Goal: Task Accomplishment & Management: Manage account settings

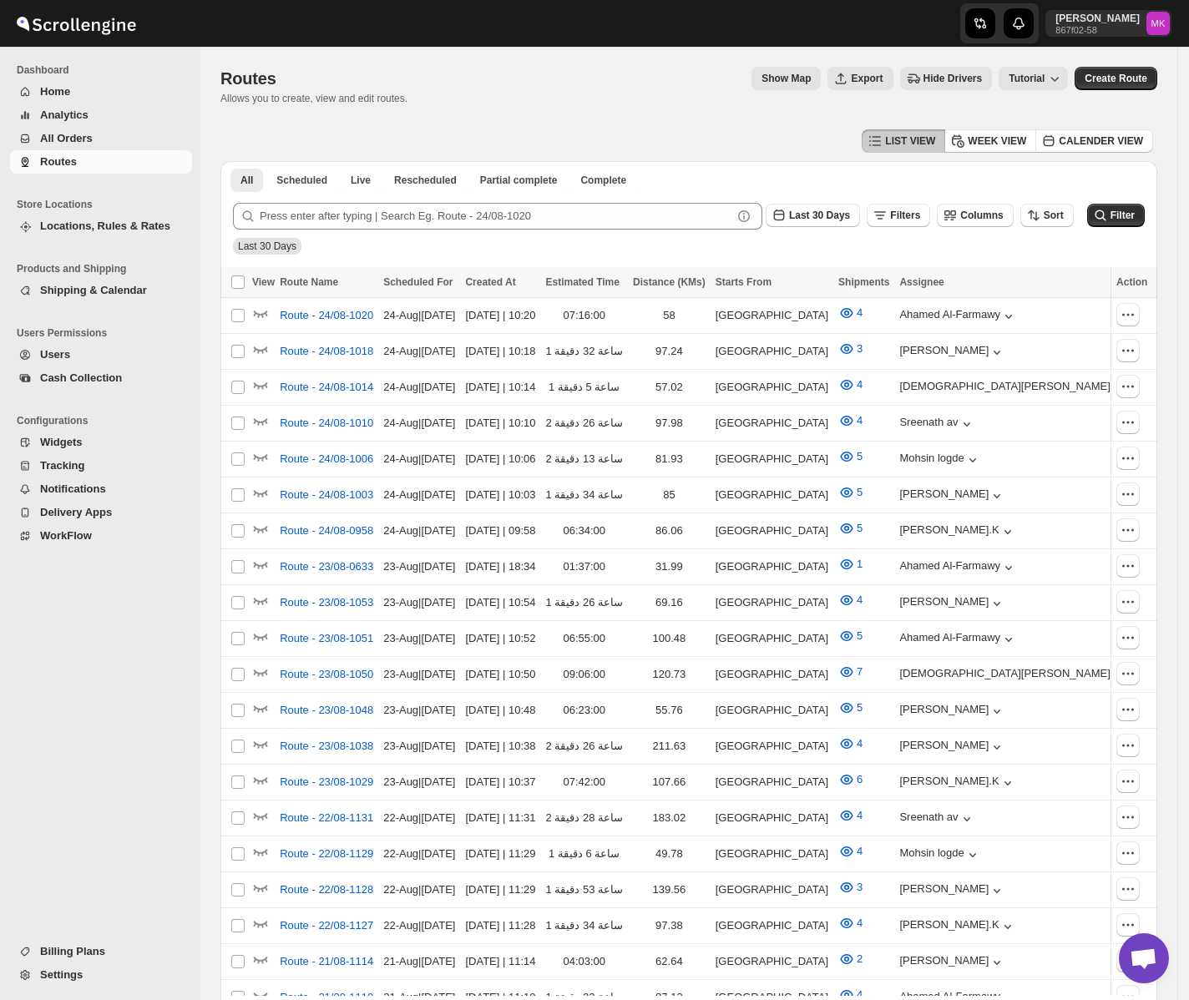
click at [81, 138] on span "All Orders" at bounding box center [66, 138] width 53 height 13
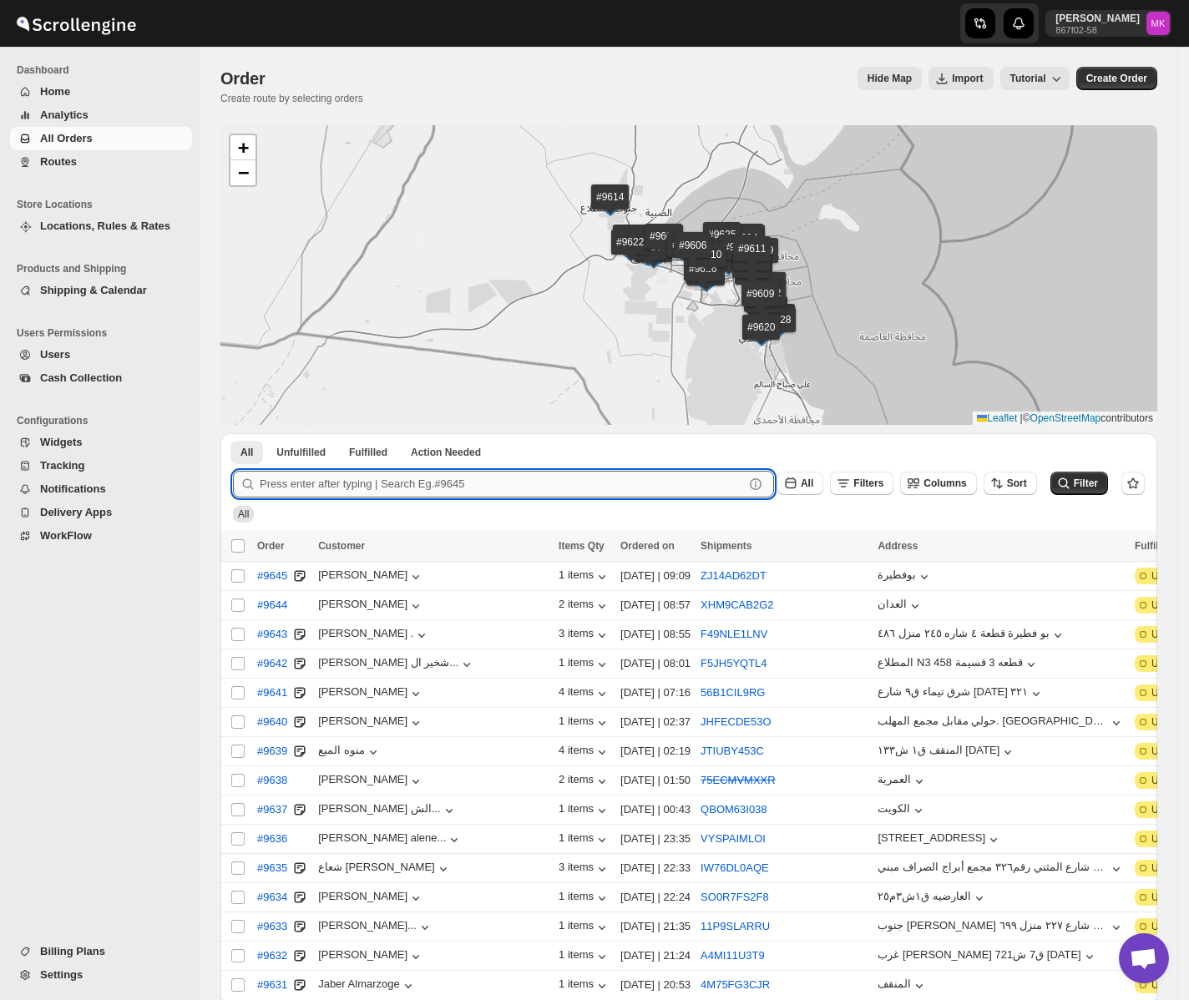
click at [321, 478] on input "text" at bounding box center [502, 484] width 484 height 27
paste input "9591"
type input "9591"
click at [233, 433] on button "Submit" at bounding box center [257, 442] width 48 height 18
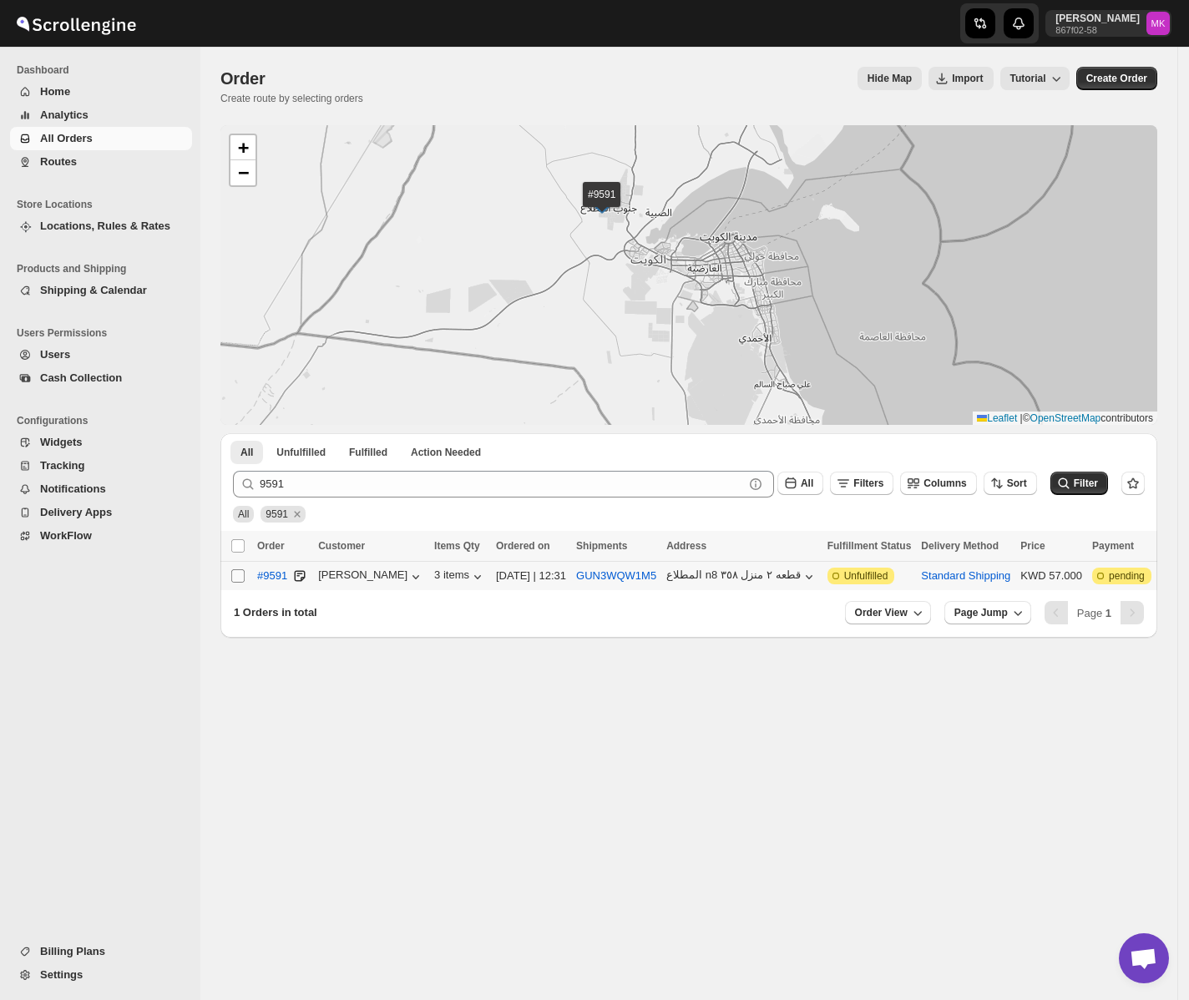
click at [232, 579] on input "Select order" at bounding box center [237, 575] width 13 height 13
checkbox input "true"
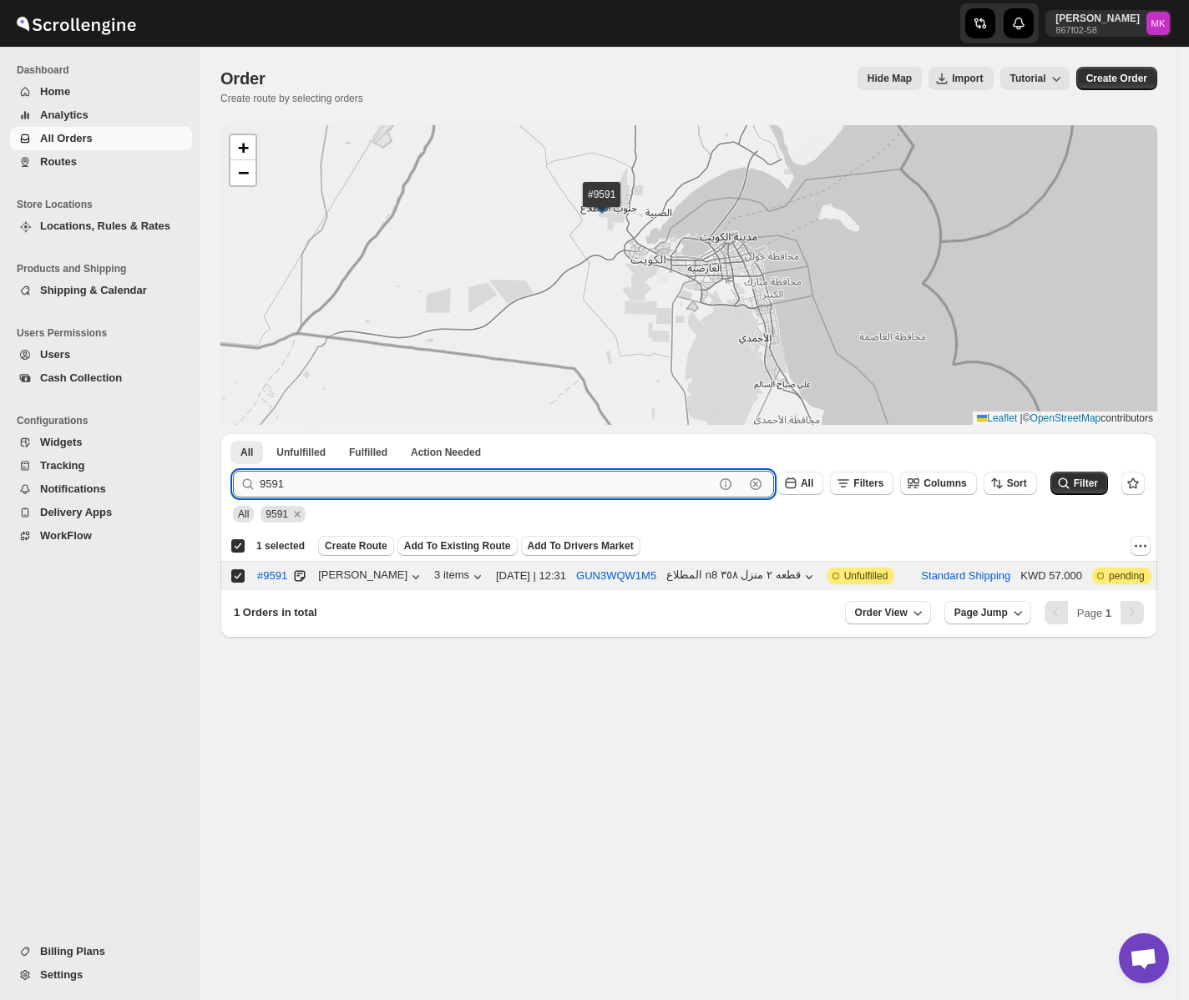
click at [311, 472] on input "9591" at bounding box center [487, 484] width 454 height 27
paste input "0"
type input "9590"
click at [233, 433] on button "Submit" at bounding box center [257, 442] width 48 height 18
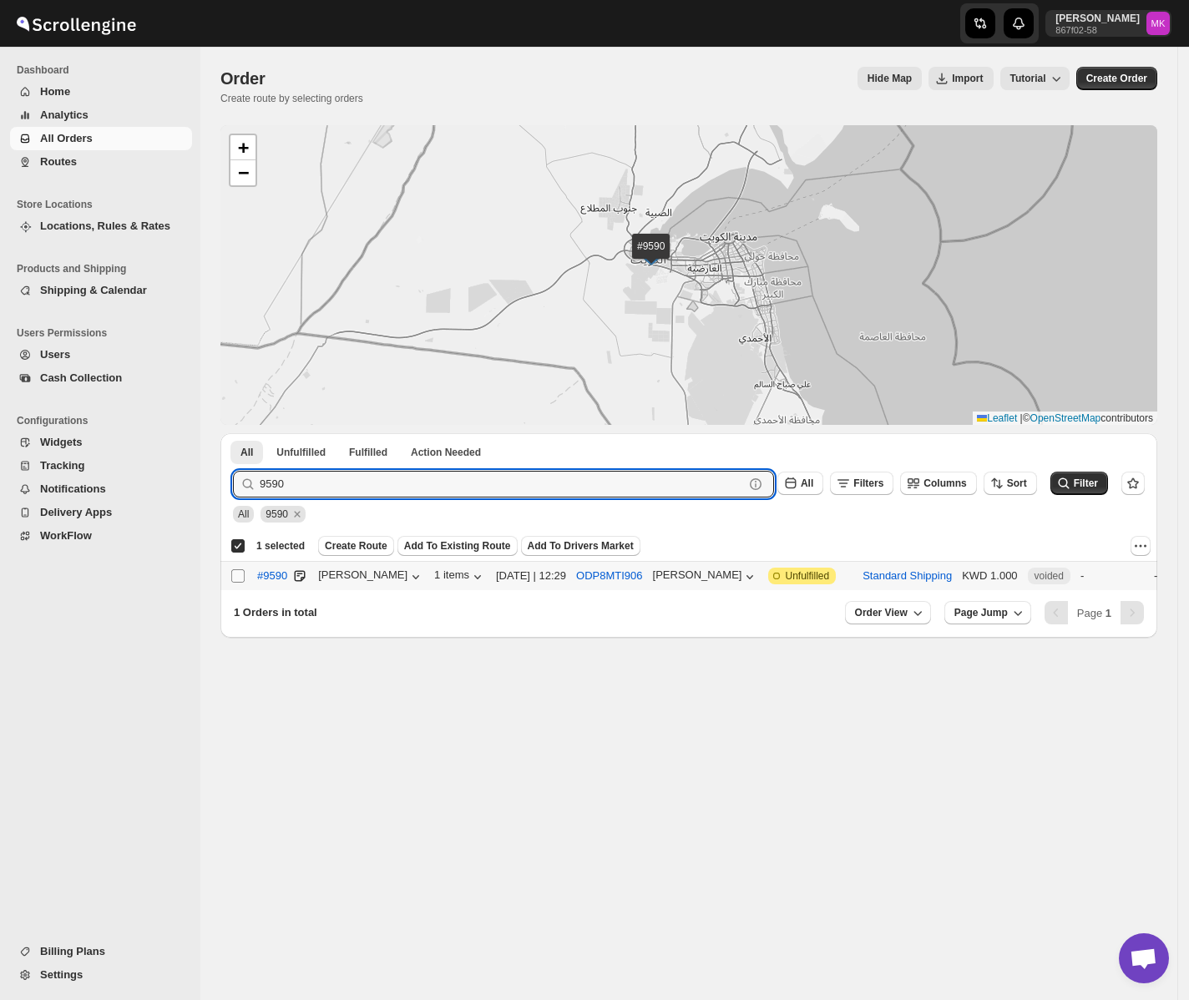
click at [238, 578] on input "Select order" at bounding box center [237, 575] width 13 height 13
checkbox input "true"
checkbox input "false"
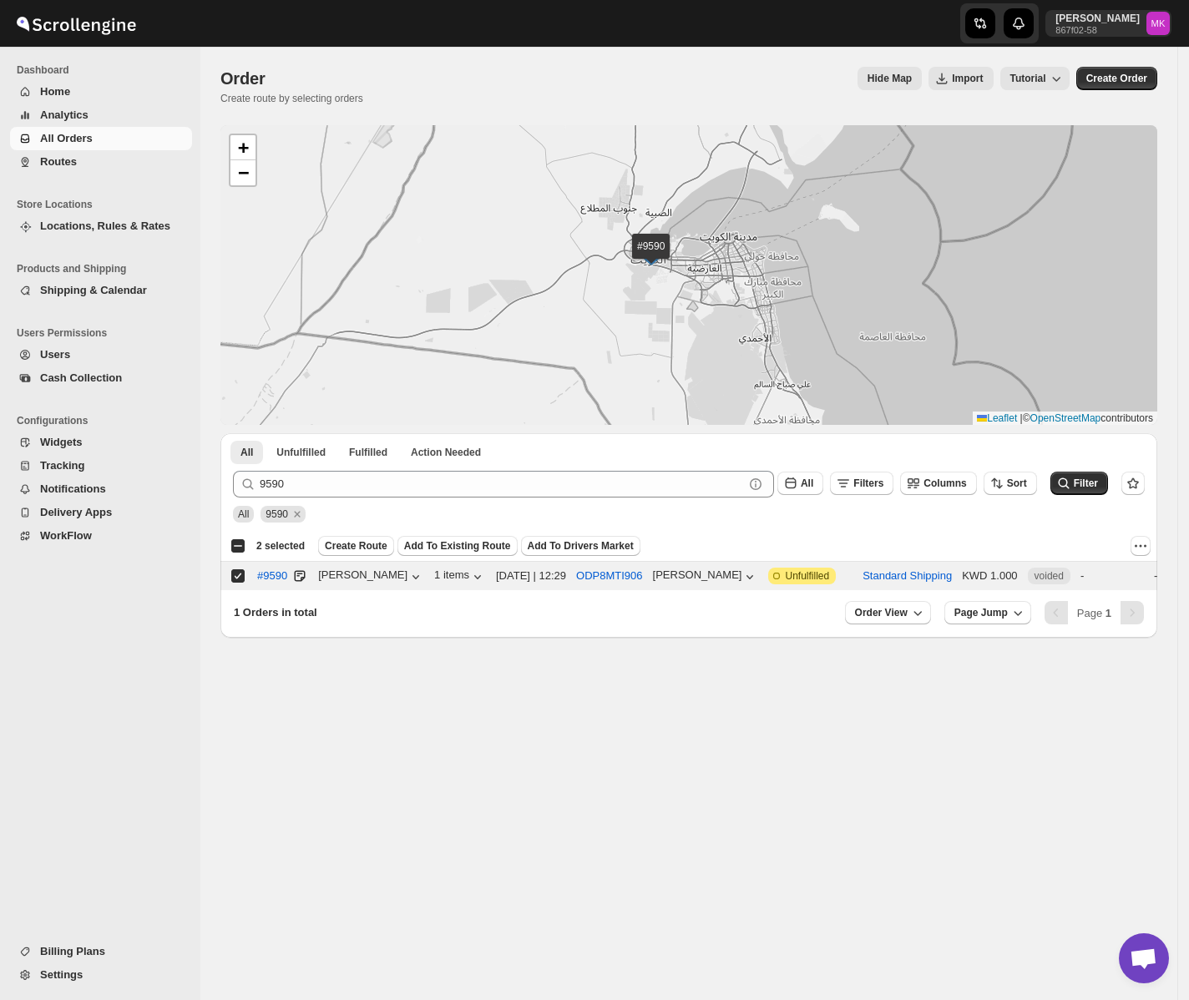
click at [308, 469] on div "9590 Clear All Filters Columns Sort Filter" at bounding box center [682, 477] width 925 height 40
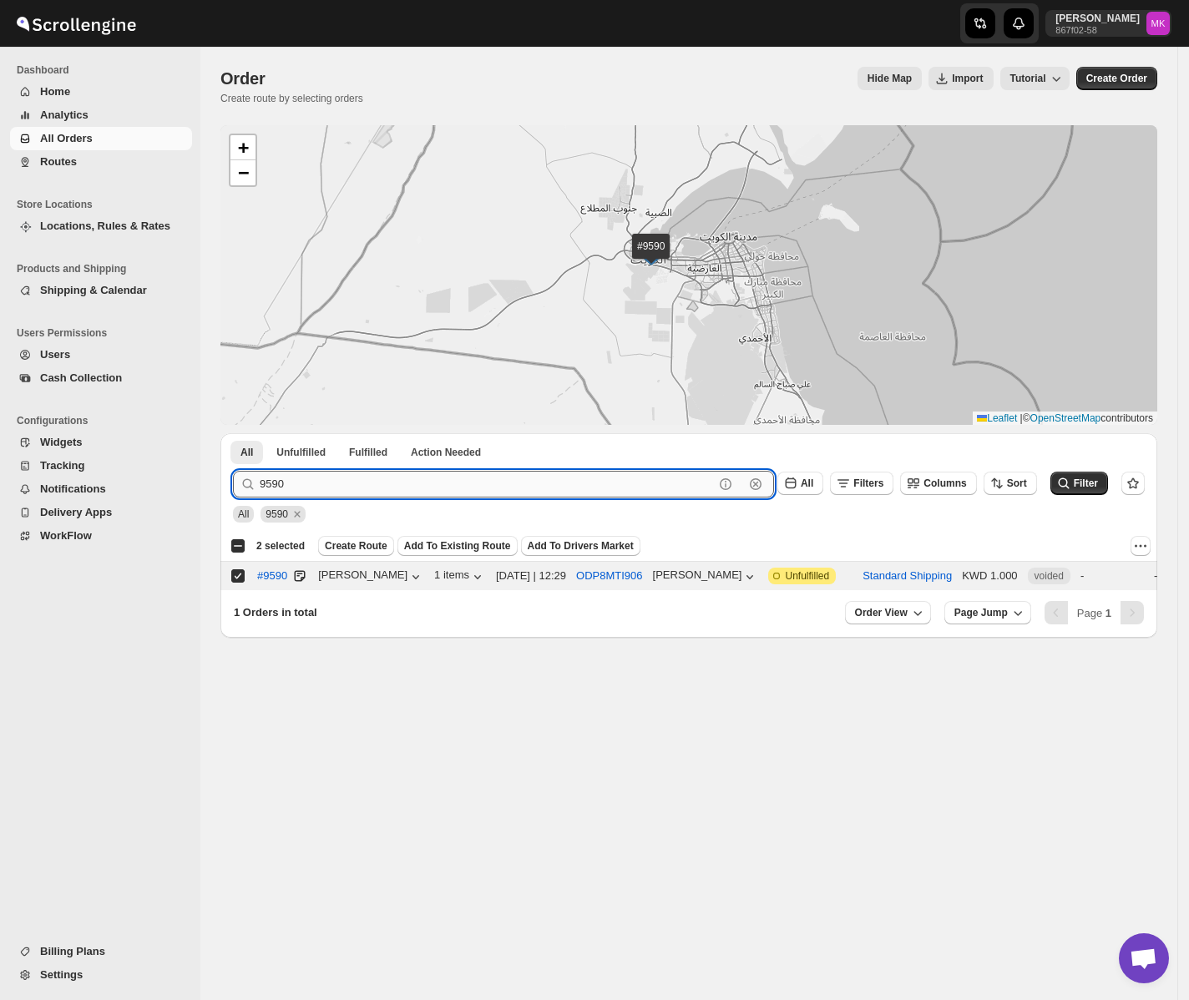
click at [288, 484] on input "9590" at bounding box center [487, 484] width 454 height 27
paste input "41"
type input "9541"
click at [233, 433] on button "Submit" at bounding box center [257, 442] width 48 height 18
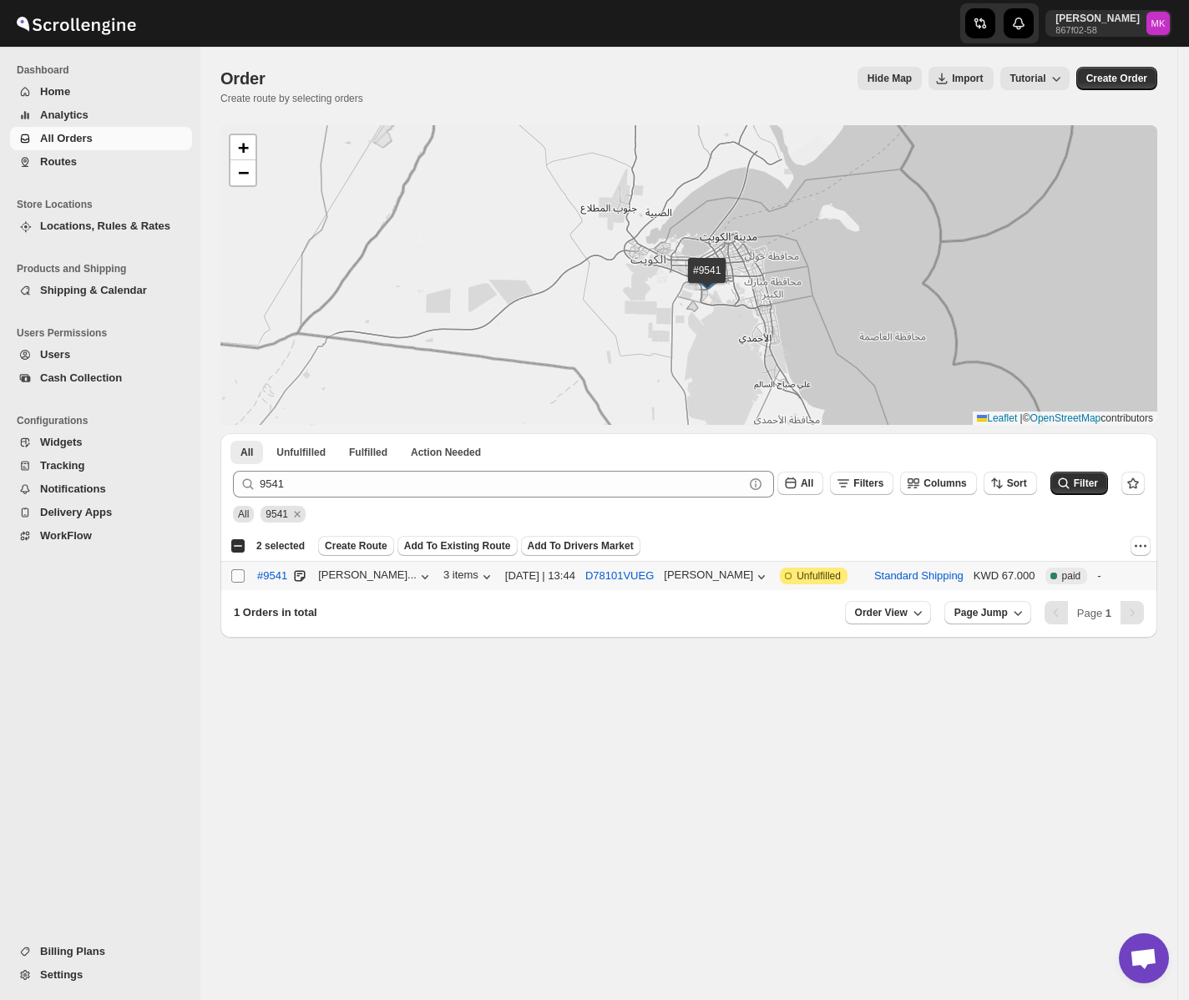
click at [235, 582] on input "Select order" at bounding box center [237, 575] width 13 height 13
checkbox input "true"
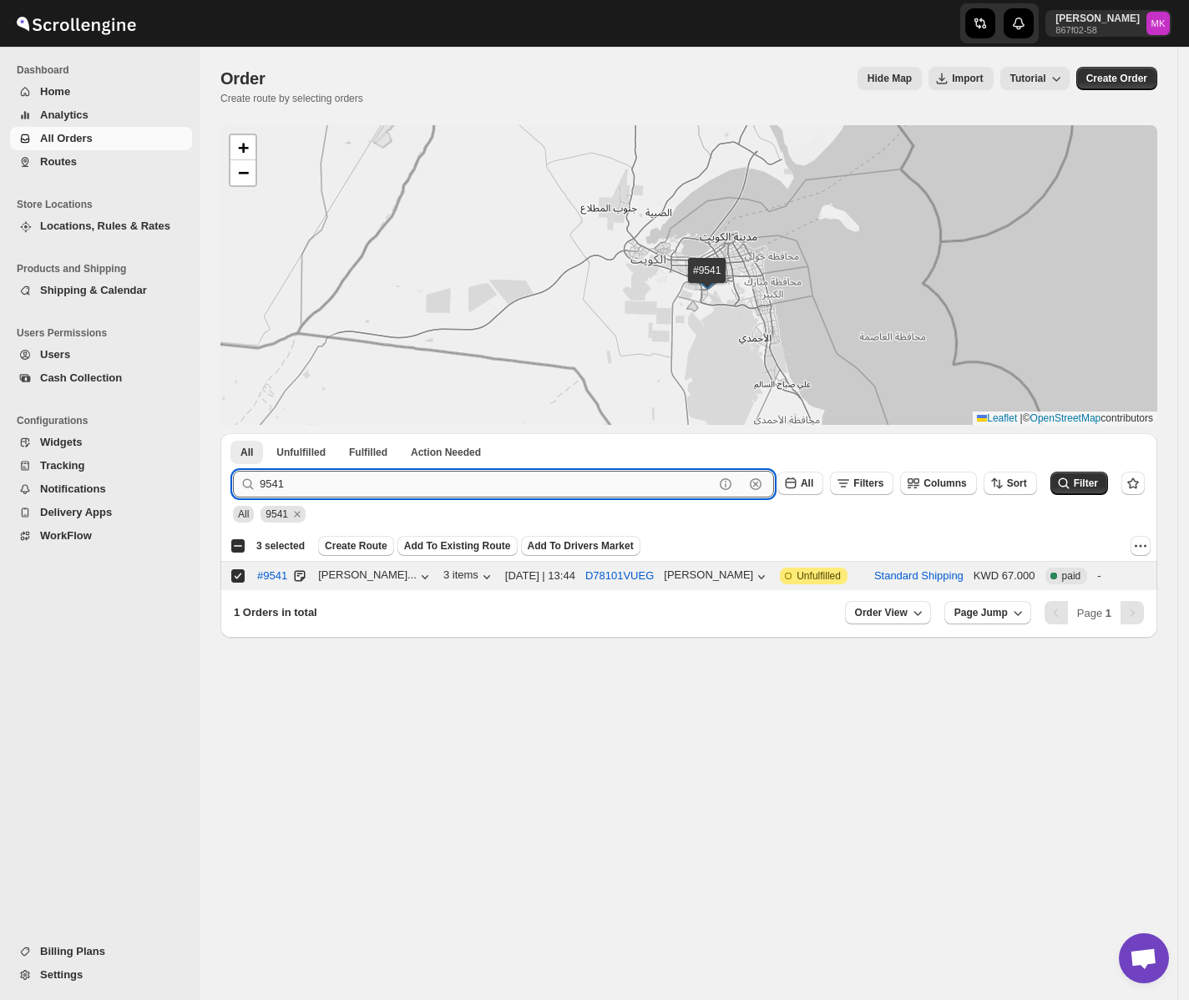
drag, startPoint x: 1186, startPoint y: 708, endPoint x: 308, endPoint y: 473, distance: 909.3
click at [308, 474] on input "9541" at bounding box center [487, 484] width 454 height 27
click at [308, 473] on input "9541" at bounding box center [487, 484] width 454 height 27
paste input "73"
type input "9573"
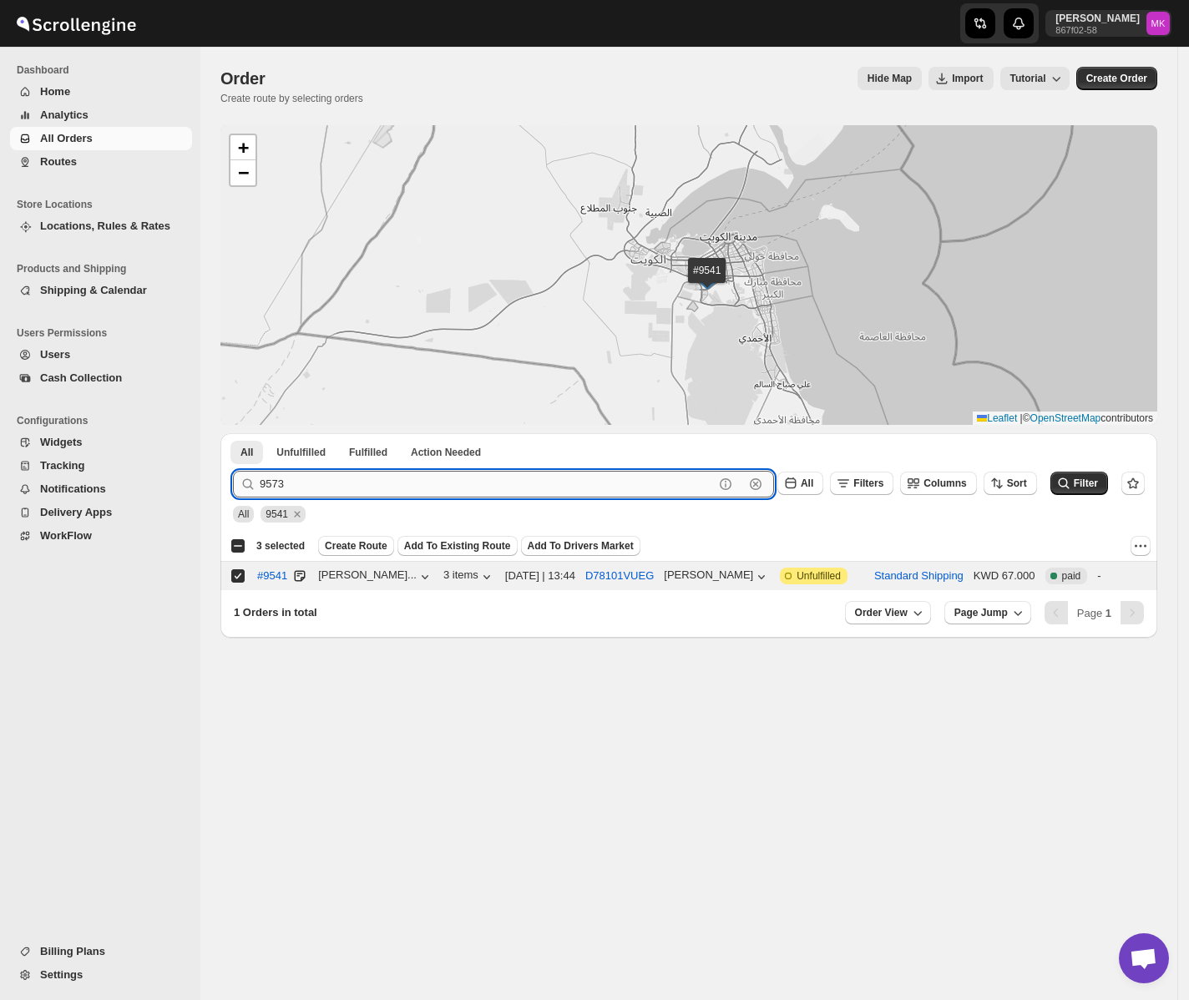
click at [233, 433] on button "Submit" at bounding box center [257, 442] width 48 height 18
click at [238, 581] on input "Select order" at bounding box center [237, 575] width 13 height 13
checkbox input "true"
click at [295, 496] on input "9573" at bounding box center [487, 484] width 454 height 27
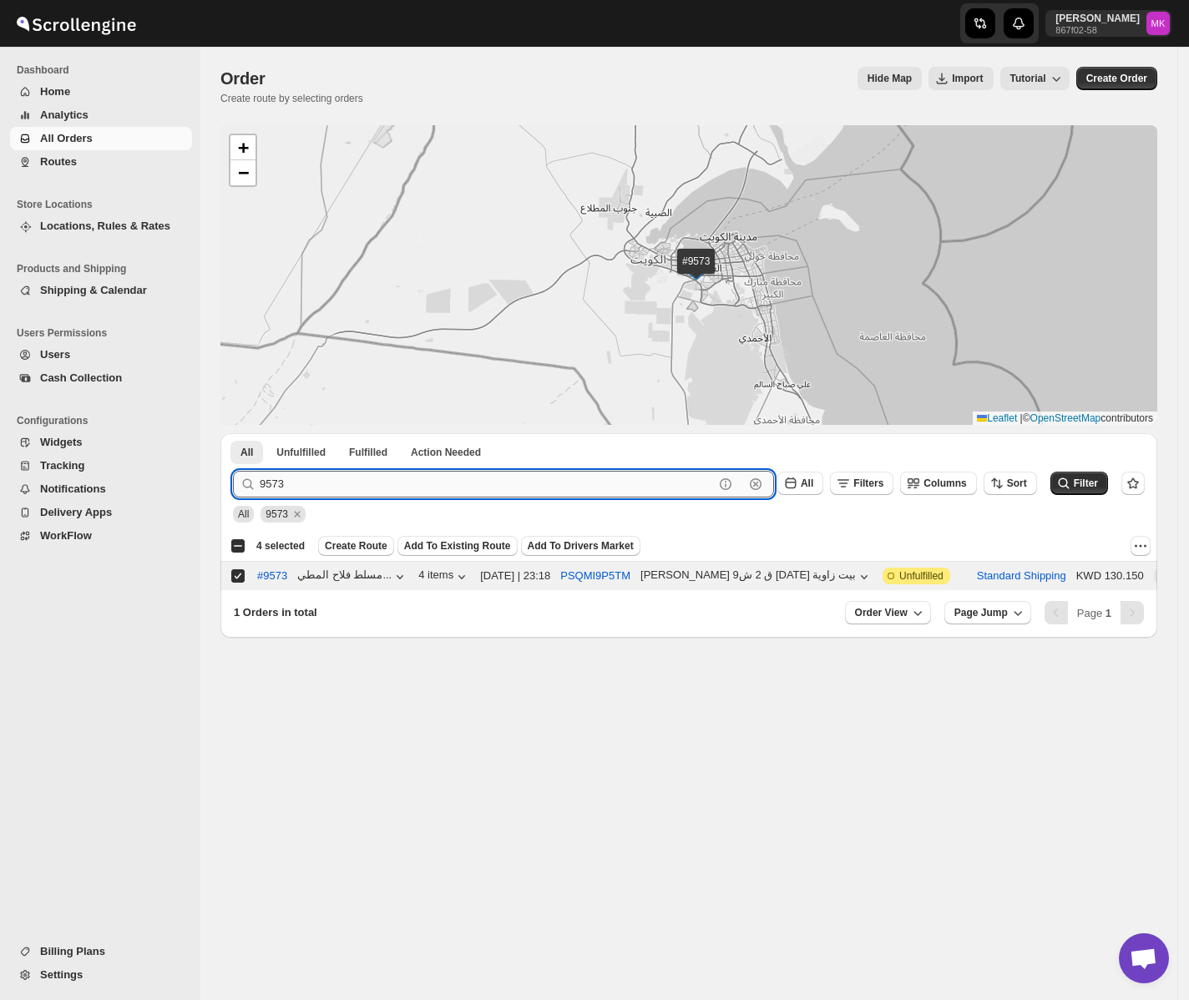
paste input "52"
type input "9552"
click at [233, 433] on button "Submit" at bounding box center [257, 442] width 48 height 18
click at [242, 578] on input "Select order" at bounding box center [237, 575] width 13 height 13
checkbox input "true"
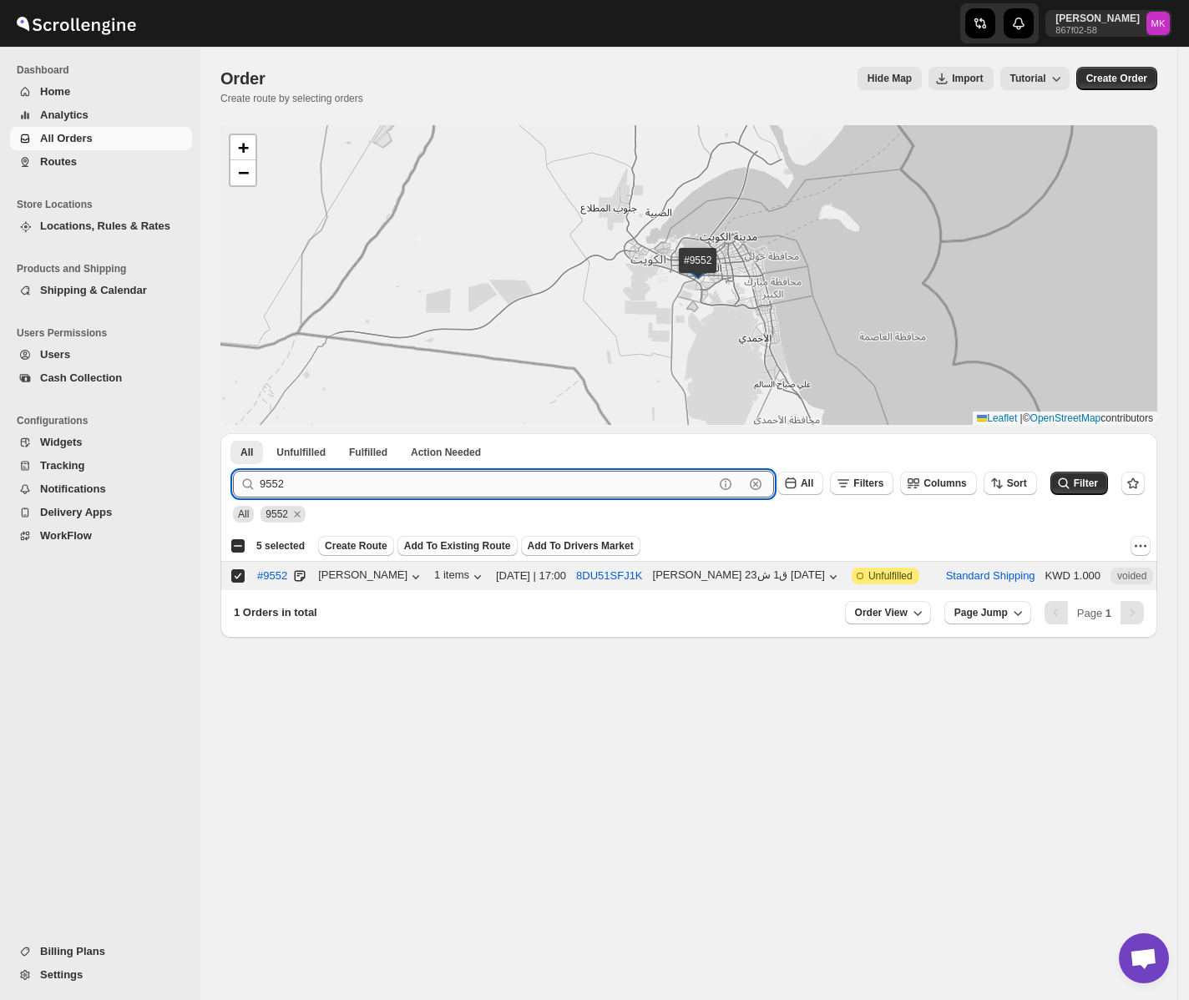
click at [260, 473] on input "9552" at bounding box center [487, 484] width 454 height 27
paste input "75"
type input "9575"
click at [233, 433] on button "Submit" at bounding box center [257, 442] width 48 height 18
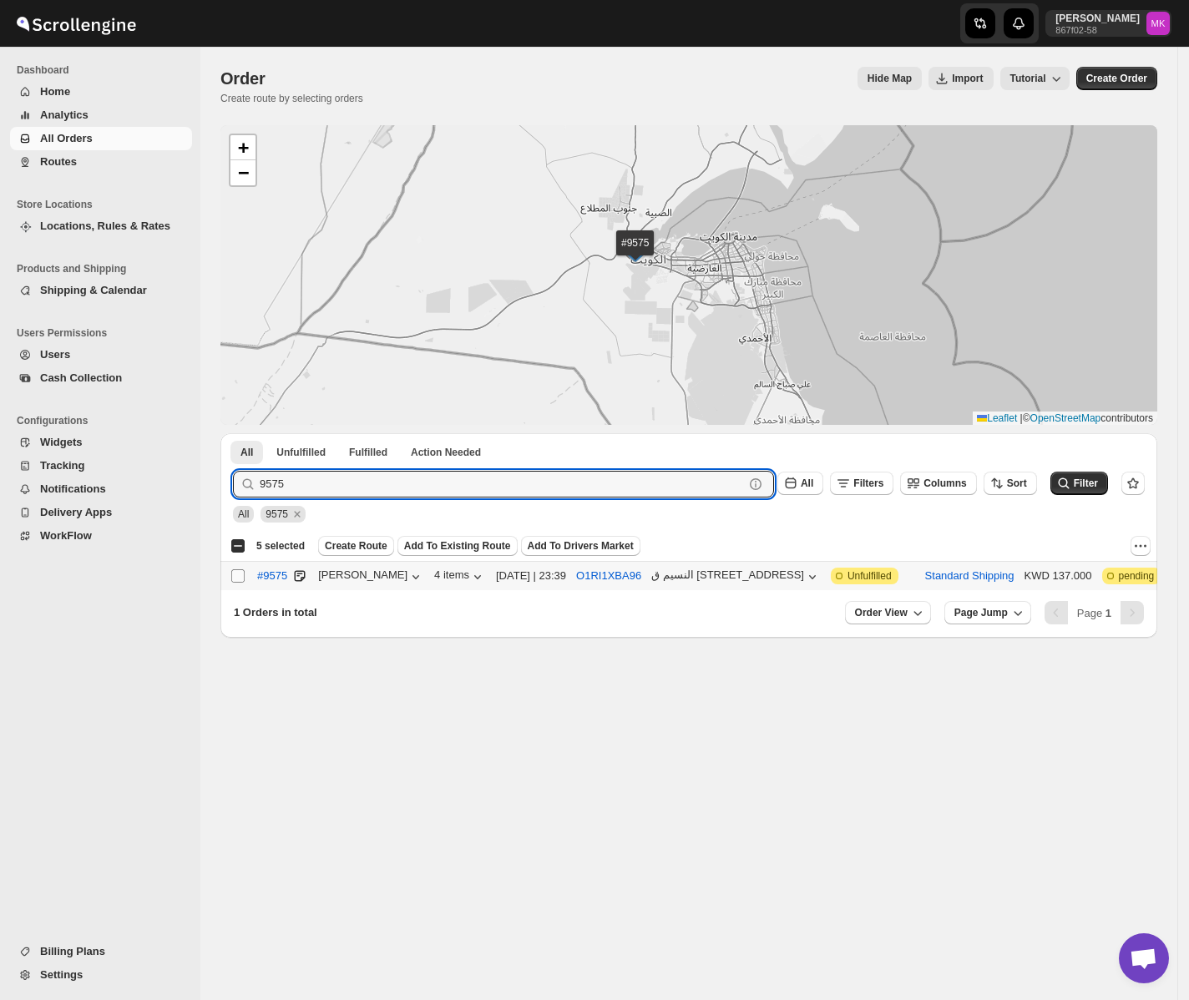
click at [235, 582] on input "Select order" at bounding box center [237, 575] width 13 height 13
checkbox input "true"
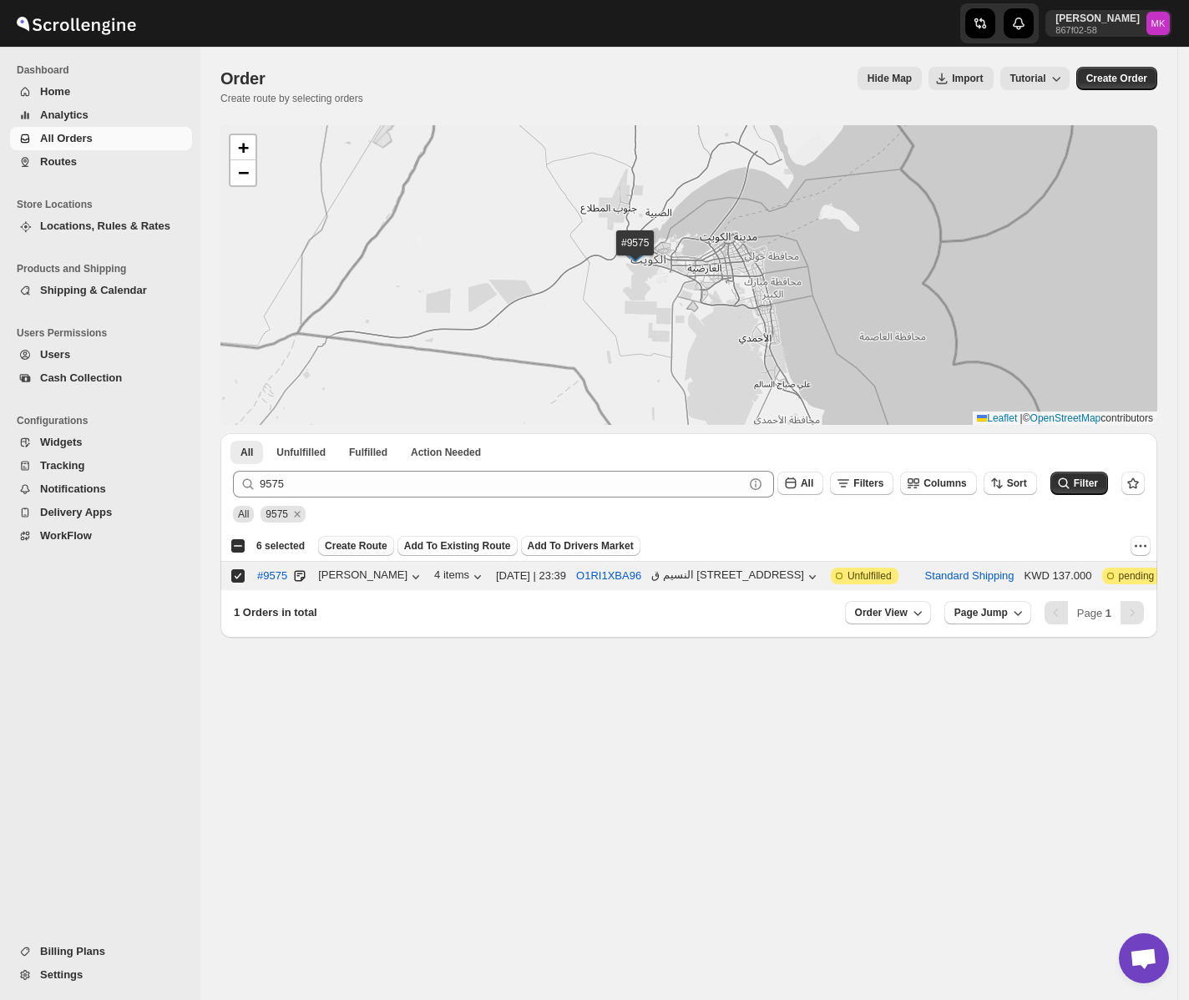
click at [354, 549] on span "Create Route" at bounding box center [356, 545] width 63 height 13
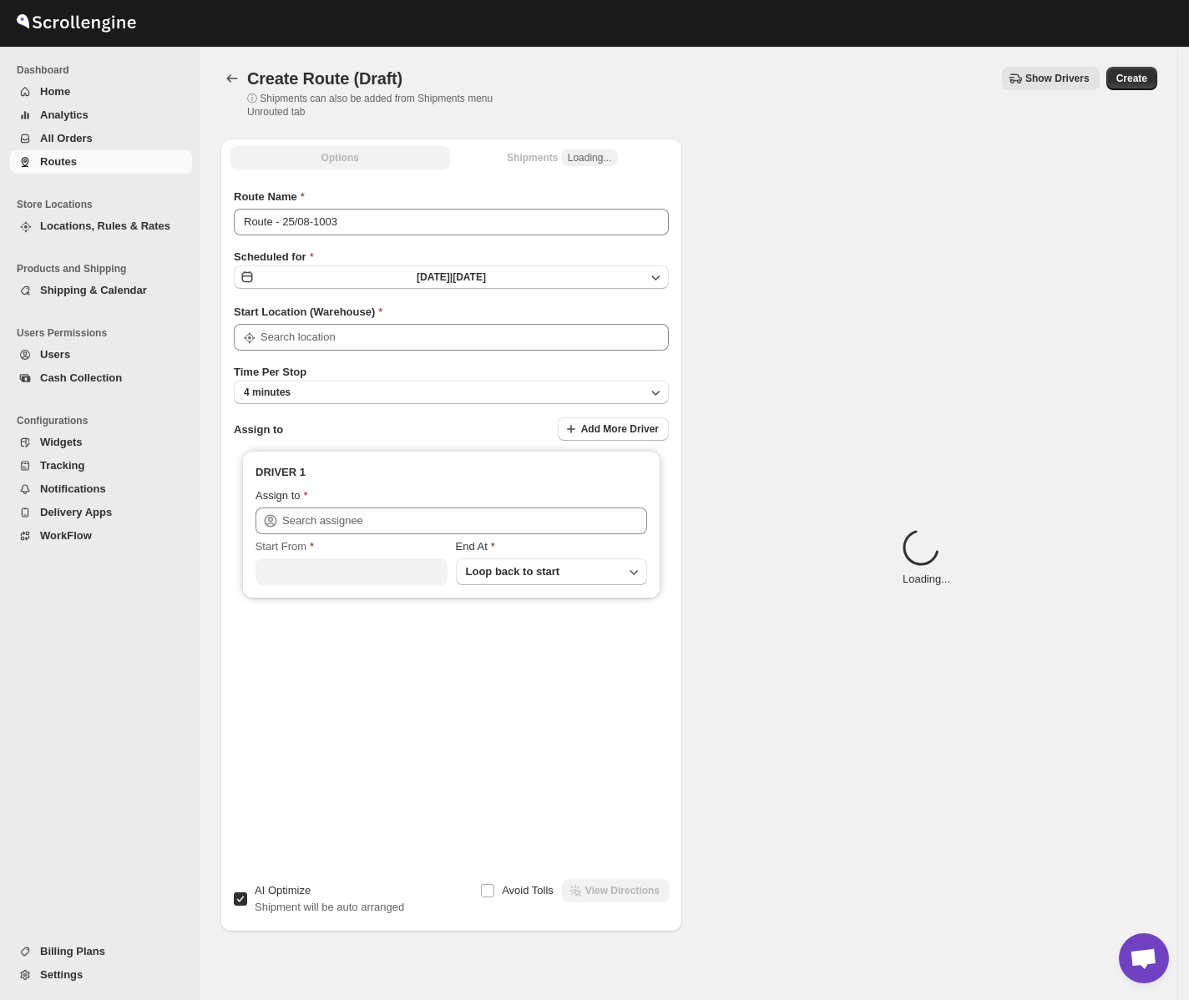
type input "[GEOGRAPHIC_DATA]"
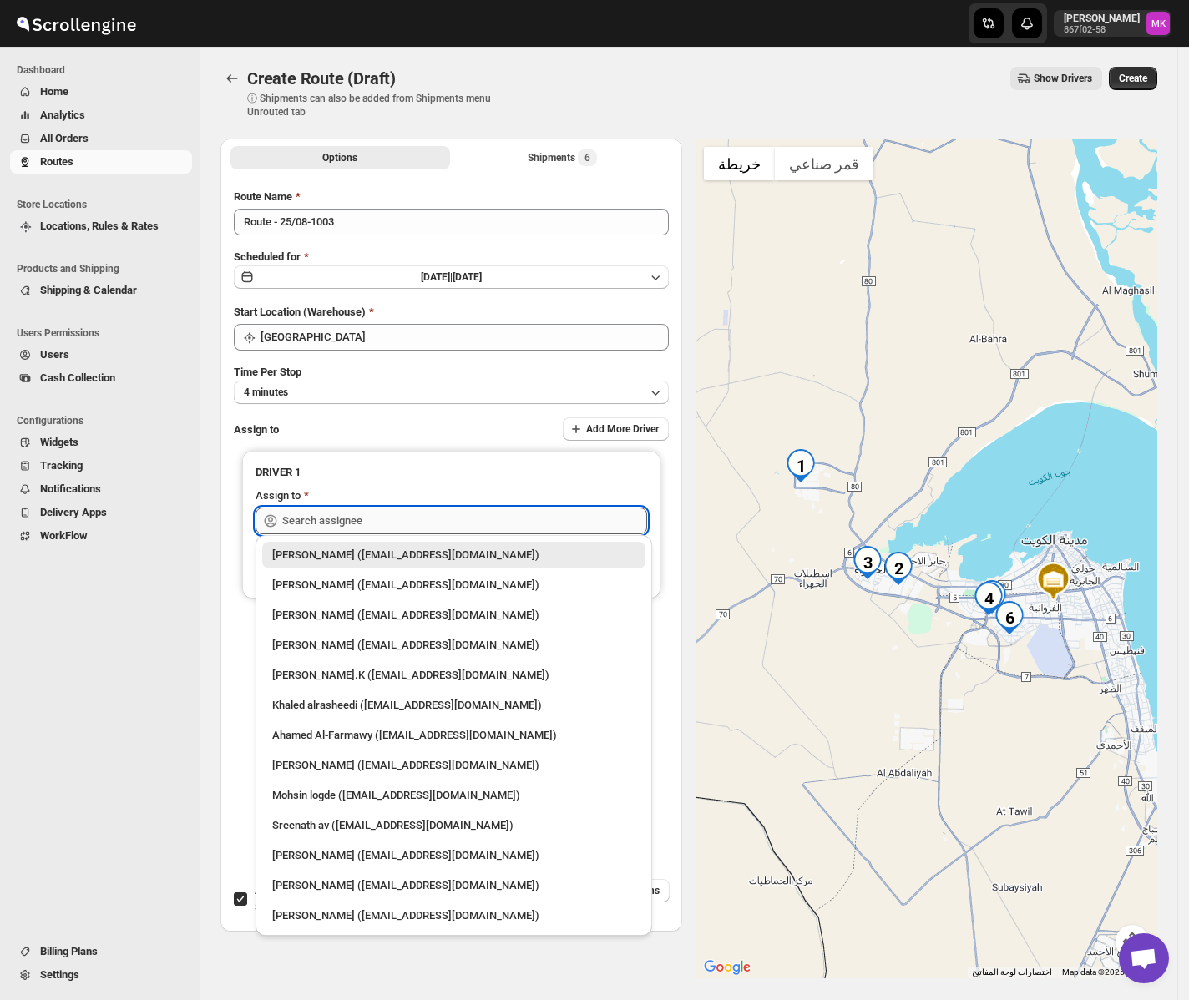
click at [394, 513] on input "text" at bounding box center [464, 521] width 365 height 27
click at [378, 614] on div "Mohameed Ismayil (ismayil22110@gmail.com)" at bounding box center [453, 615] width 363 height 17
type input "Mohameed Ismayil (ismayil22110@gmail.com)"
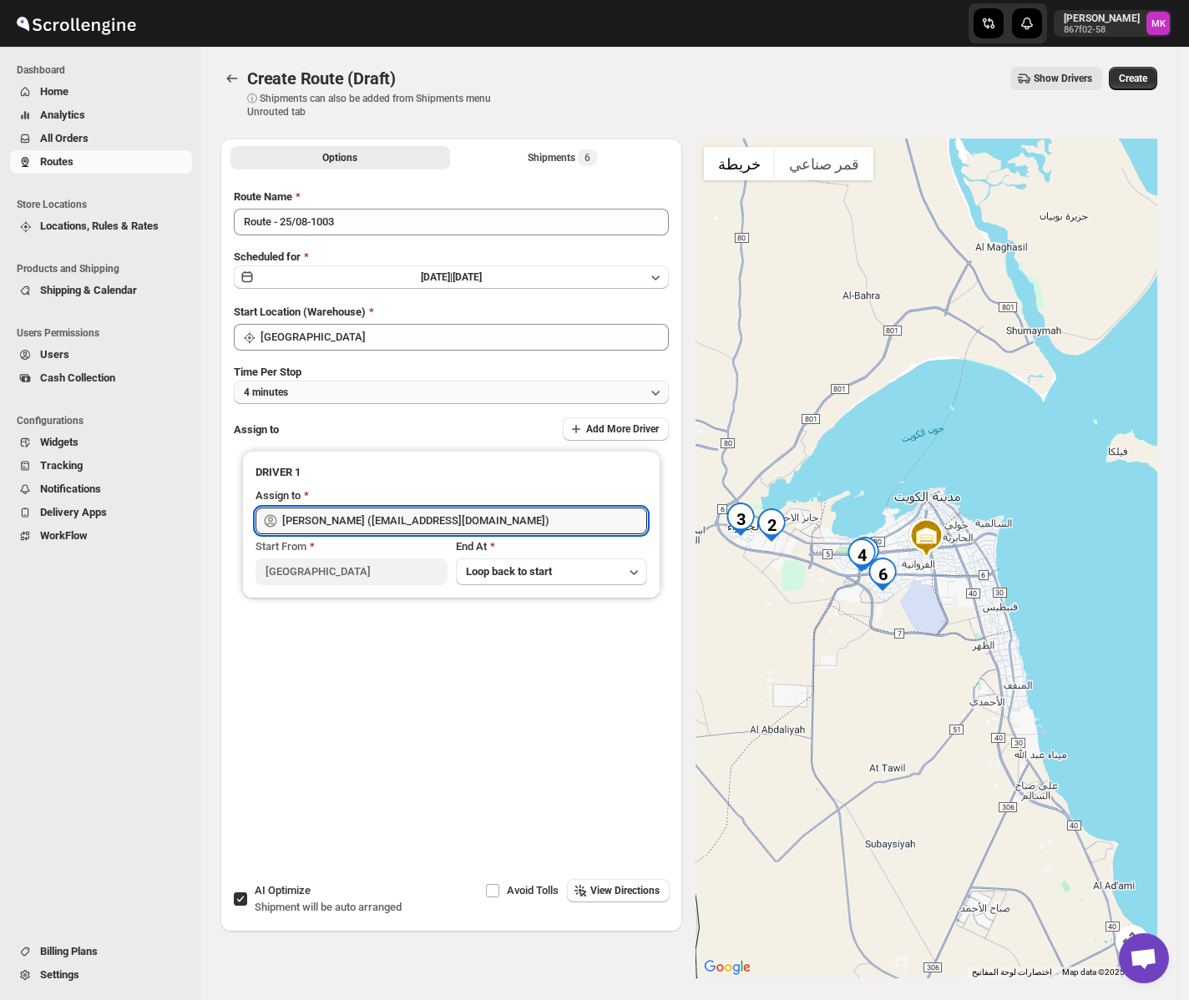
click at [388, 384] on button "4 minutes" at bounding box center [451, 392] width 435 height 23
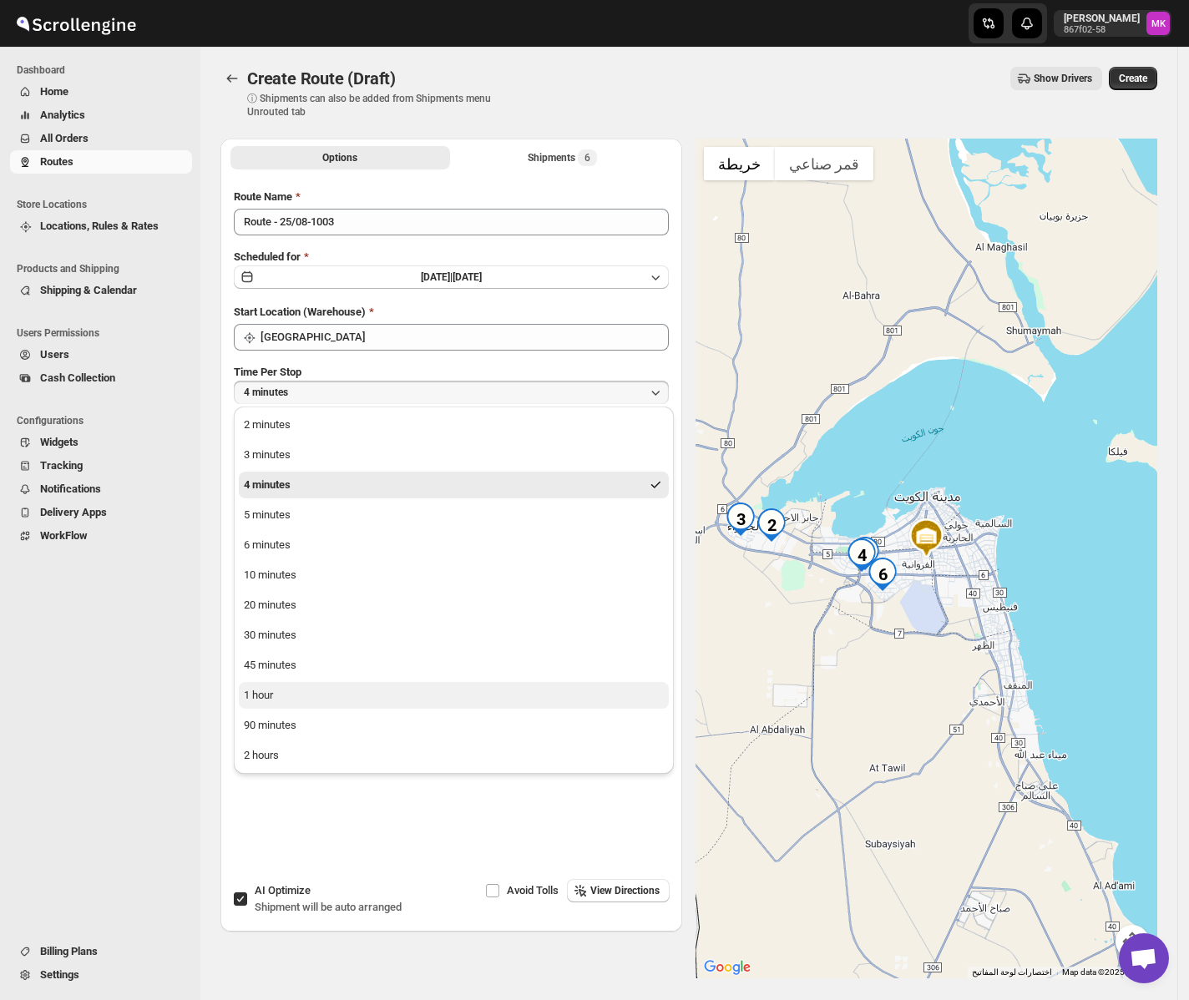
click at [265, 629] on button "1 hour" at bounding box center [454, 695] width 430 height 27
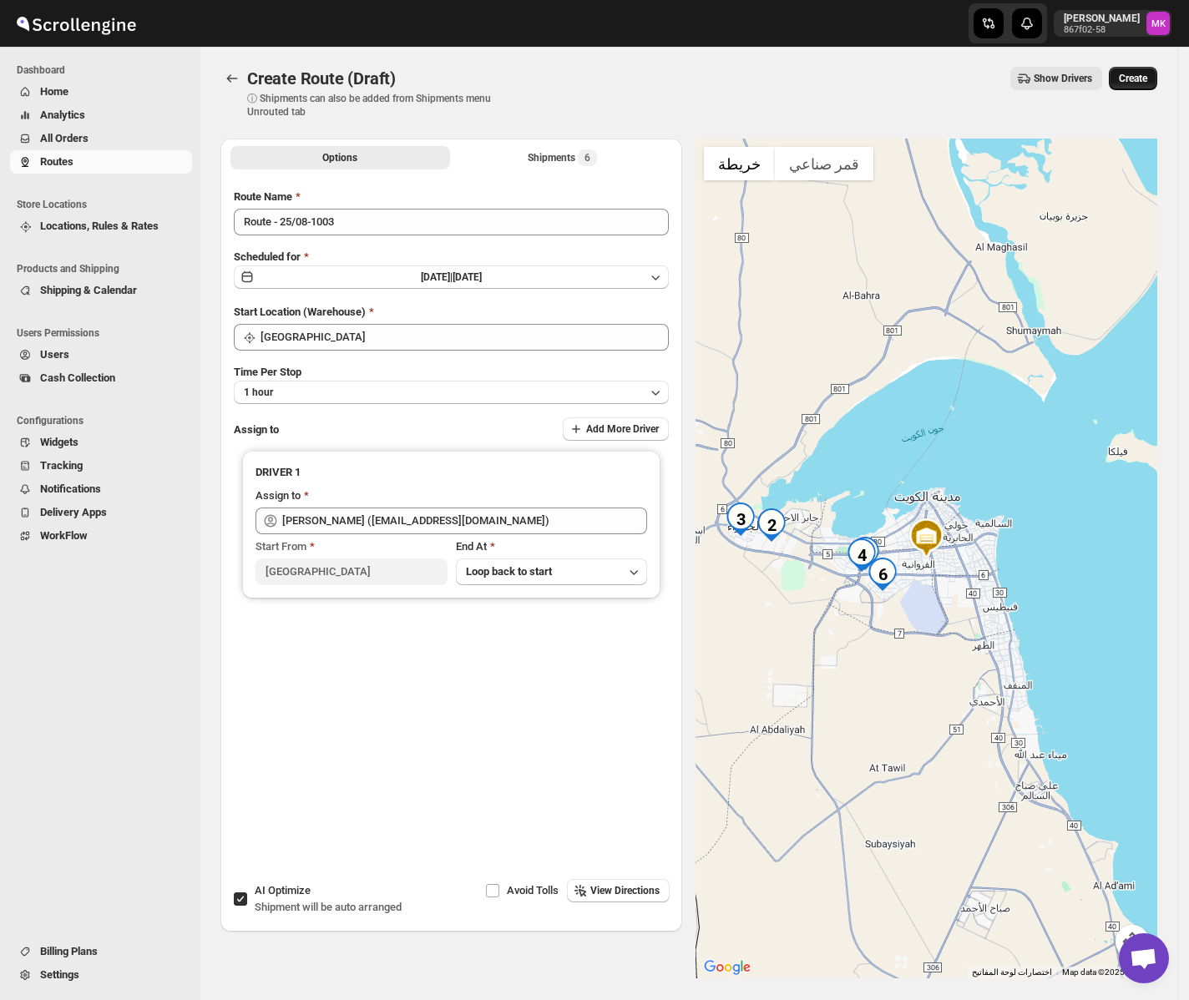
click at [1145, 78] on span "Create" at bounding box center [1133, 78] width 28 height 13
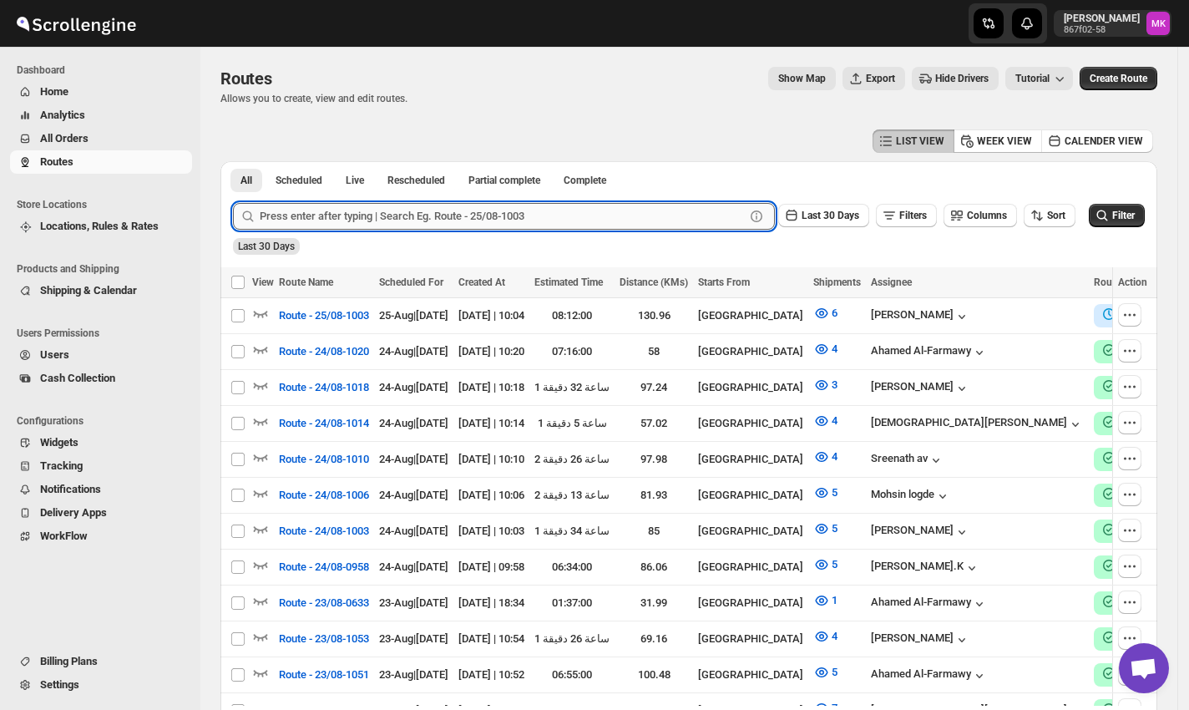
click at [386, 212] on input "text" at bounding box center [502, 216] width 485 height 27
paste input "9574"
type input "9574"
click at [60, 135] on span "All Orders" at bounding box center [64, 138] width 48 height 13
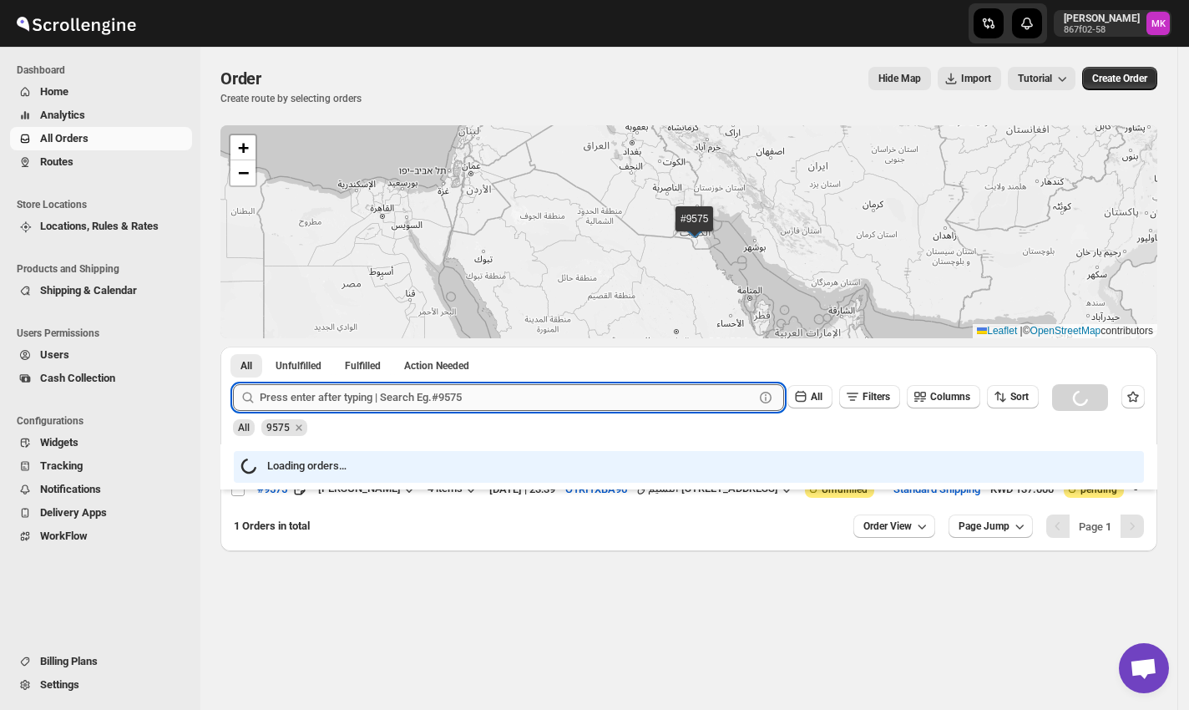
click at [347, 398] on input "text" at bounding box center [507, 397] width 494 height 27
paste input "9574"
type input "9574"
click at [233, 346] on button "Submit" at bounding box center [257, 355] width 48 height 18
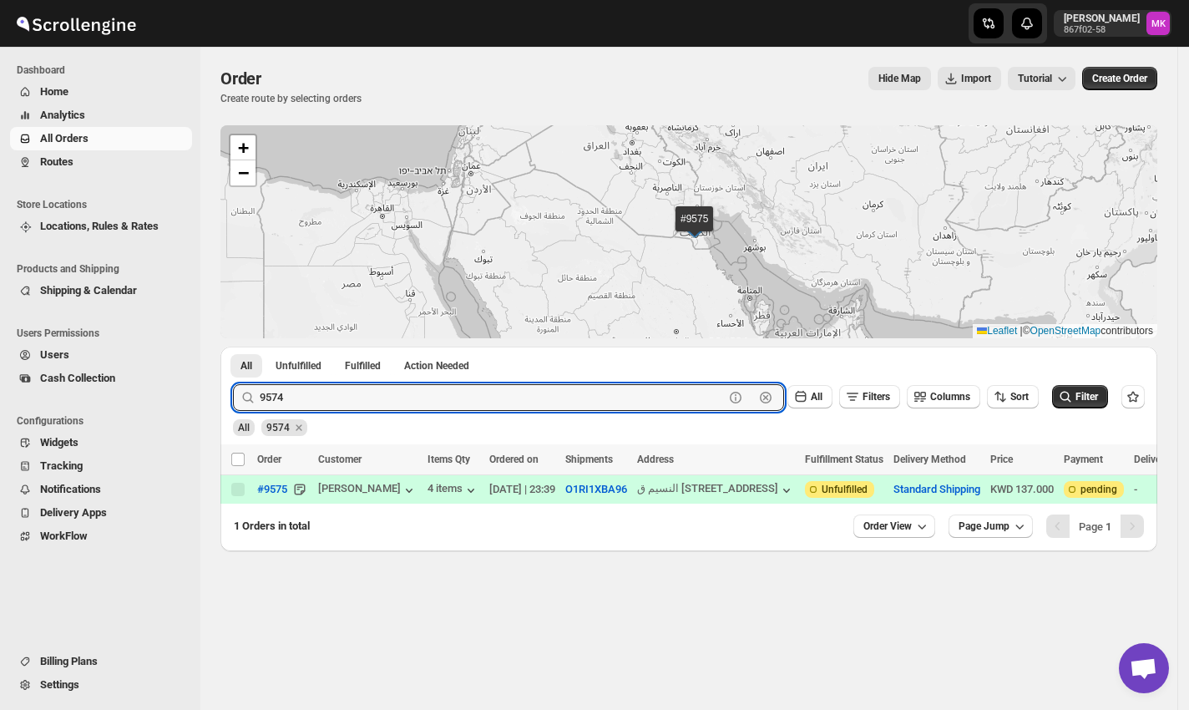
click at [233, 346] on button "Submit" at bounding box center [257, 355] width 48 height 18
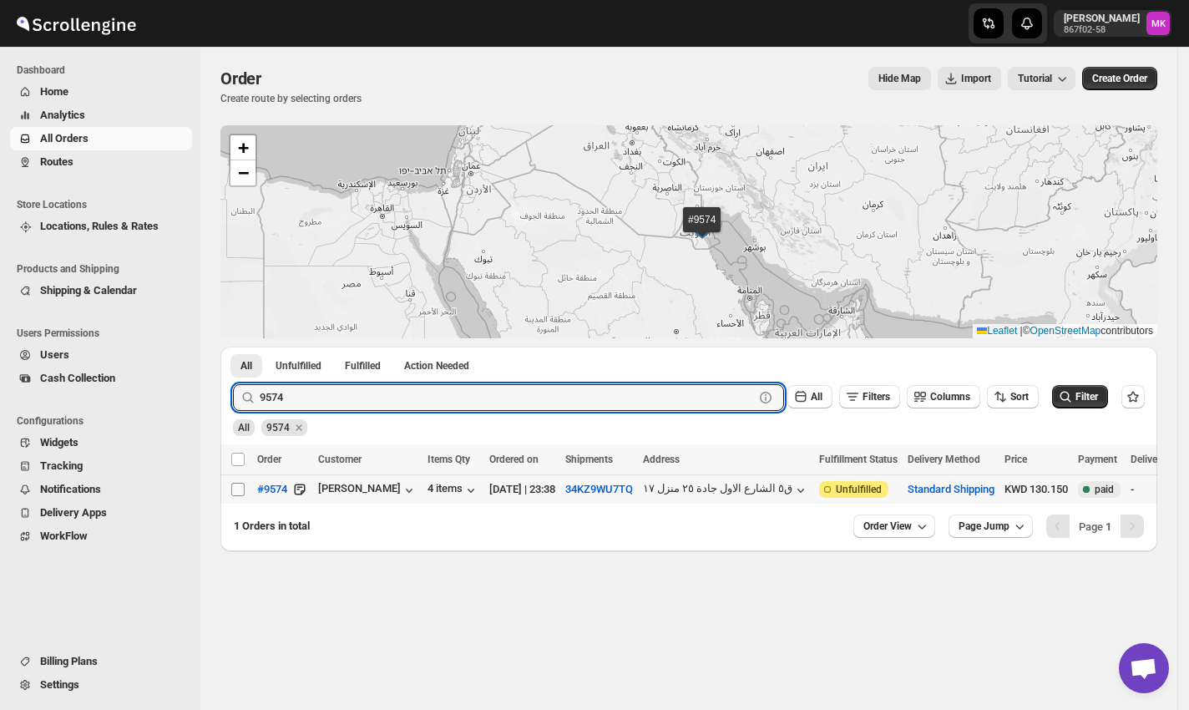
click at [238, 491] on input "Select order" at bounding box center [237, 489] width 13 height 13
checkbox input "true"
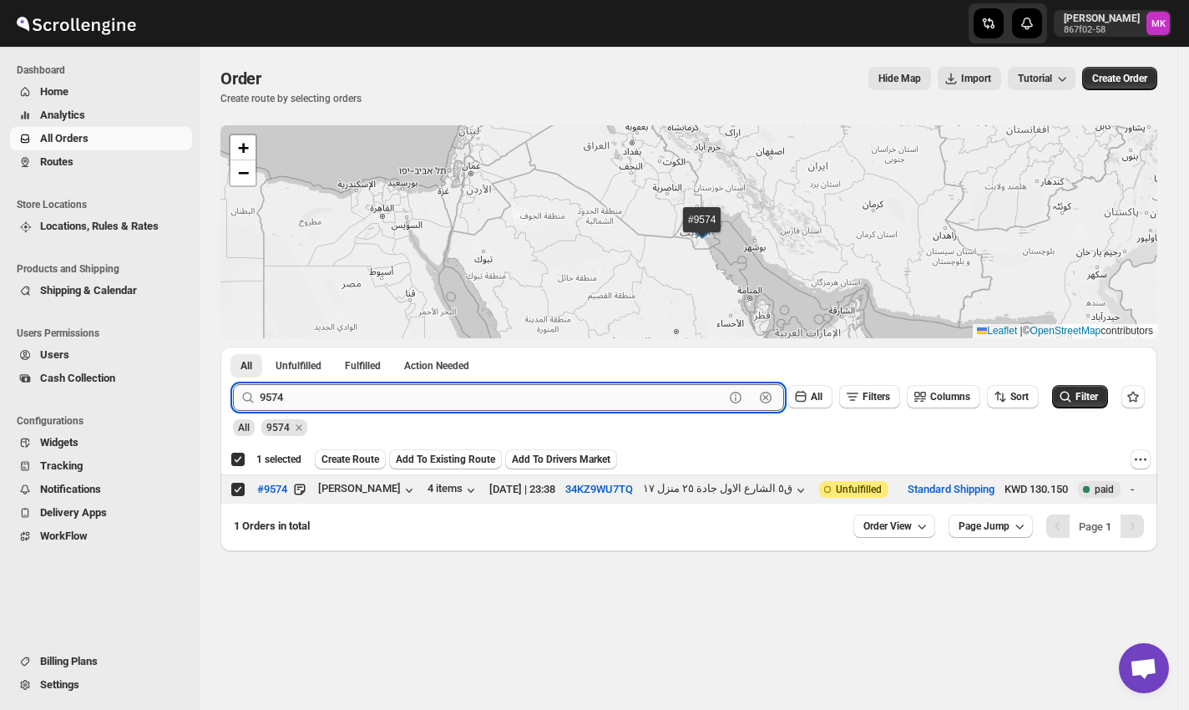
click at [364, 404] on input "9574" at bounding box center [492, 397] width 464 height 27
paste input "66"
type input "9566"
click at [233, 346] on button "Submit" at bounding box center [257, 355] width 48 height 18
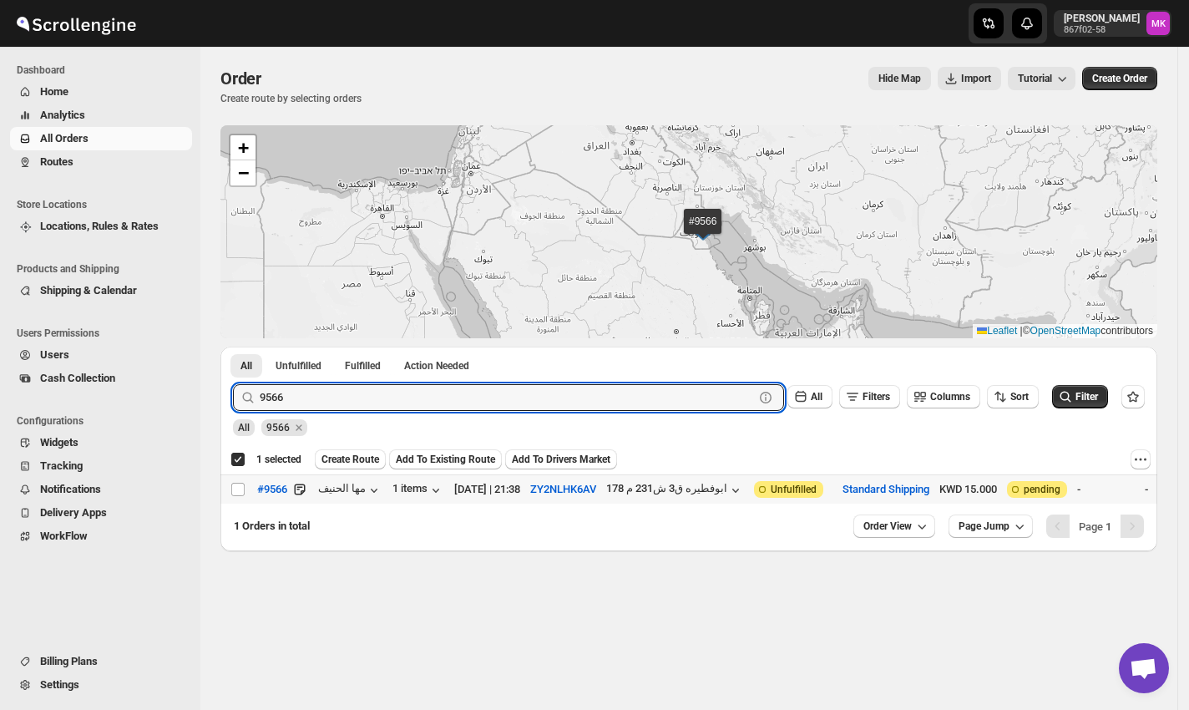
click at [238, 478] on td "Select order" at bounding box center [236, 489] width 32 height 29
checkbox input "false"
checkbox input "true"
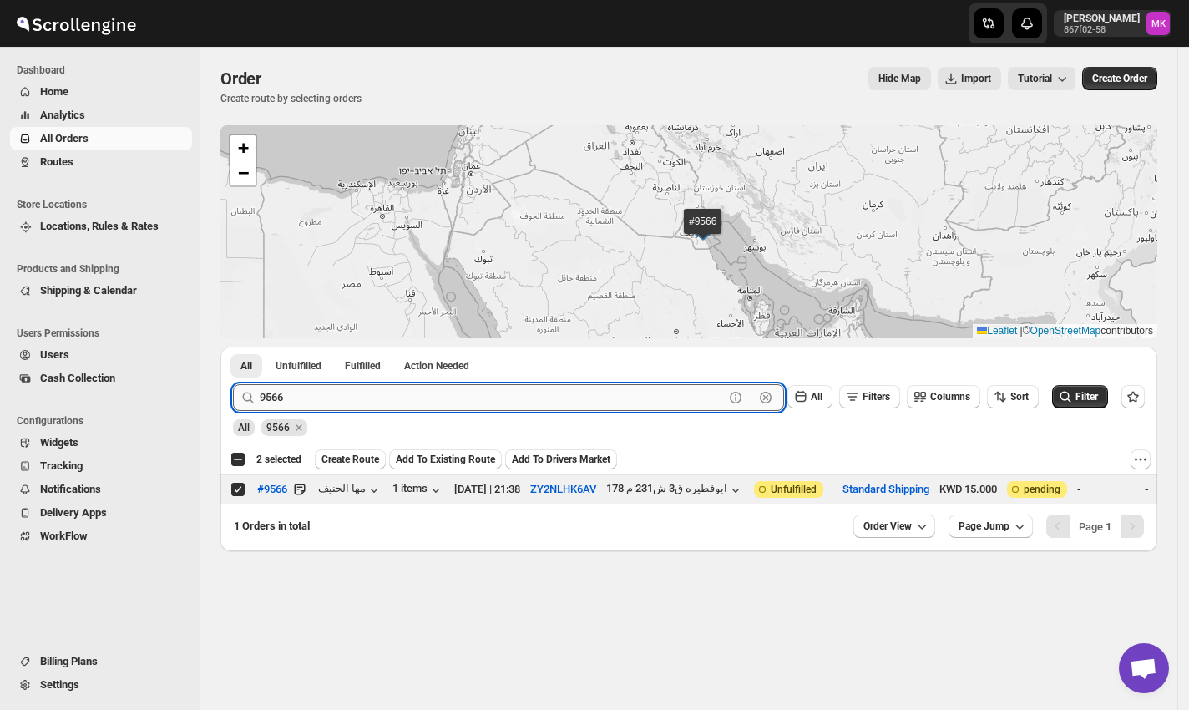
click at [357, 384] on input "9566" at bounding box center [492, 397] width 464 height 27
click at [356, 384] on input "9566" at bounding box center [492, 397] width 464 height 27
paste input "54"
type input "9554"
click at [233, 346] on button "Submit" at bounding box center [257, 355] width 48 height 18
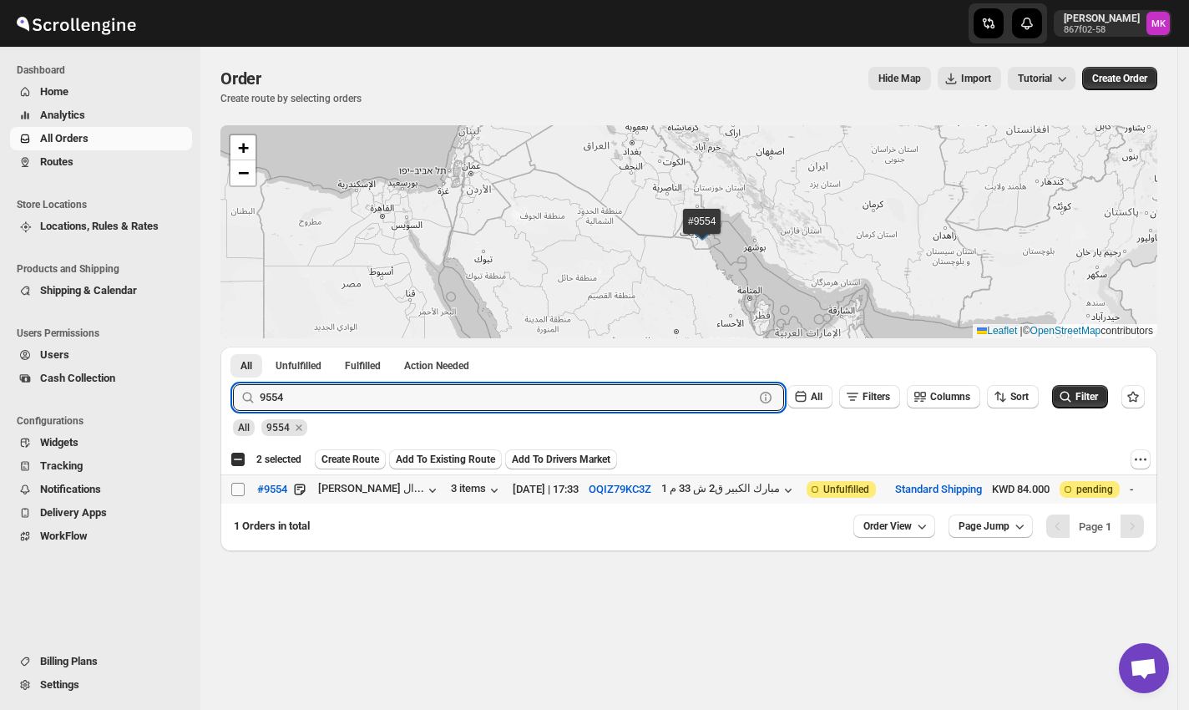
click at [231, 488] on input "Select order" at bounding box center [237, 489] width 13 height 13
checkbox input "true"
click at [502, 386] on input "9554" at bounding box center [492, 397] width 464 height 27
paste input "72"
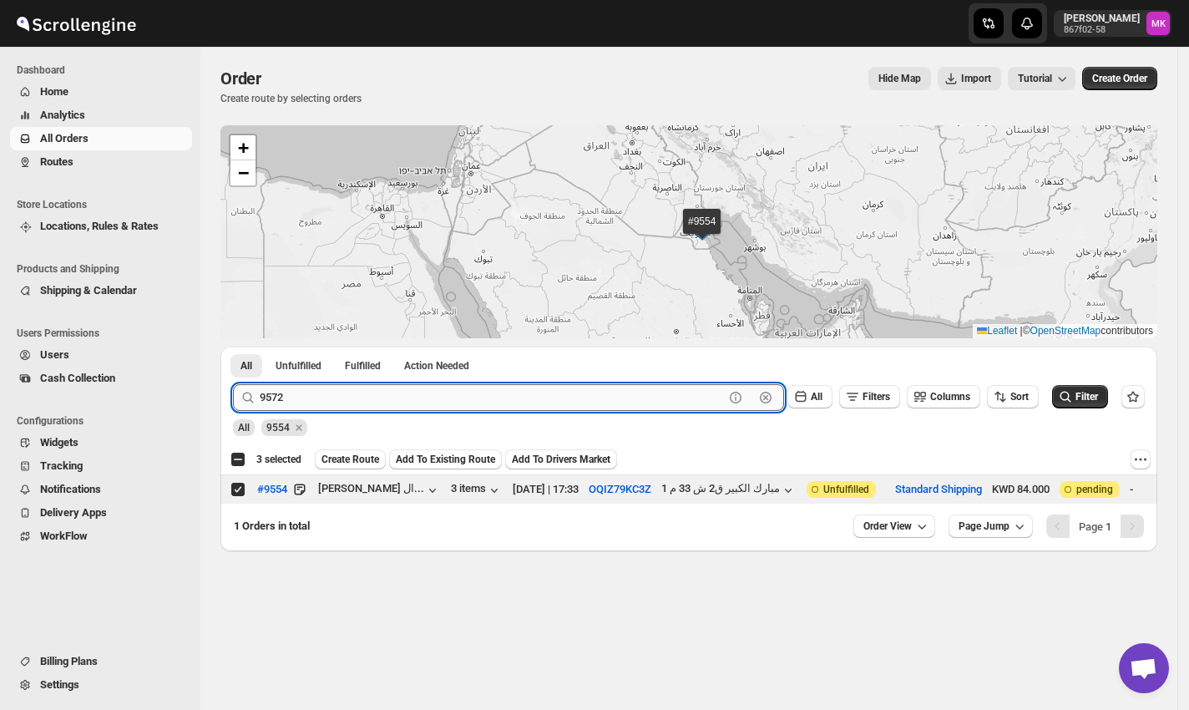
type input "9572"
click at [233, 346] on button "Submit" at bounding box center [257, 355] width 48 height 18
click at [237, 489] on input "Select order" at bounding box center [237, 489] width 13 height 13
checkbox input "true"
click at [281, 392] on input "9572" at bounding box center [492, 397] width 464 height 27
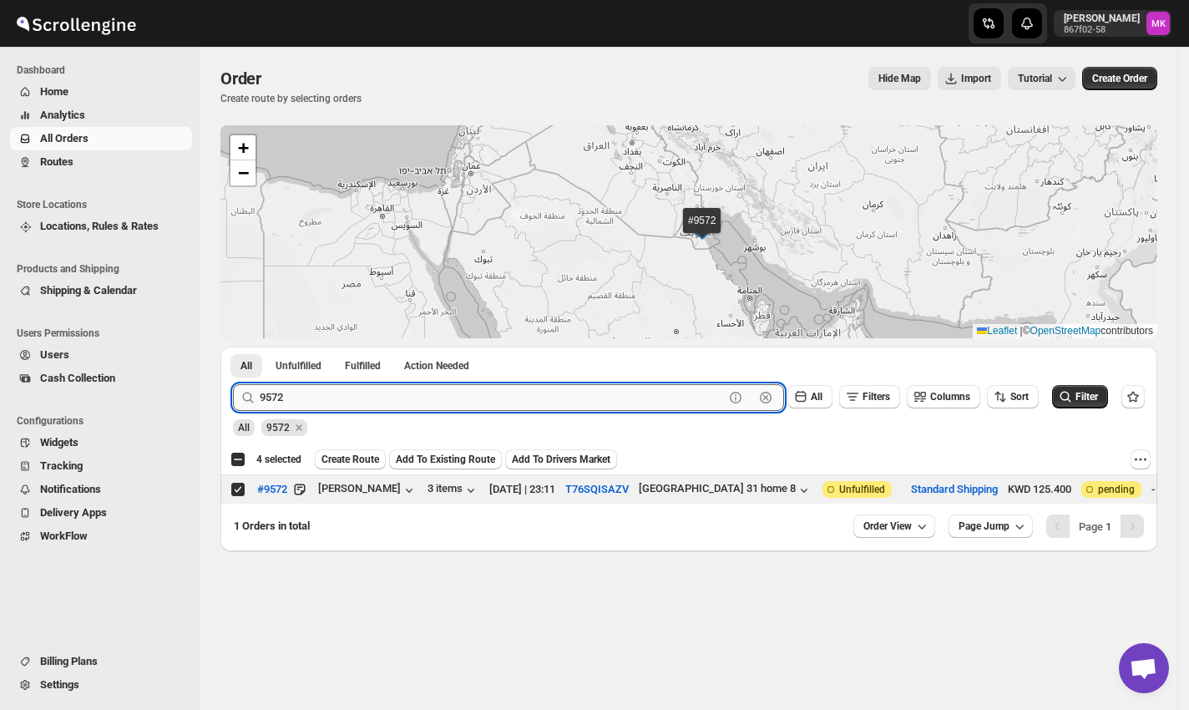
click at [281, 392] on input "9572" at bounding box center [492, 397] width 464 height 27
paste input "25"
type input "9525"
click at [233, 346] on button "Submit" at bounding box center [257, 355] width 48 height 18
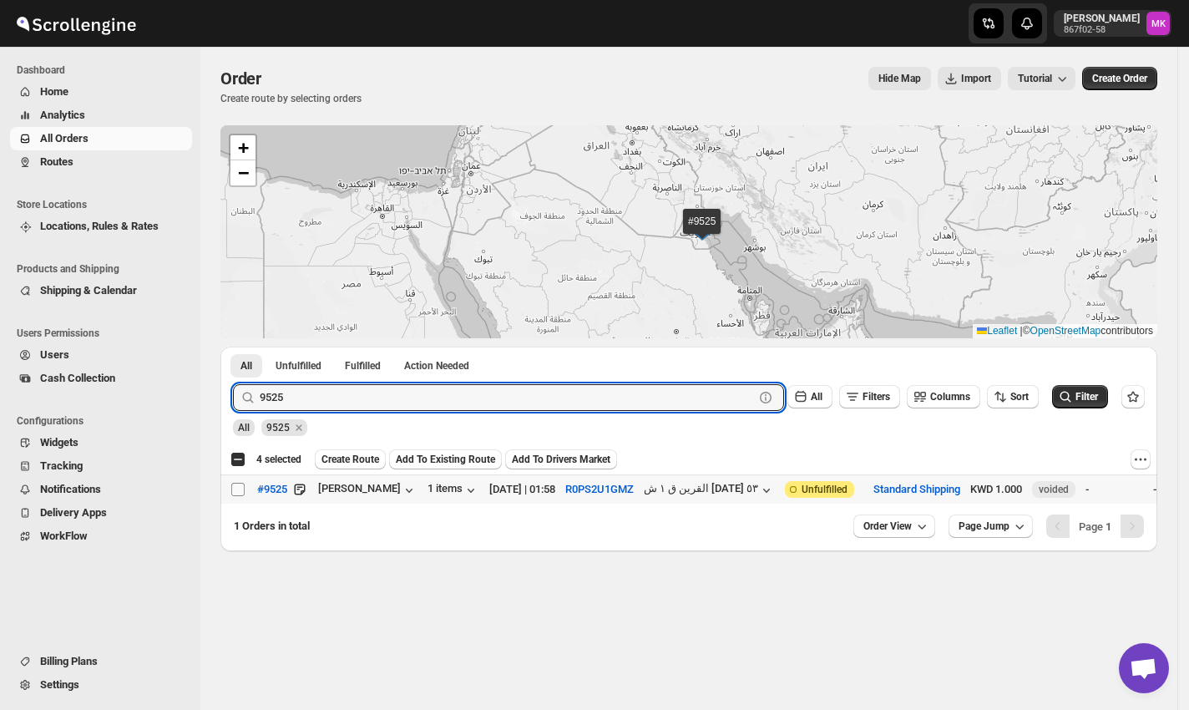
click at [237, 495] on input "Select order" at bounding box center [237, 489] width 13 height 13
checkbox input "true"
click at [398, 388] on input "9525" at bounding box center [492, 397] width 464 height 27
paste input "53"
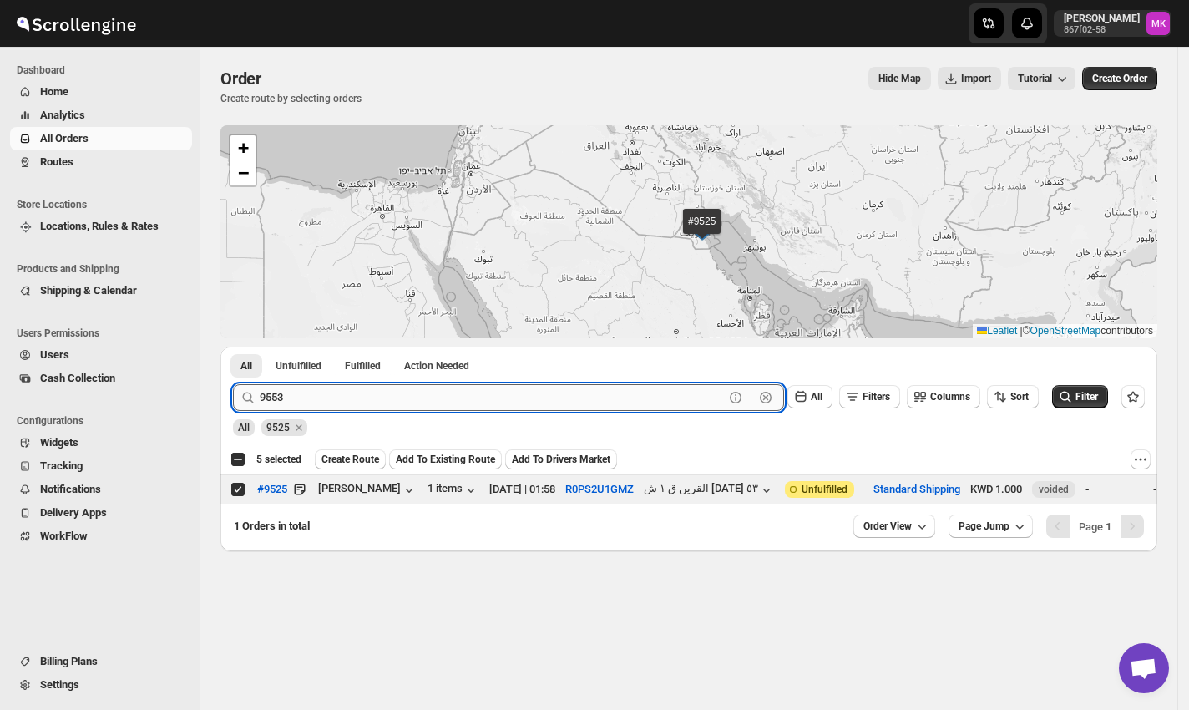
type input "9553"
click at [233, 346] on button "Submit" at bounding box center [257, 355] width 48 height 18
click at [242, 494] on input "Select order" at bounding box center [237, 489] width 13 height 13
checkbox input "true"
click at [331, 398] on input "9553" at bounding box center [492, 397] width 464 height 27
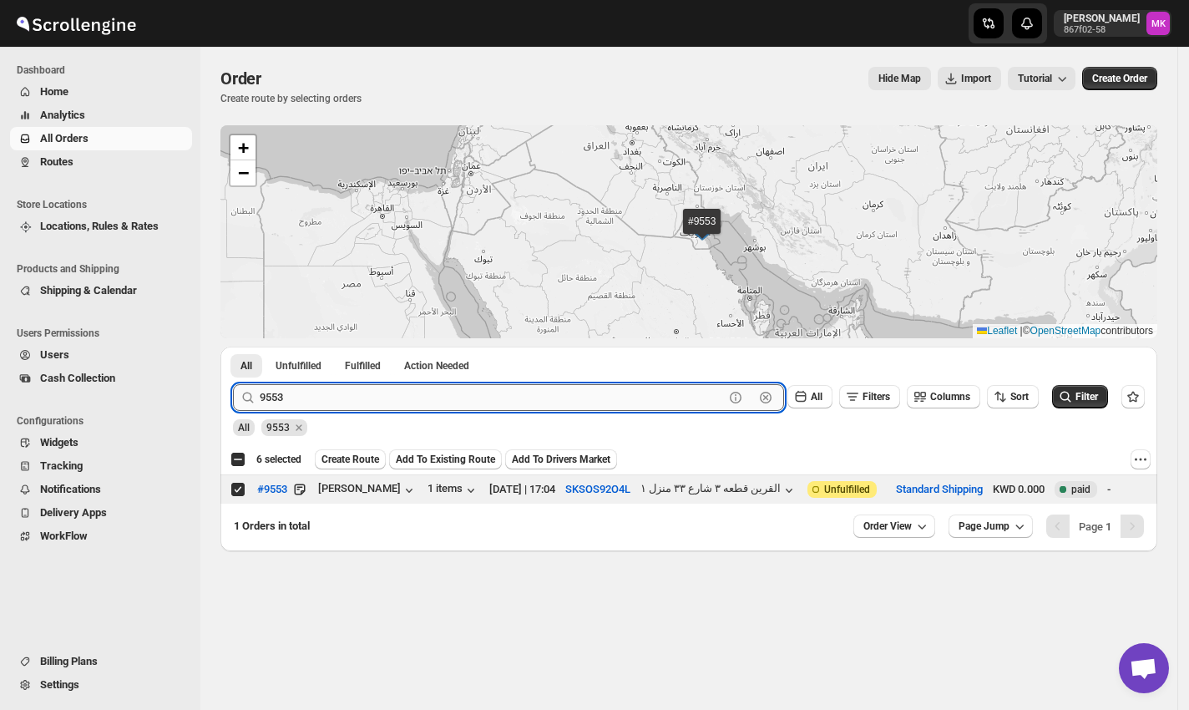
click at [331, 398] on input "9553" at bounding box center [492, 397] width 464 height 27
paste input "441"
type input "9441"
click at [233, 346] on button "Submit" at bounding box center [257, 355] width 48 height 18
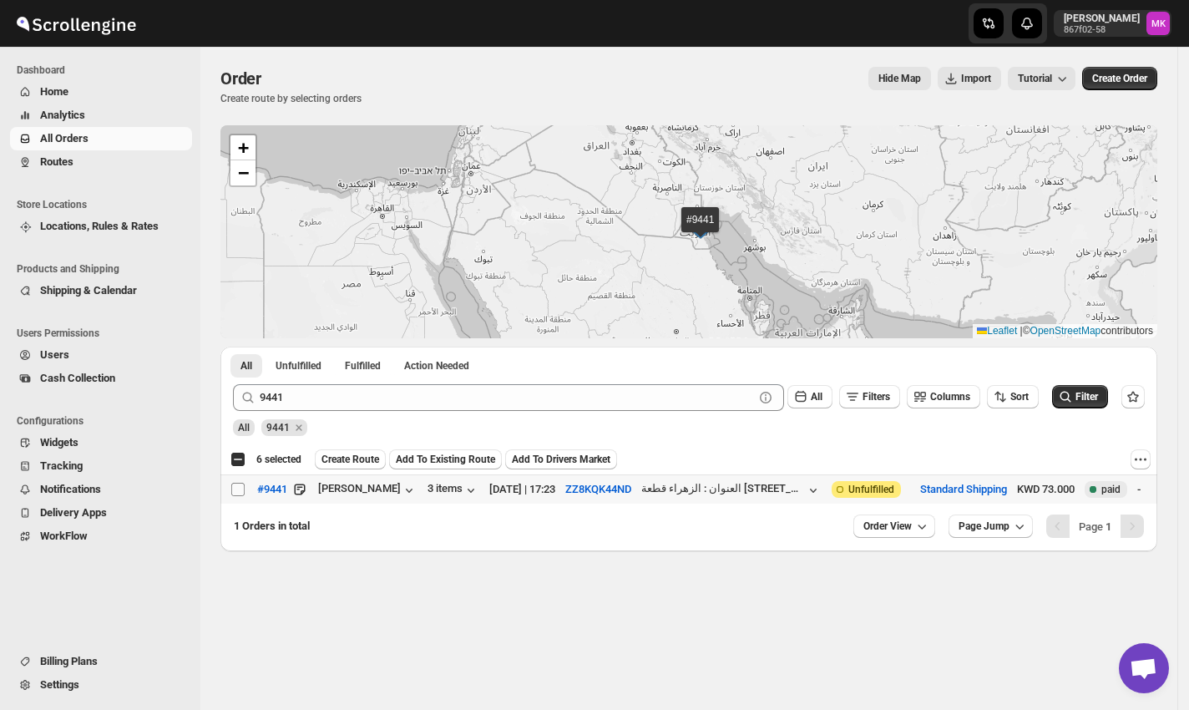
click at [238, 485] on input "Select order" at bounding box center [237, 489] width 13 height 13
checkbox input "true"
click at [352, 455] on span "Create Route" at bounding box center [350, 458] width 58 height 13
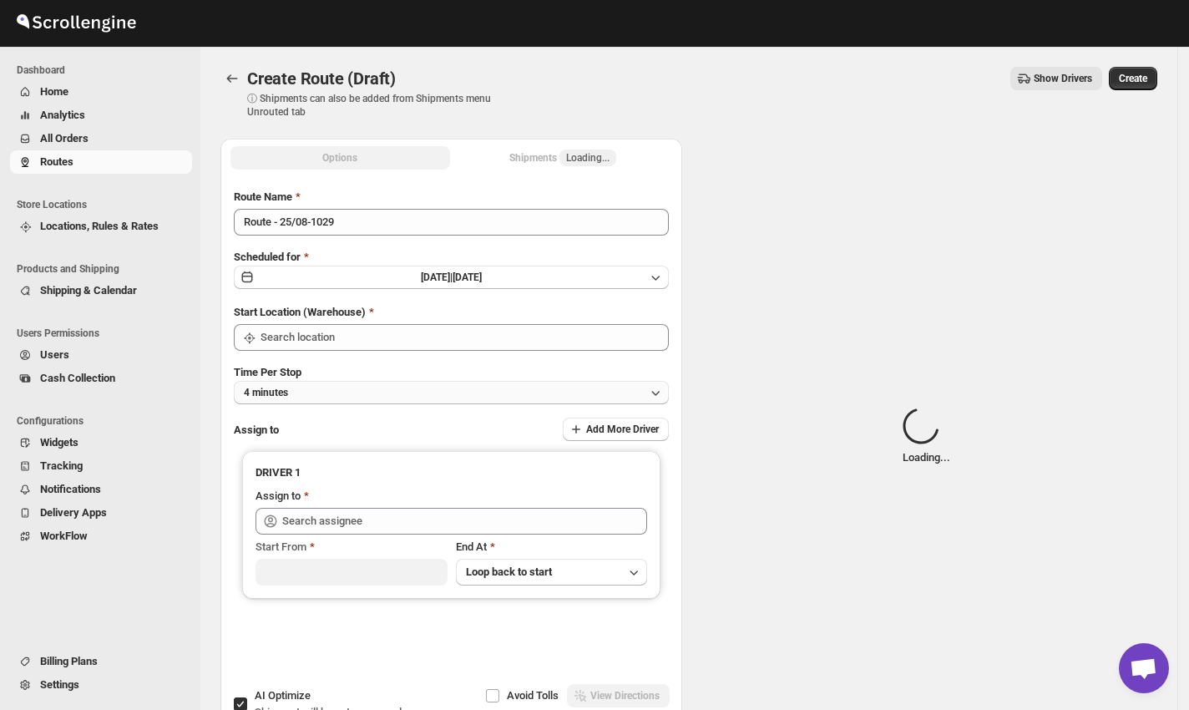
type input "[GEOGRAPHIC_DATA]"
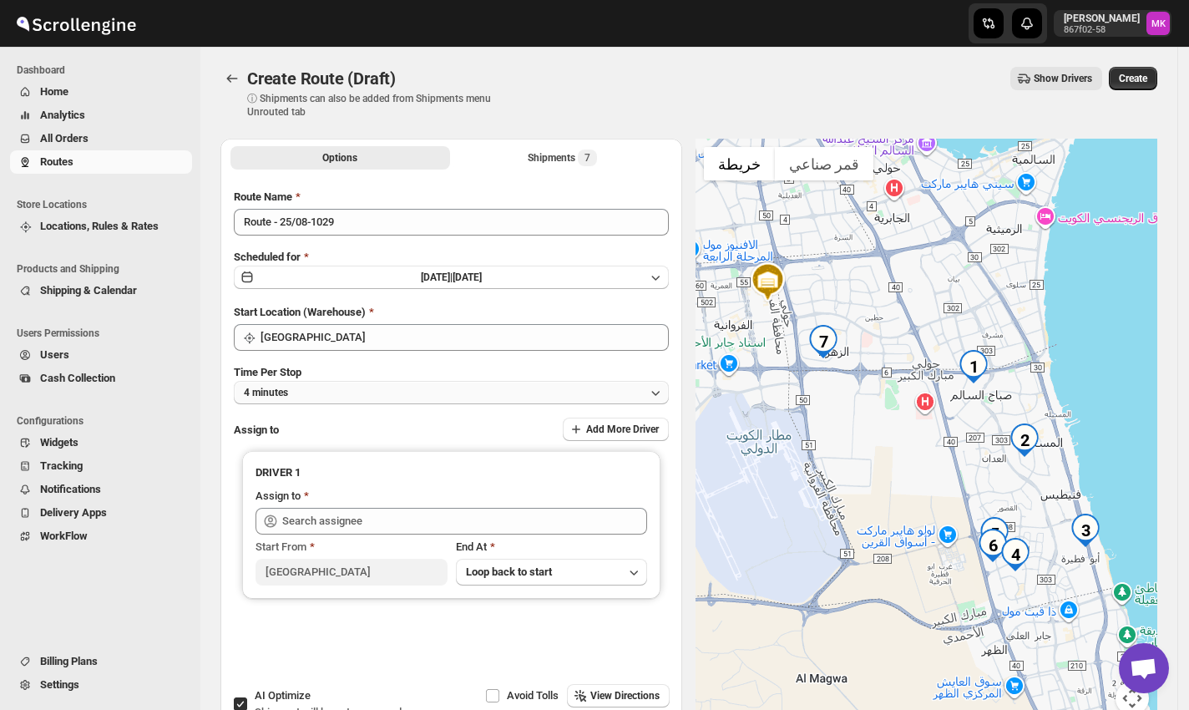
click at [388, 381] on button "4 minutes" at bounding box center [451, 392] width 435 height 23
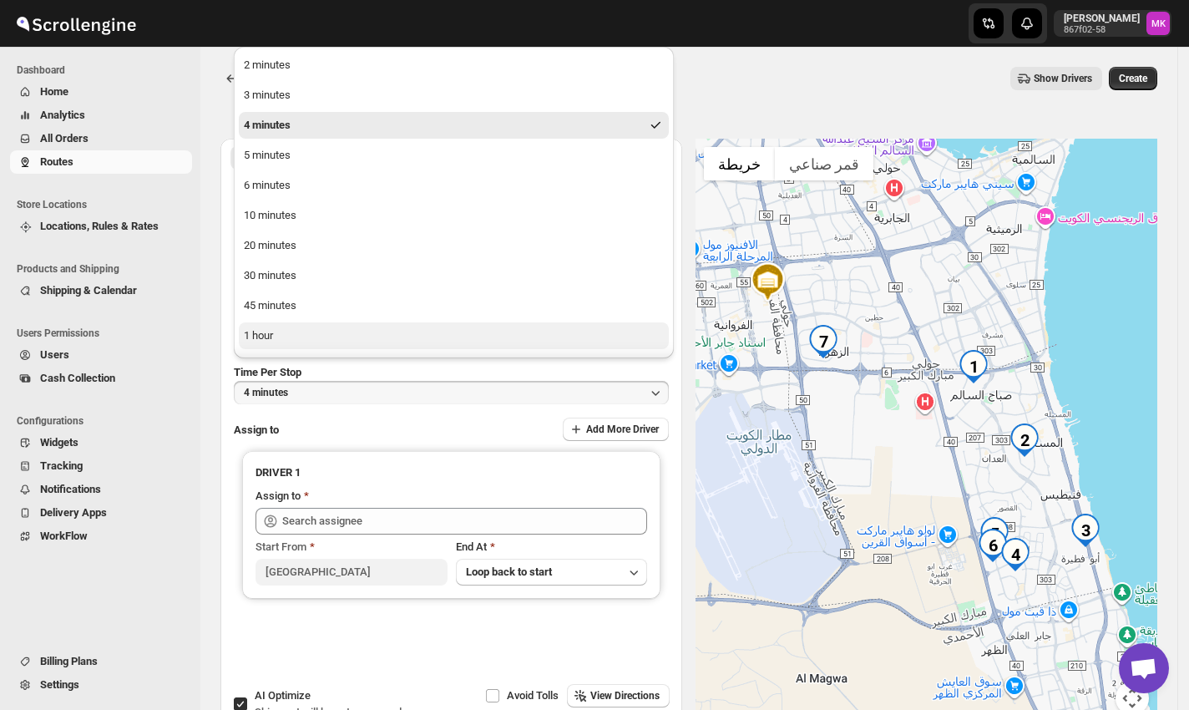
click at [311, 345] on button "1 hour" at bounding box center [454, 335] width 430 height 27
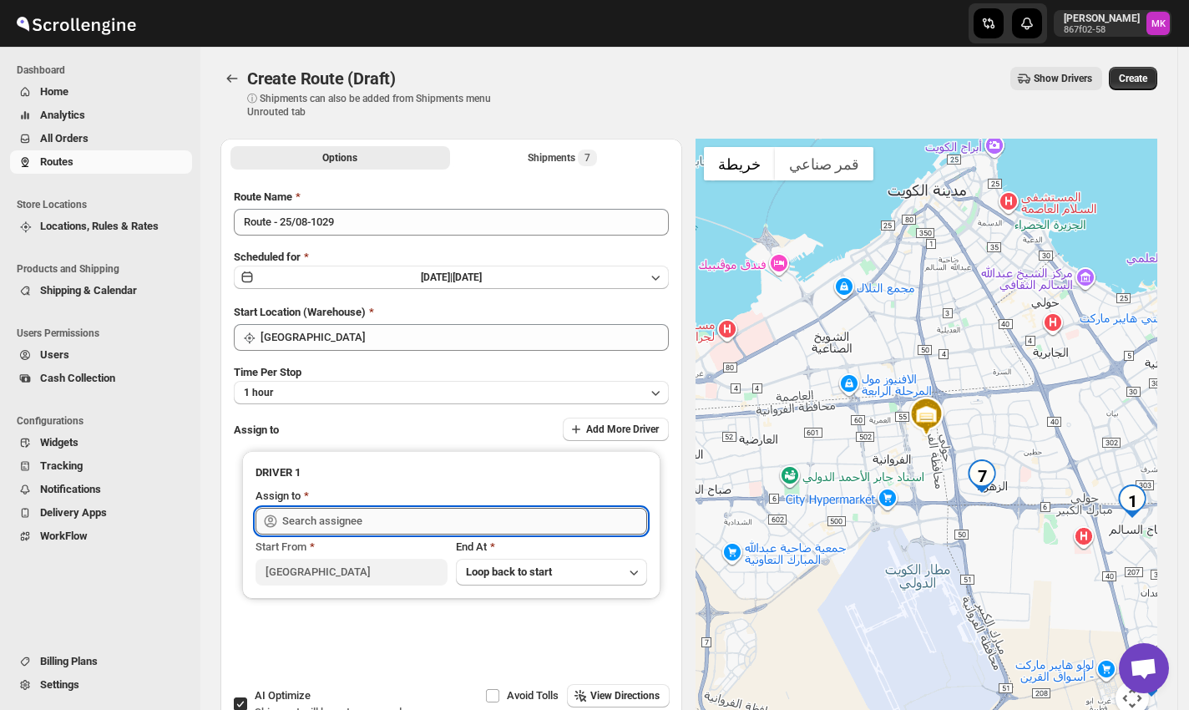
click at [308, 513] on input "text" at bounding box center [464, 521] width 365 height 27
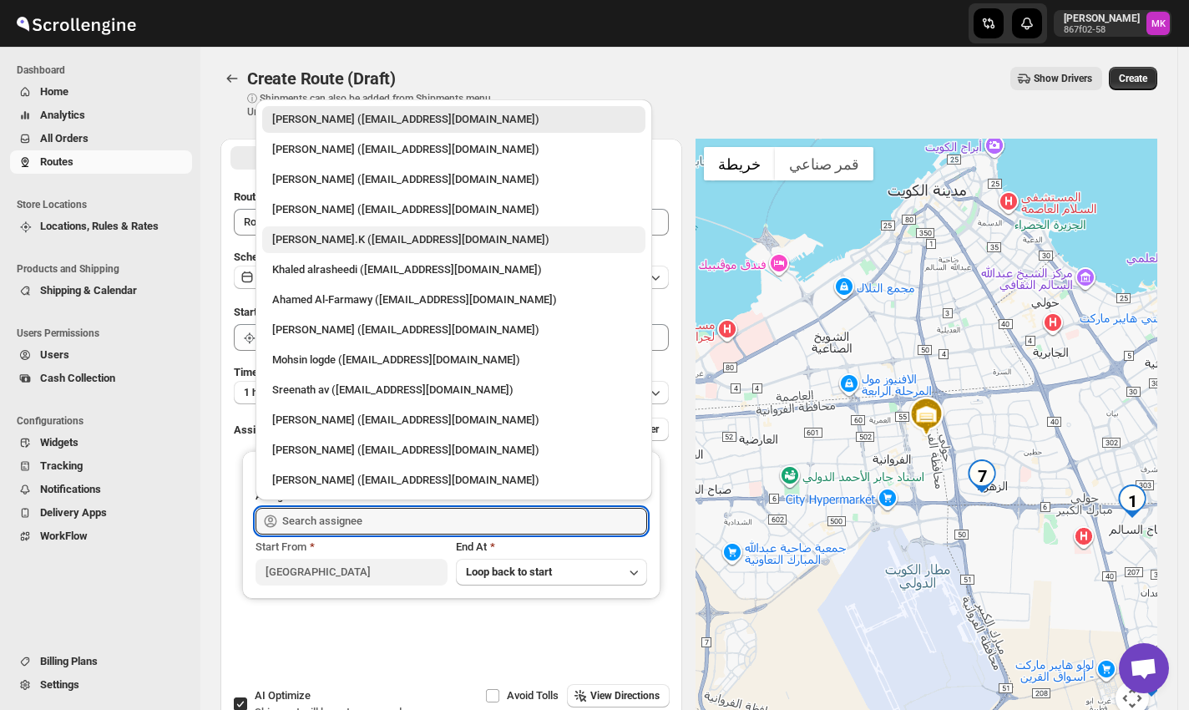
click at [396, 247] on div "Muhammed Ramees.K (rameesrami2680@gmail.com)" at bounding box center [453, 239] width 363 height 17
type input "Muhammed Ramees.K (rameesrami2680@gmail.com)"
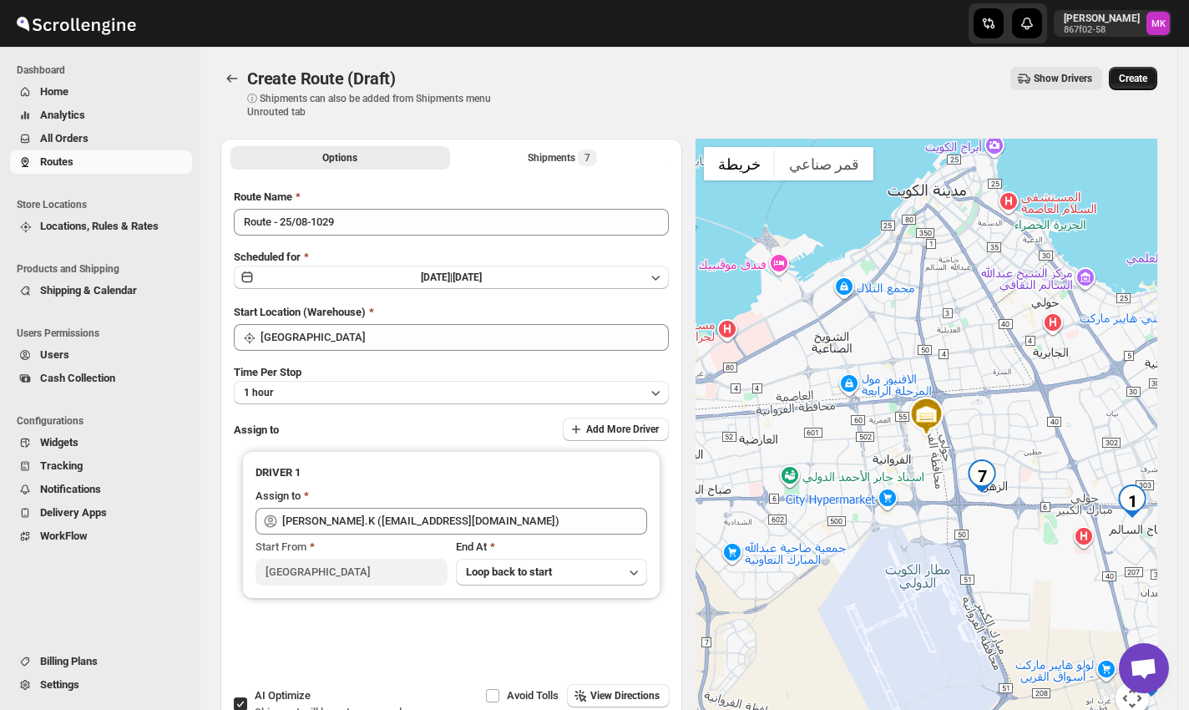
click at [1147, 78] on span "Create" at bounding box center [1133, 78] width 28 height 13
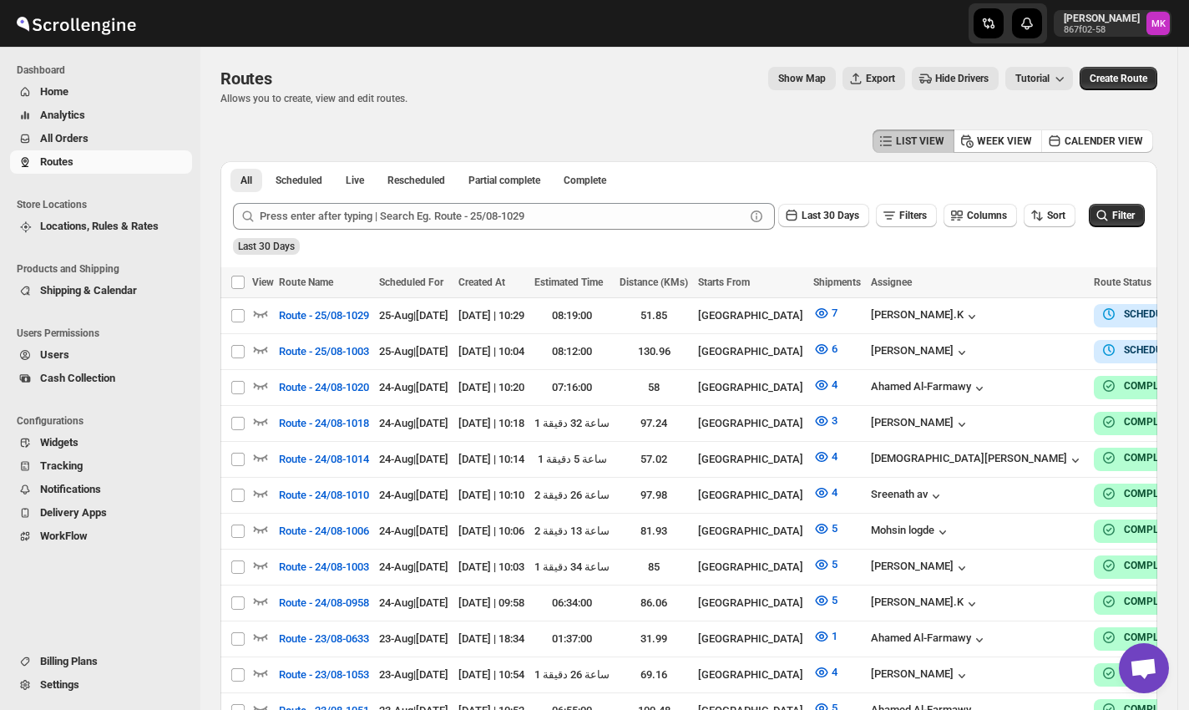
click at [74, 140] on span "All Orders" at bounding box center [64, 138] width 48 height 13
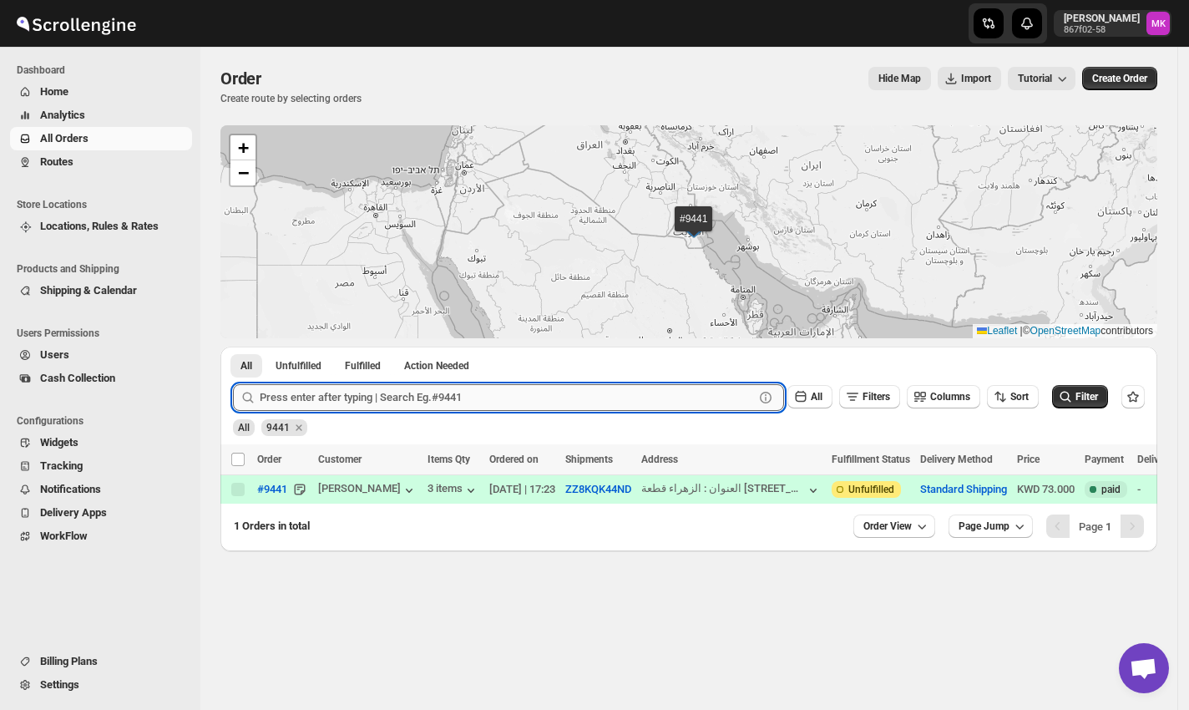
click at [331, 395] on input "text" at bounding box center [507, 397] width 494 height 27
paste input "9582"
type input "9582"
click at [233, 346] on button "Submit" at bounding box center [257, 355] width 48 height 18
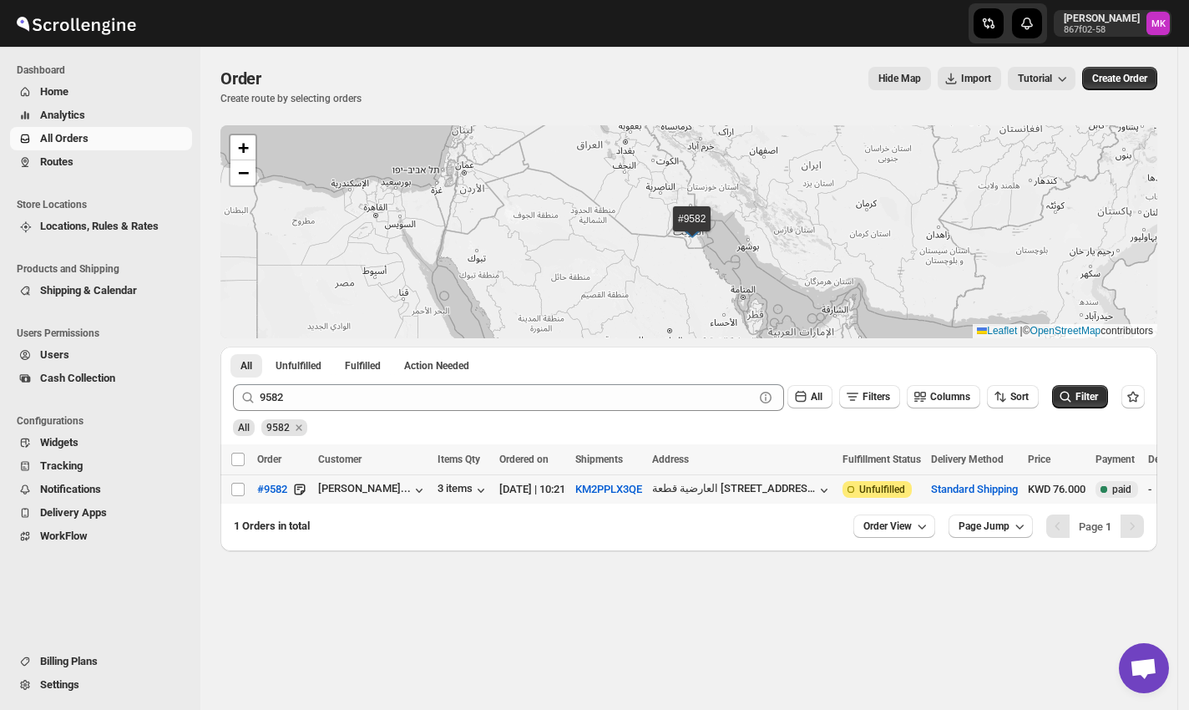
click at [237, 498] on td "Select order" at bounding box center [236, 489] width 32 height 29
checkbox input "true"
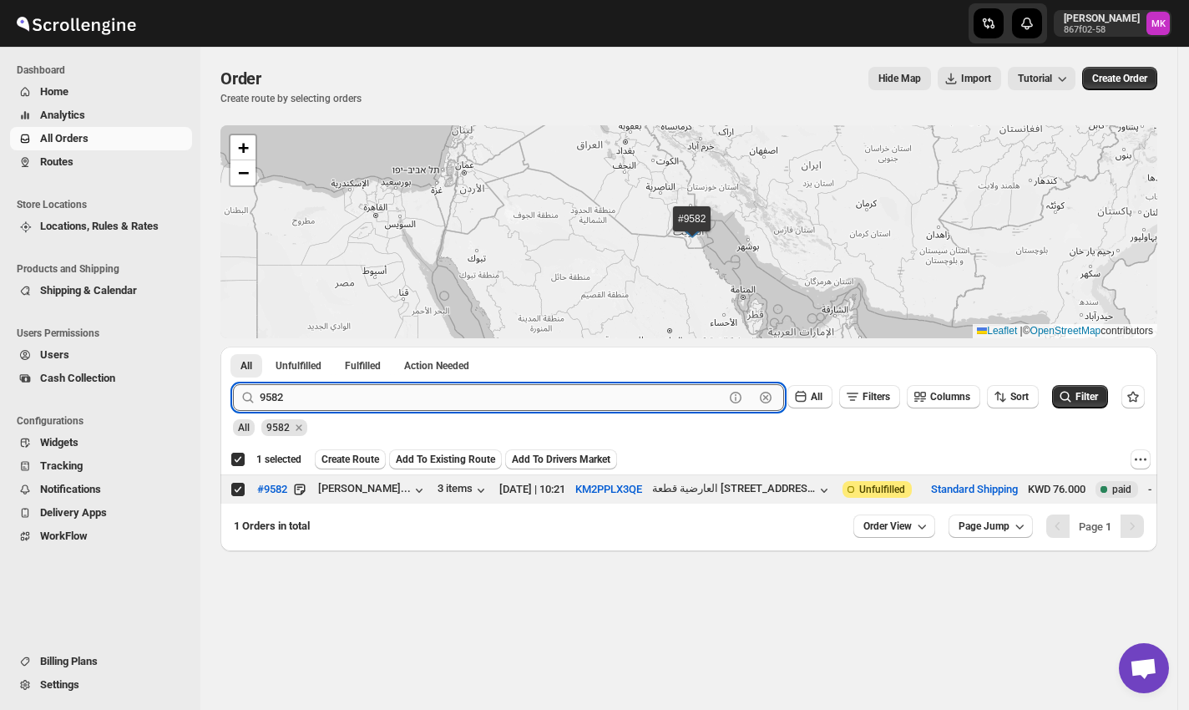
click at [316, 401] on input "9582" at bounding box center [492, 397] width 464 height 27
paste input "5"
type input "9585"
click at [233, 346] on button "Submit" at bounding box center [257, 355] width 48 height 18
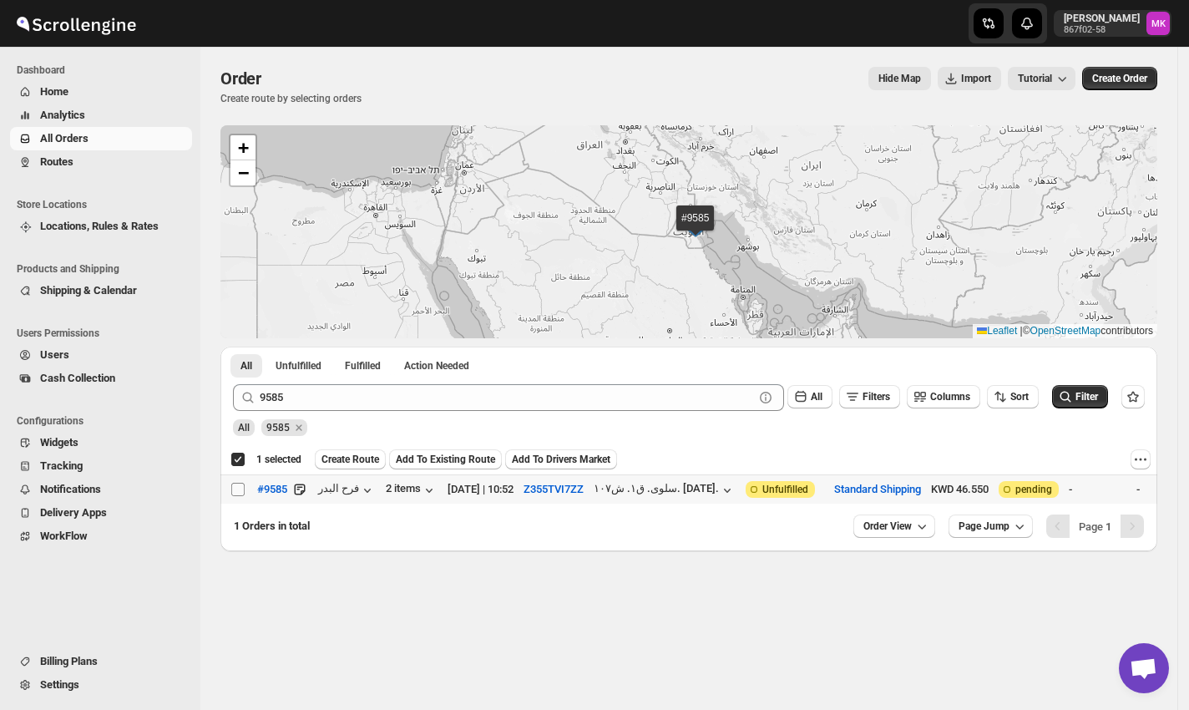
click at [231, 489] on input "Select order" at bounding box center [237, 489] width 13 height 13
checkbox input "true"
checkbox input "false"
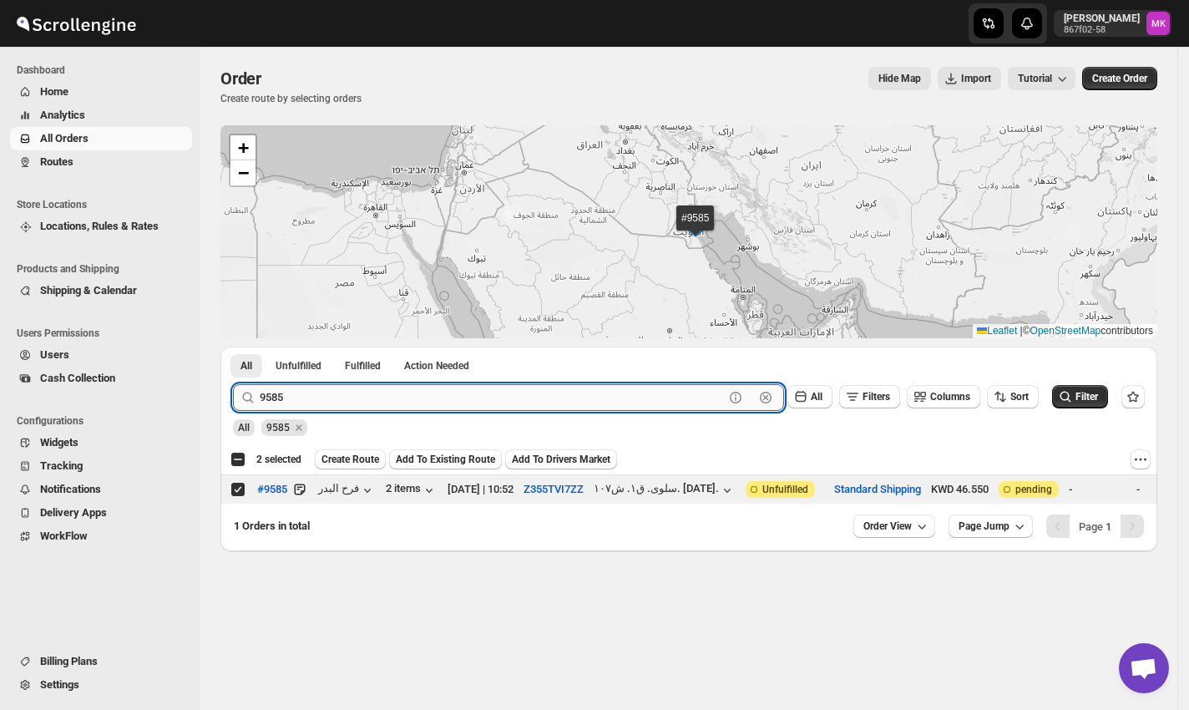
click at [260, 398] on input "9585" at bounding box center [492, 397] width 464 height 27
paste input "14"
type input "9514"
click at [233, 346] on button "Submit" at bounding box center [257, 355] width 48 height 18
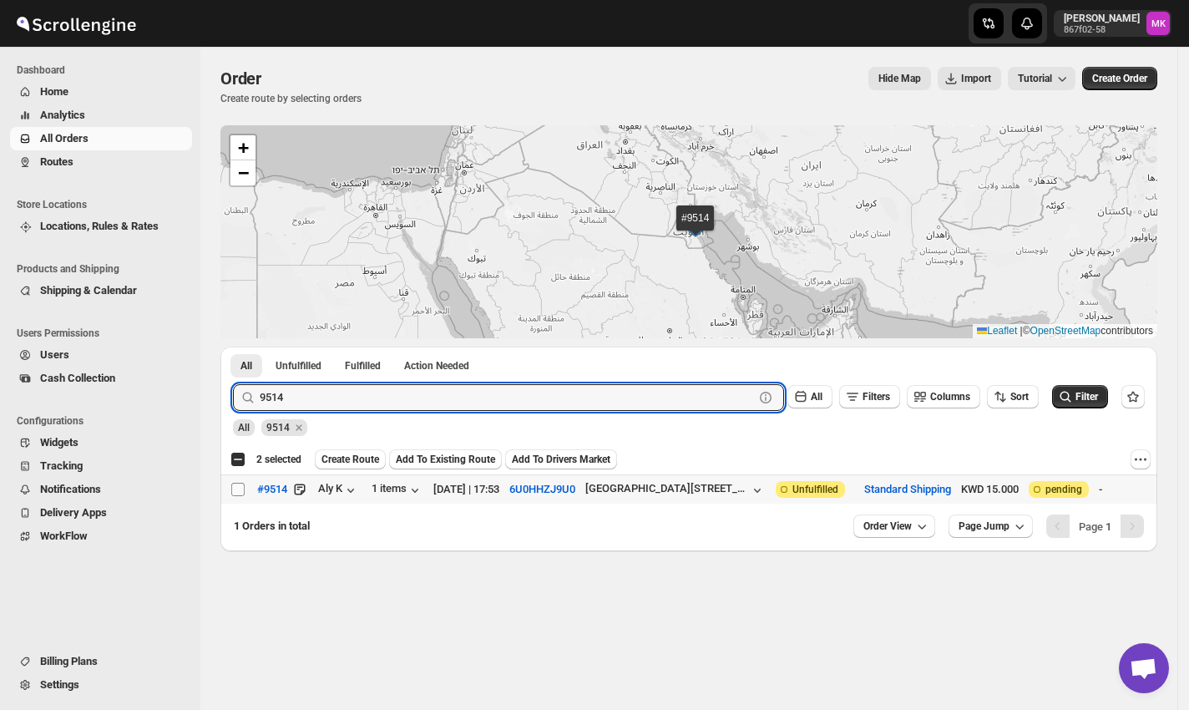
click at [242, 493] on input "Select order" at bounding box center [237, 489] width 13 height 13
checkbox input "true"
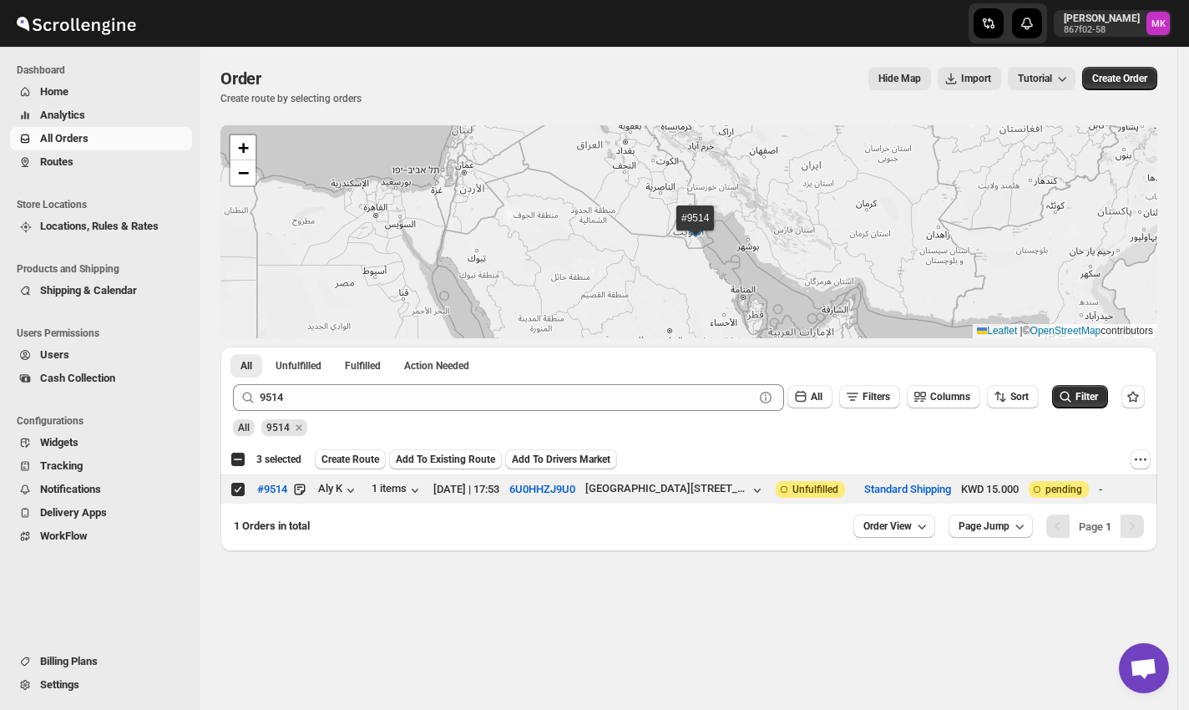
click at [272, 415] on div "9514" at bounding box center [284, 423] width 46 height 25
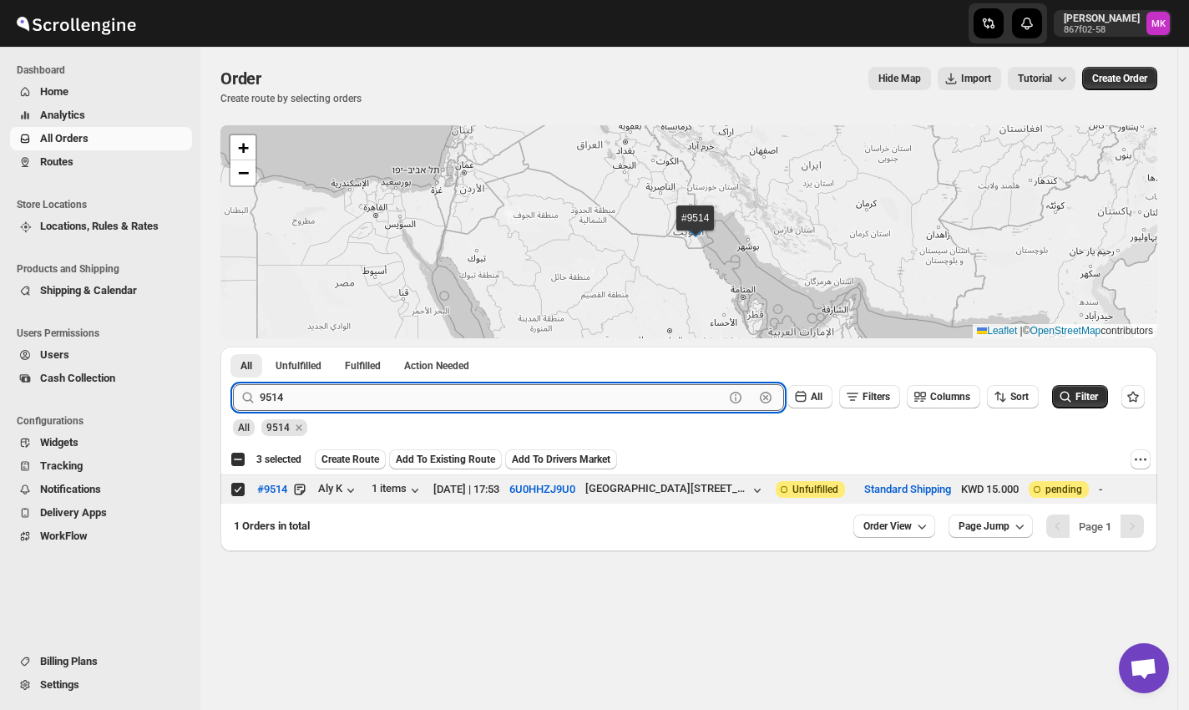
click at [277, 385] on input "9514" at bounding box center [492, 397] width 464 height 27
paste input "71"
type input "9571"
click at [233, 346] on button "Submit" at bounding box center [257, 355] width 48 height 18
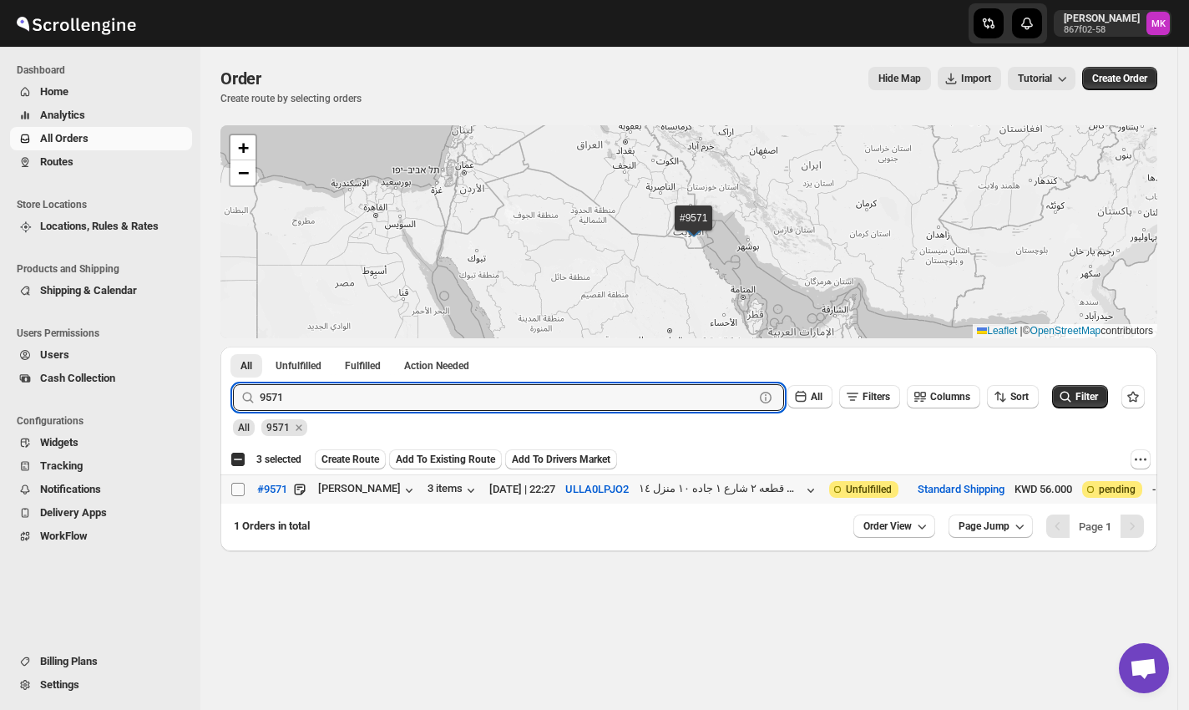
click at [241, 492] on input "Select order" at bounding box center [237, 489] width 13 height 13
checkbox input "true"
click at [319, 387] on input "9571" at bounding box center [492, 397] width 464 height 27
click at [318, 387] on input "9571" at bounding box center [492, 397] width 464 height 27
paste input "64"
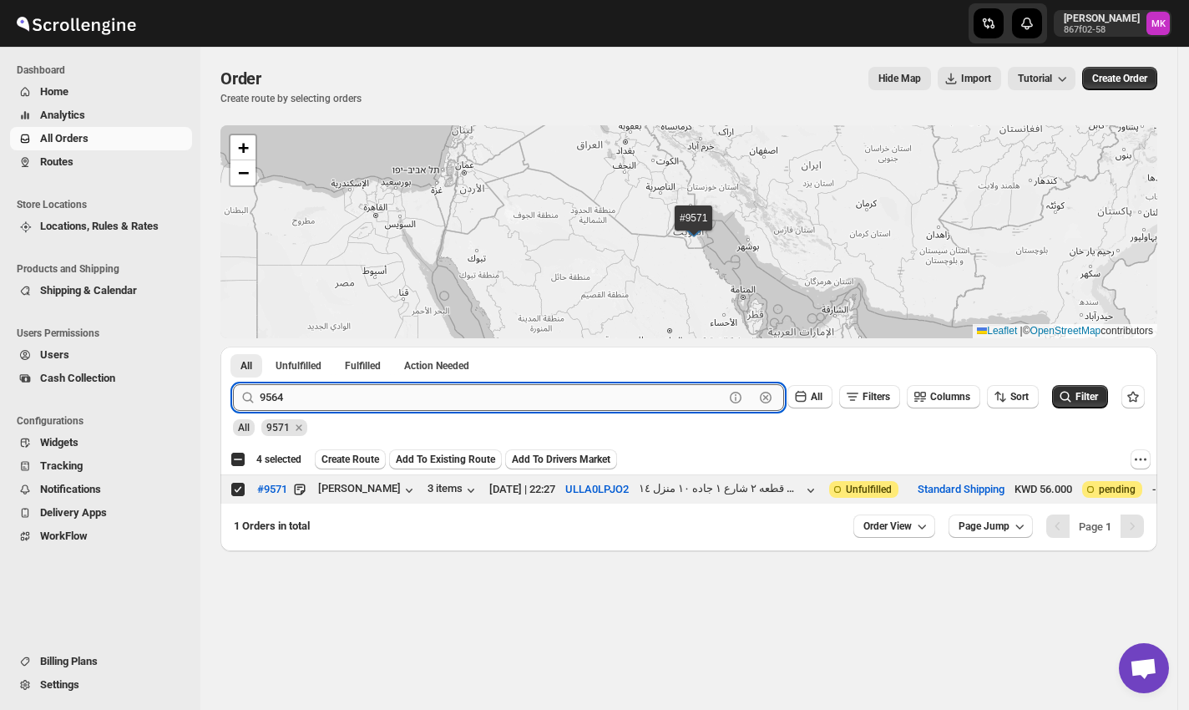
type input "9564"
click at [233, 346] on button "Submit" at bounding box center [257, 355] width 48 height 18
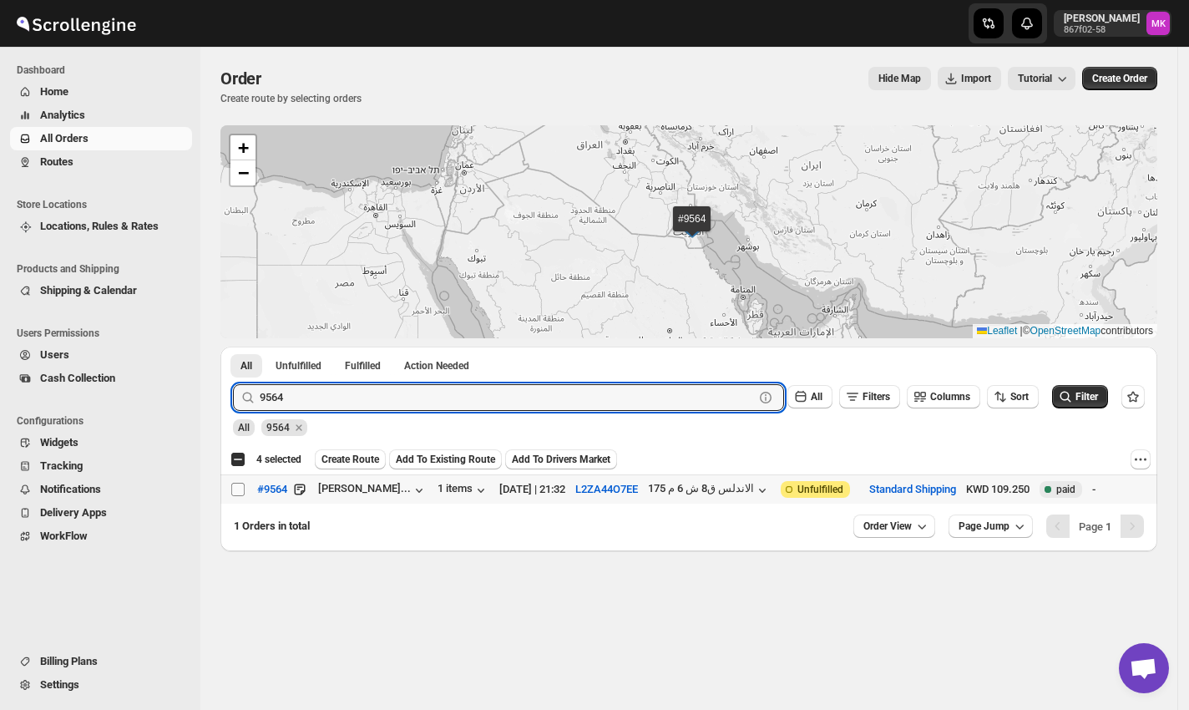
click at [239, 496] on input "Select order" at bounding box center [237, 489] width 13 height 13
checkbox input "true"
click at [298, 401] on input "9564" at bounding box center [492, 397] width 464 height 27
paste input "5"
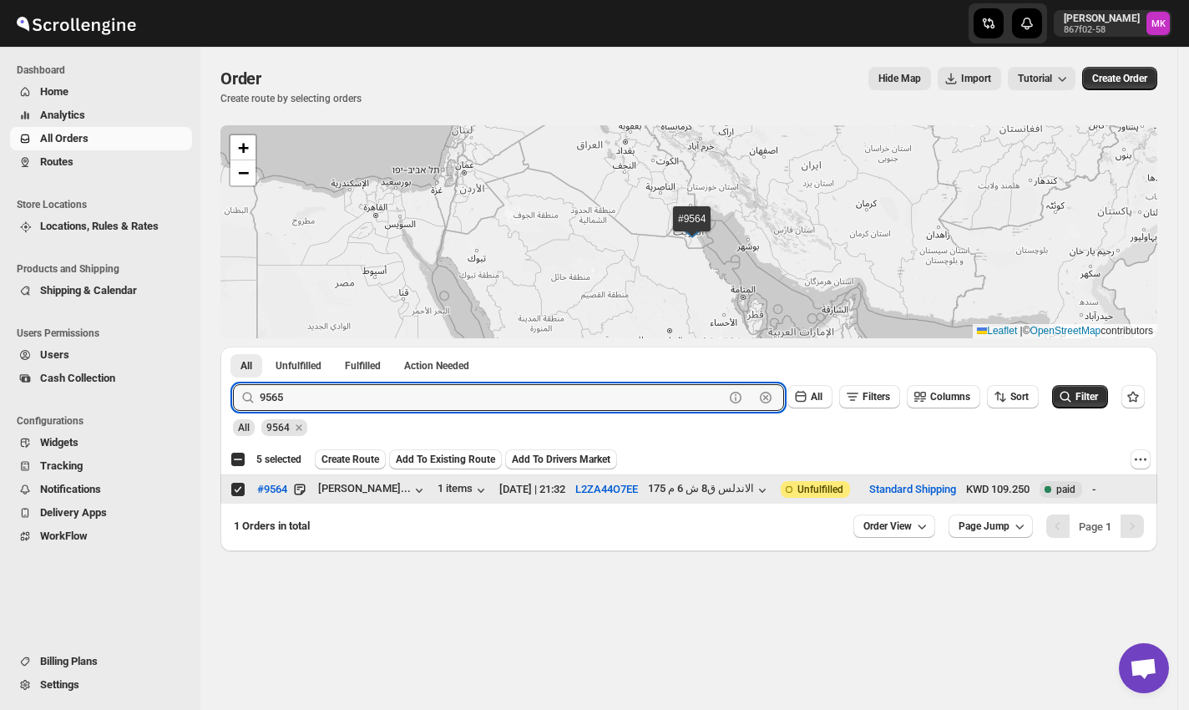
type input "9565"
click at [233, 346] on button "Submit" at bounding box center [257, 355] width 48 height 18
click at [114, 629] on html "Skip to content Mostafa Khalifa 867f02-58 MK Dashboard Home Analytics All Order…" at bounding box center [594, 355] width 1189 height 710
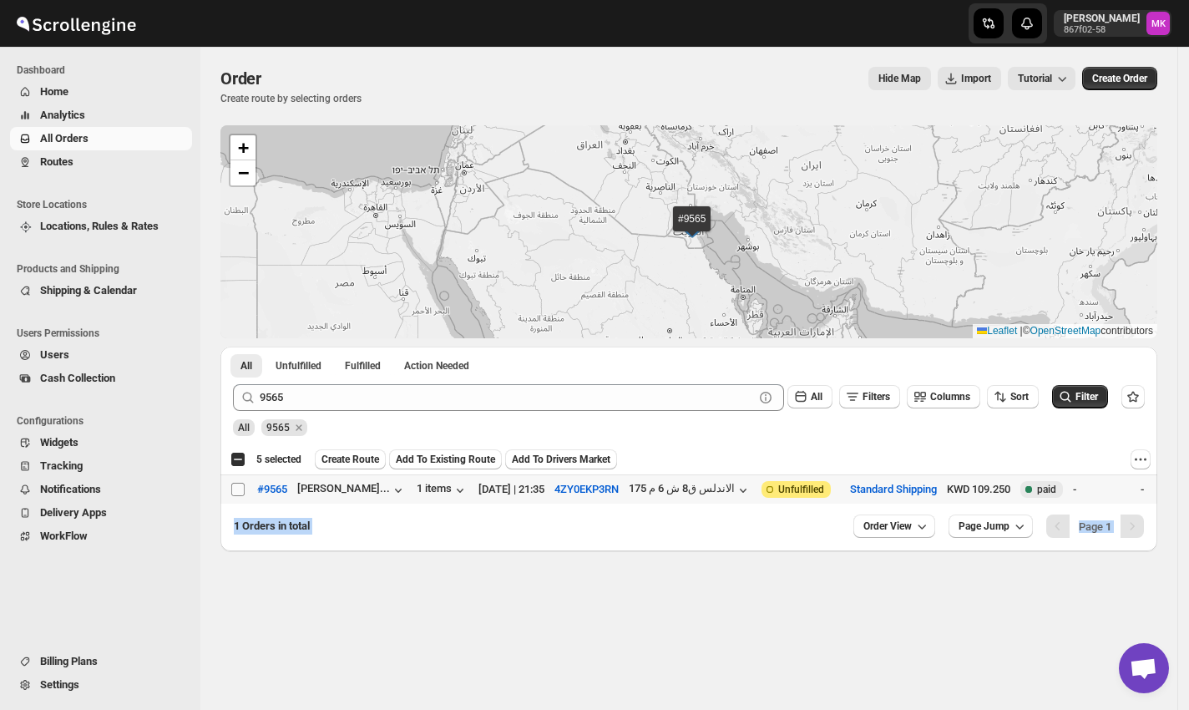
click at [231, 485] on input "Select order" at bounding box center [237, 489] width 13 height 13
checkbox input "true"
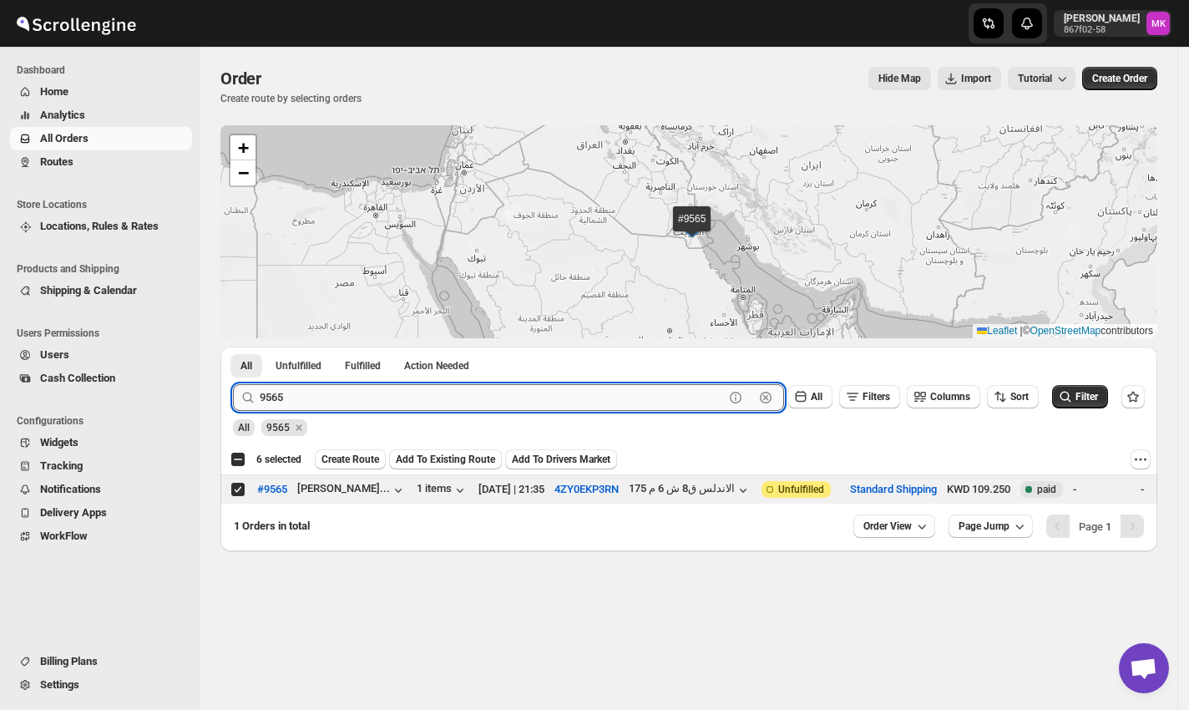
click at [304, 392] on input "9565" at bounding box center [492, 397] width 464 height 27
paste input "7"
type input "9567"
click at [233, 346] on button "Submit" at bounding box center [257, 355] width 48 height 18
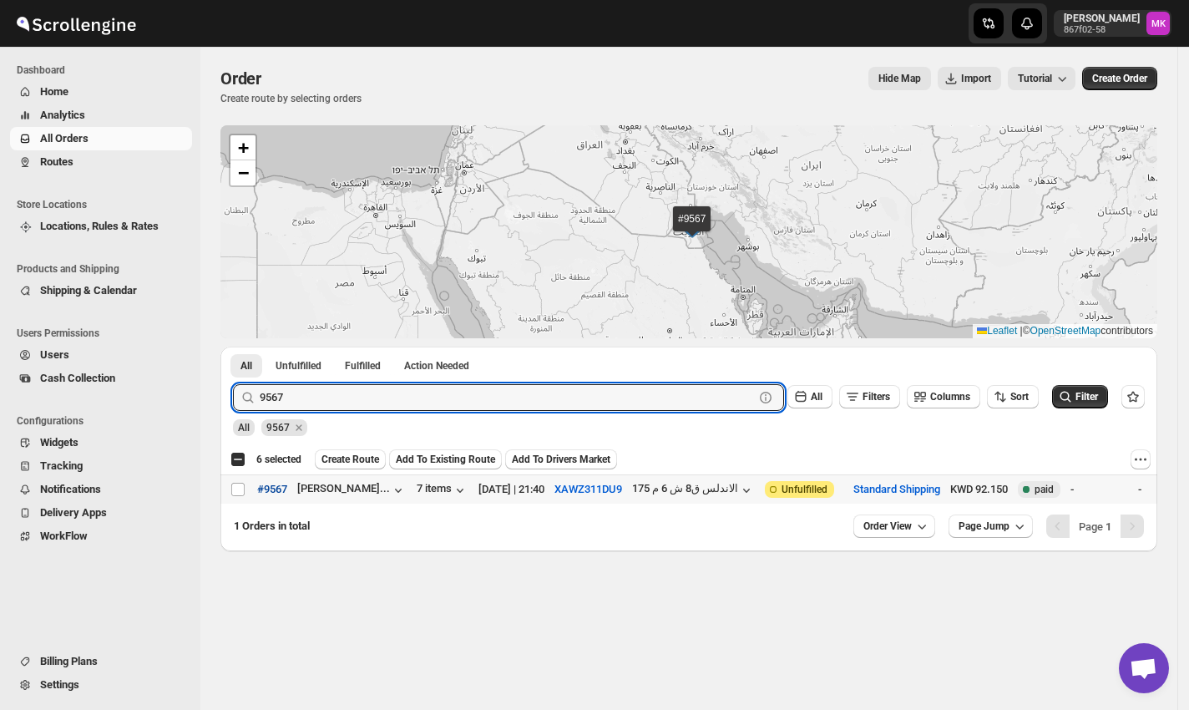
click at [248, 494] on tr "Select order #9567 Mohammad Alenez... 7 items 23-Aug-25 | 21:40 XAWZ311DU9 الان…" at bounding box center [845, 489] width 1250 height 29
checkbox input "true"
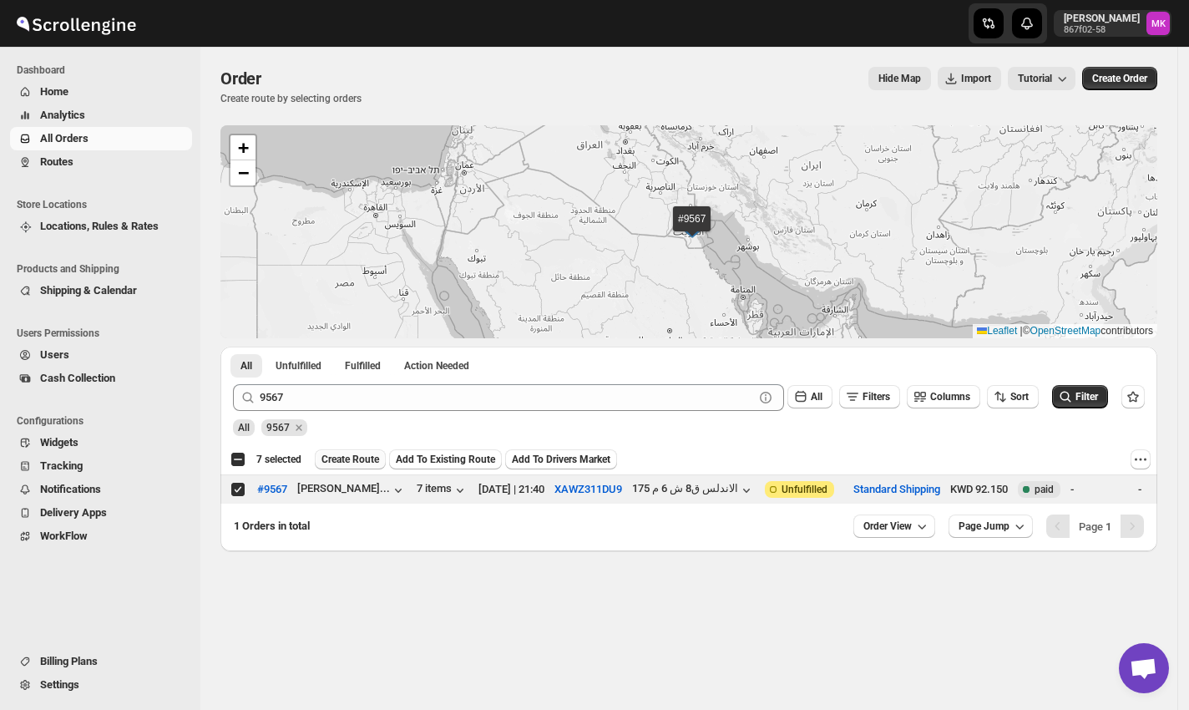
click at [351, 458] on span "Create Route" at bounding box center [350, 458] width 58 height 13
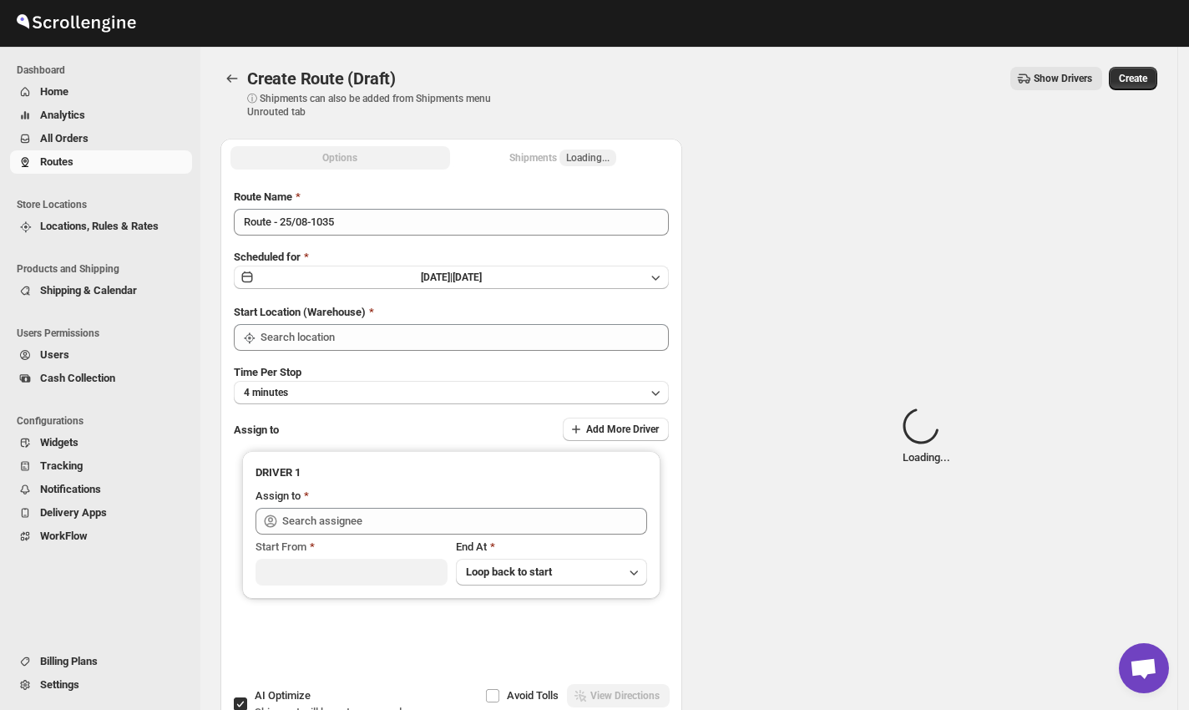
type input "[GEOGRAPHIC_DATA]"
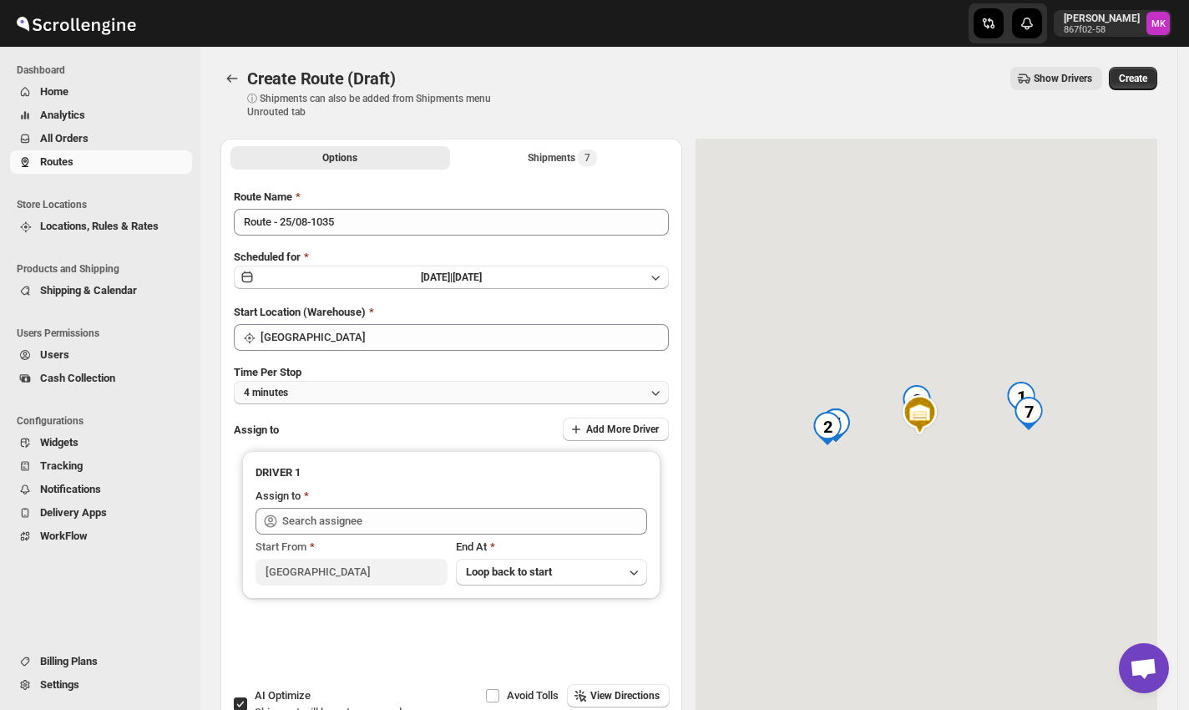
click at [319, 395] on button "4 minutes" at bounding box center [451, 392] width 435 height 23
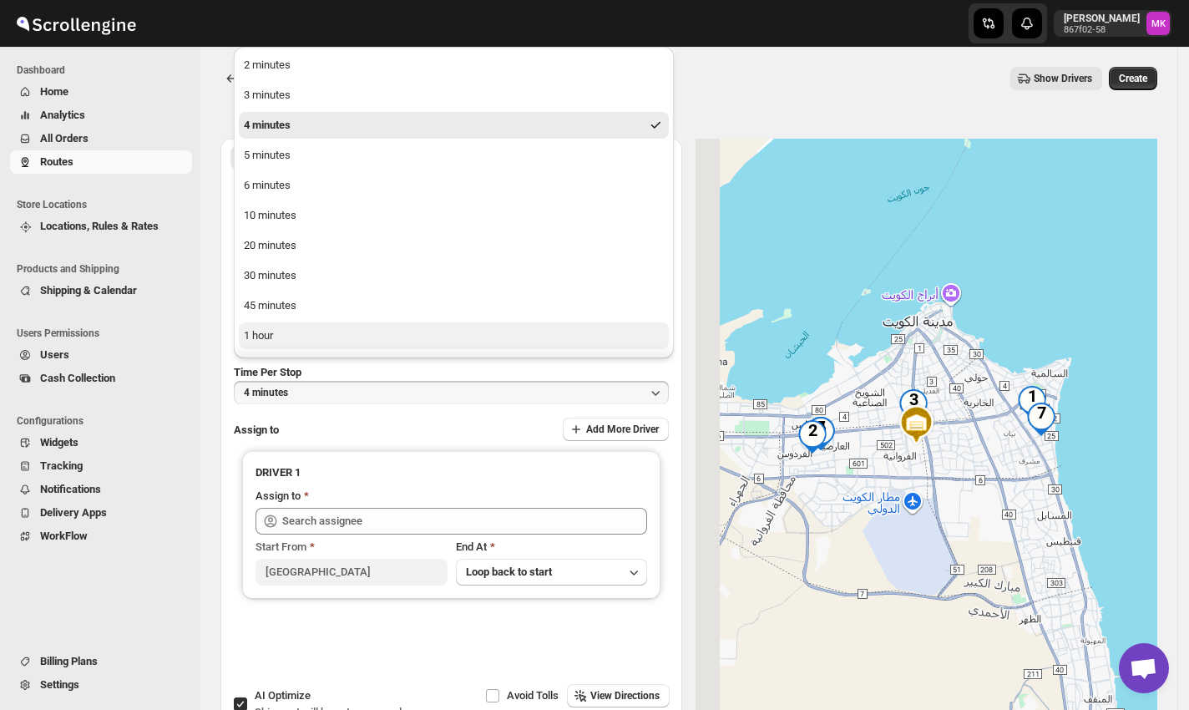
click at [295, 334] on button "1 hour" at bounding box center [454, 335] width 430 height 27
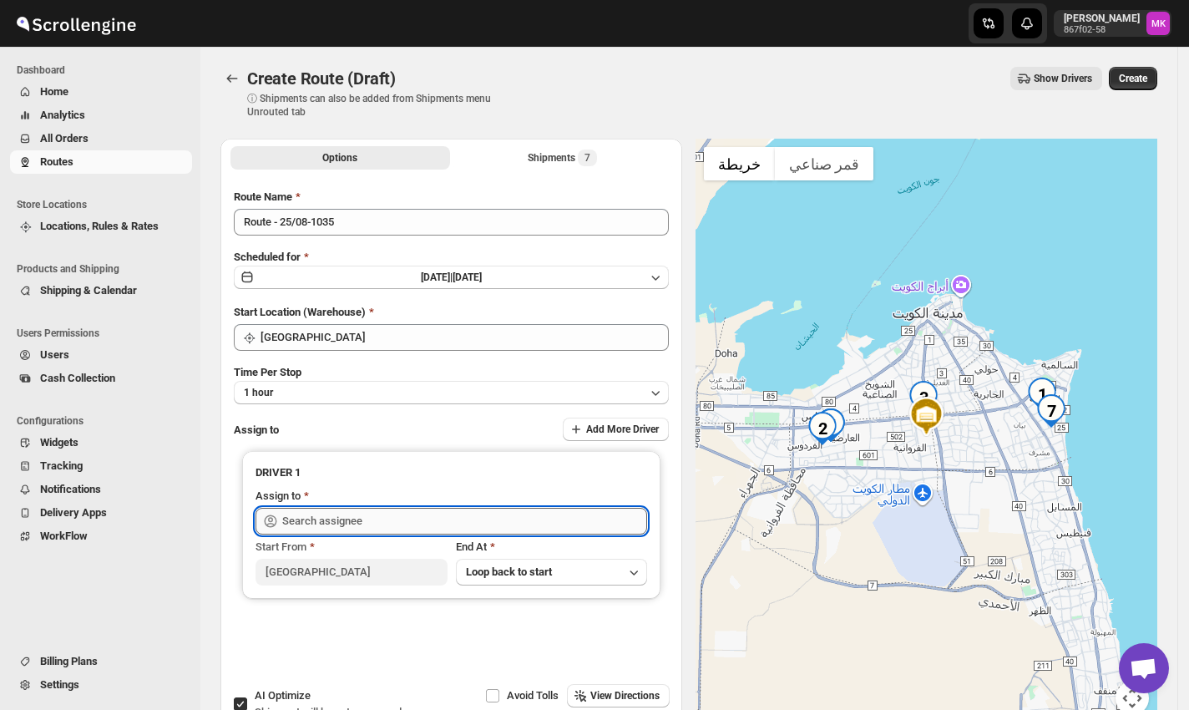
click at [317, 518] on input "text" at bounding box center [464, 521] width 365 height 27
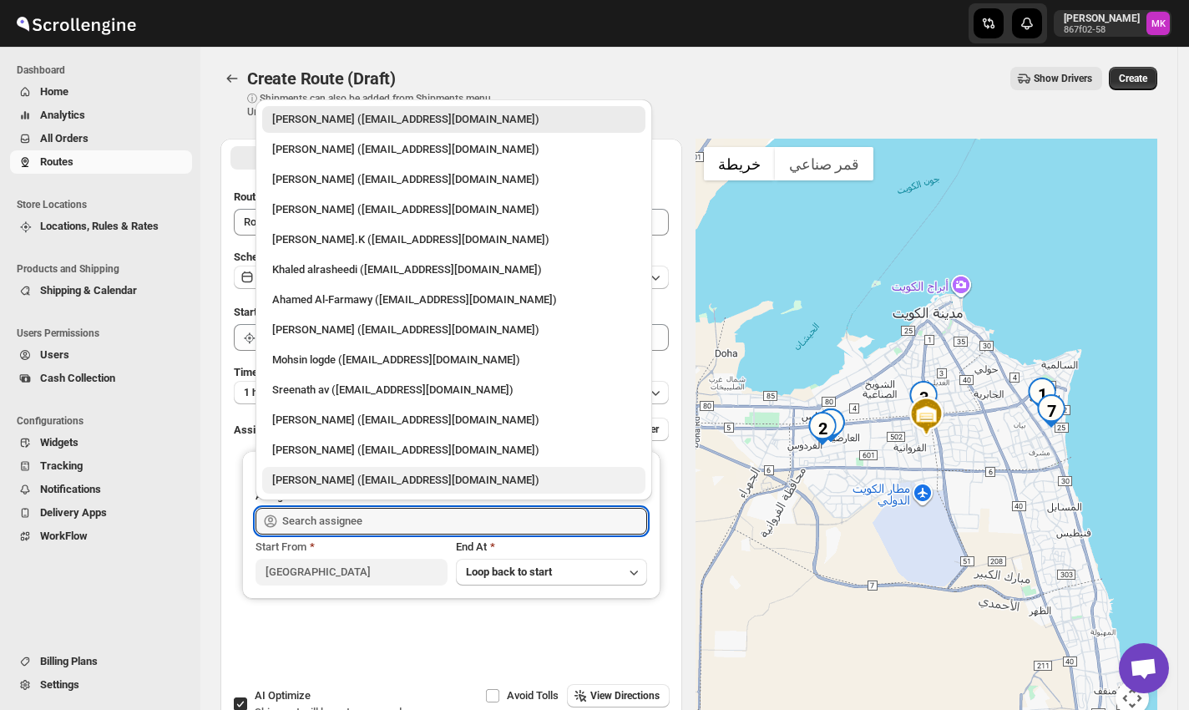
click at [328, 472] on div "Shaibaz Karbari (shaibazkarbari364@gmail.com)" at bounding box center [453, 480] width 363 height 17
type input "Shaibaz Karbari (shaibazkarbari364@gmail.com)"
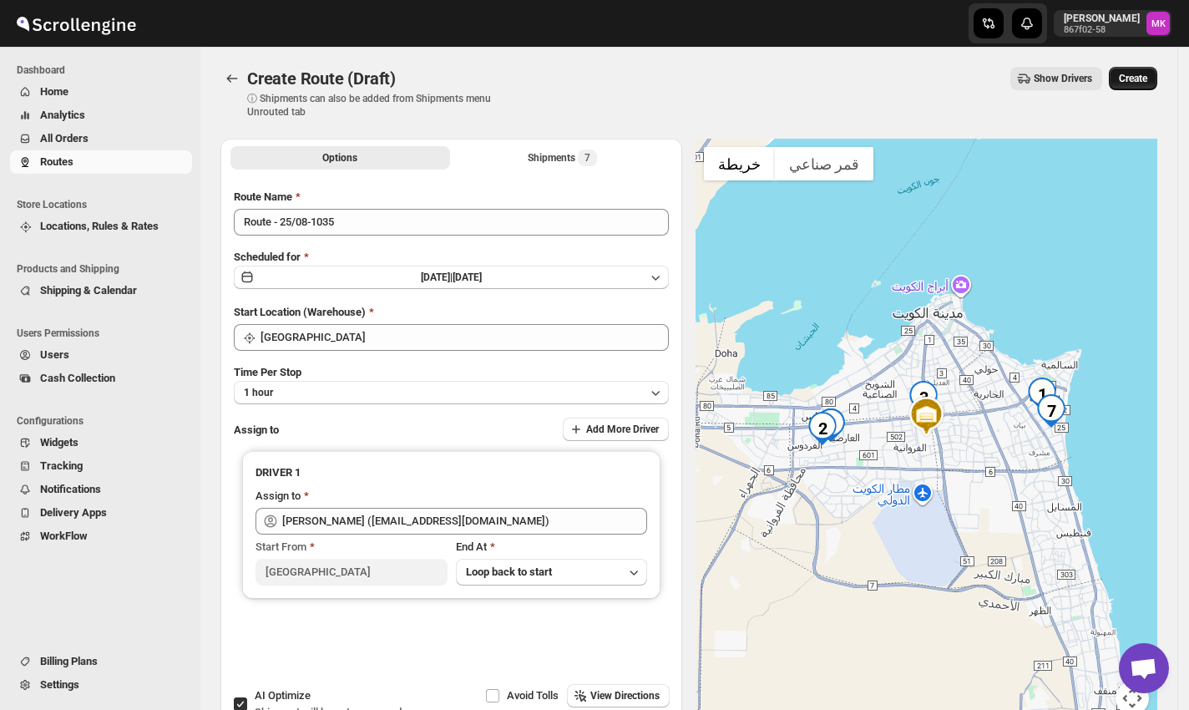
click at [1144, 81] on span "Create" at bounding box center [1133, 78] width 28 height 13
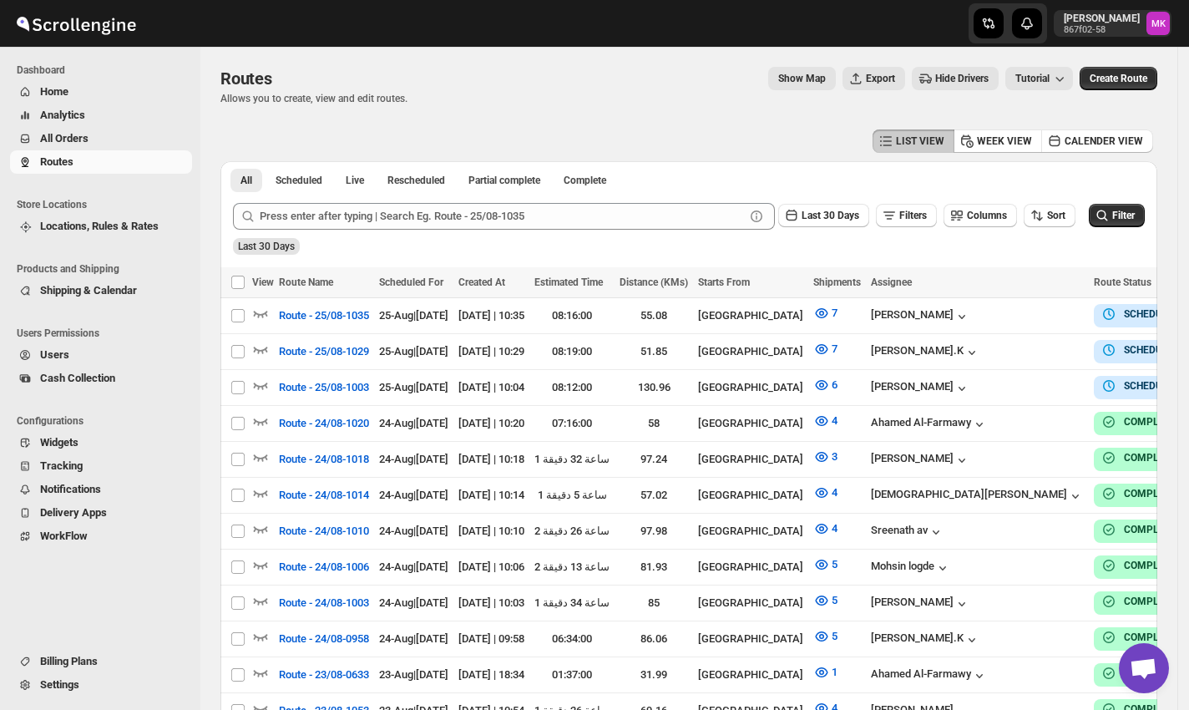
click at [72, 134] on span "All Orders" at bounding box center [64, 138] width 48 height 13
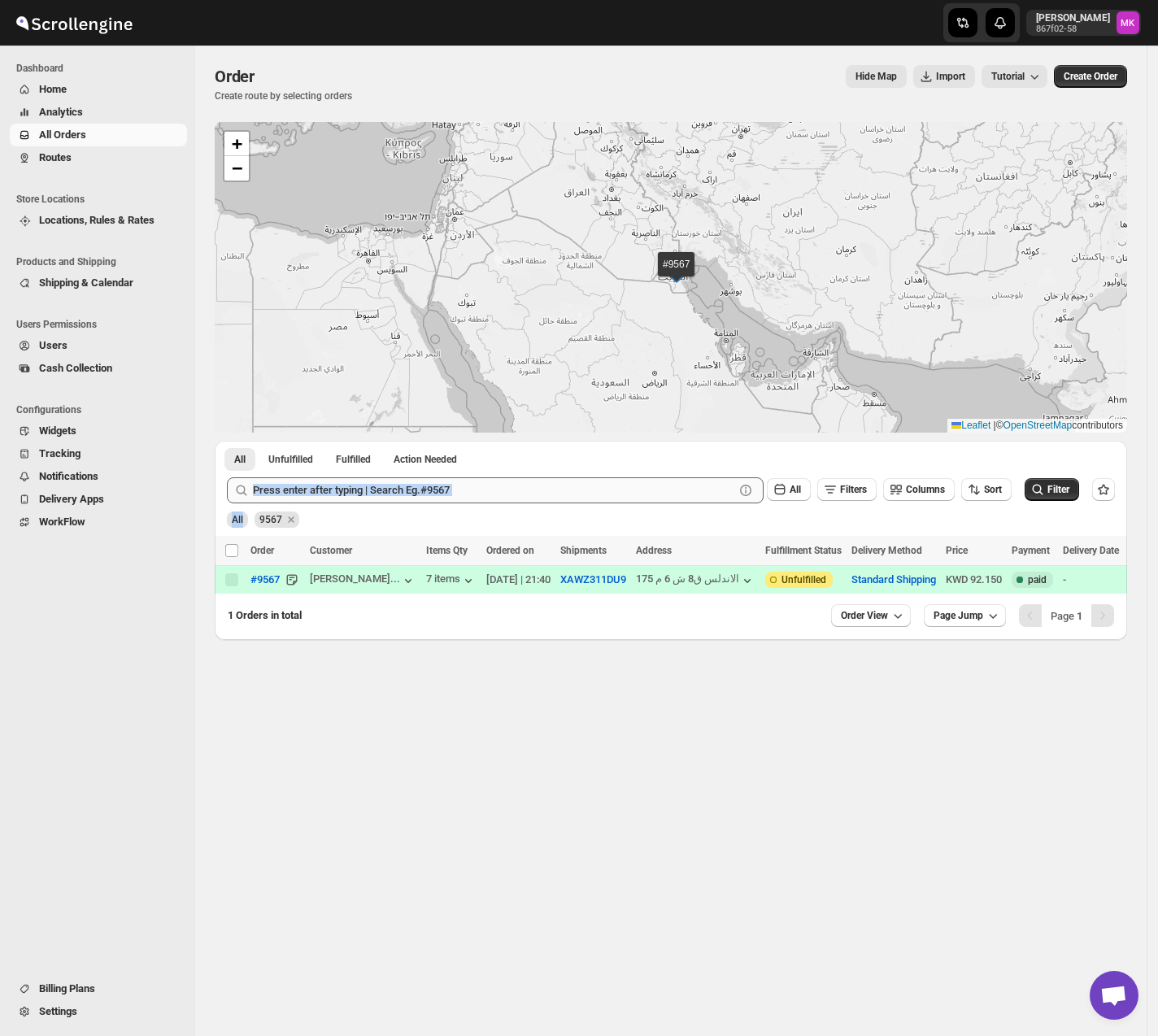
click at [277, 501] on form "Submit All Filters Columns Sort Filter All 9567" at bounding box center [671, 496] width 888 height 63
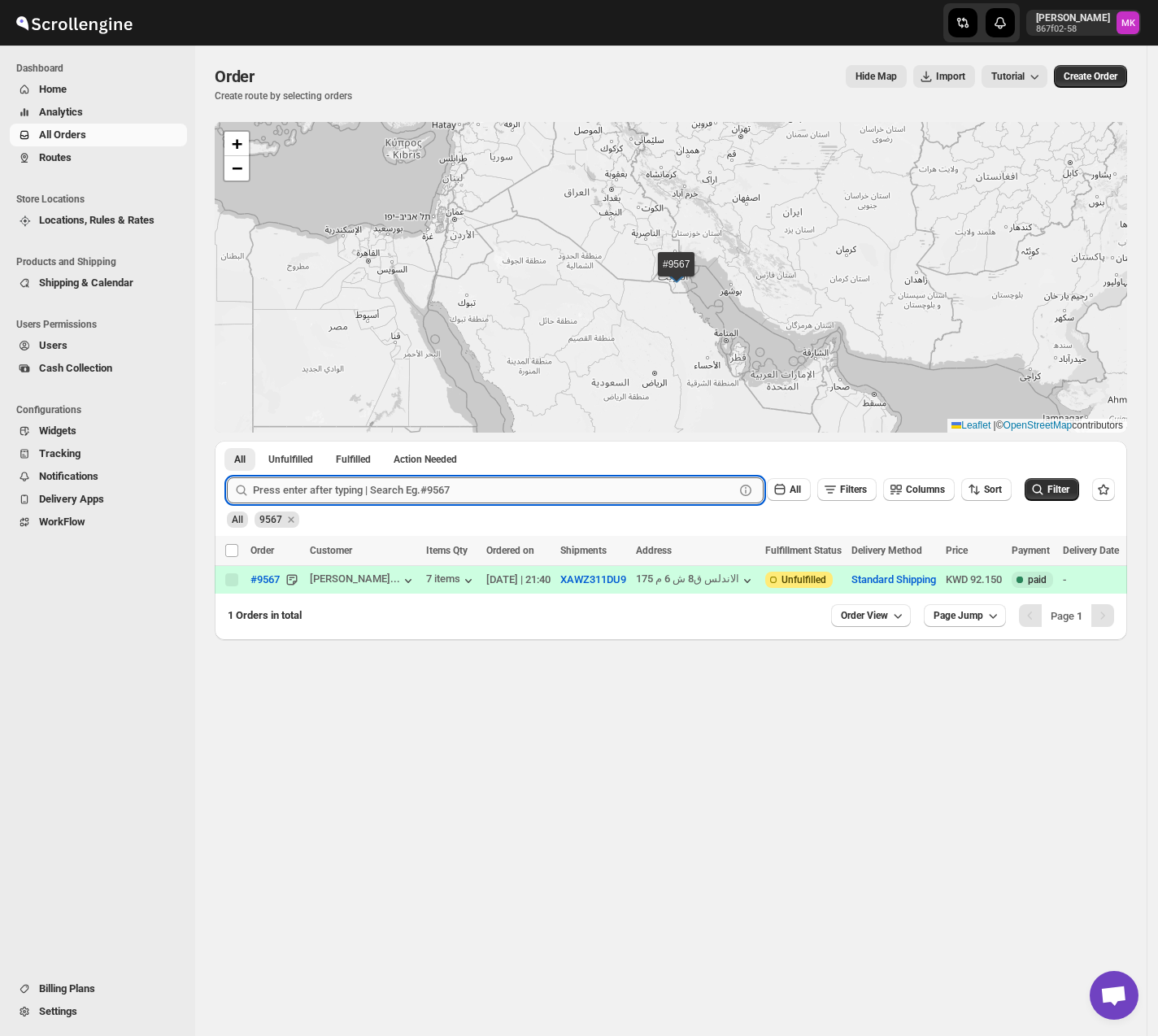
click at [398, 485] on input "text" at bounding box center [494, 490] width 481 height 26
paste input "9576"
type input "9576"
click at [227, 440] on button "Submit" at bounding box center [250, 449] width 47 height 18
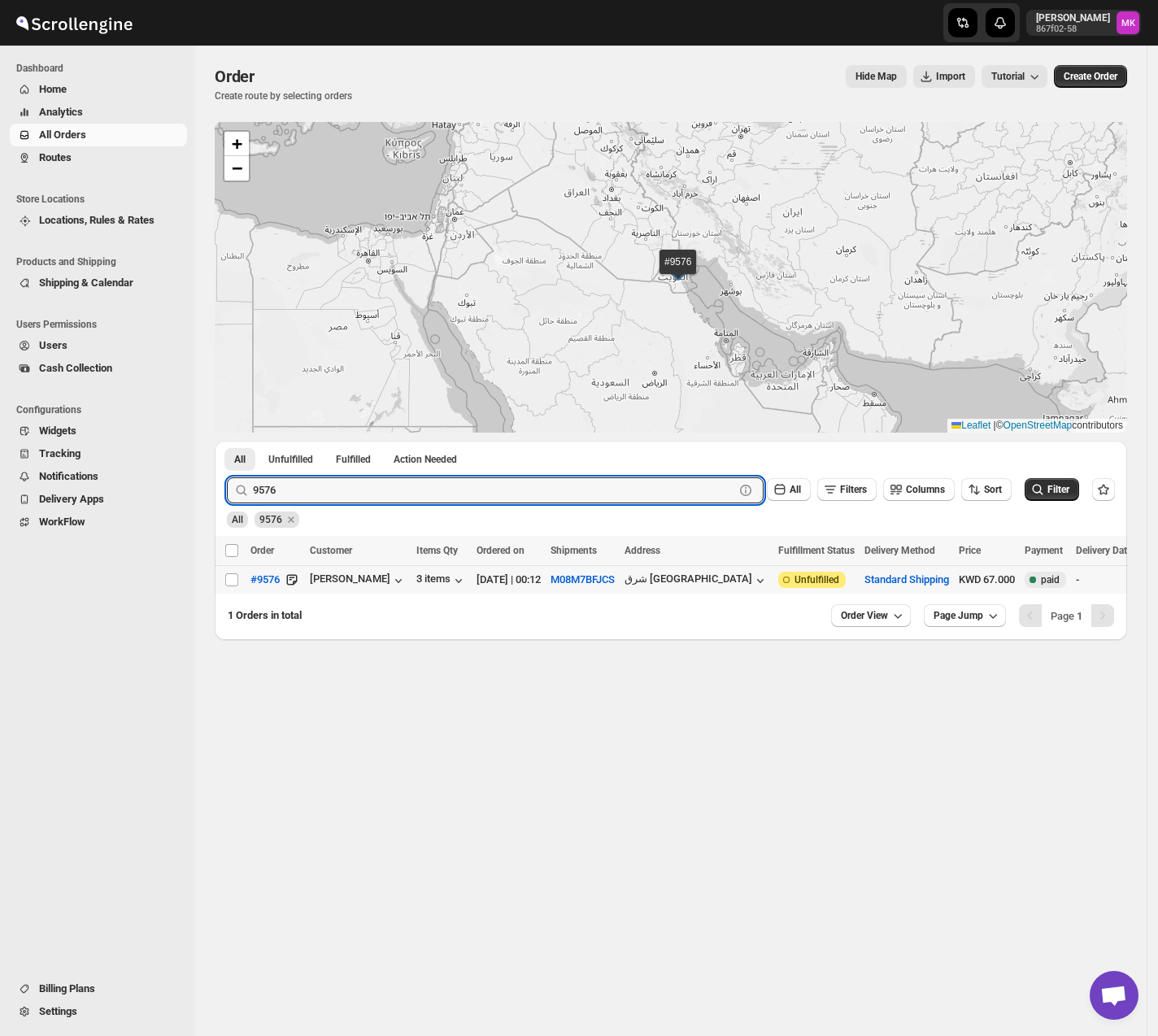
click at [235, 571] on td "Select order" at bounding box center [230, 579] width 31 height 28
checkbox input "true"
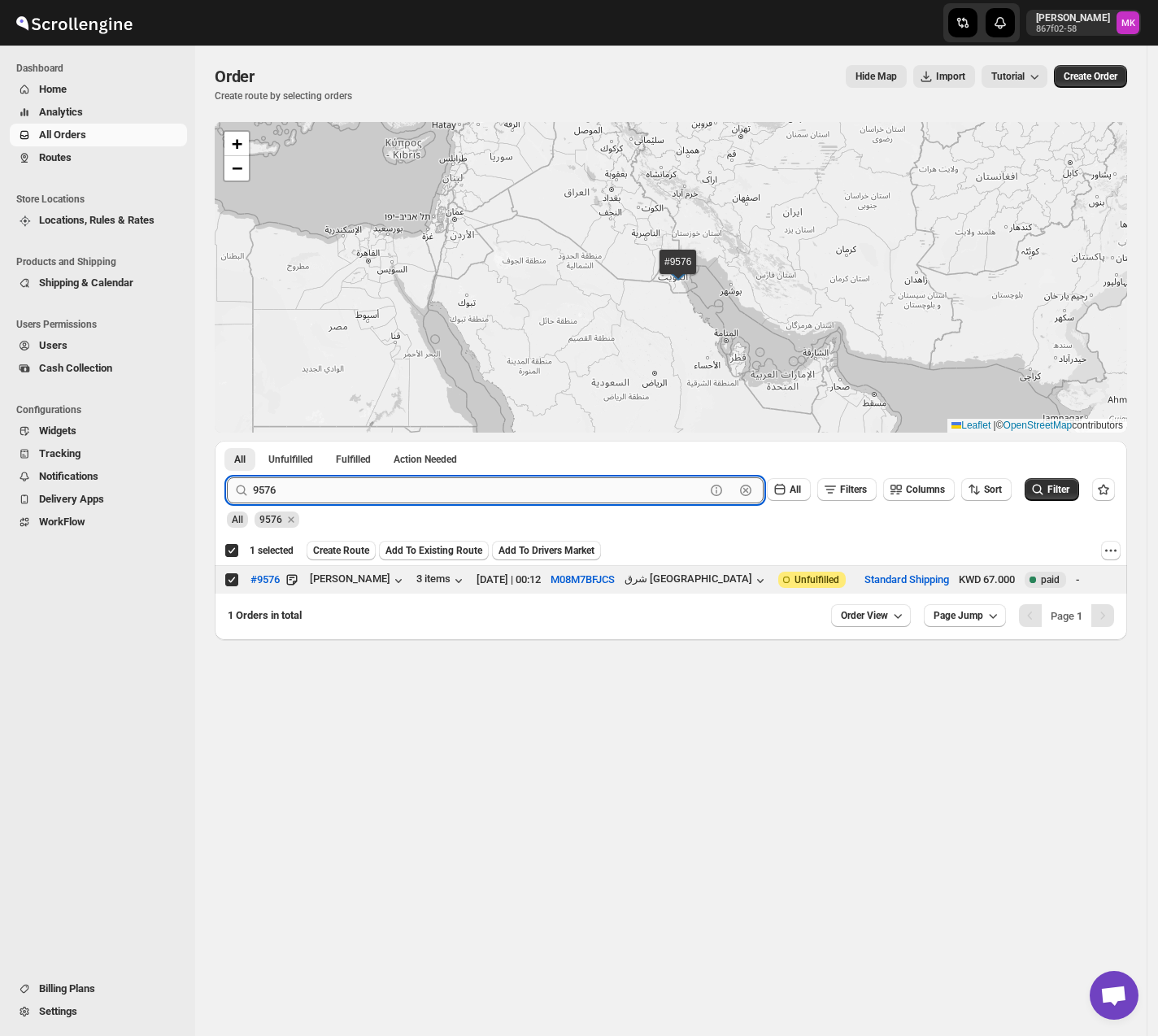
click at [258, 493] on input "9576" at bounding box center [479, 490] width 452 height 26
paste input "48"
type input "9548"
click at [227, 440] on button "Submit" at bounding box center [250, 449] width 47 height 18
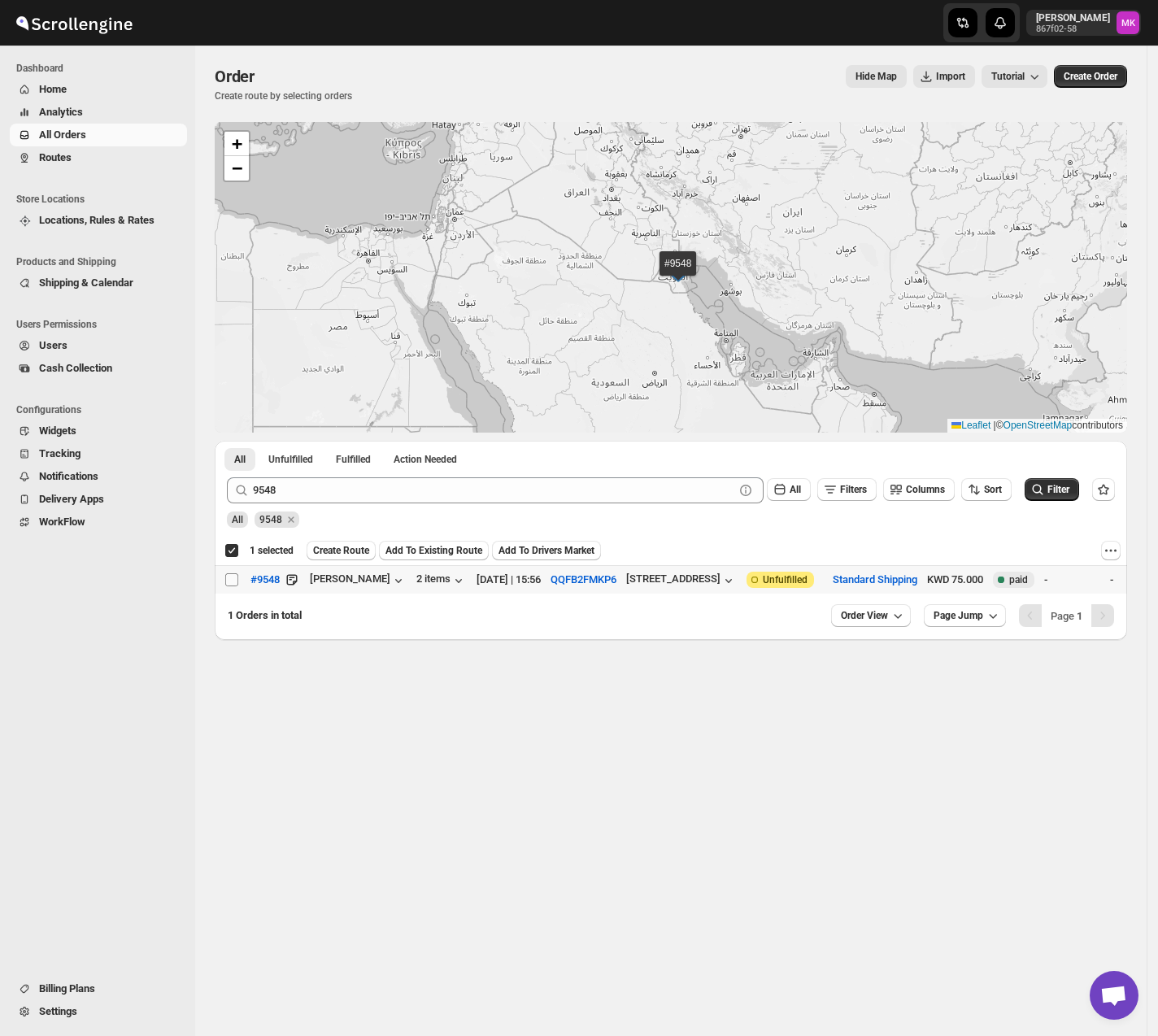
click at [228, 582] on input "Select order" at bounding box center [231, 579] width 13 height 13
checkbox input "true"
checkbox input "false"
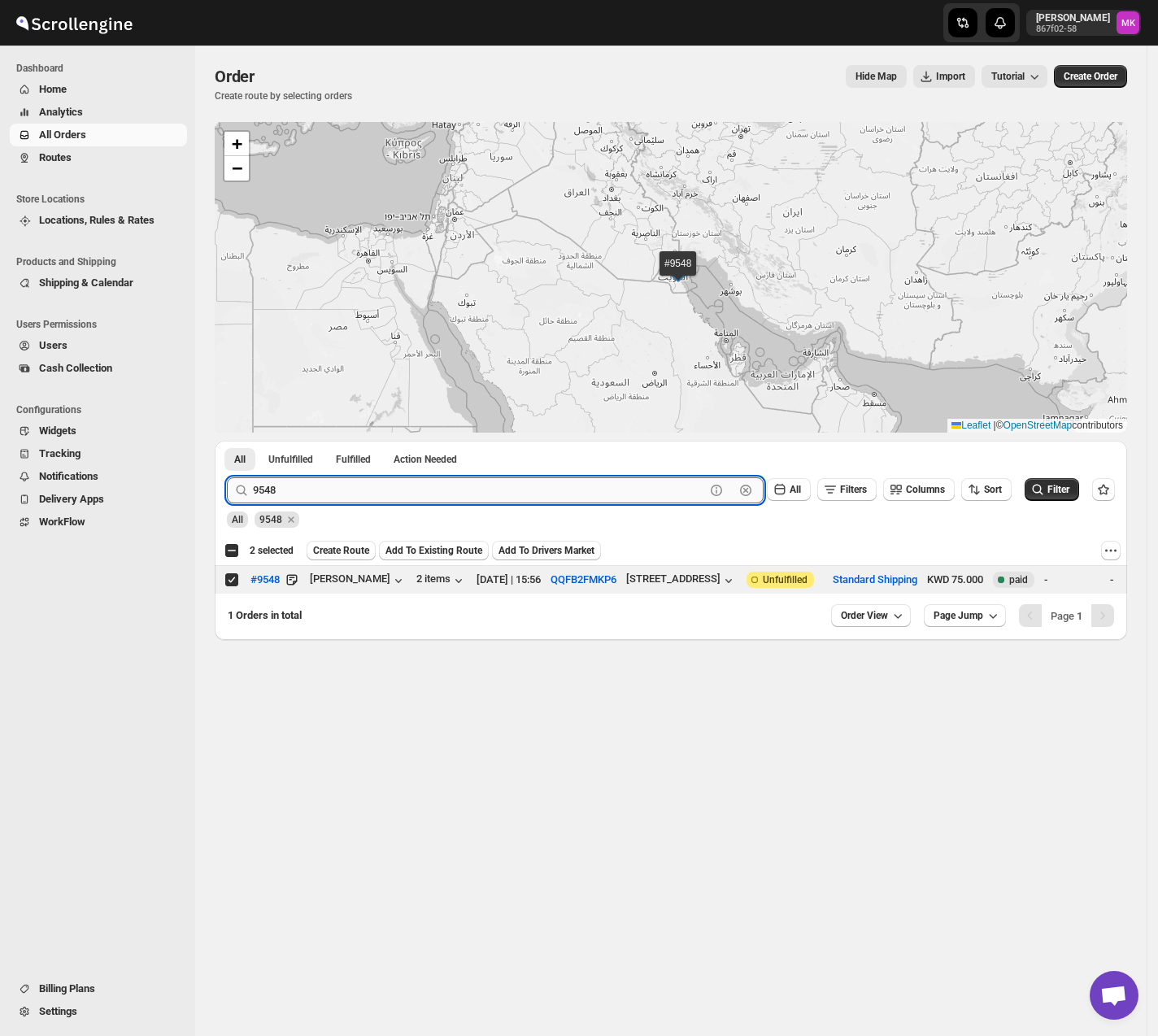
click at [270, 498] on input "9548" at bounding box center [479, 490] width 452 height 26
paste input "87"
type input "9587"
click at [227, 440] on button "Submit" at bounding box center [250, 449] width 47 height 18
click at [233, 582] on input "Select order" at bounding box center [231, 579] width 13 height 13
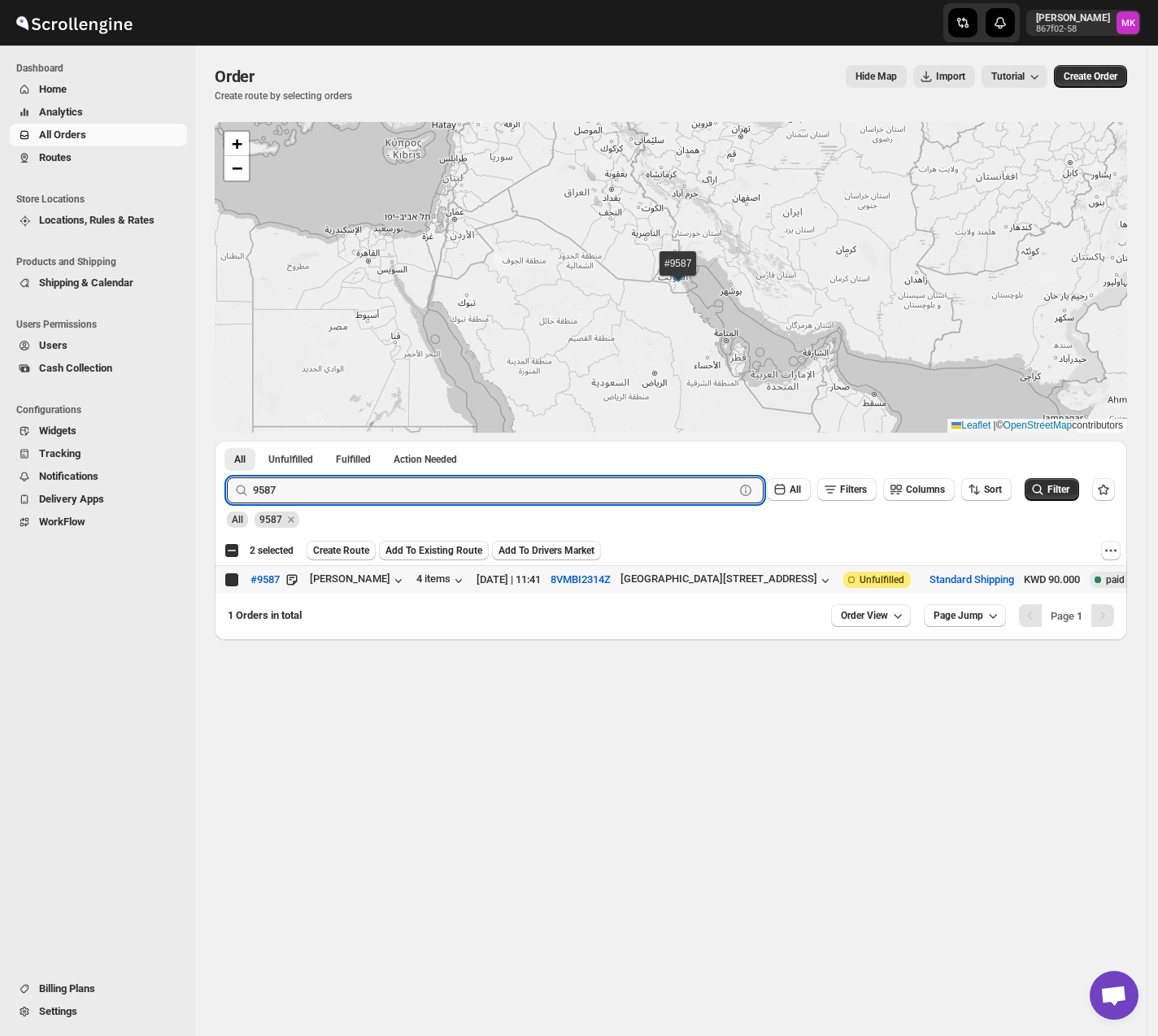
checkbox input "true"
click at [318, 495] on input "9587" at bounding box center [479, 490] width 452 height 26
paste input "31"
type input "9531"
click at [227, 440] on button "Submit" at bounding box center [250, 449] width 47 height 18
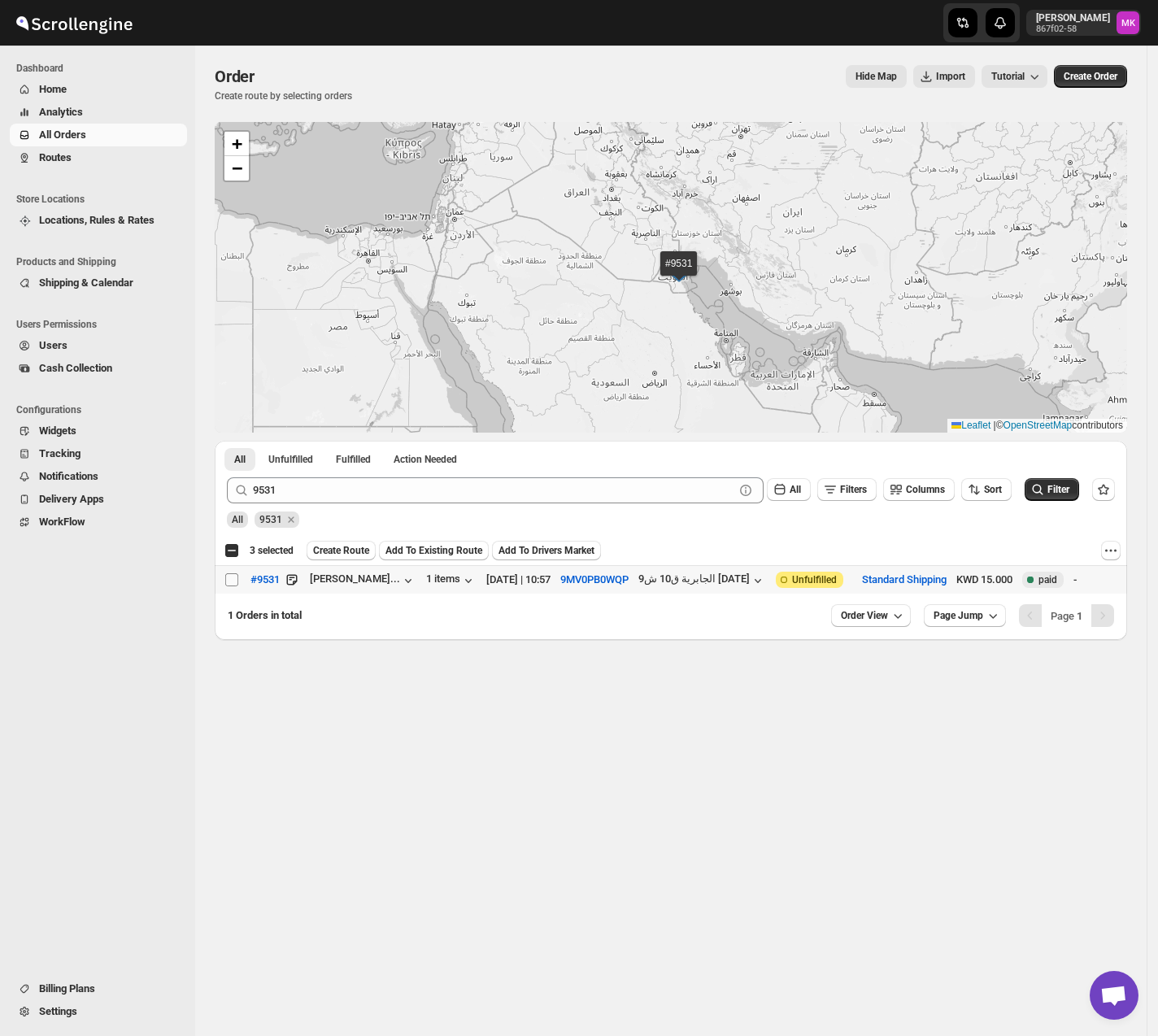
click at [238, 583] on input "Select order" at bounding box center [231, 579] width 13 height 13
checkbox input "true"
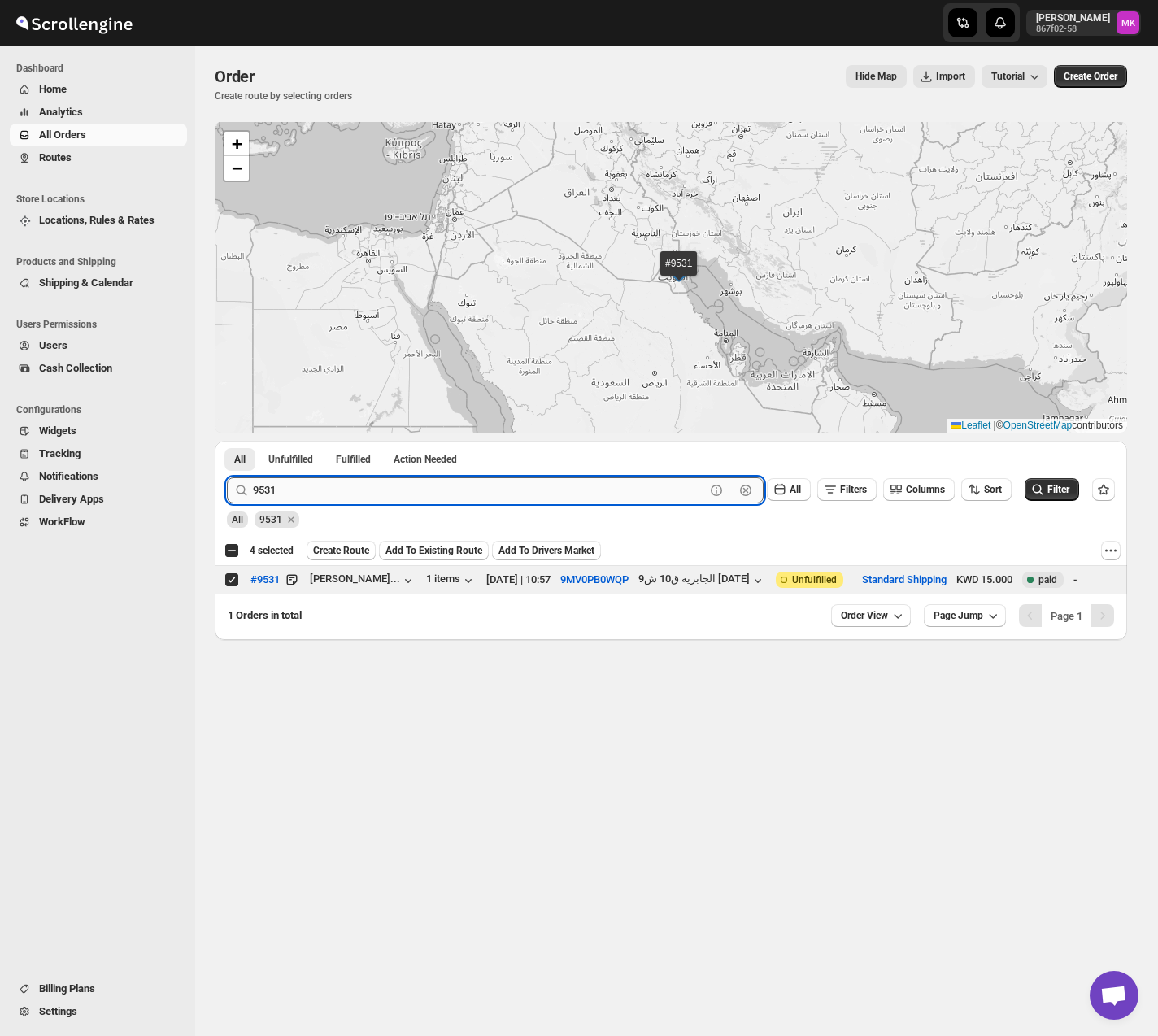
click at [330, 481] on input "9531" at bounding box center [479, 490] width 452 height 26
paste input "50"
type input "9550"
click at [227, 440] on button "Submit" at bounding box center [250, 449] width 47 height 18
click at [229, 580] on input "Select order" at bounding box center [231, 579] width 13 height 13
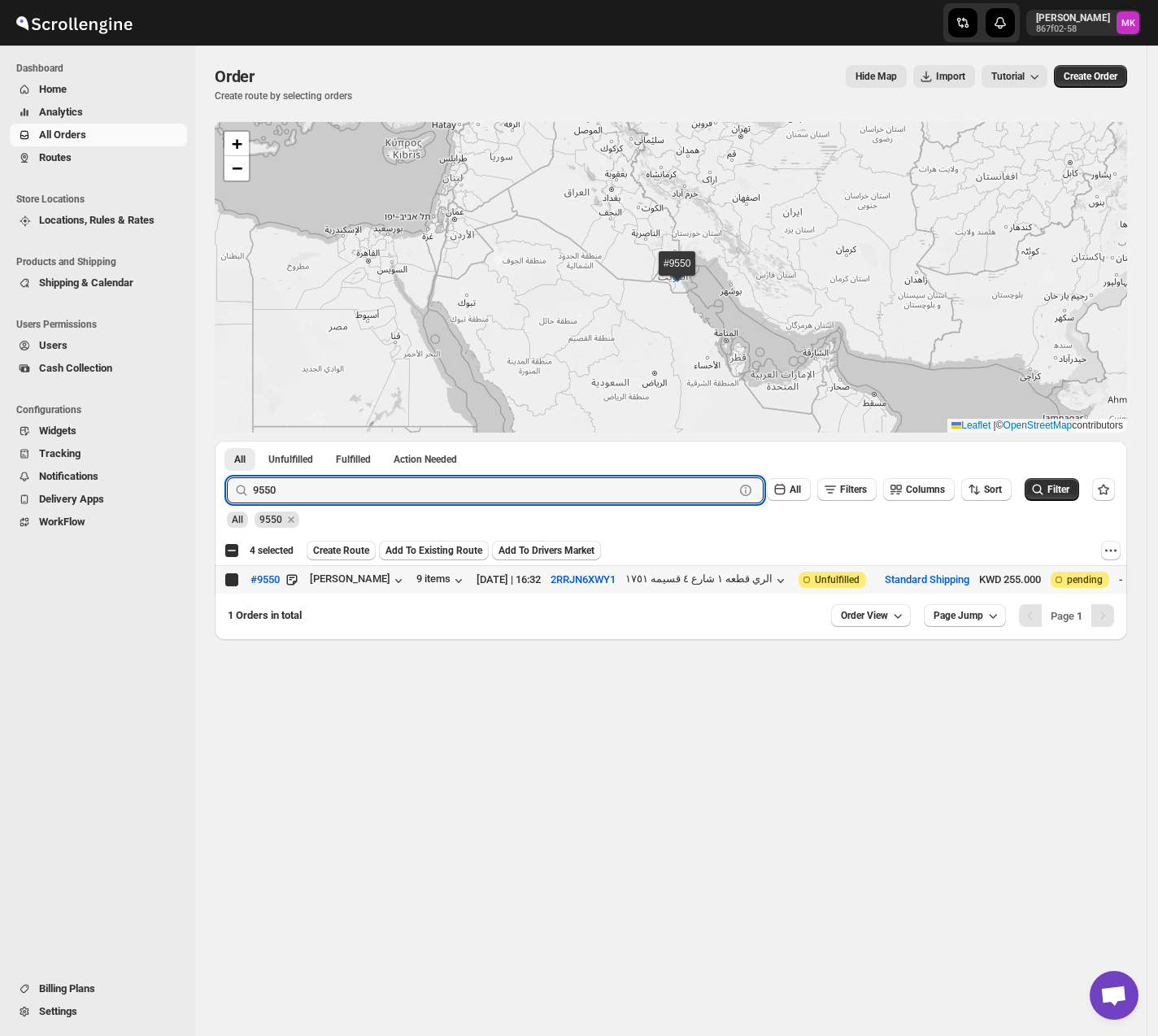
checkbox input "true"
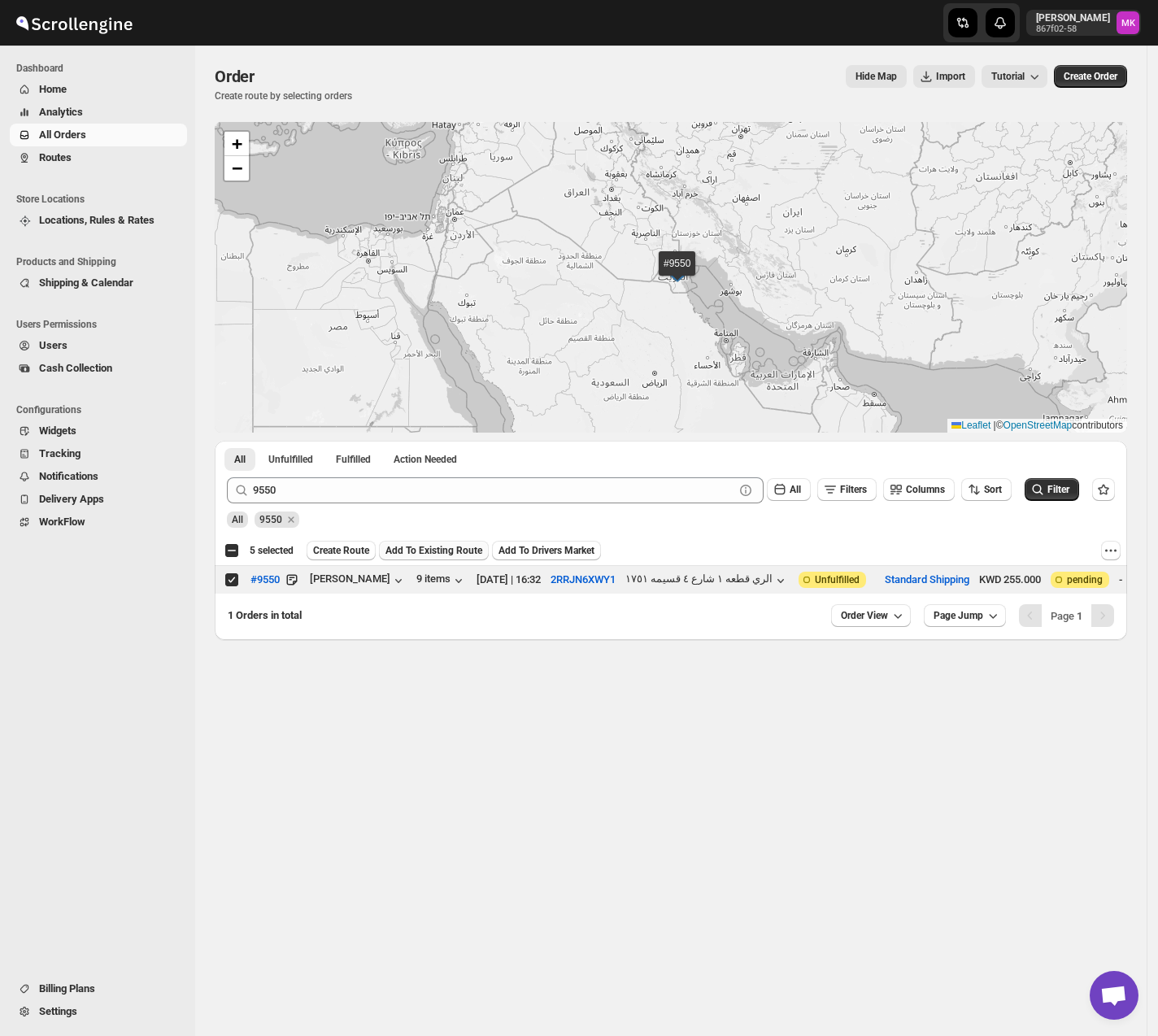
click at [463, 549] on span "Add To Existing Route" at bounding box center [433, 550] width 96 height 13
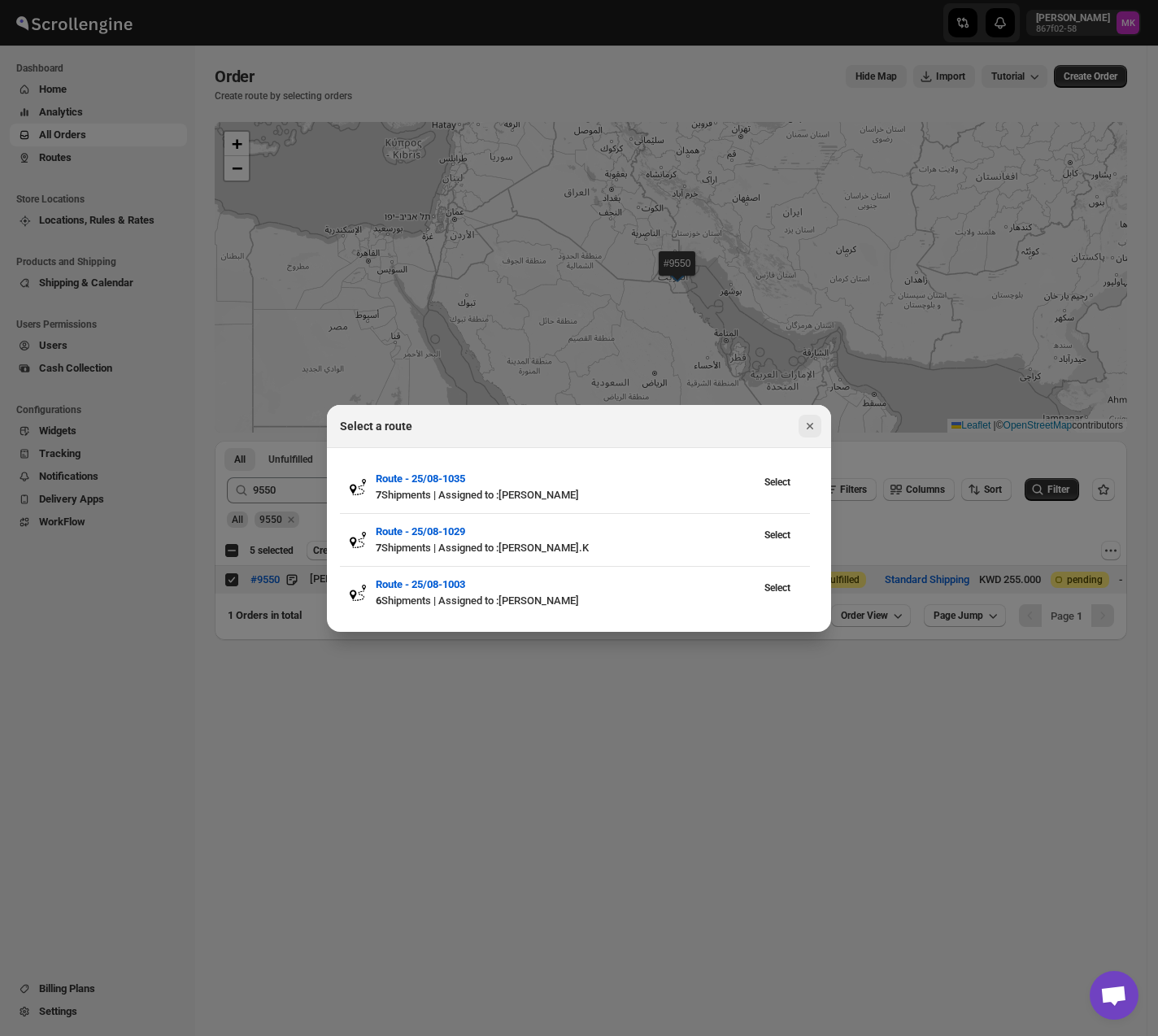
click at [808, 435] on div "Select a route" at bounding box center [579, 426] width 504 height 43
click at [816, 426] on icon "Close" at bounding box center [809, 426] width 17 height 17
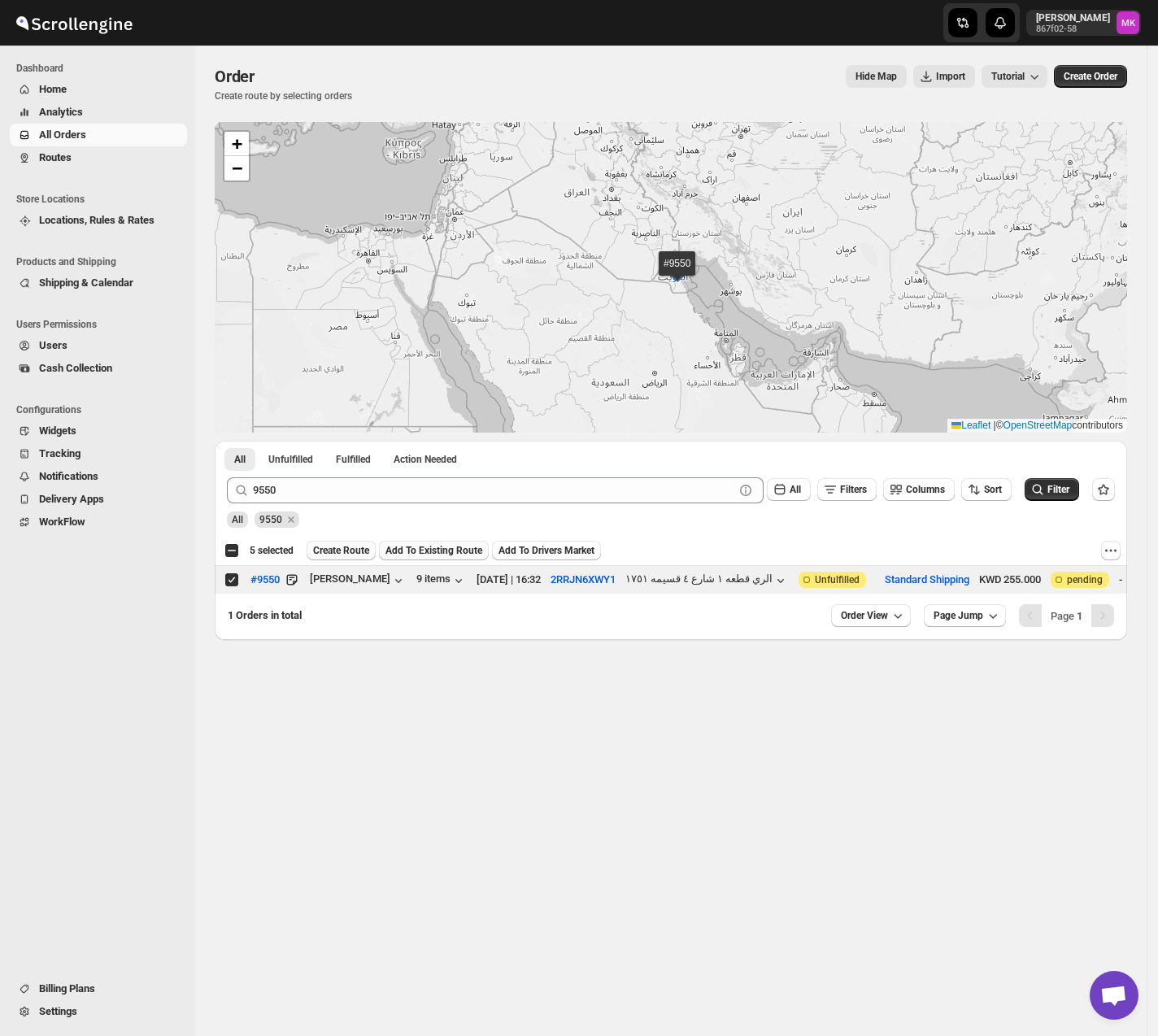
click at [339, 554] on span "Create Route" at bounding box center [341, 550] width 56 height 13
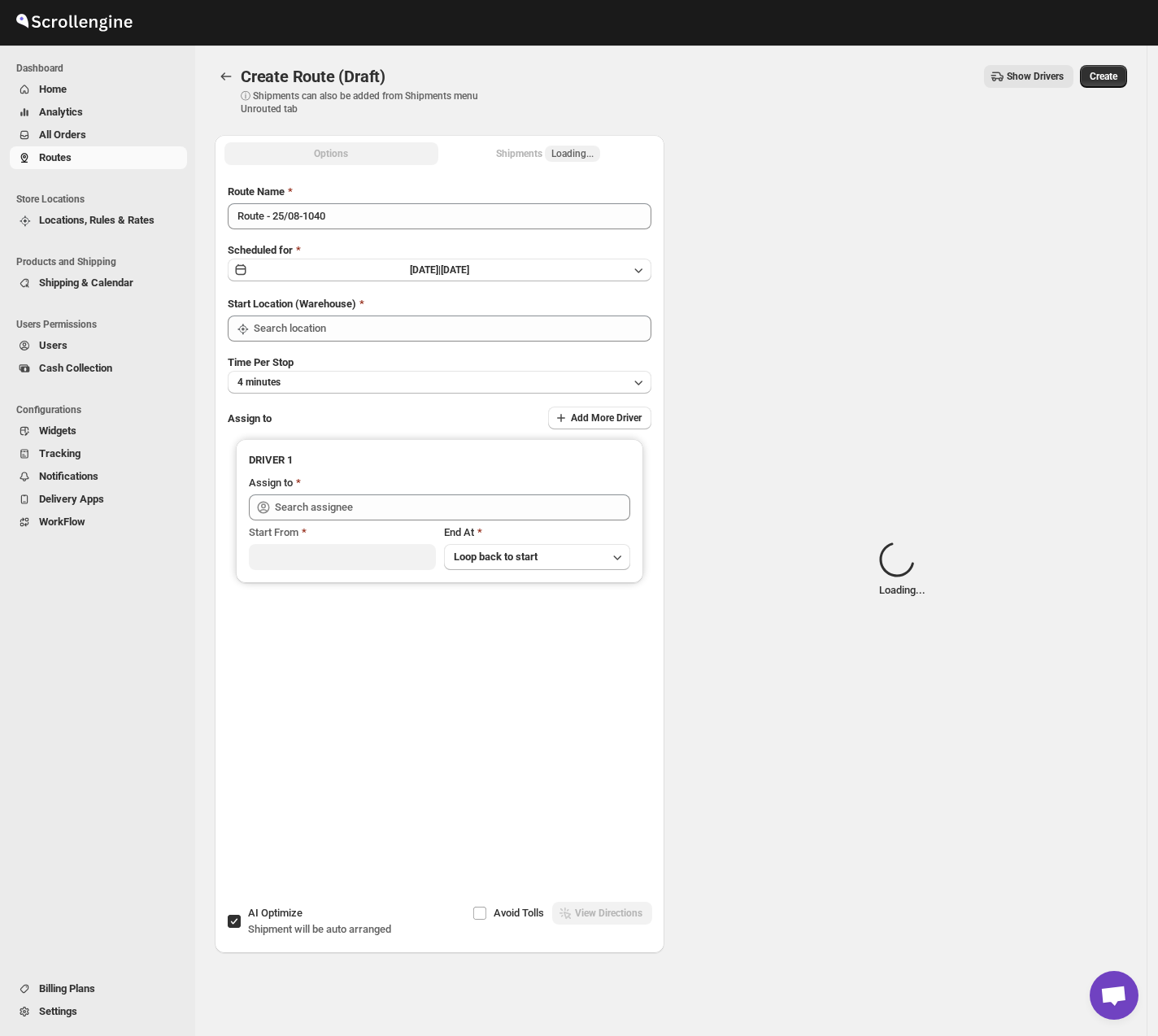
type input "[GEOGRAPHIC_DATA]"
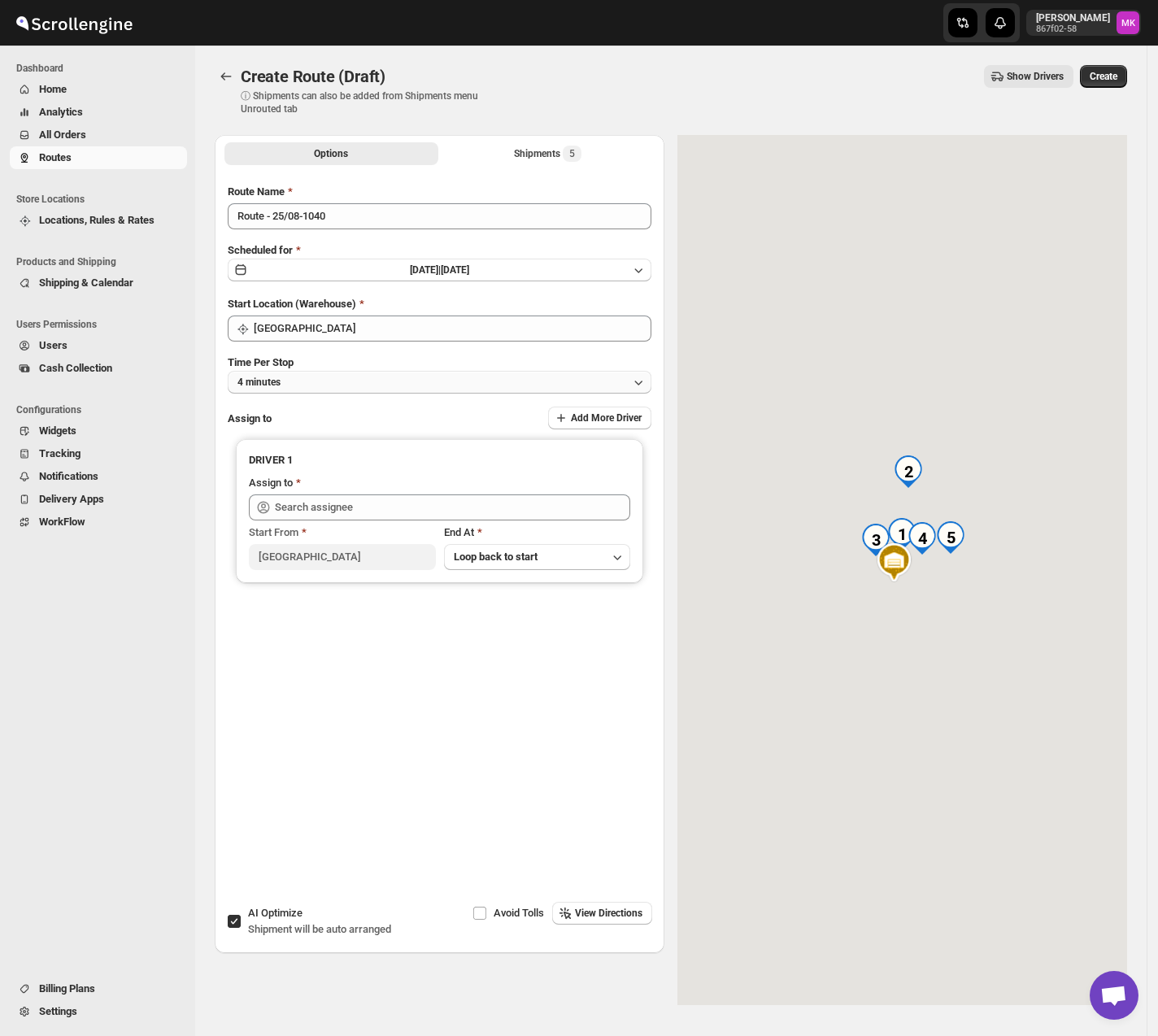
click at [326, 372] on button "4 minutes" at bounding box center [439, 382] width 424 height 22
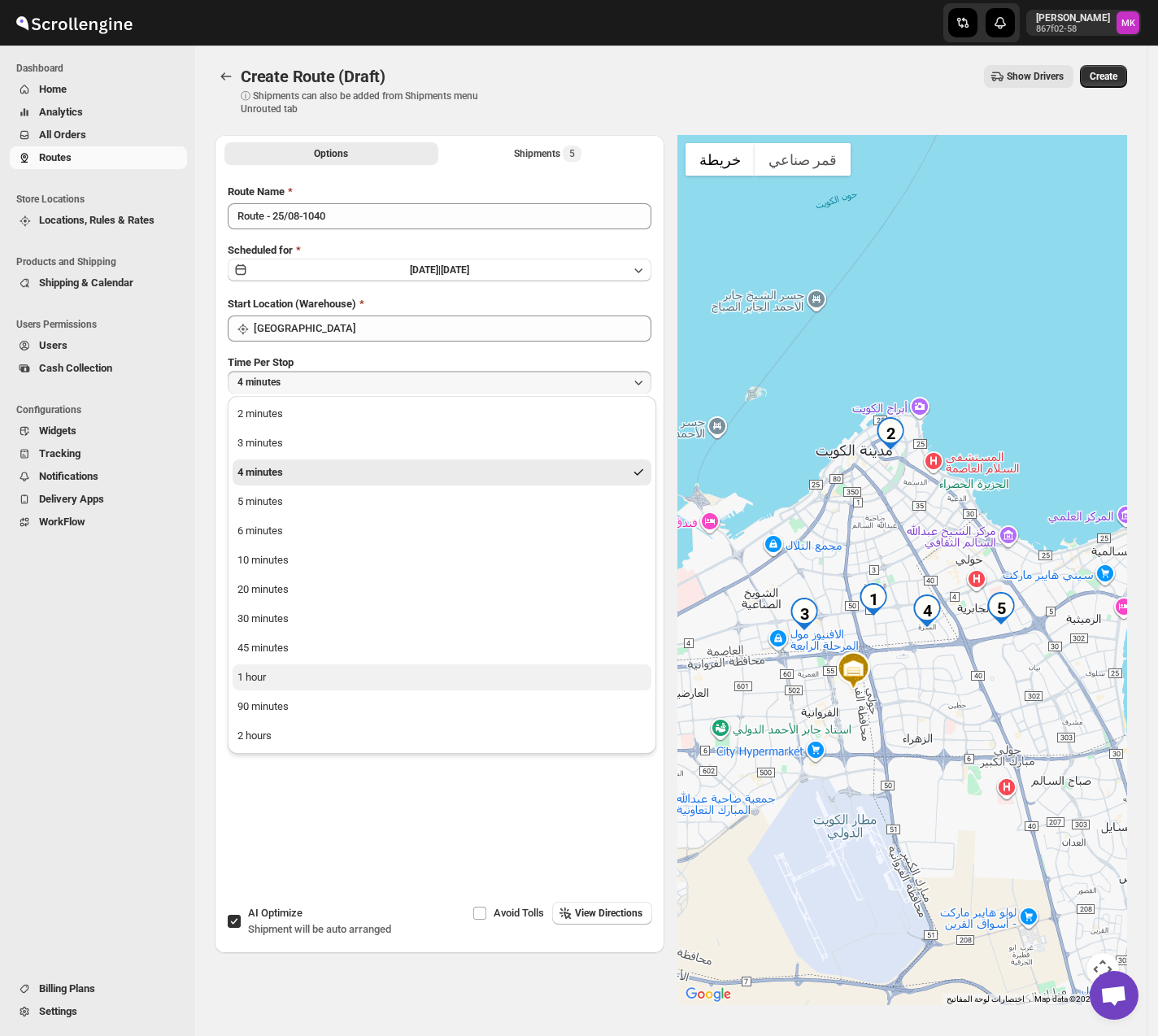
click at [309, 612] on button "1 hour" at bounding box center [442, 677] width 419 height 26
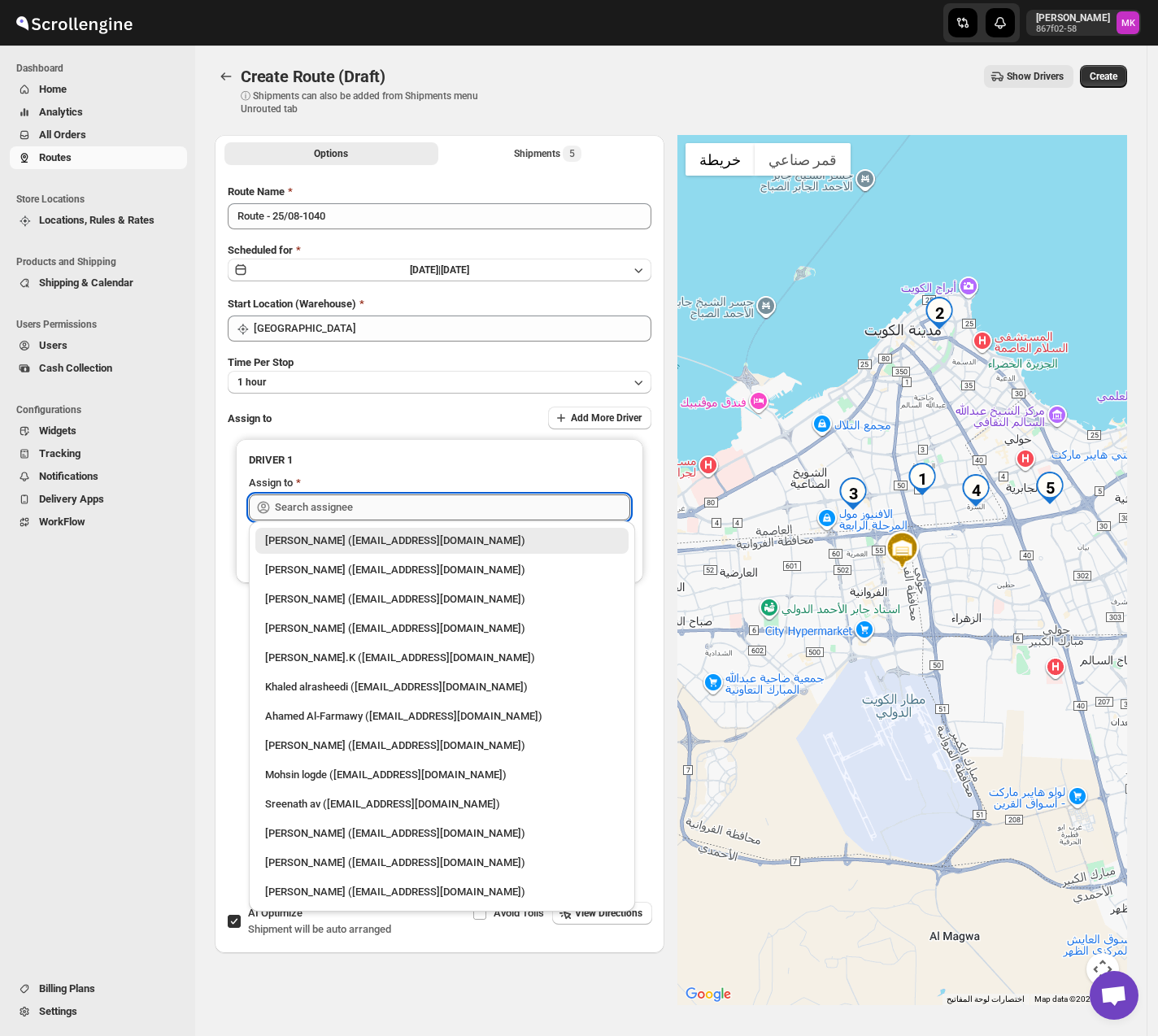
click at [367, 512] on input "text" at bounding box center [452, 507] width 355 height 26
click at [375, 612] on div "Mohsin logde (logdemohsin@gmail.com)" at bounding box center [441, 774] width 373 height 26
type input "Mohsin logde (logdemohsin@gmail.com)"
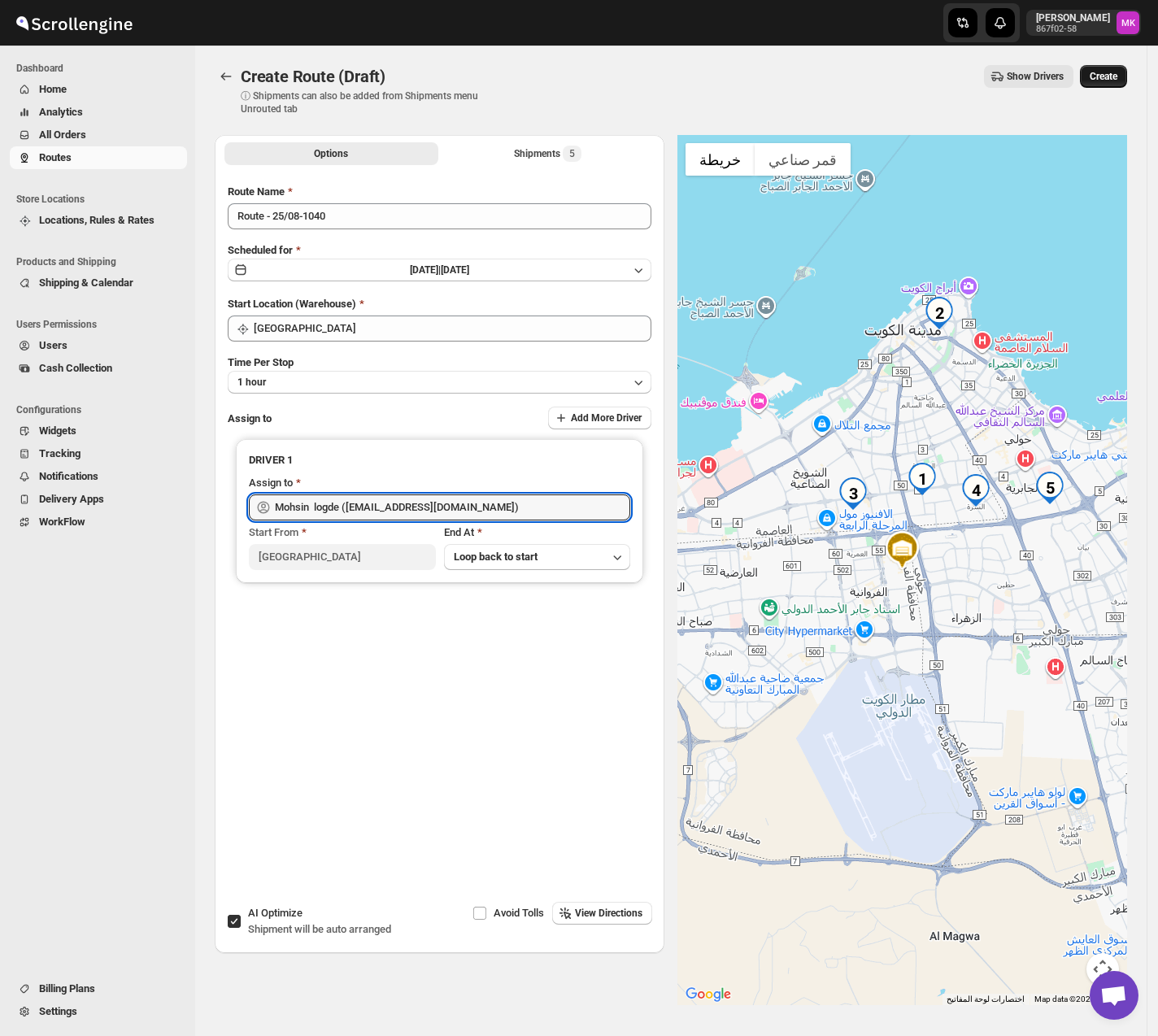
click at [1127, 83] on button "Create" at bounding box center [1103, 76] width 47 height 22
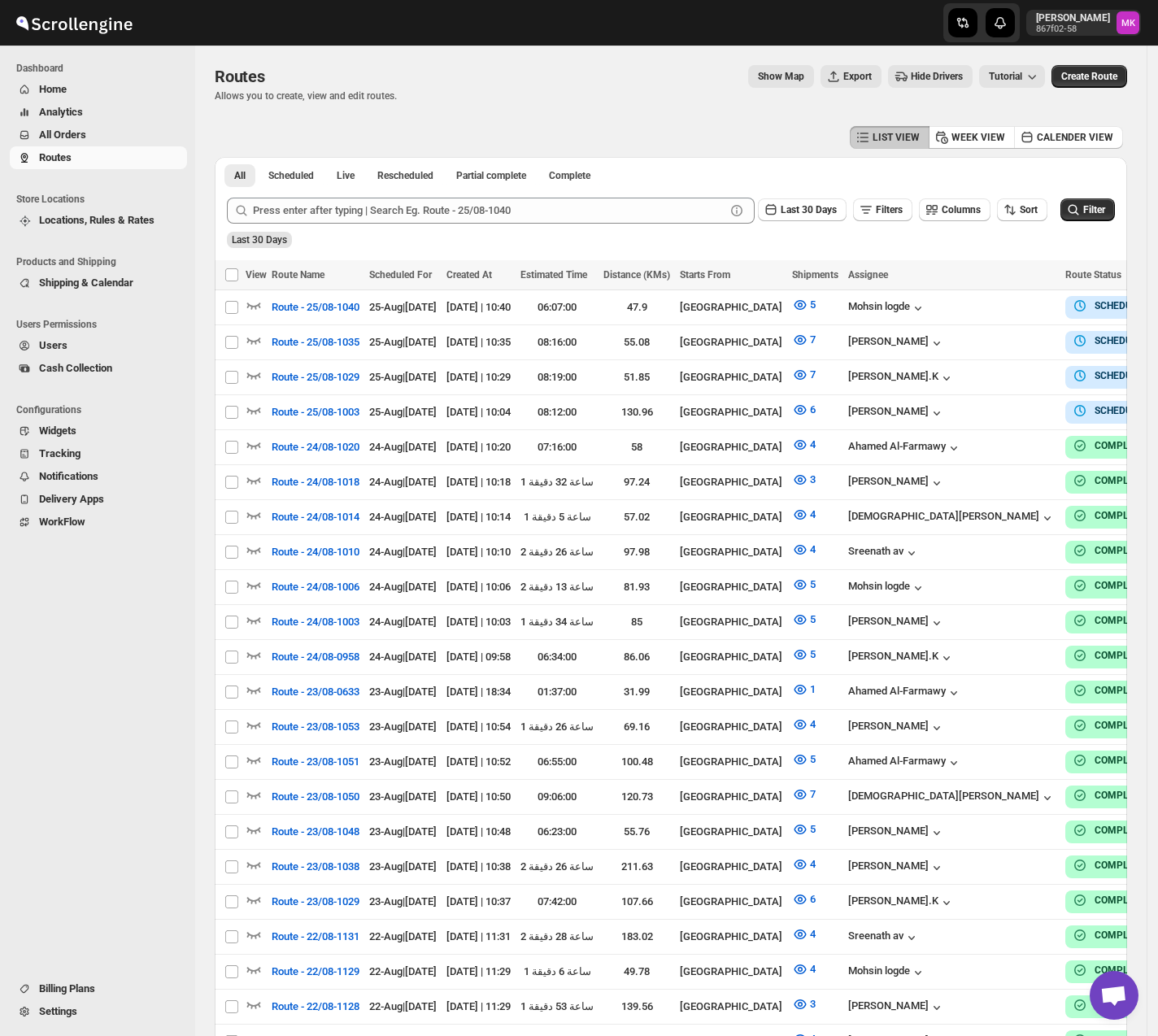
click at [111, 133] on span "All Orders" at bounding box center [111, 134] width 145 height 17
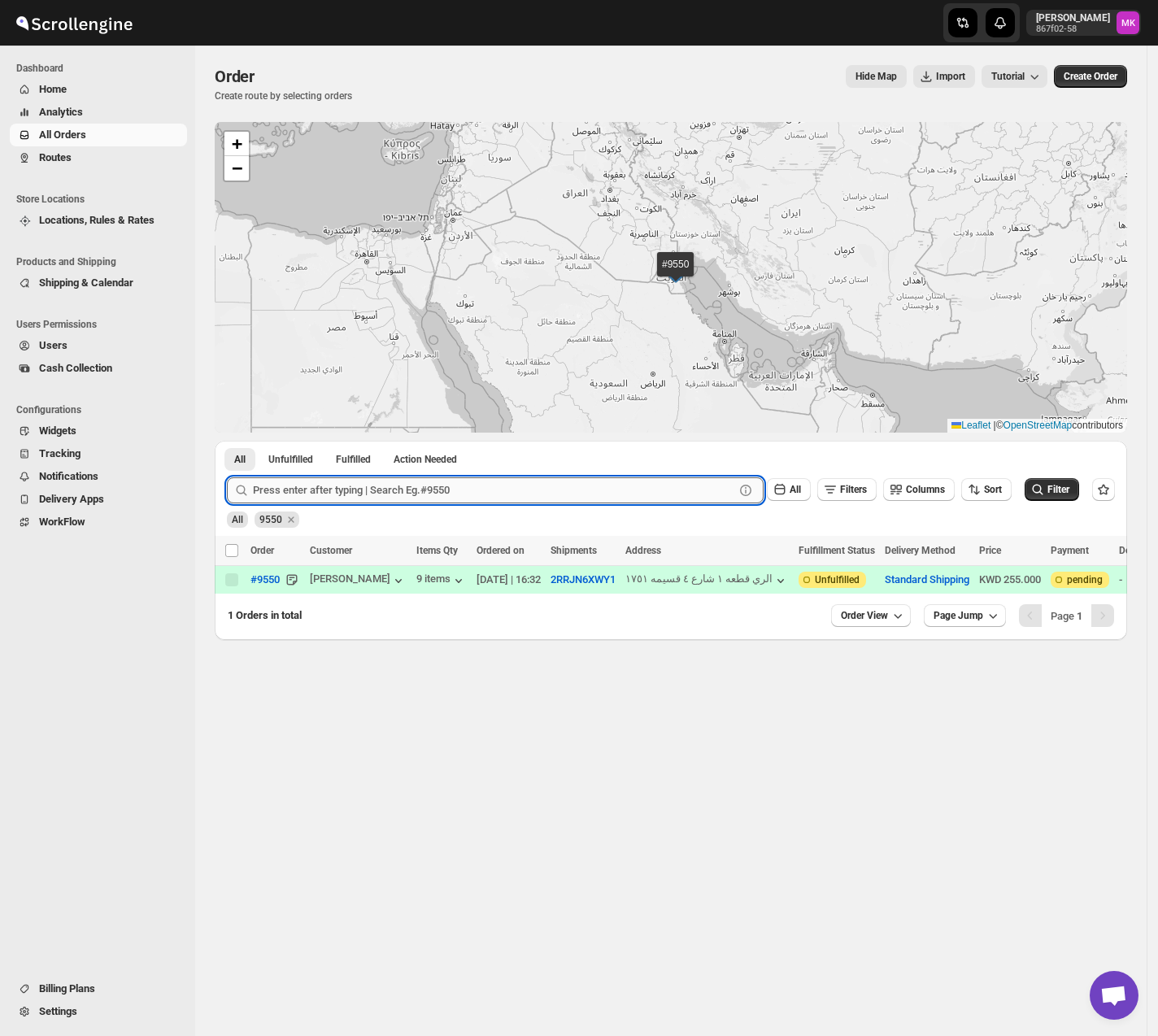
click at [335, 495] on input "text" at bounding box center [494, 490] width 481 height 26
paste input "9603"
type input "9603"
click at [227, 440] on button "Submit" at bounding box center [250, 449] width 47 height 18
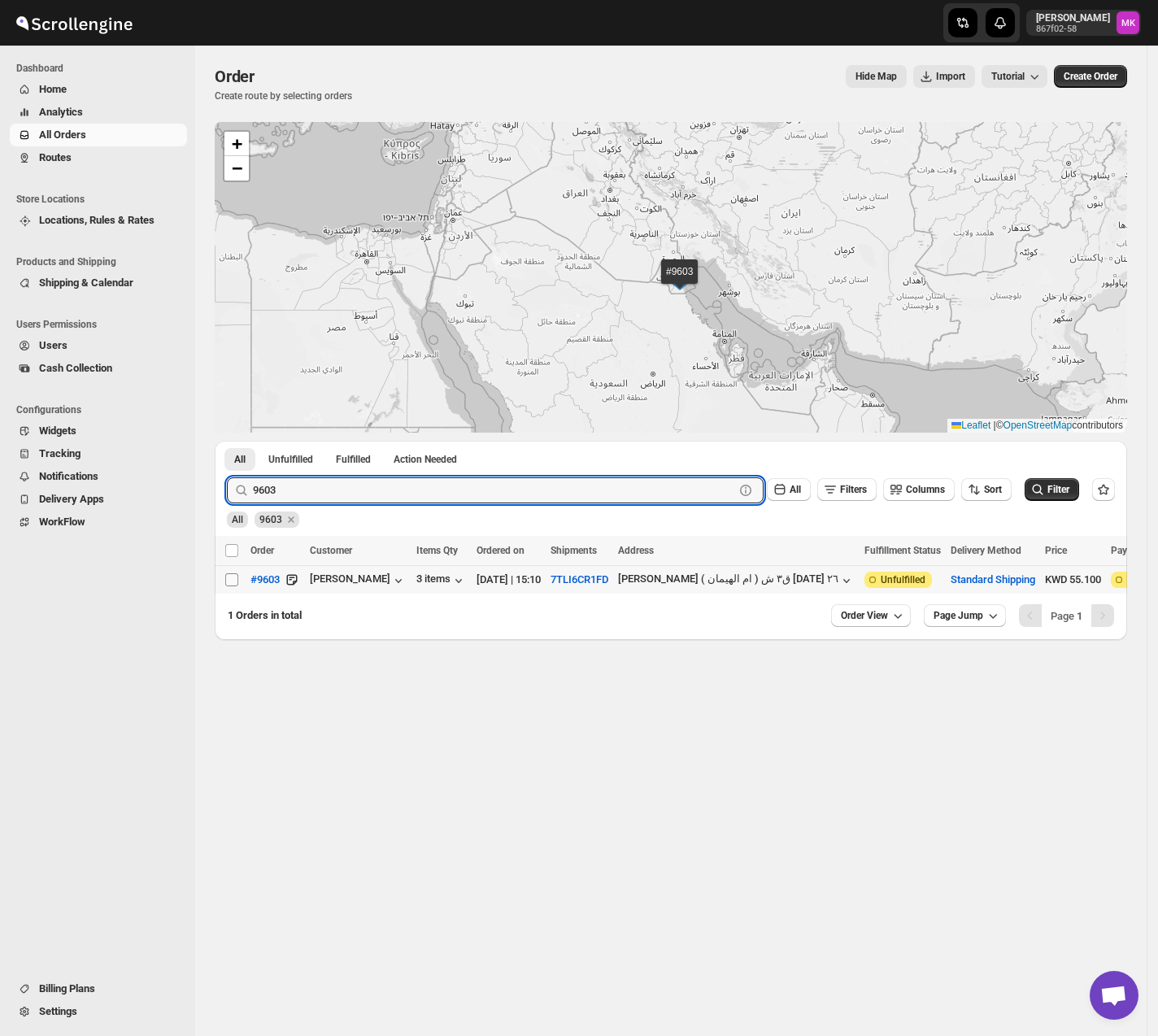
click at [233, 574] on input "Select order" at bounding box center [231, 579] width 13 height 13
checkbox input "true"
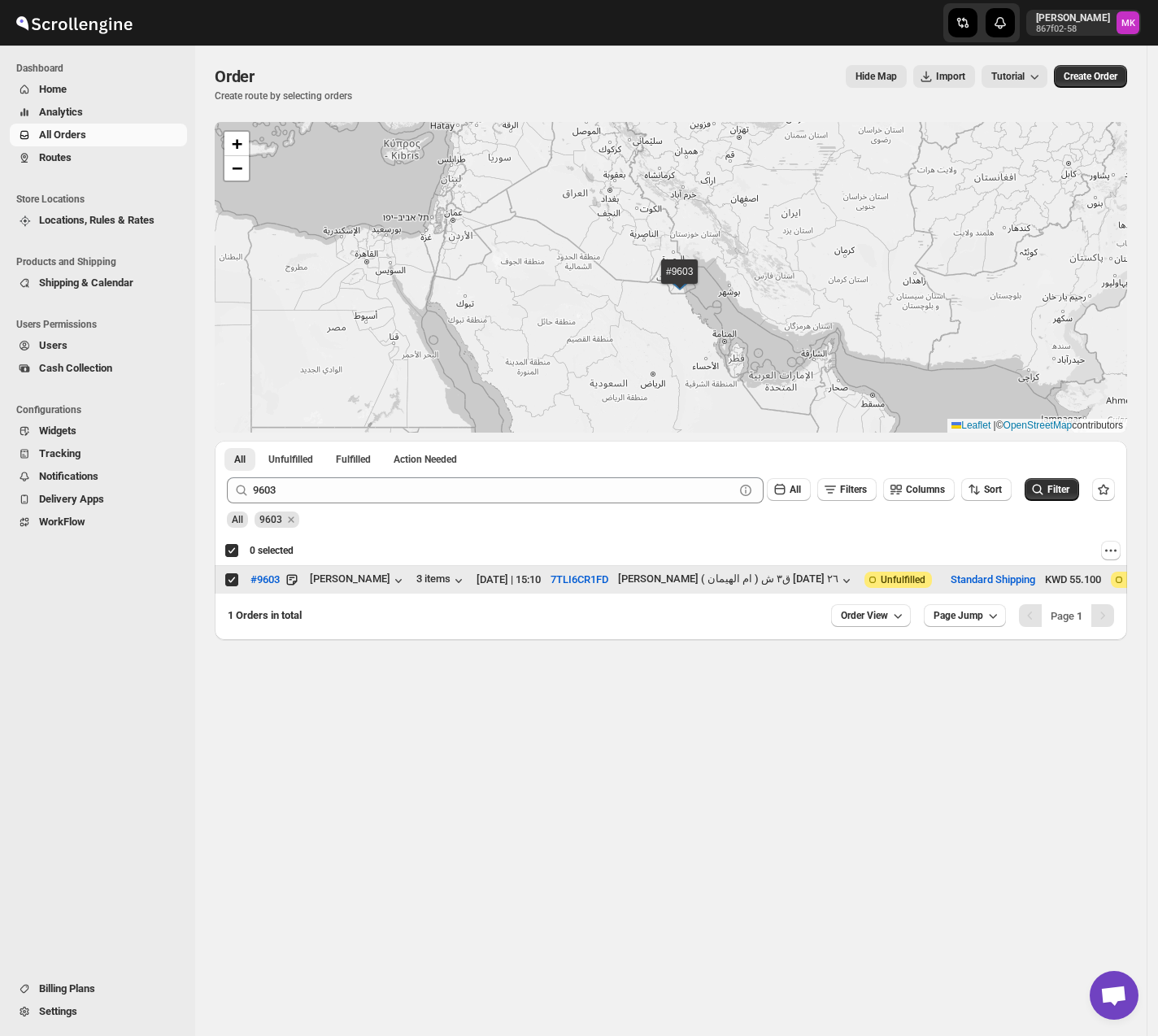
checkbox input "true"
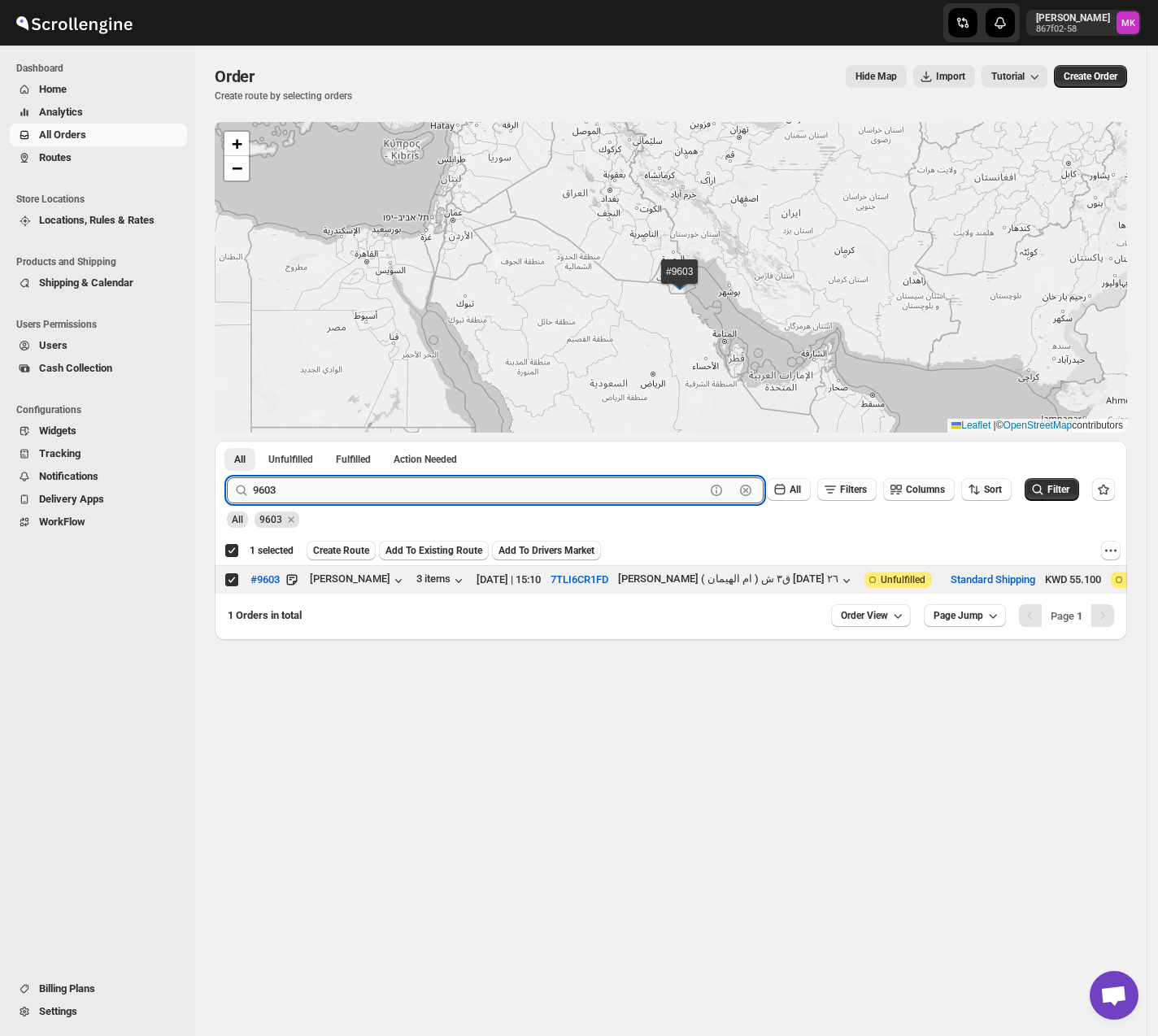
click at [440, 489] on input "9603" at bounding box center [479, 490] width 452 height 26
paste input "559"
type input "9559"
click at [227, 440] on button "Submit" at bounding box center [250, 449] width 47 height 18
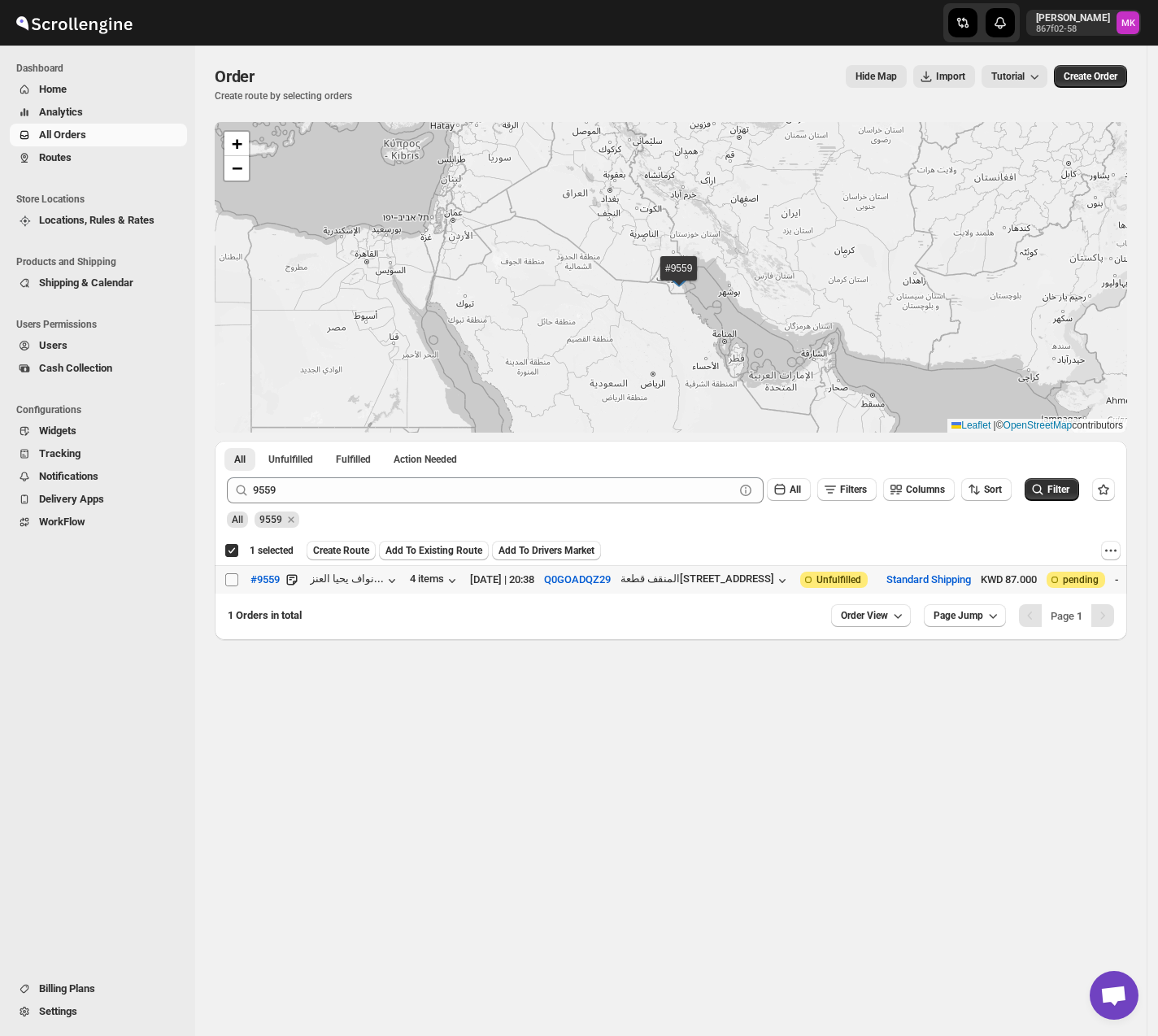
click at [236, 586] on input "Select order" at bounding box center [231, 579] width 13 height 13
checkbox input "true"
checkbox input "false"
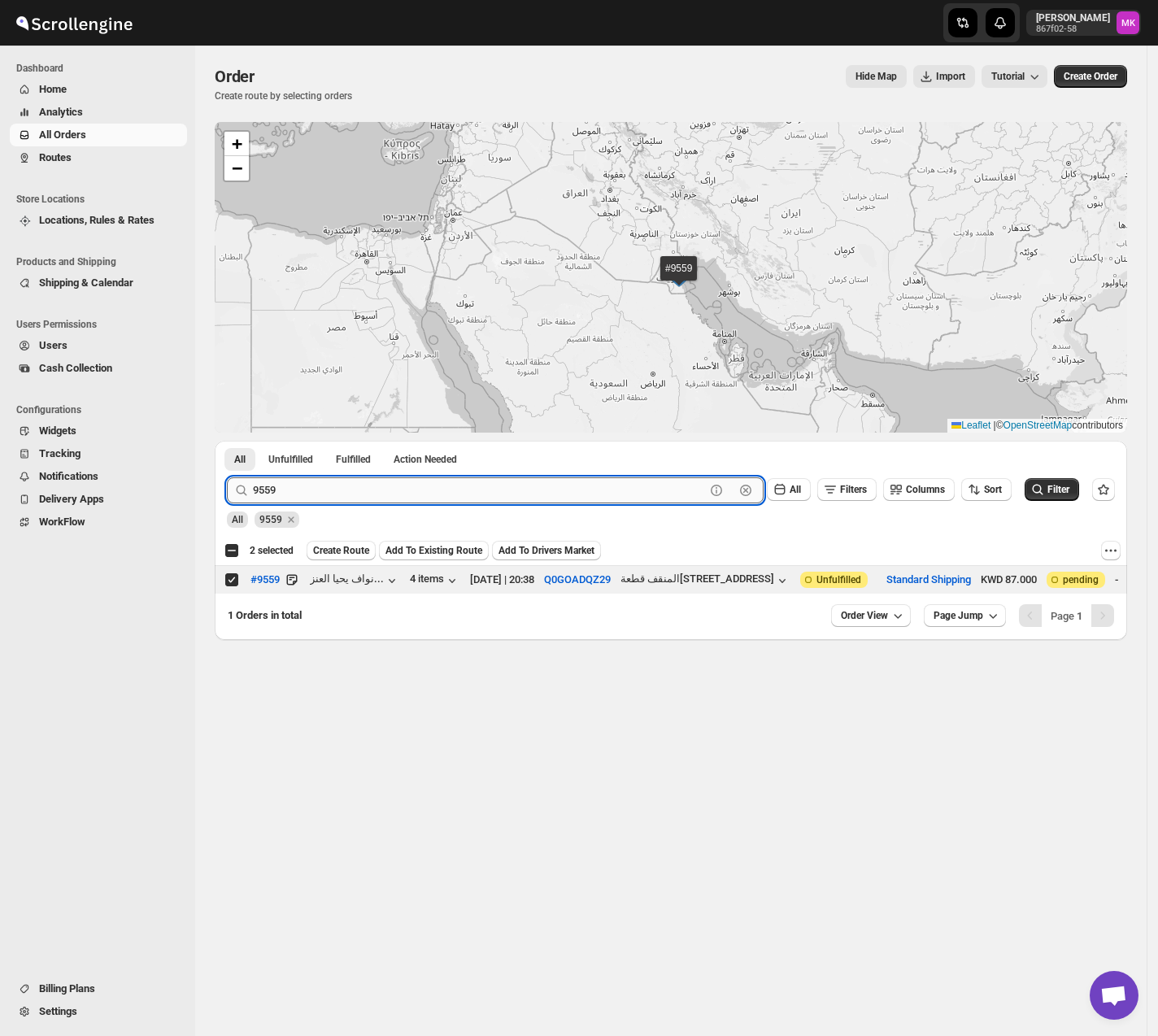
click at [306, 496] on input "9559" at bounding box center [479, 490] width 452 height 26
paste input "92"
type input "9592"
click at [227, 440] on button "Submit" at bounding box center [250, 449] width 47 height 18
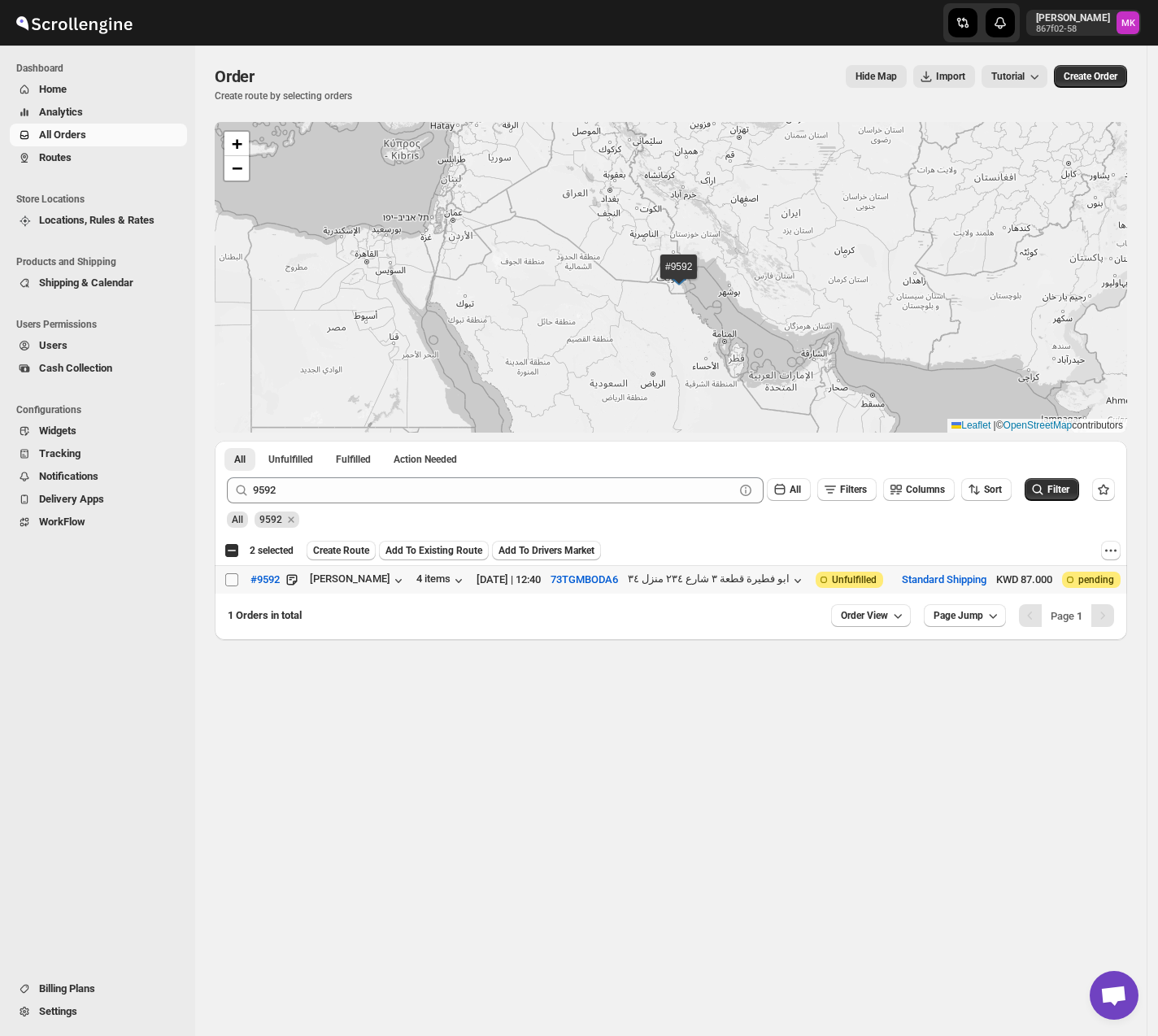
click at [234, 578] on input "Select order" at bounding box center [231, 579] width 13 height 13
checkbox input "true"
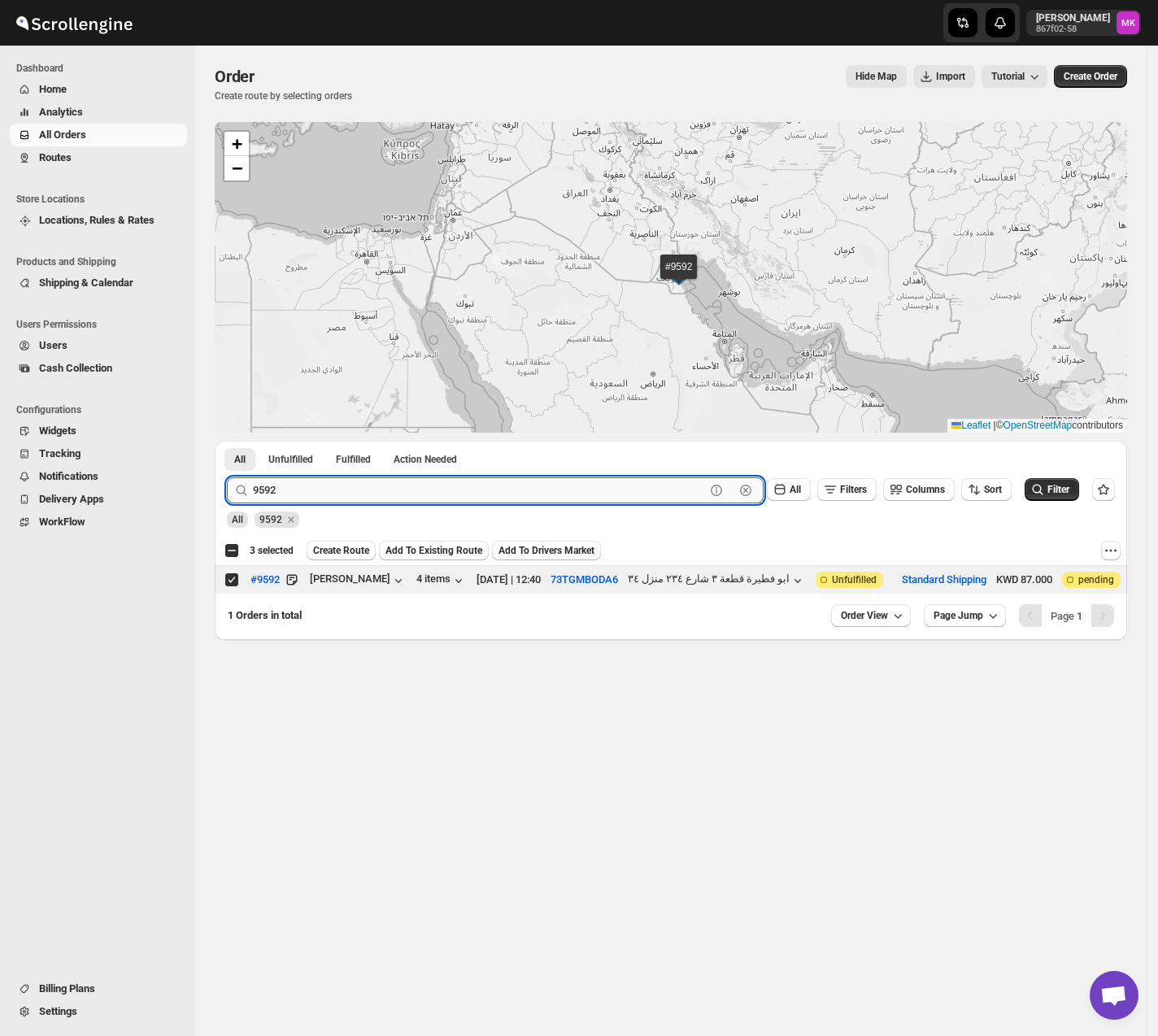
click at [404, 491] on input "9592" at bounding box center [479, 490] width 452 height 26
paste input "78"
type input "9578"
click at [227, 440] on button "Submit" at bounding box center [250, 449] width 47 height 18
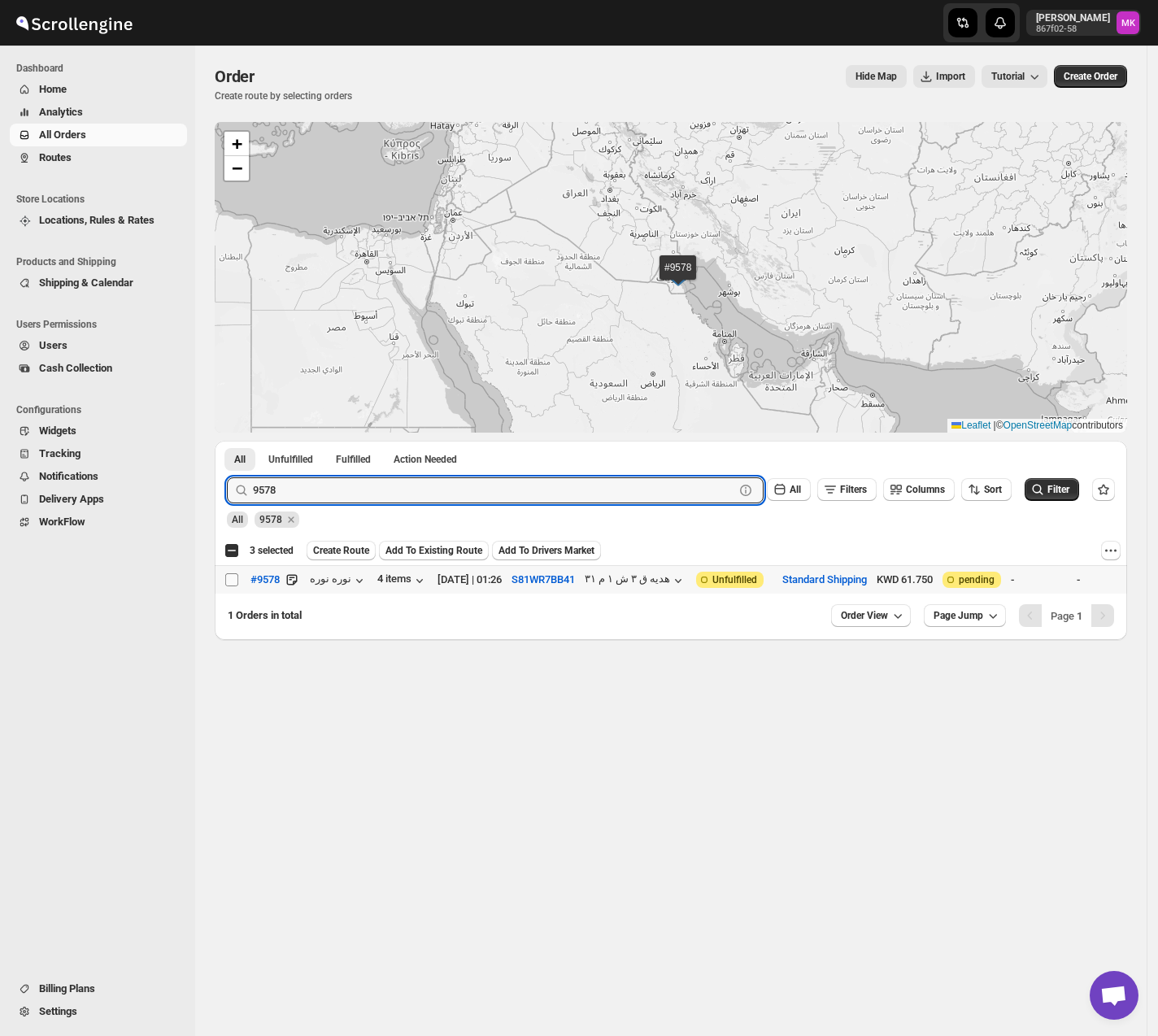
click at [235, 574] on input "Select order" at bounding box center [231, 579] width 13 height 13
checkbox input "true"
click at [346, 483] on input "9578" at bounding box center [479, 490] width 452 height 26
paste input "49"
type input "9549"
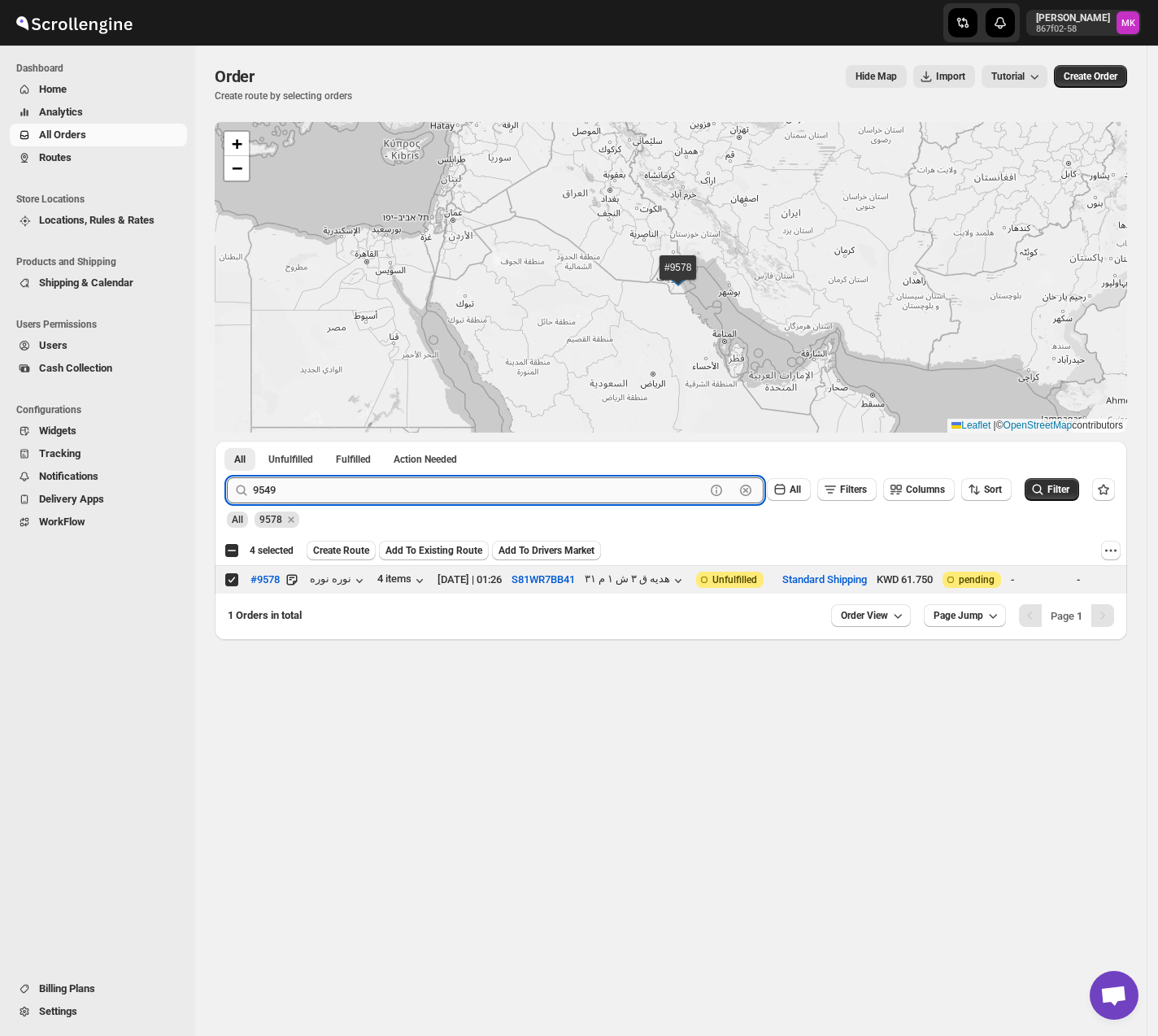
click at [227, 440] on button "Submit" at bounding box center [250, 449] width 47 height 18
click at [226, 579] on input "Select order" at bounding box center [231, 579] width 13 height 13
checkbox input "true"
click at [428, 495] on input "9549" at bounding box center [479, 490] width 452 height 26
paste input "427"
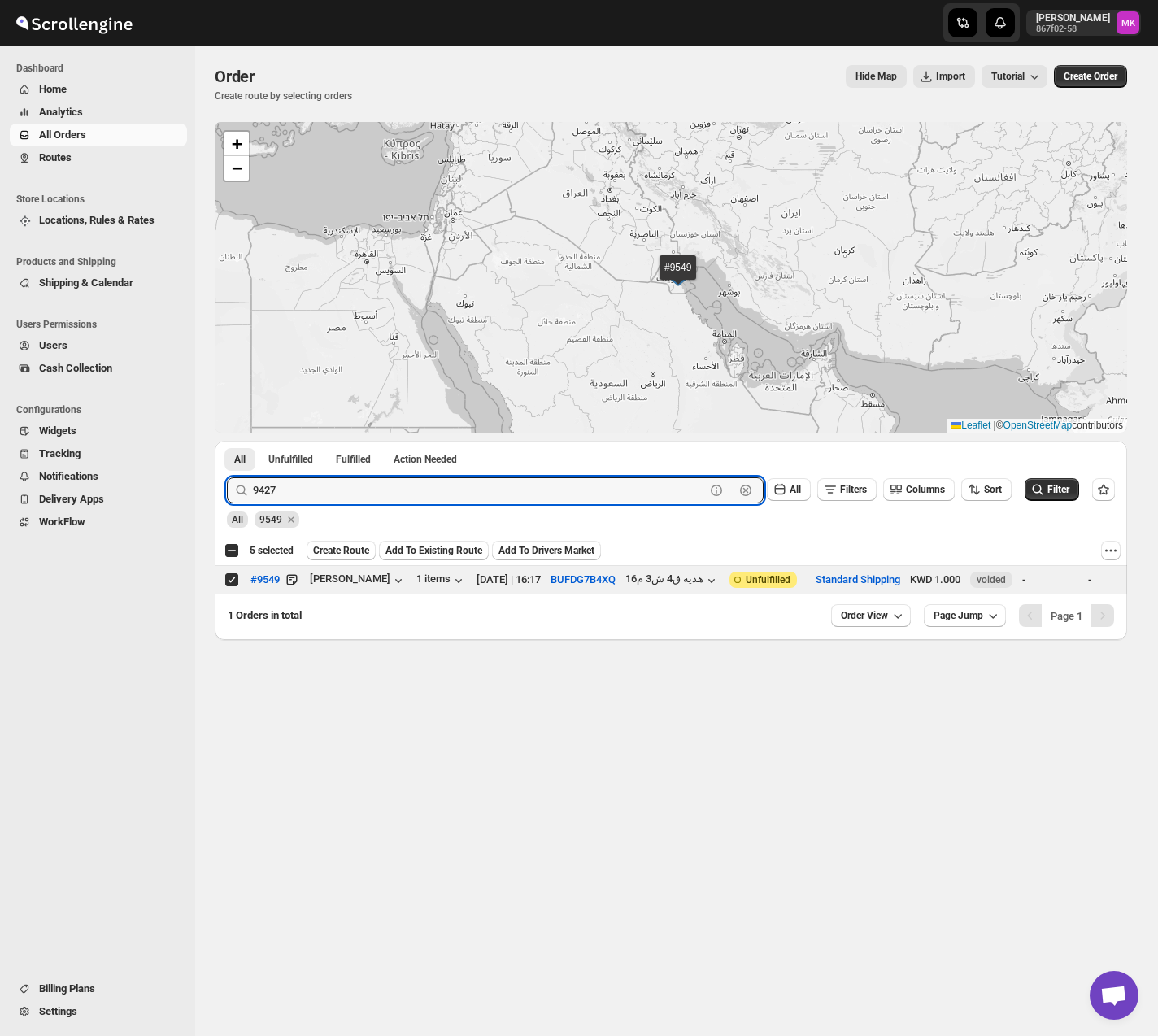
type input "9427"
click at [227, 440] on button "Submit" at bounding box center [250, 449] width 47 height 18
click at [239, 579] on div "Select order" at bounding box center [232, 579] width 17 height 15
checkbox input "true"
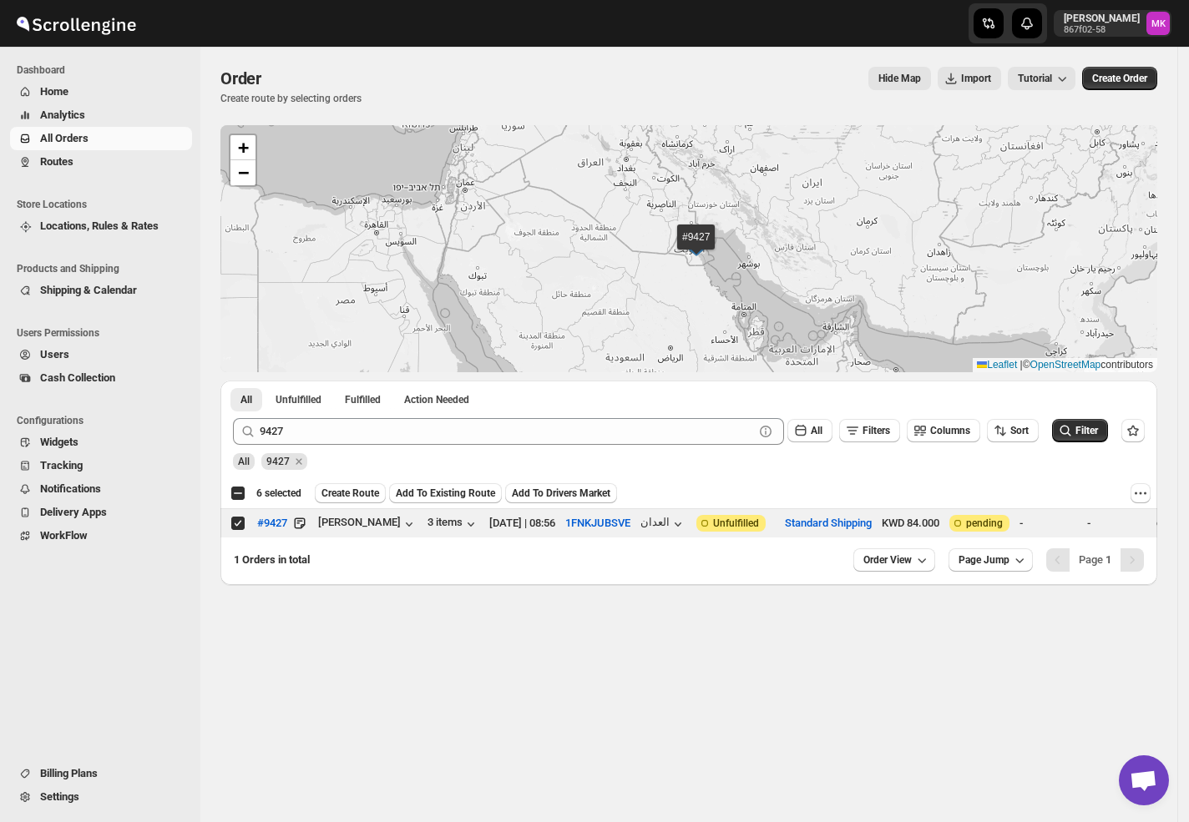
click at [359, 498] on span "Create Route" at bounding box center [350, 493] width 58 height 13
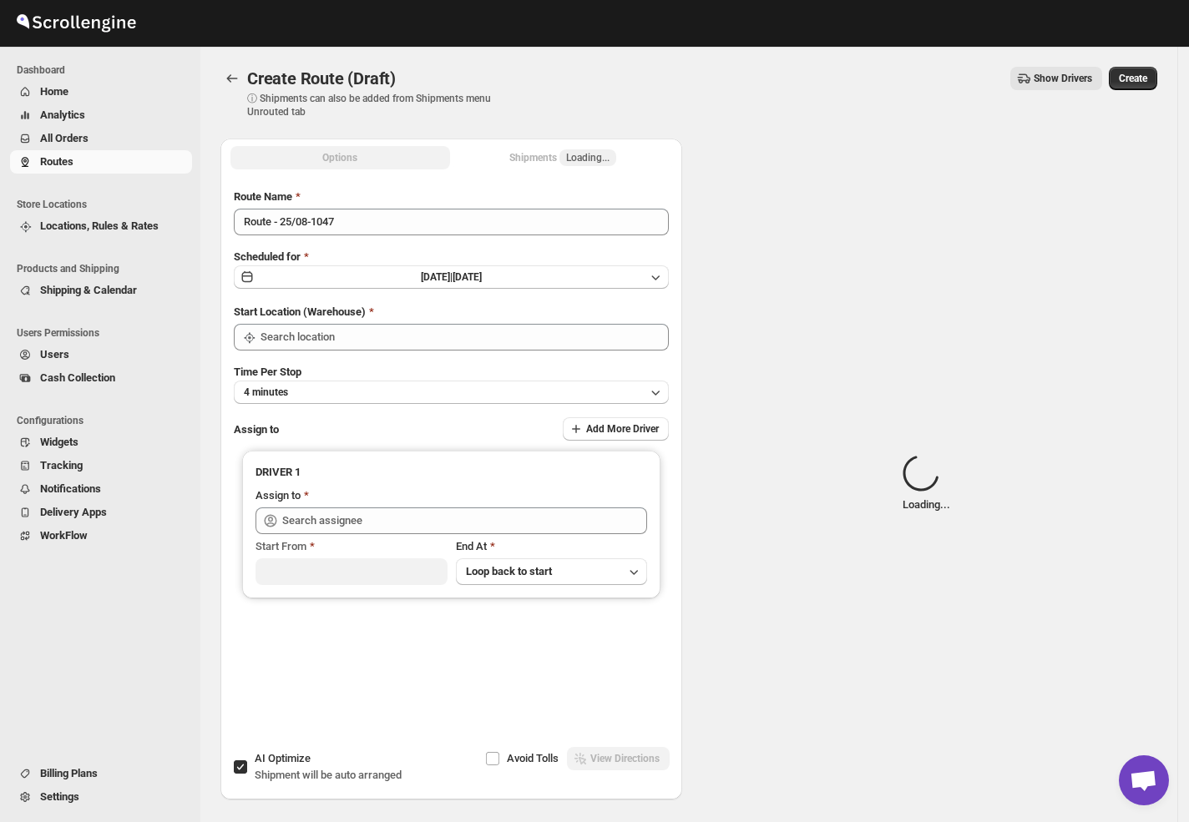
type input "[GEOGRAPHIC_DATA]"
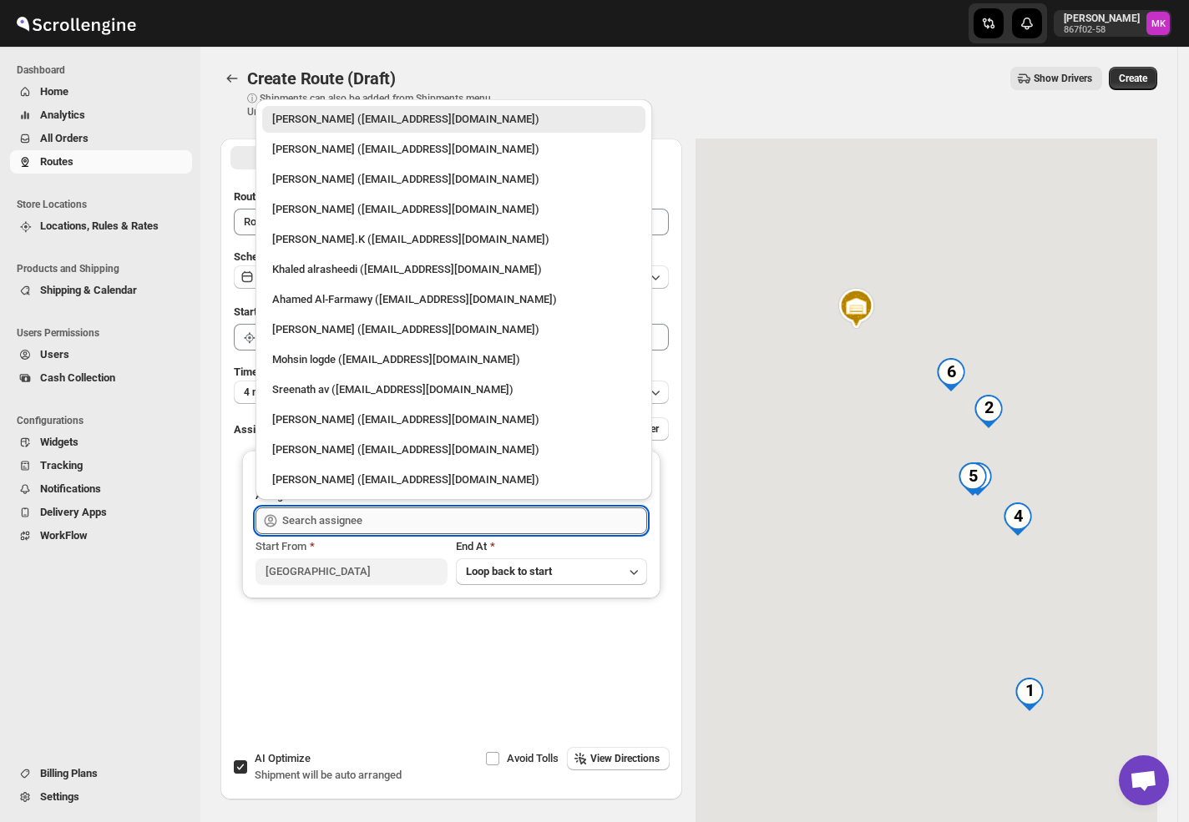
click at [314, 518] on input "text" at bounding box center [464, 521] width 365 height 27
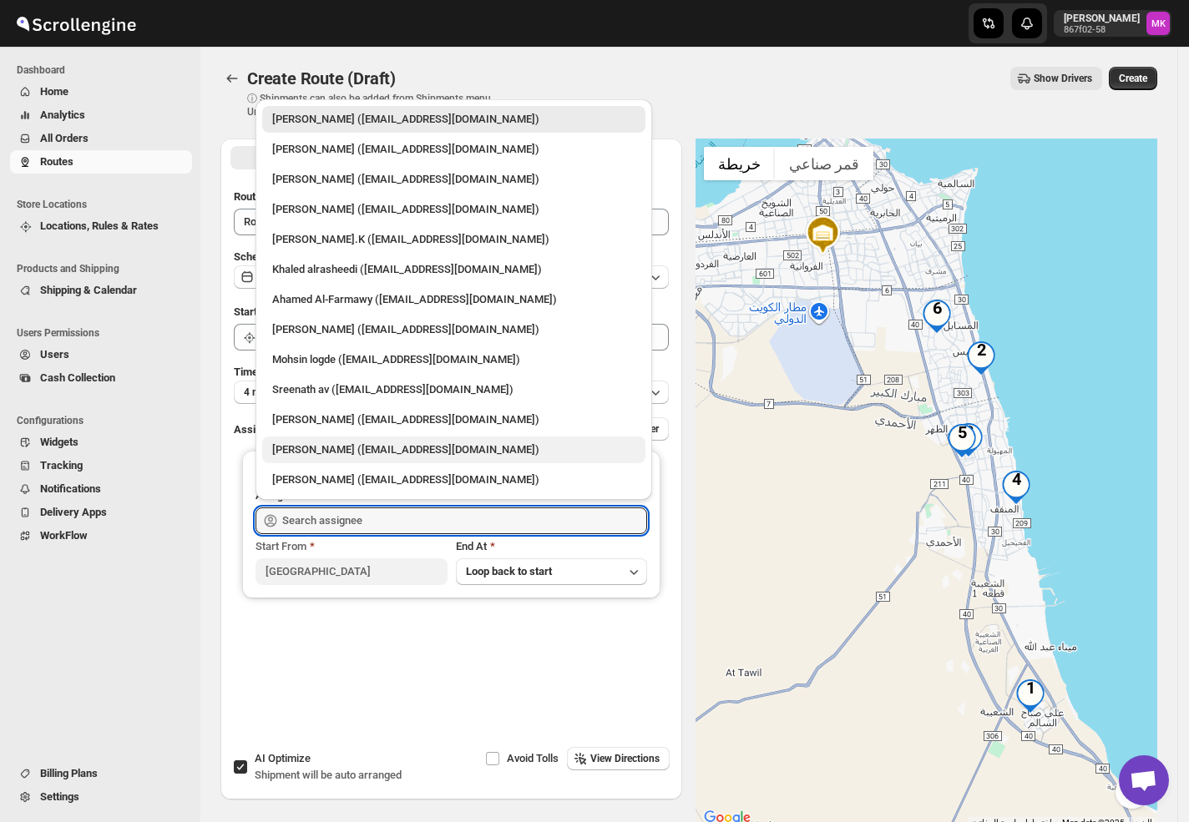
click at [291, 442] on div "Mohammed faizan (fs3453480@gmail.com)" at bounding box center [453, 450] width 363 height 17
type input "Mohammed faizan (fs3453480@gmail.com)"
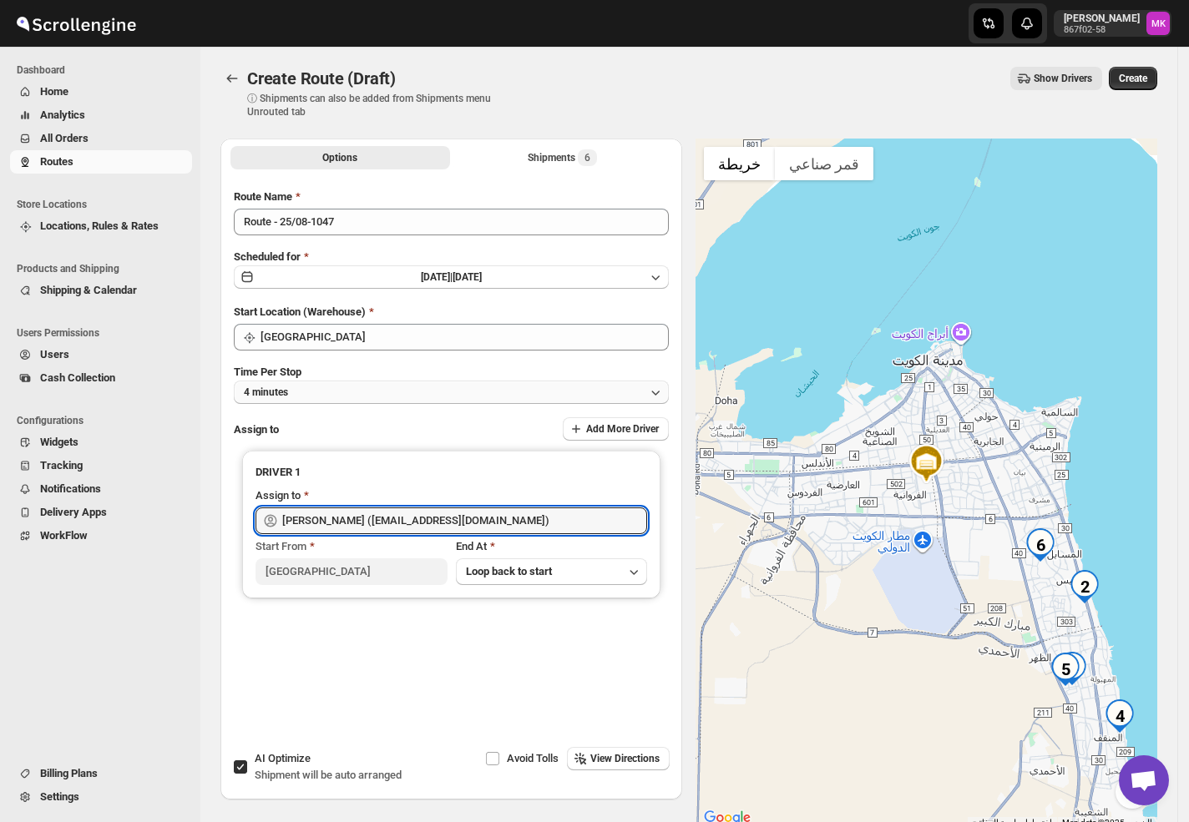
click at [281, 381] on button "4 minutes" at bounding box center [451, 392] width 435 height 23
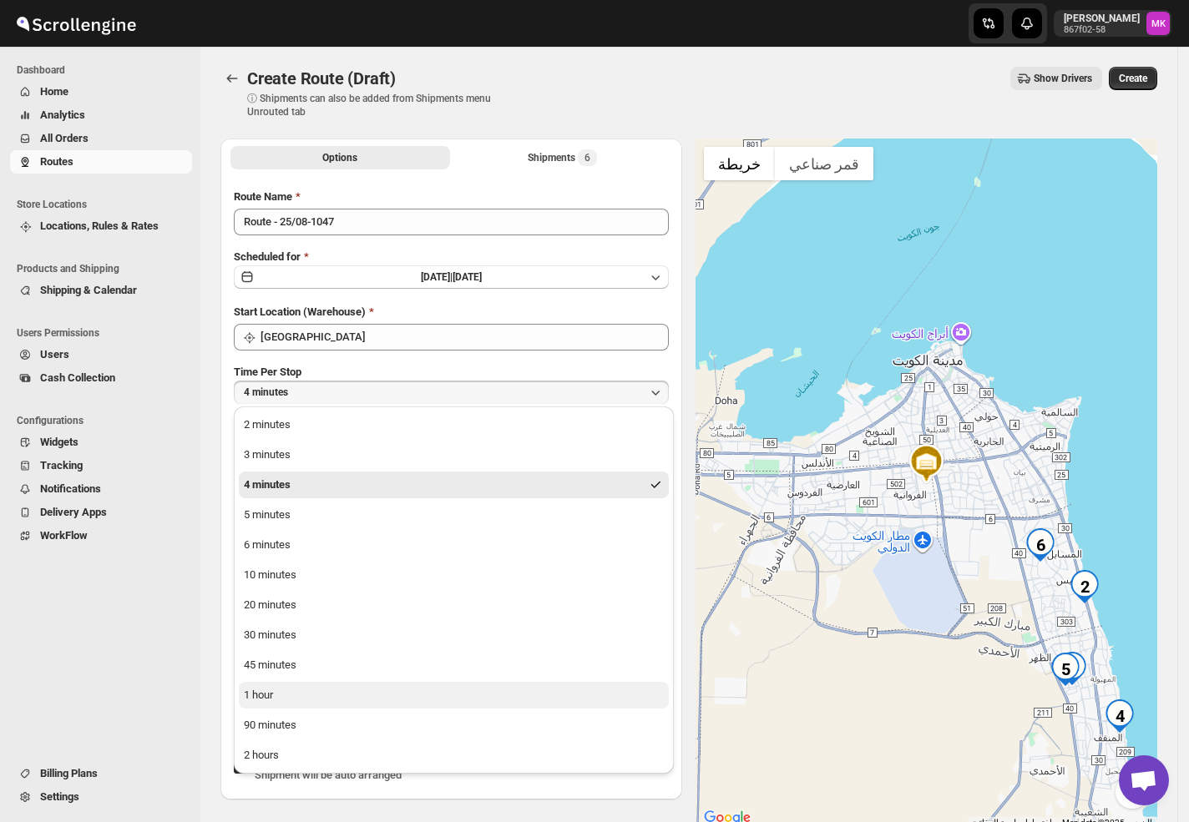
click at [305, 629] on button "1 hour" at bounding box center [454, 695] width 430 height 27
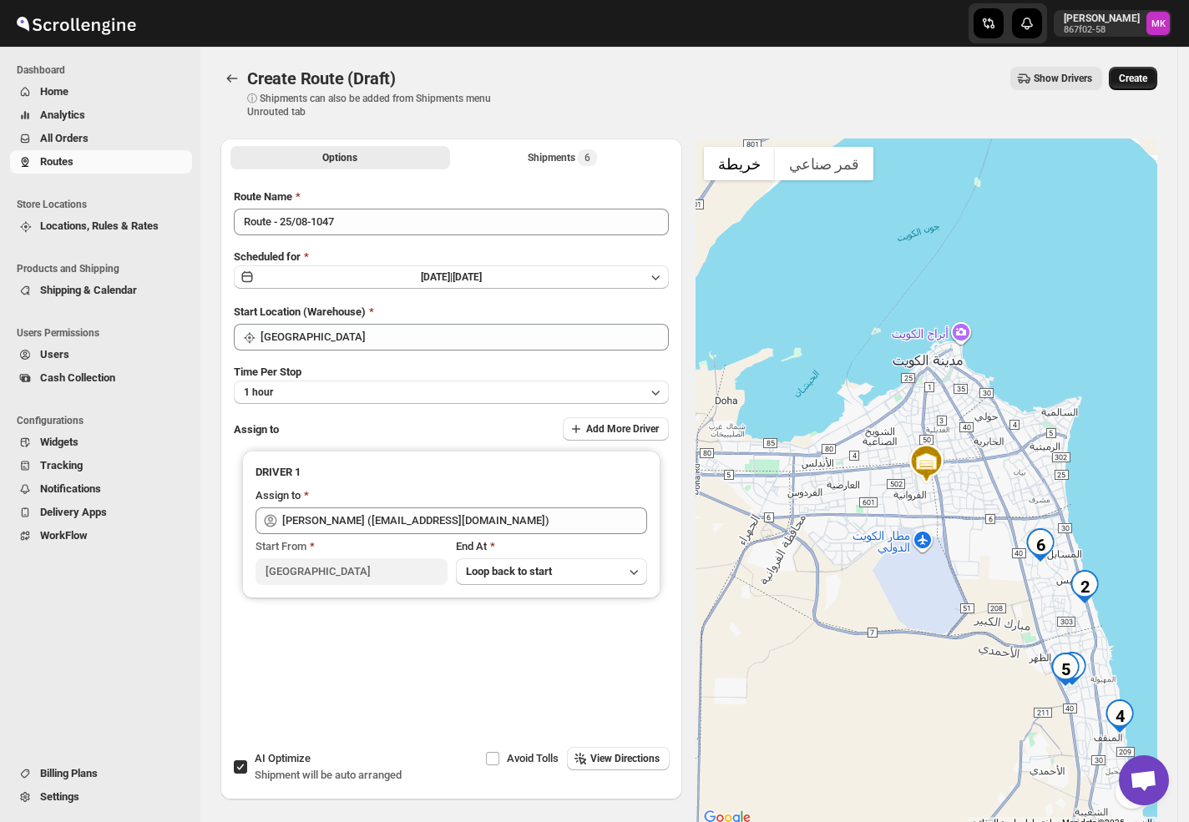
click at [1124, 82] on button "Create" at bounding box center [1133, 78] width 48 height 23
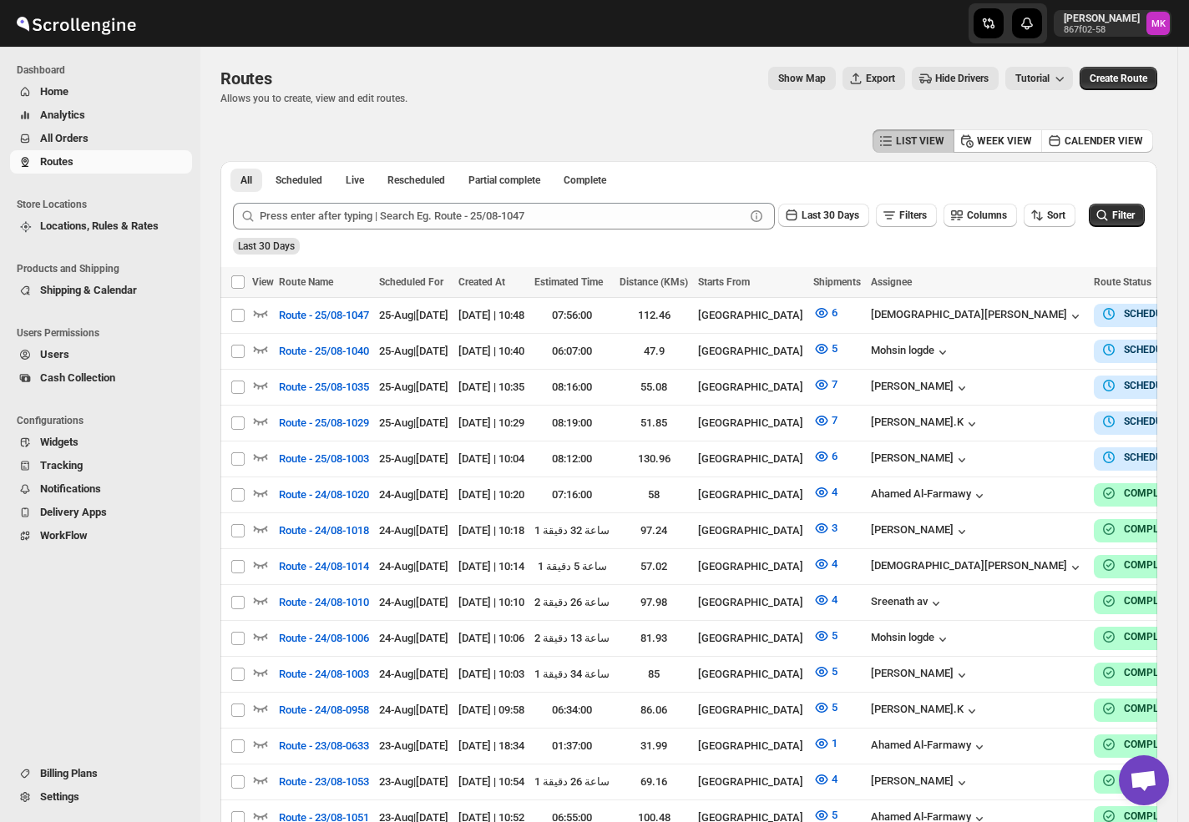
click at [52, 140] on span "All Orders" at bounding box center [64, 138] width 48 height 13
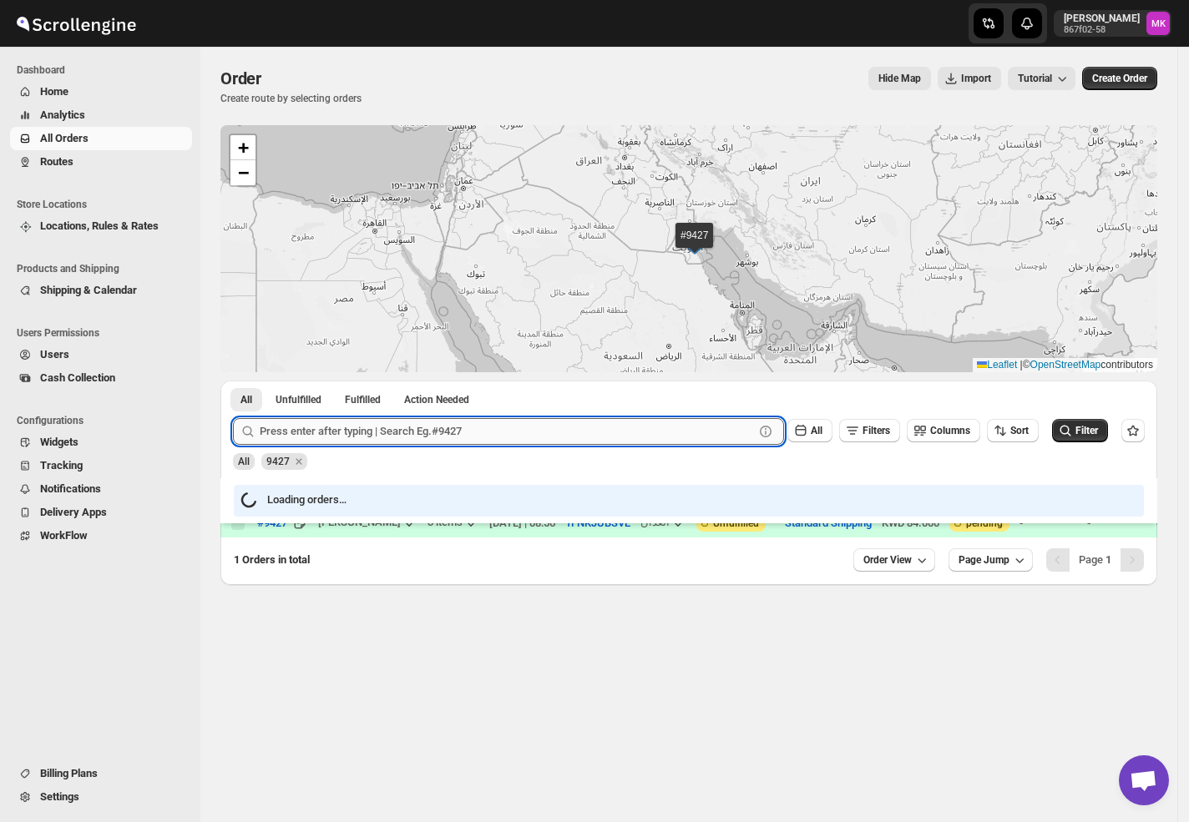
click at [328, 432] on input "text" at bounding box center [507, 431] width 494 height 27
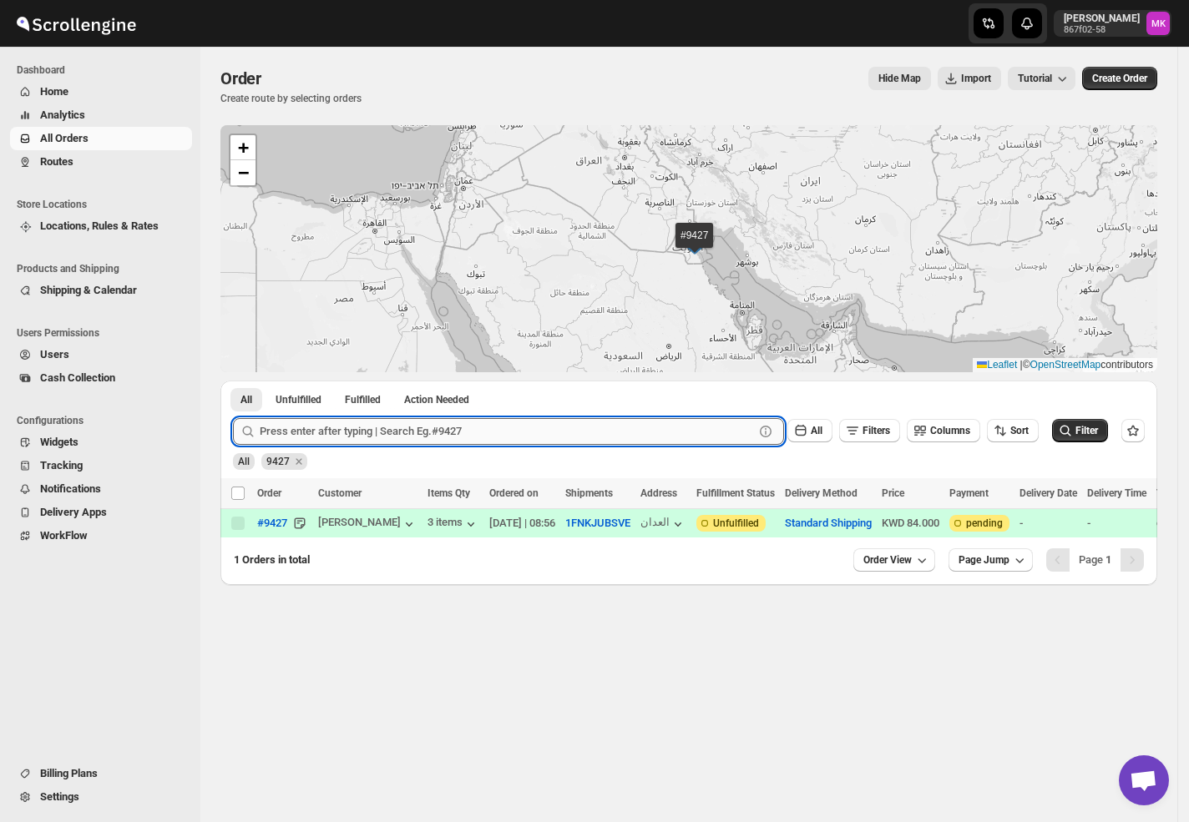
paste input "9512"
type input "9512"
click at [233, 381] on button "Submit" at bounding box center [257, 390] width 48 height 18
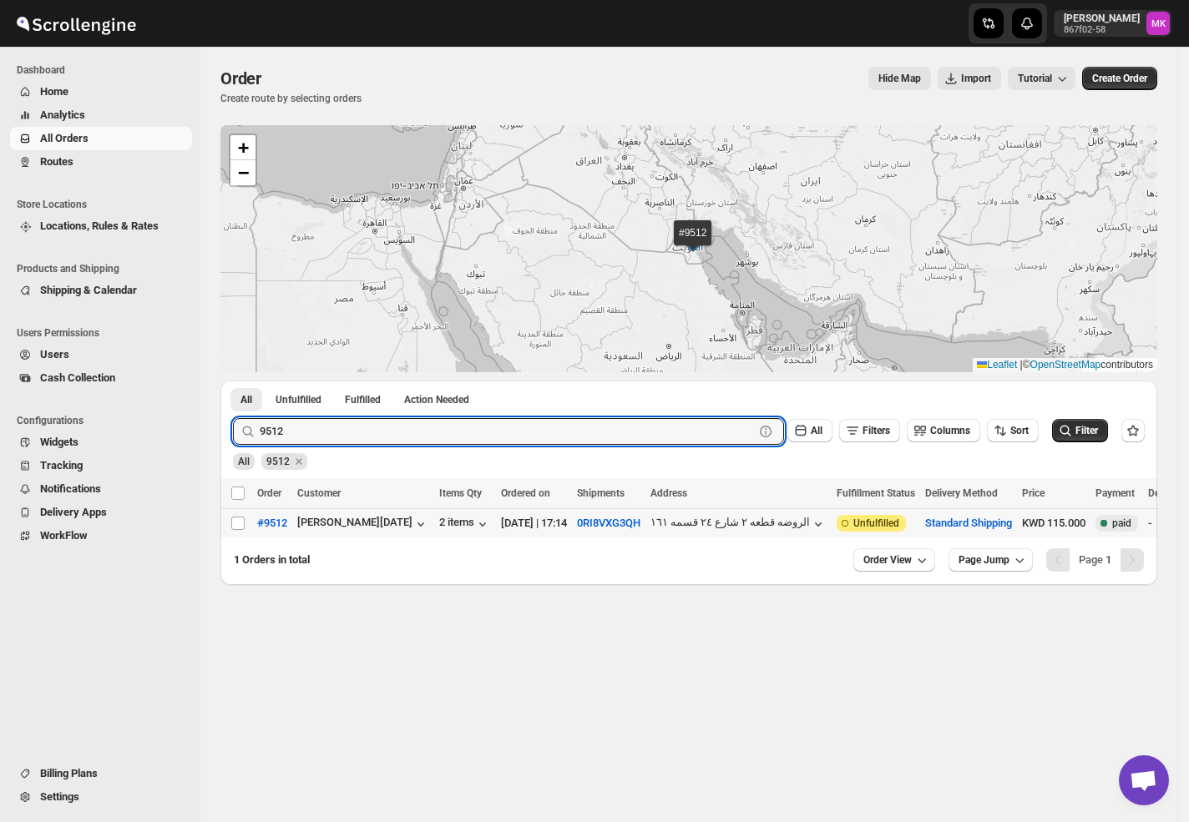
click at [229, 525] on td "Select order" at bounding box center [236, 522] width 32 height 29
checkbox input "true"
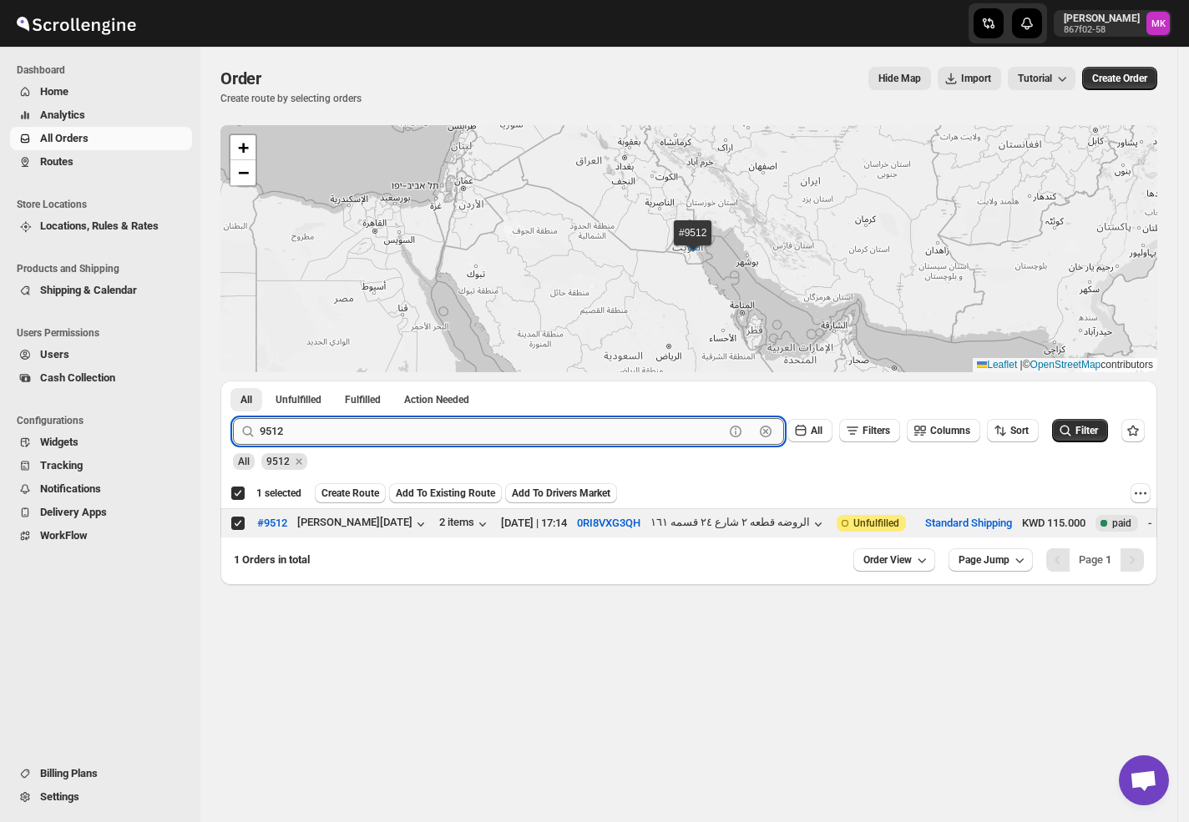
click at [519, 428] on input "9512" at bounding box center [492, 431] width 464 height 27
paste input "4"
type input "9542"
click at [233, 381] on button "Submit" at bounding box center [257, 390] width 48 height 18
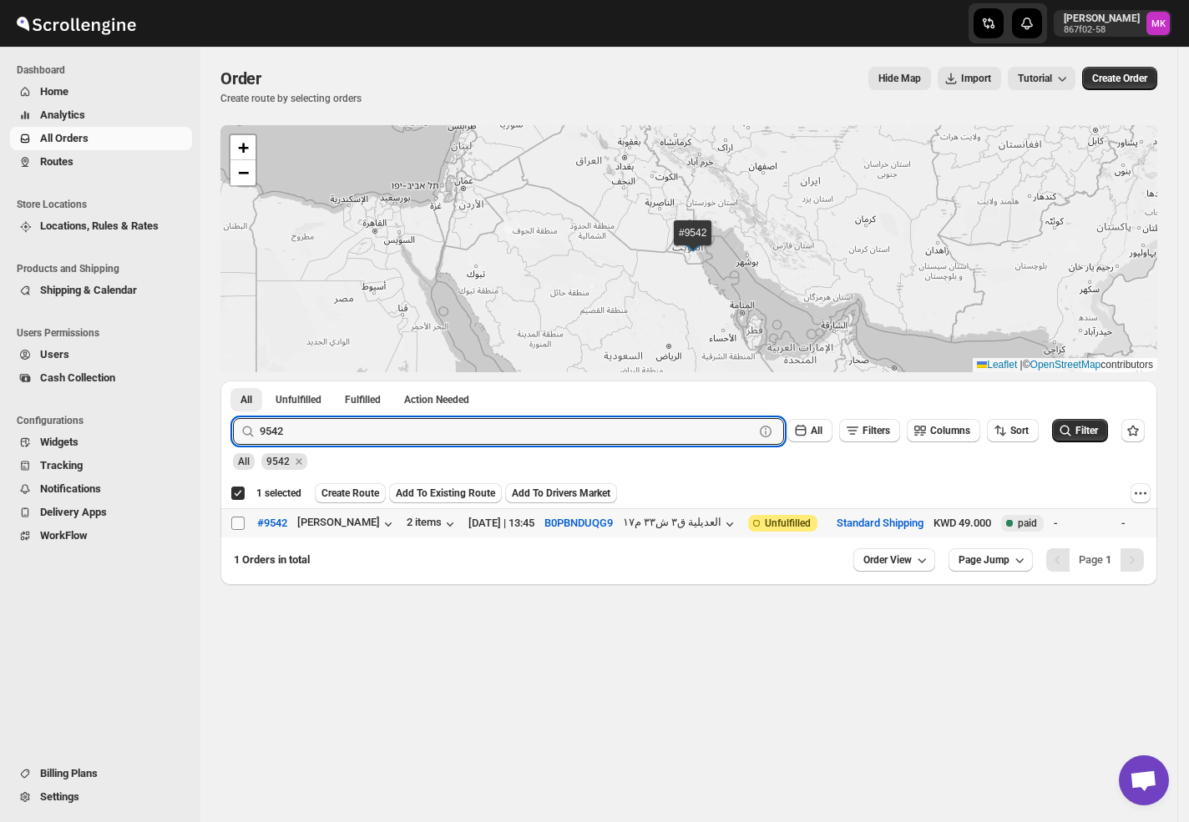
click at [234, 524] on input "Select order" at bounding box center [237, 523] width 13 height 13
checkbox input "true"
checkbox input "false"
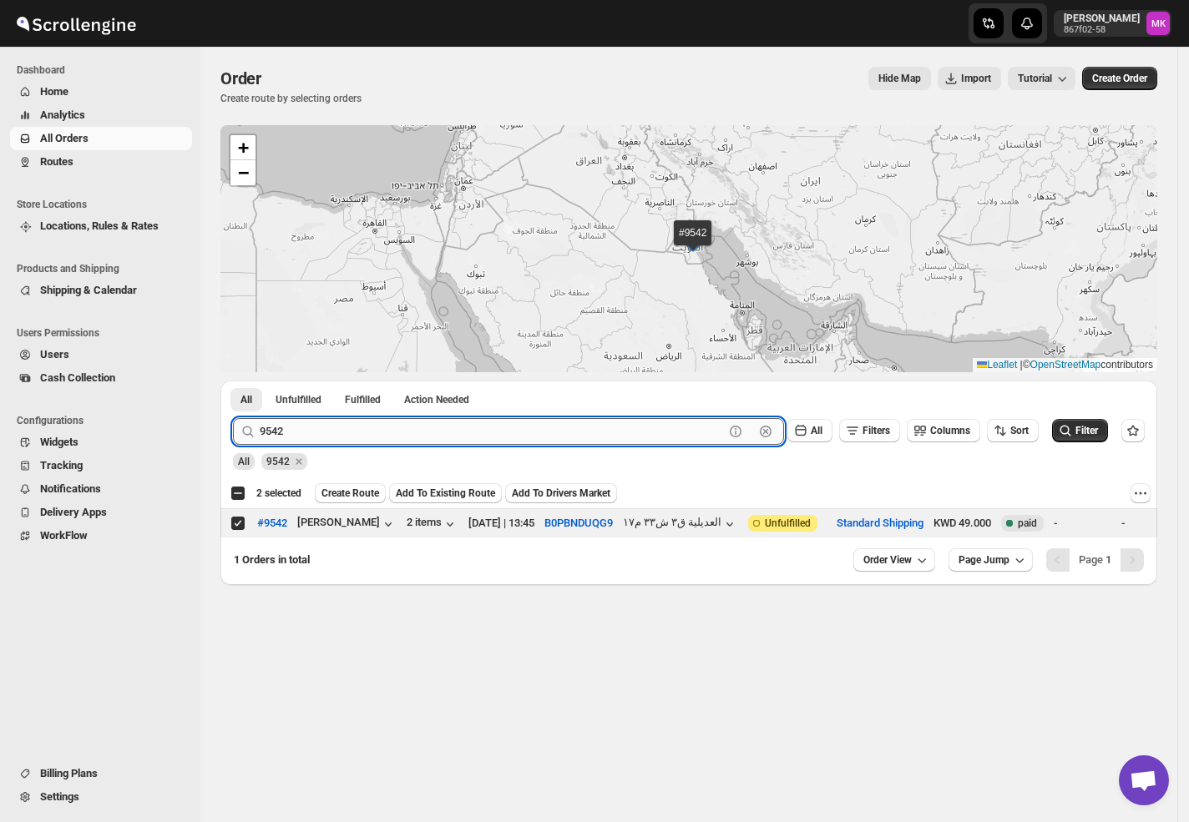
click at [345, 422] on input "9542" at bounding box center [492, 431] width 464 height 27
paste input "428"
type input "9428"
click at [233, 381] on button "Submit" at bounding box center [257, 390] width 48 height 18
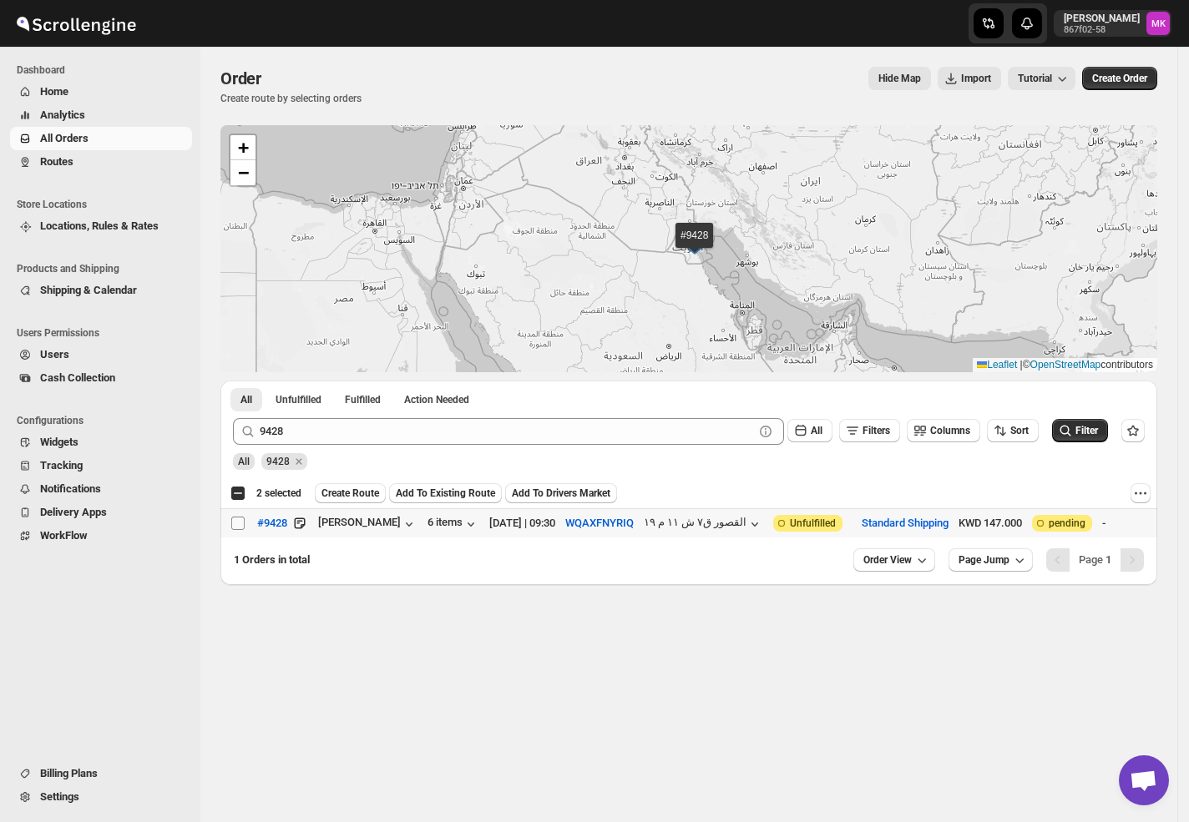
drag, startPoint x: 242, startPoint y: 531, endPoint x: 271, endPoint y: 539, distance: 30.4
click at [242, 532] on td "Select order" at bounding box center [236, 522] width 32 height 29
checkbox input "true"
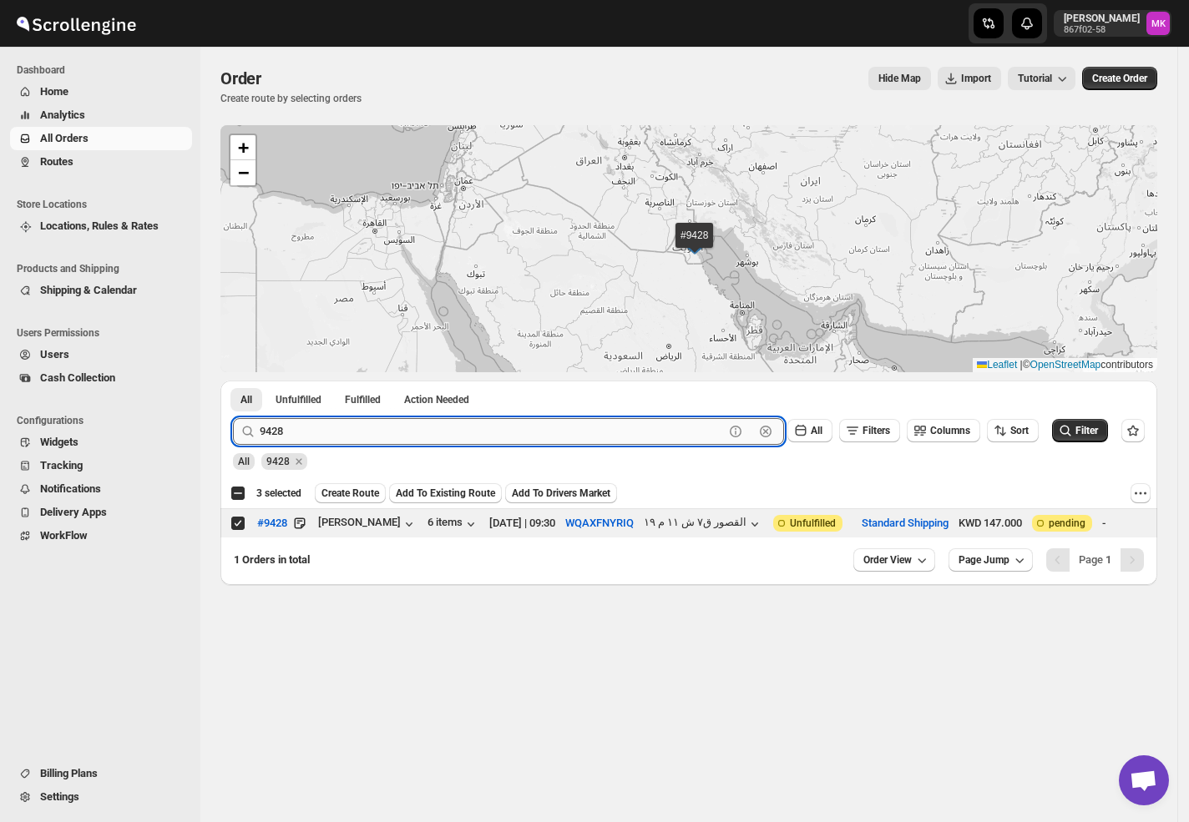
click at [366, 434] on input "9428" at bounding box center [492, 431] width 464 height 27
paste input "507"
type input "9507"
click at [233, 381] on button "Submit" at bounding box center [257, 390] width 48 height 18
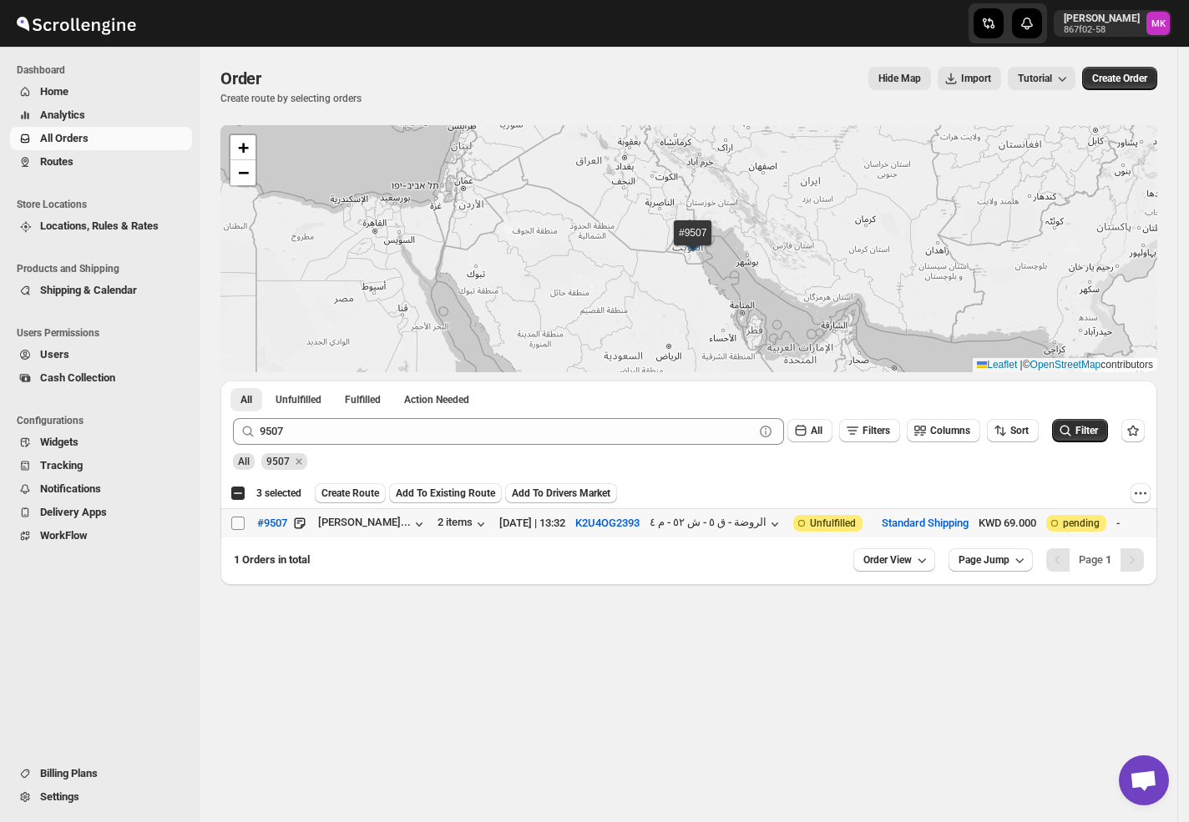
click at [241, 528] on input "Select order" at bounding box center [237, 523] width 13 height 13
checkbox input "true"
click at [391, 407] on button "Fulfilled" at bounding box center [363, 399] width 56 height 23
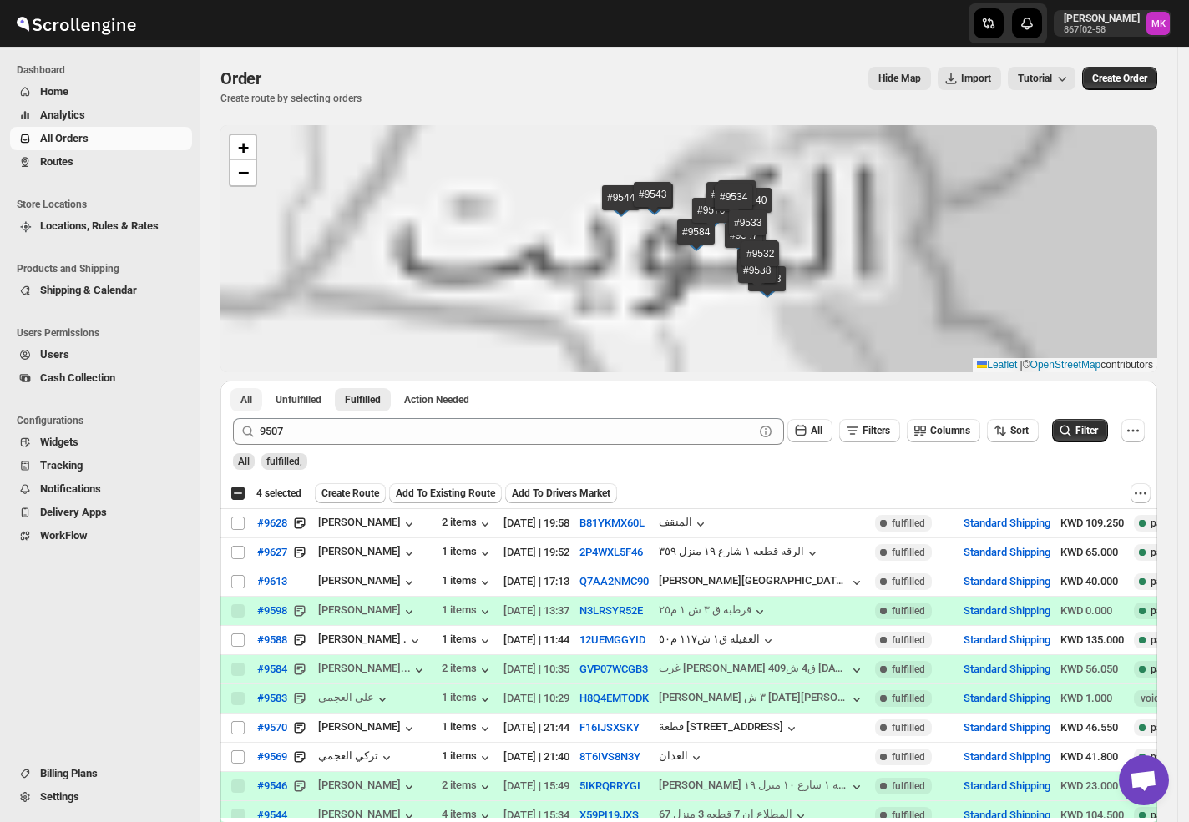
click at [241, 402] on span "All" at bounding box center [246, 399] width 12 height 13
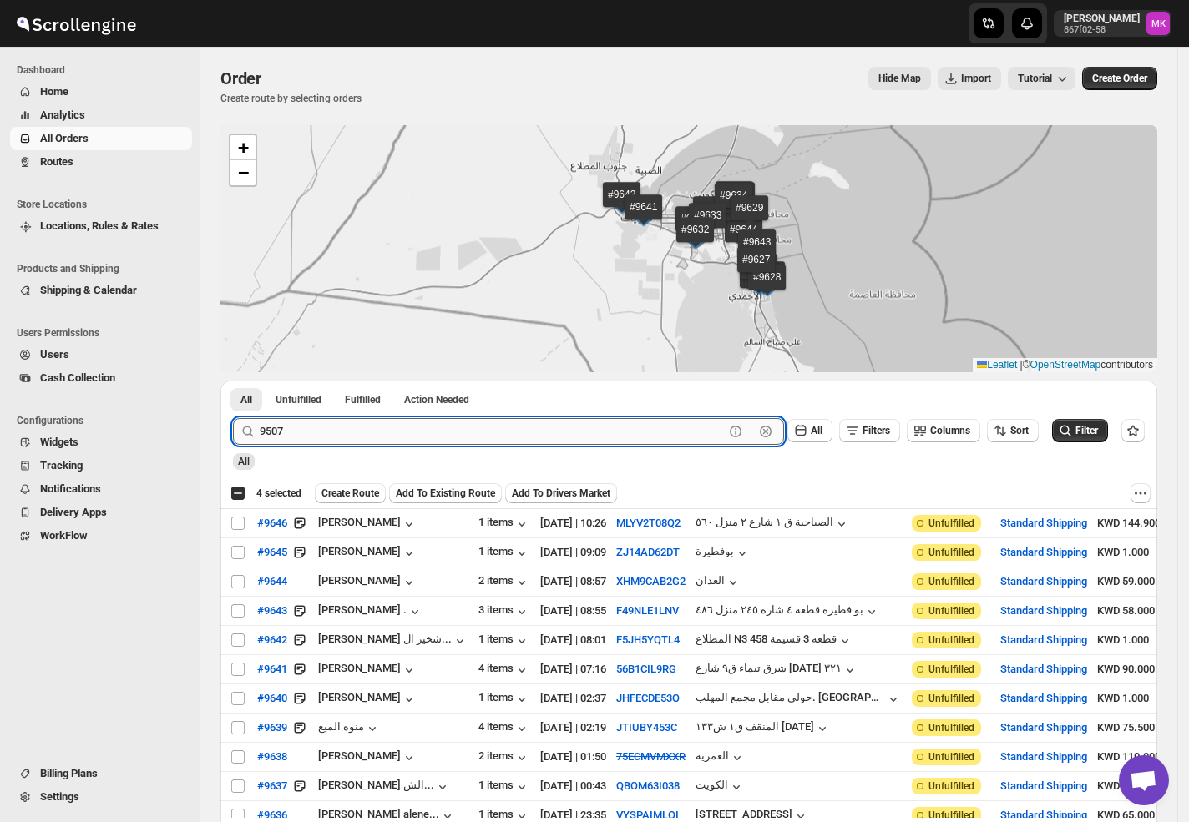
click at [282, 431] on input "9507" at bounding box center [492, 431] width 464 height 27
paste input "63"
type input "9563"
click at [233, 381] on button "Submit" at bounding box center [257, 390] width 48 height 18
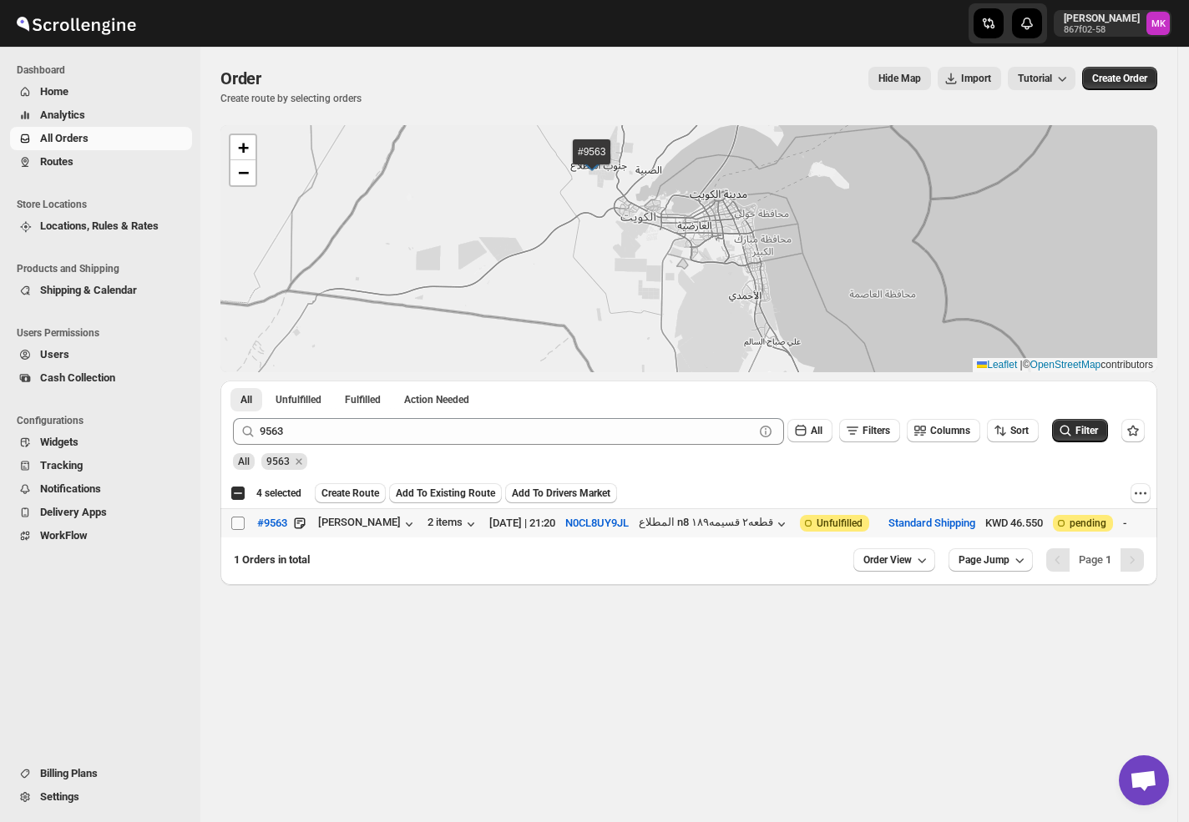
click at [241, 519] on input "Select order" at bounding box center [237, 523] width 13 height 13
checkbox input "true"
click at [318, 493] on button "Create Route" at bounding box center [350, 493] width 71 height 20
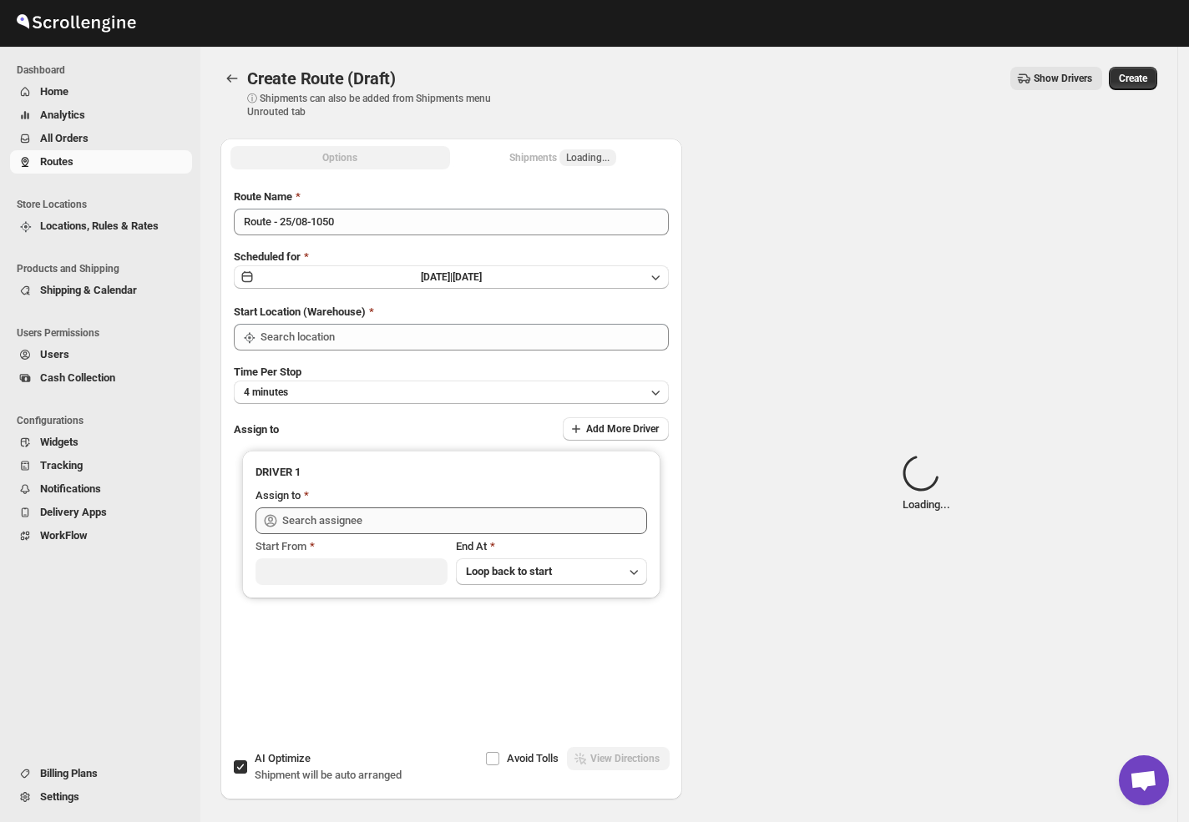
type input "[GEOGRAPHIC_DATA]"
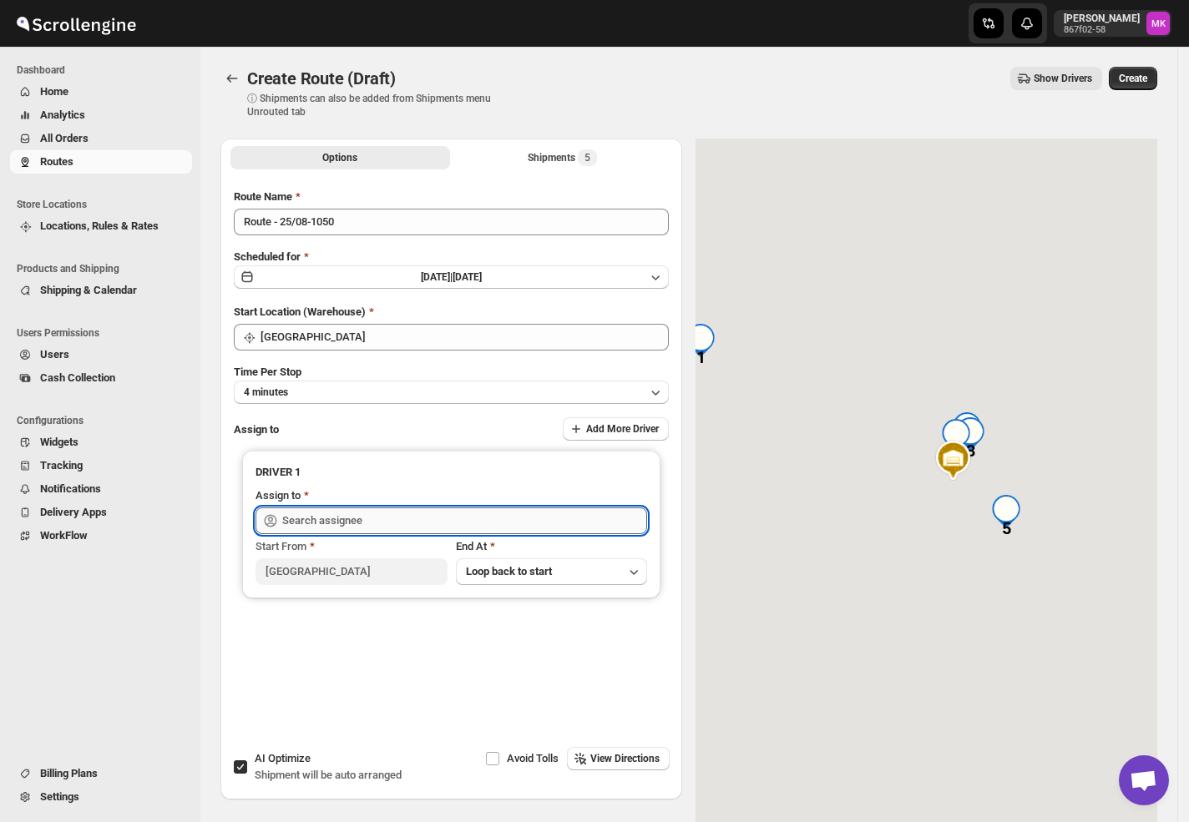
click at [282, 518] on input "text" at bounding box center [464, 521] width 365 height 27
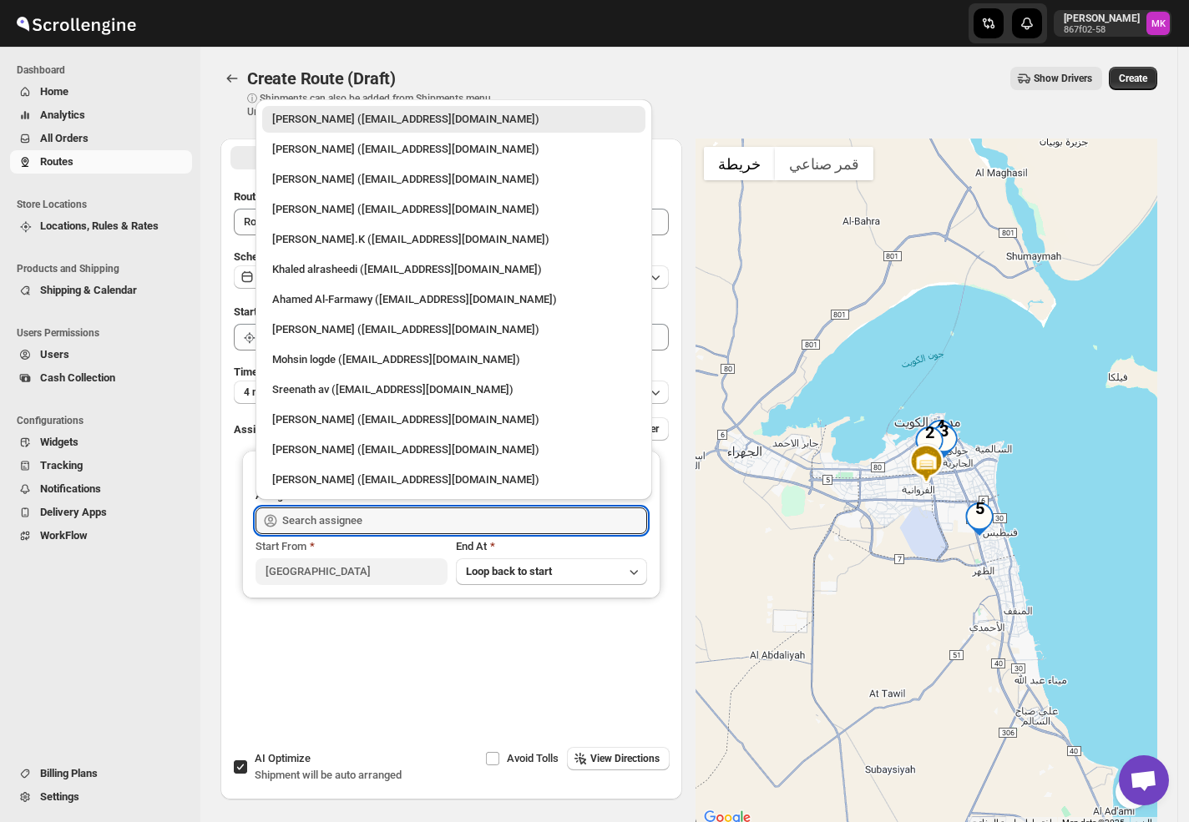
click at [305, 304] on div "Ahamed Al-Farmawy (m.farmawy510@gmail.com)" at bounding box center [453, 299] width 363 height 17
type input "Ahamed Al-Farmawy (m.farmawy510@gmail.com)"
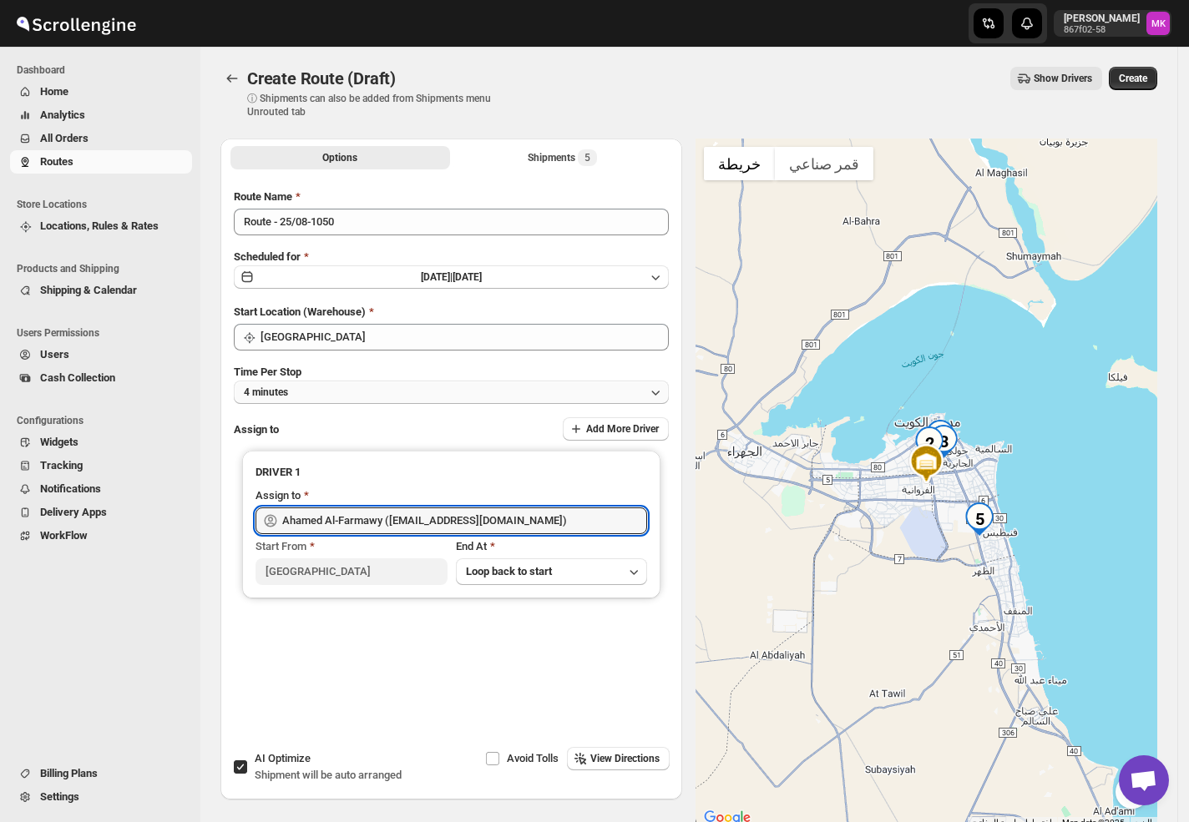
click at [299, 384] on button "4 minutes" at bounding box center [451, 392] width 435 height 23
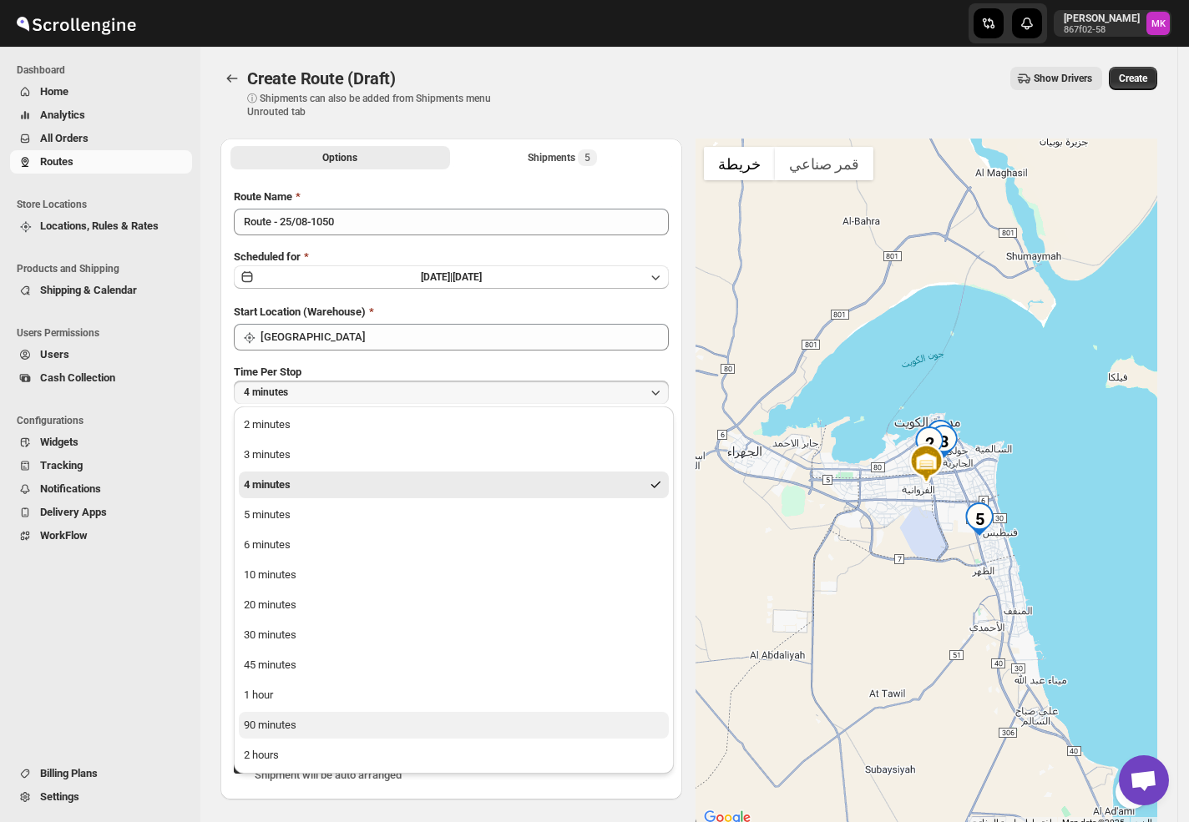
click at [270, 629] on div "90 minutes" at bounding box center [270, 725] width 53 height 17
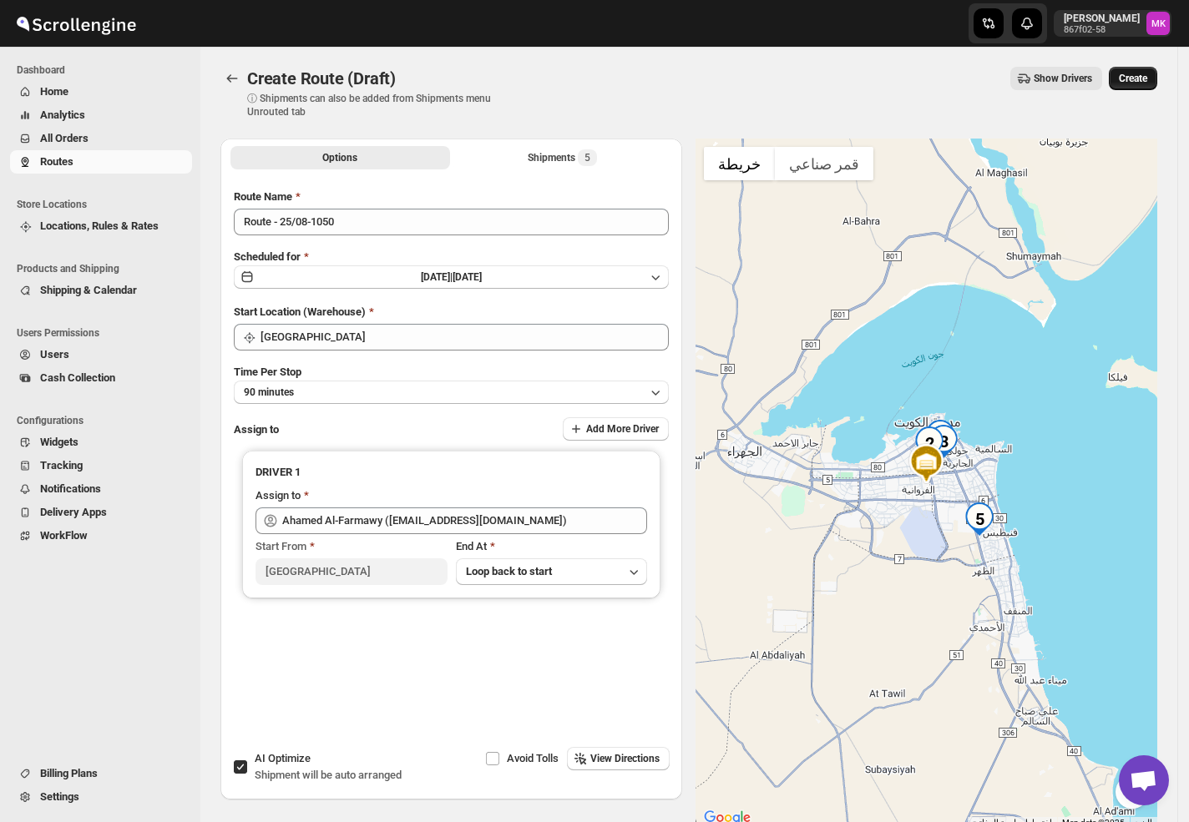
click at [1147, 83] on span "Create" at bounding box center [1133, 78] width 28 height 13
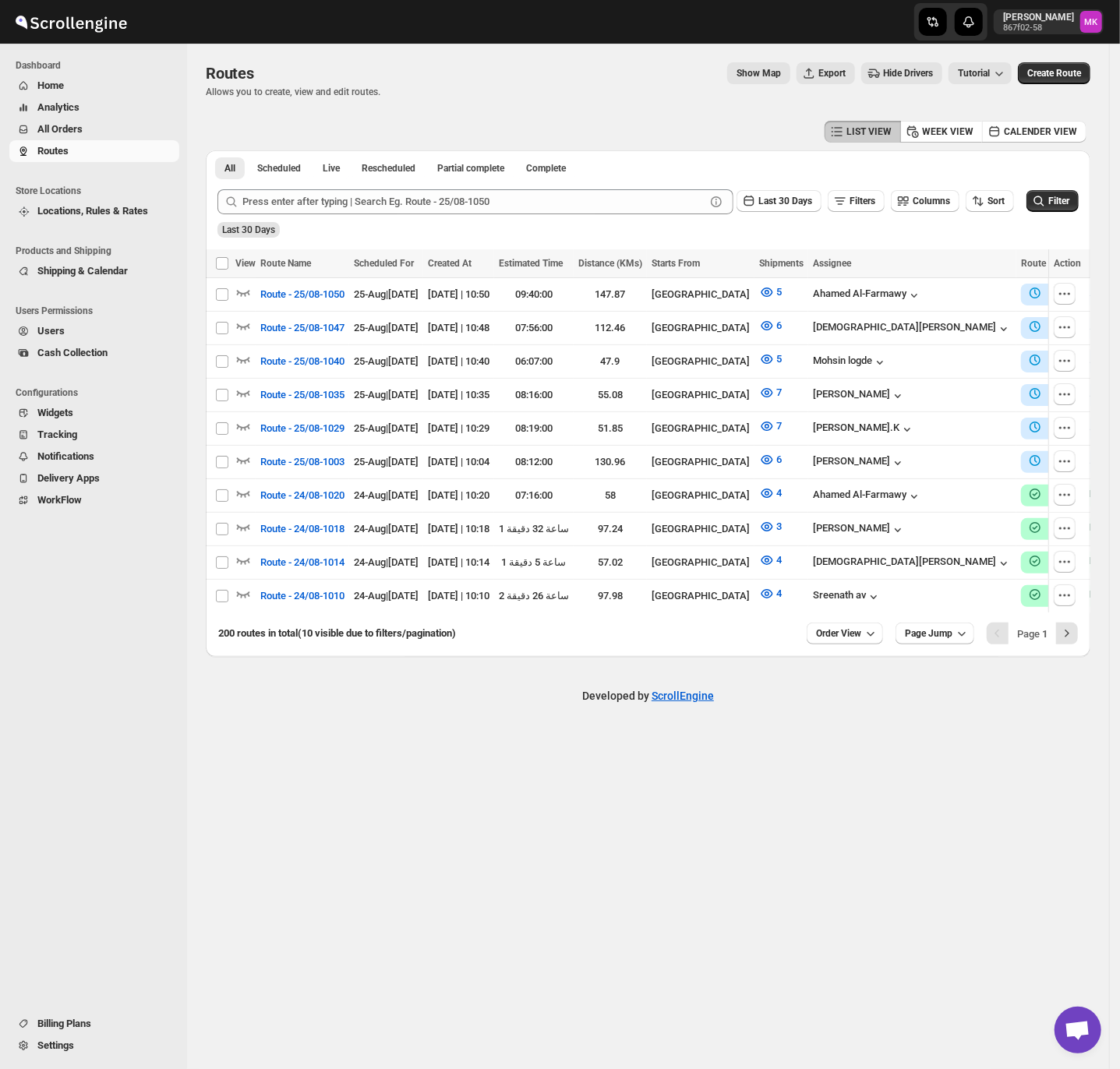
click at [77, 119] on button "All Orders" at bounding box center [94, 129] width 170 height 21
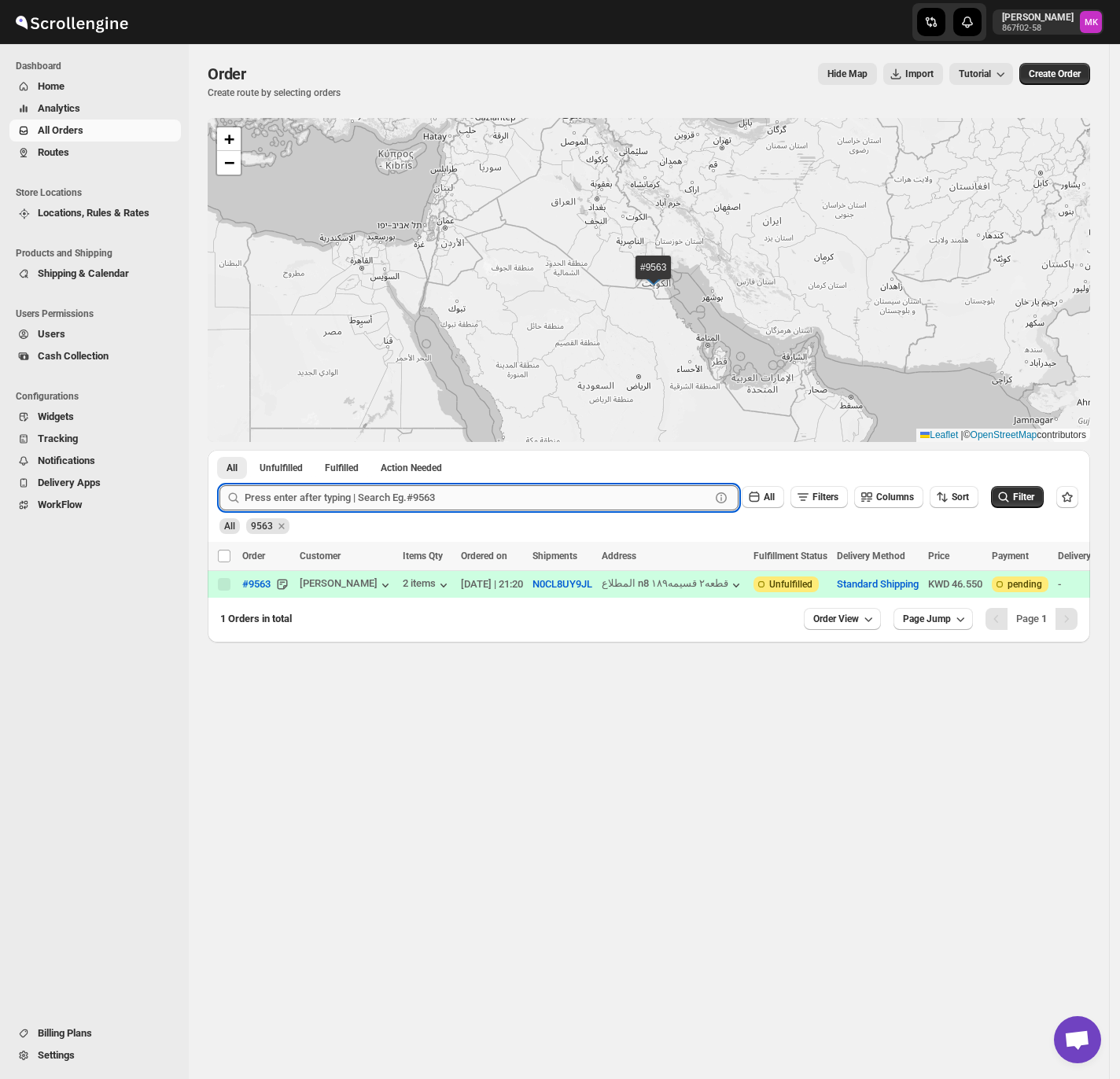
click at [431, 494] on input "text" at bounding box center [478, 498] width 465 height 25
paste input "9503"
type input "9503"
click at [219, 450] on button "Submit" at bounding box center [242, 459] width 45 height 17
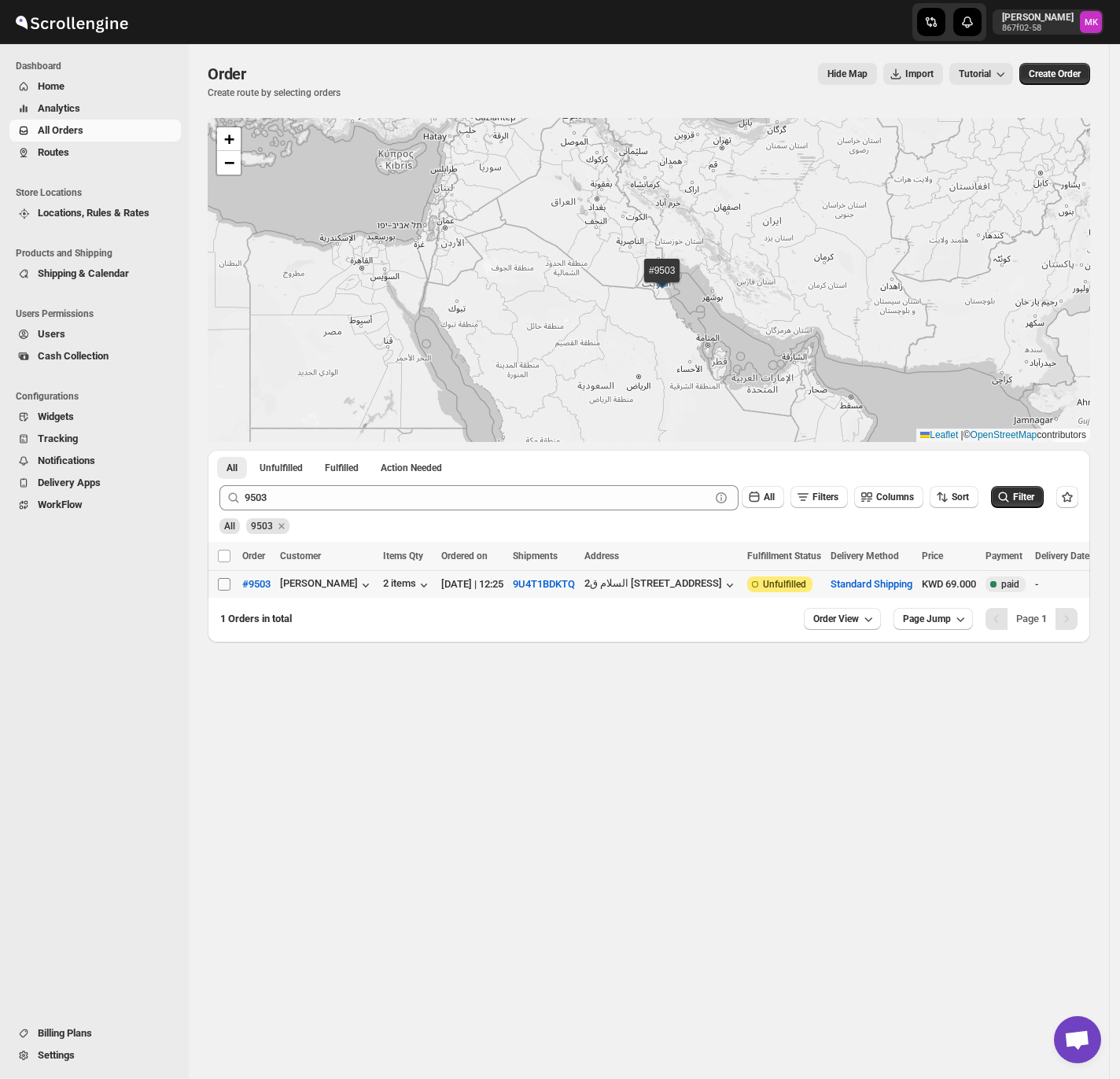
click at [218, 580] on input "Select order" at bounding box center [223, 584] width 12 height 12
checkbox input "true"
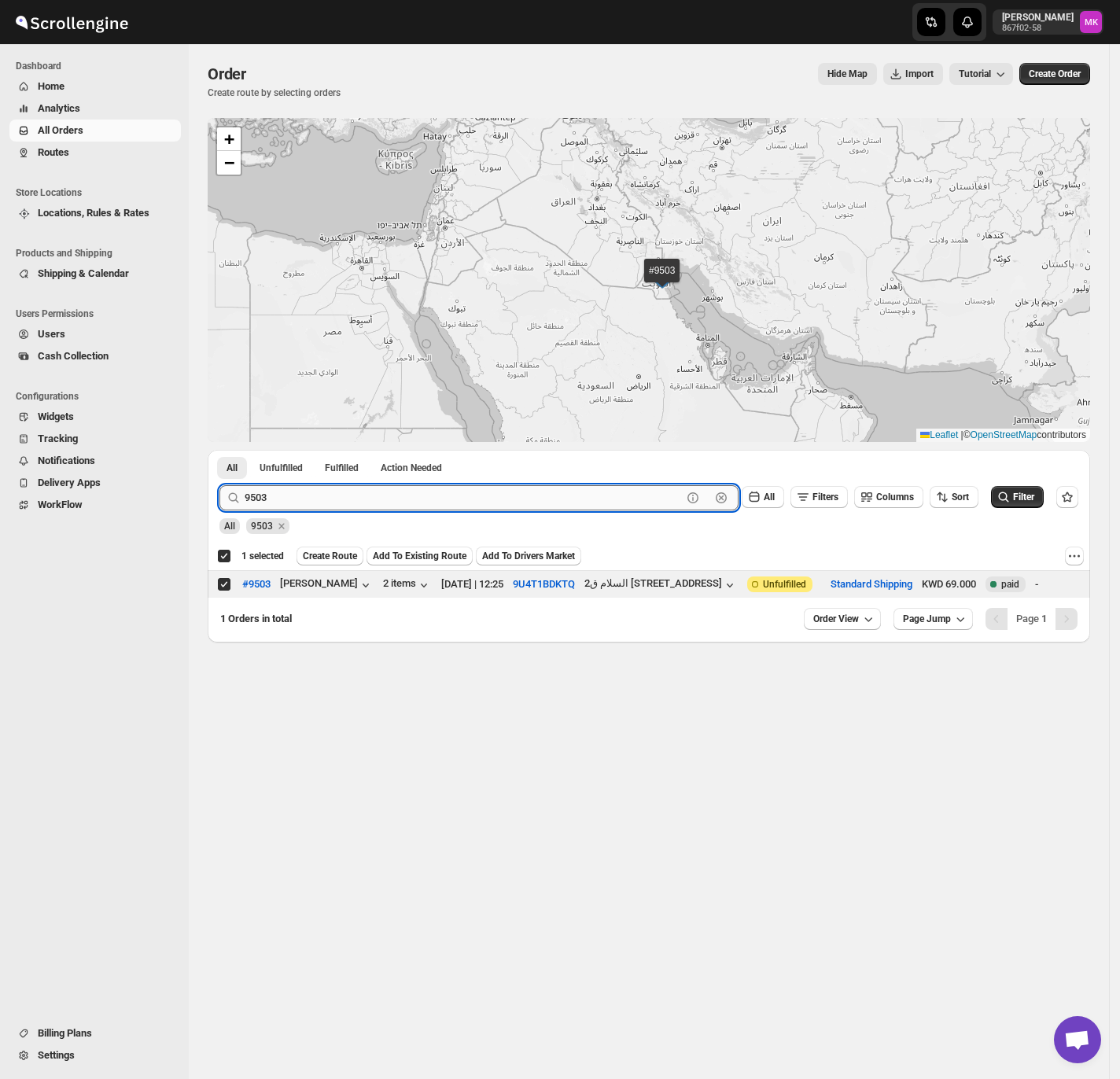
click at [403, 493] on input "9503" at bounding box center [463, 498] width 437 height 25
paste input "0"
type input "9500"
click at [219, 450] on button "Submit" at bounding box center [242, 459] width 45 height 17
click at [225, 590] on input "Select order" at bounding box center [223, 584] width 12 height 12
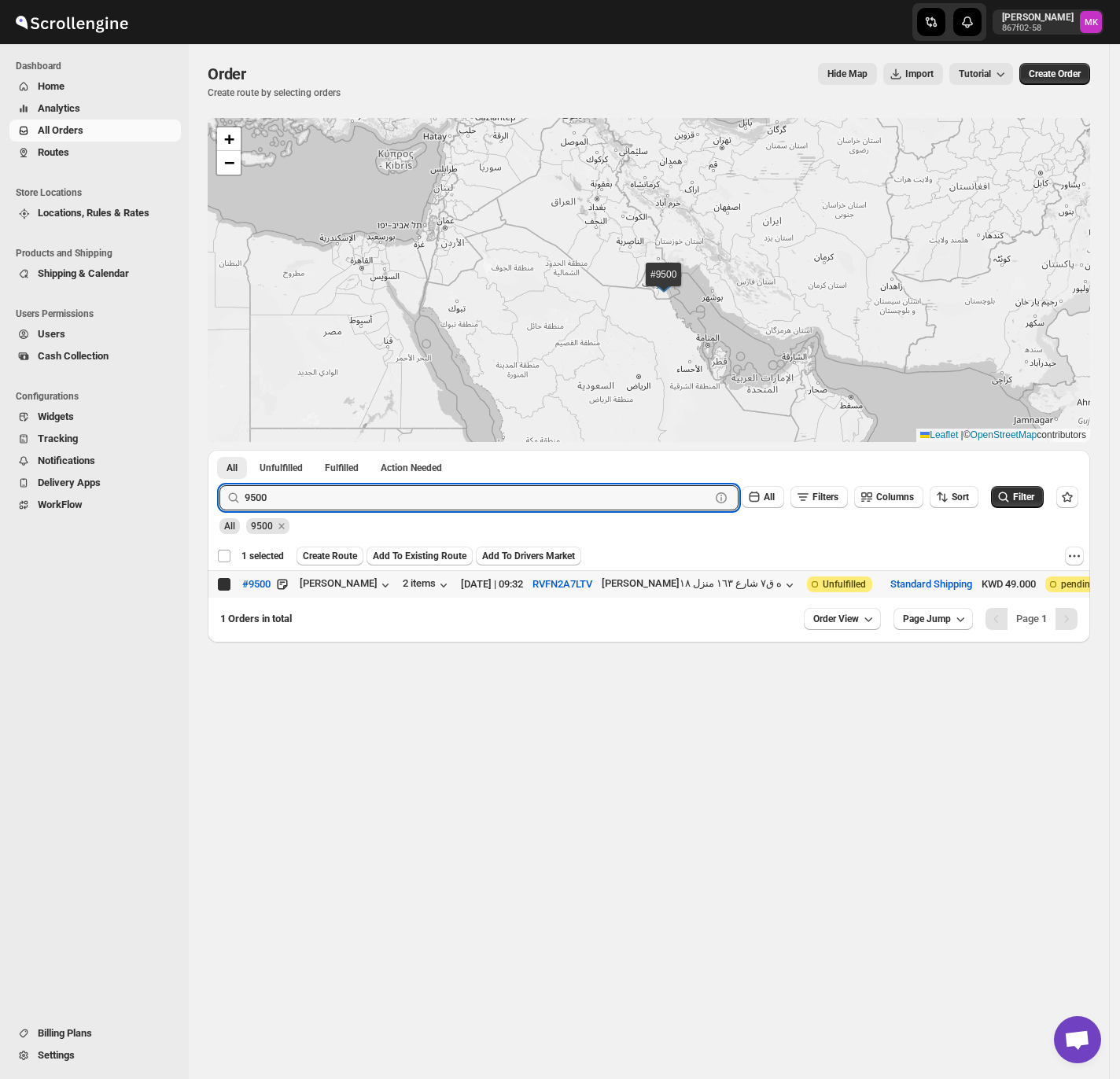
checkbox input "true"
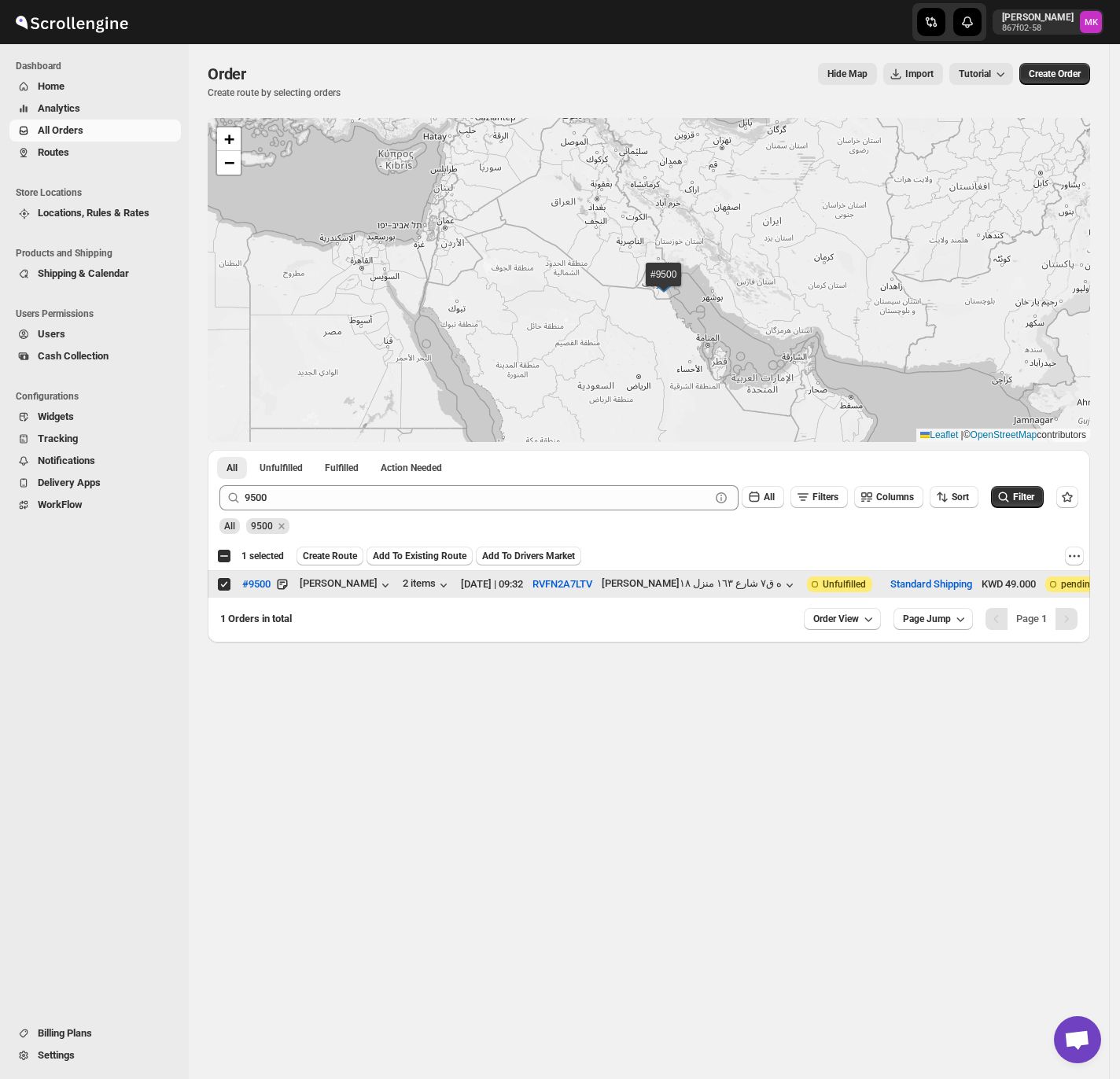
checkbox input "false"
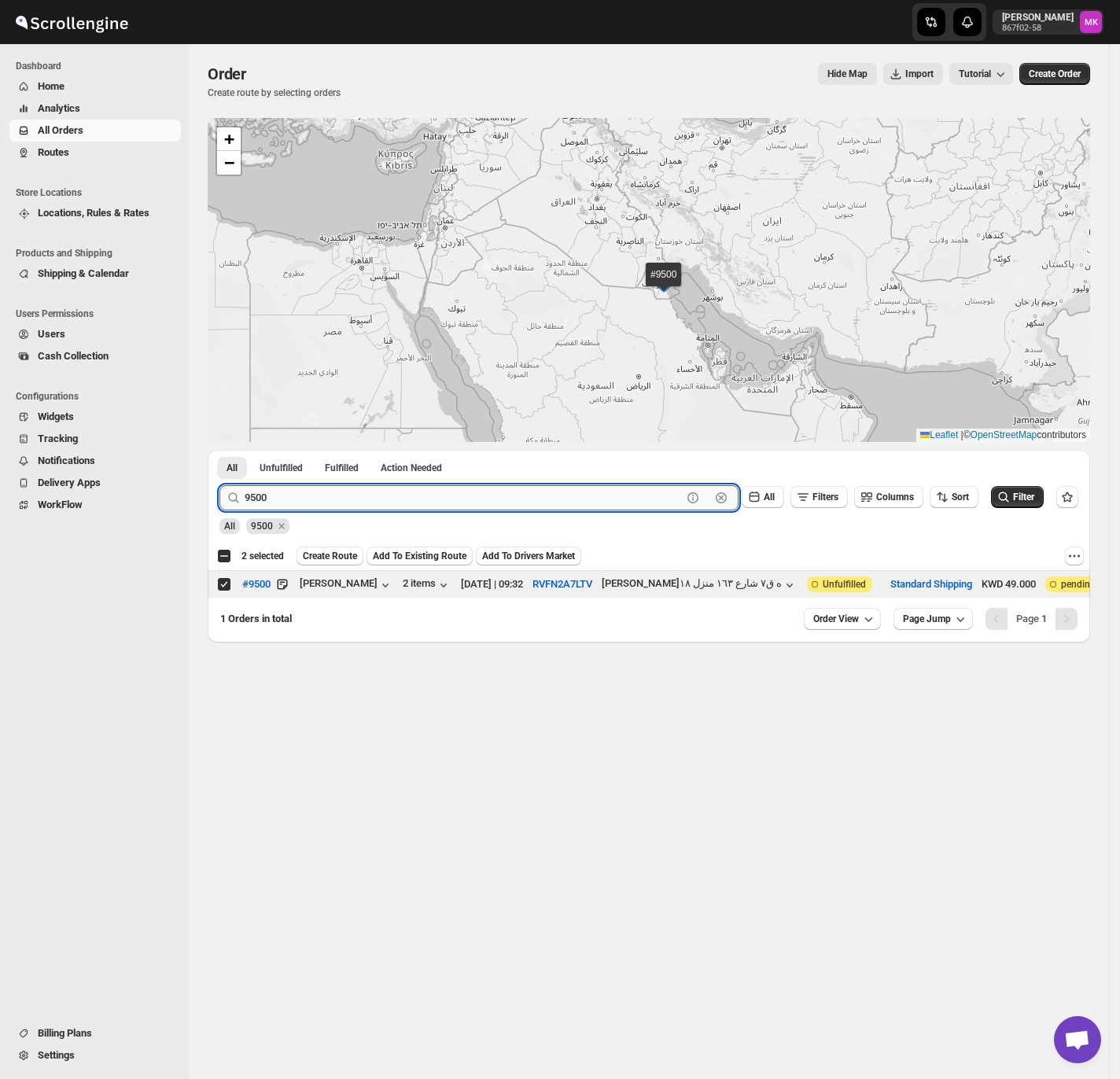
click at [329, 508] on input "9500" at bounding box center [463, 498] width 437 height 25
paste input "11"
type input "9511"
click at [219, 450] on button "Submit" at bounding box center [242, 459] width 45 height 17
click at [225, 586] on input "Select order" at bounding box center [223, 584] width 12 height 12
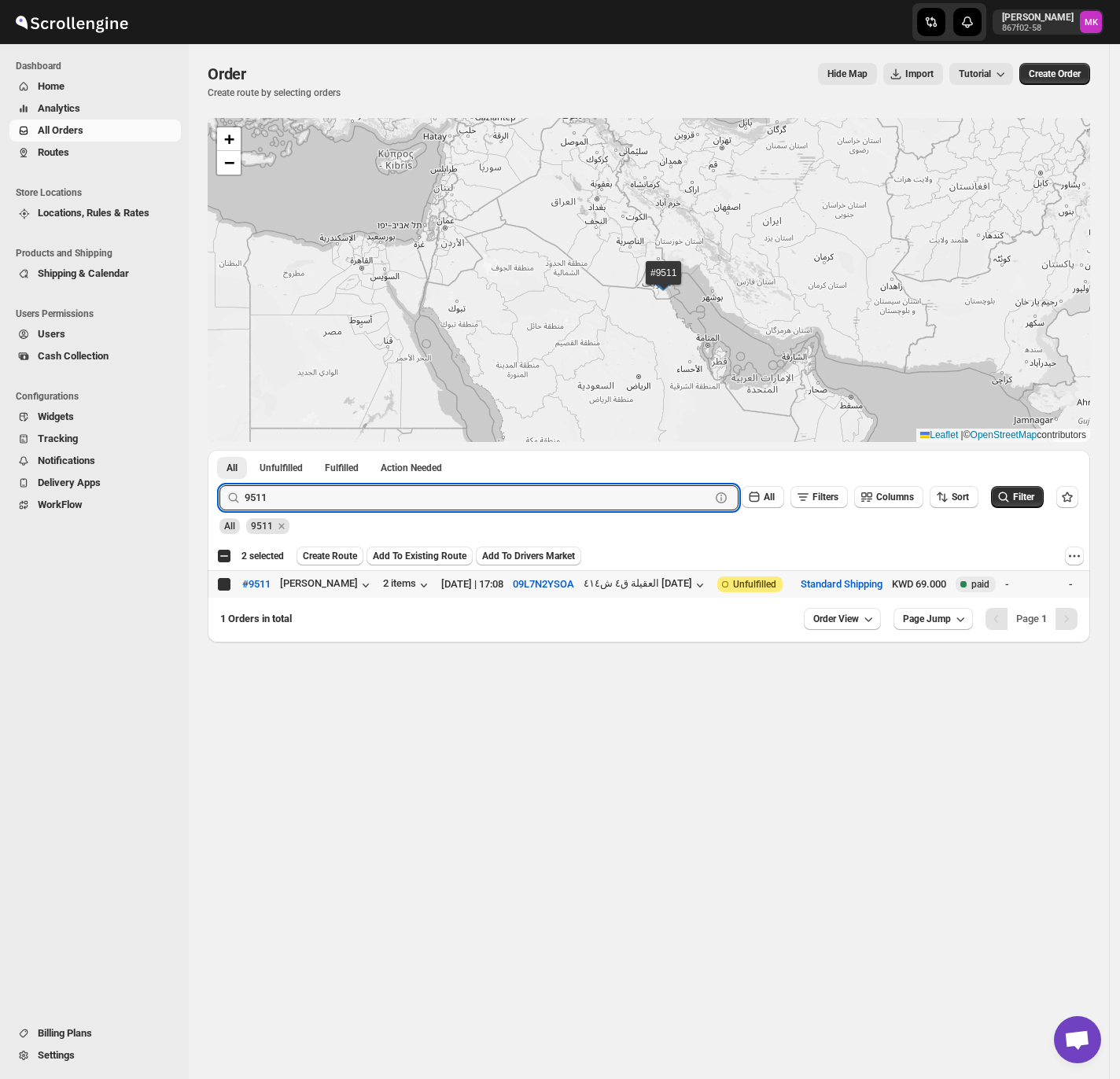
checkbox input "true"
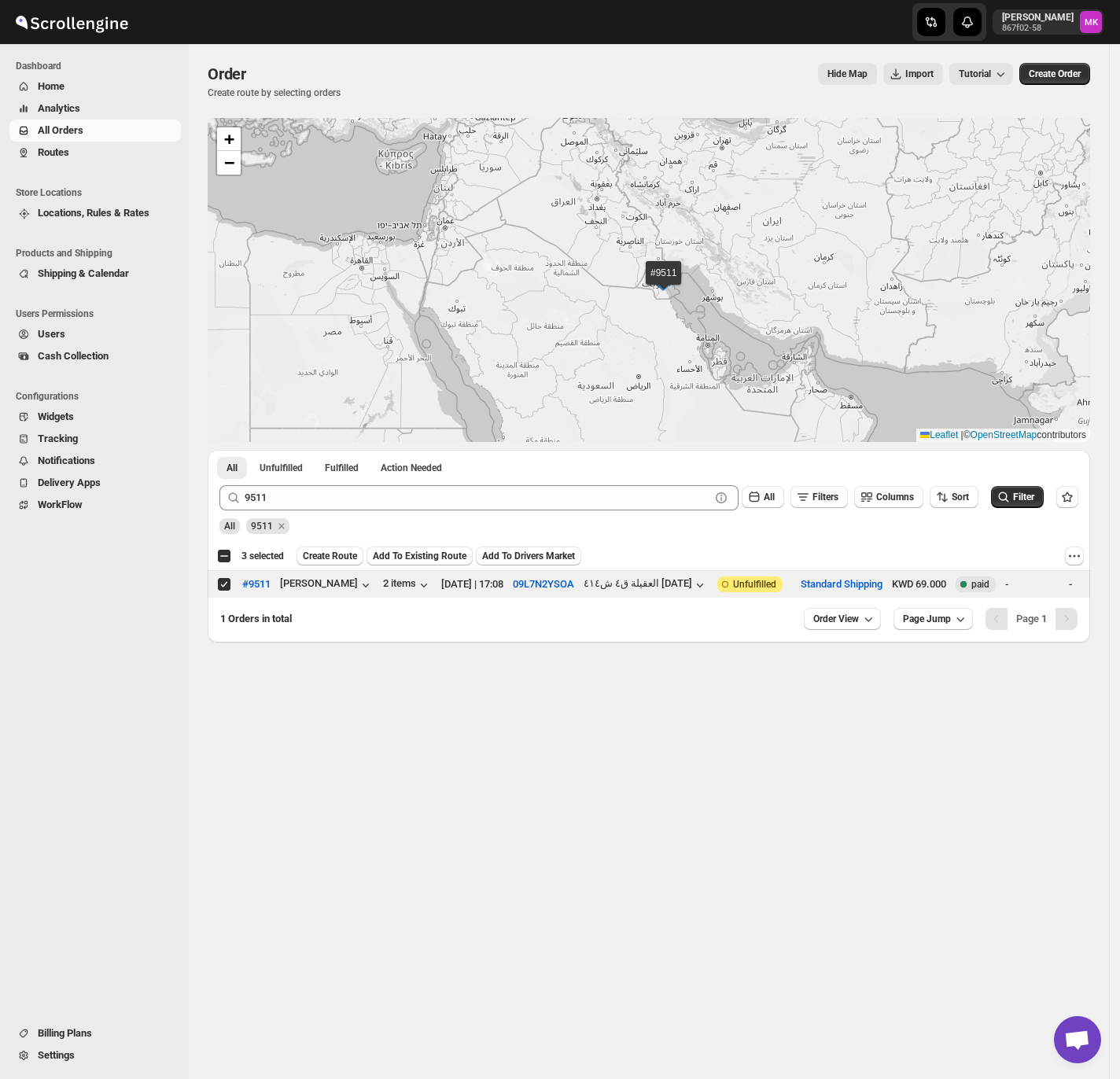
click at [344, 514] on div "All 9511" at bounding box center [645, 519] width 865 height 30
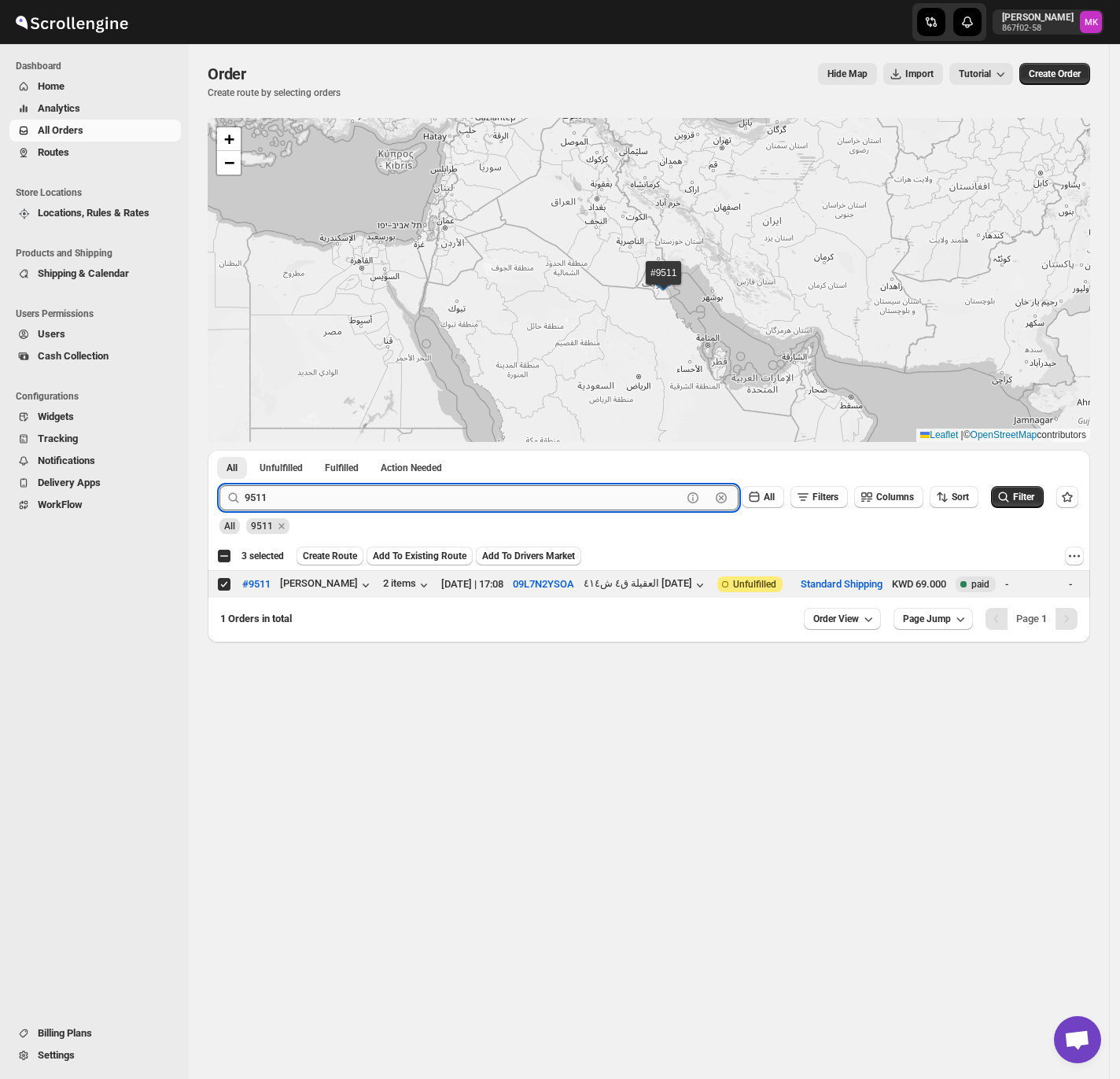
click at [344, 485] on input "9511" at bounding box center [463, 498] width 437 height 25
paste input "393"
type input "9393"
click at [219, 450] on button "Submit" at bounding box center [242, 459] width 45 height 17
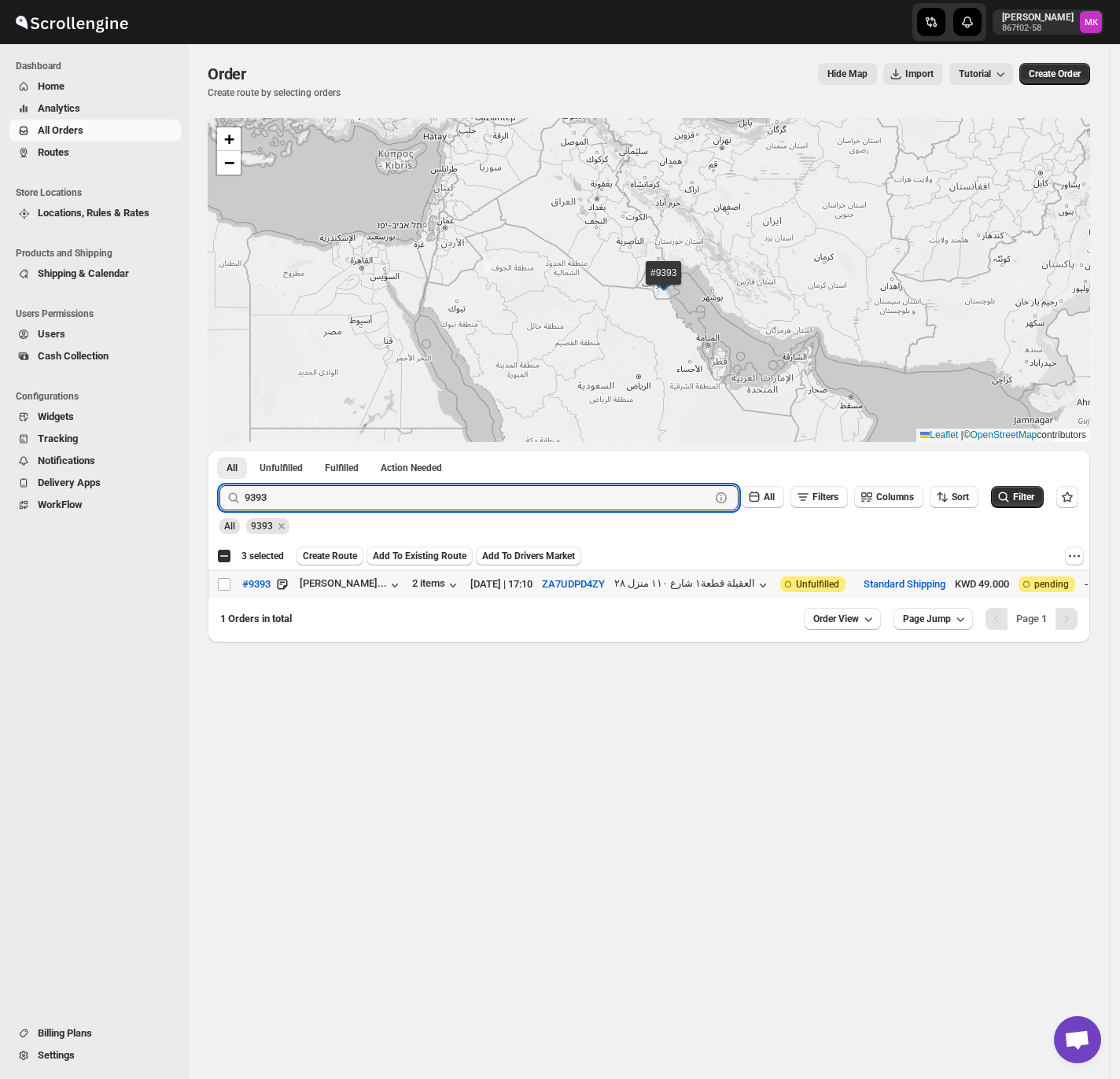
click at [223, 577] on td "Select order" at bounding box center [222, 583] width 30 height 27
checkbox input "true"
click at [336, 485] on input "9393" at bounding box center [463, 498] width 437 height 25
paste input "595"
type input "9595"
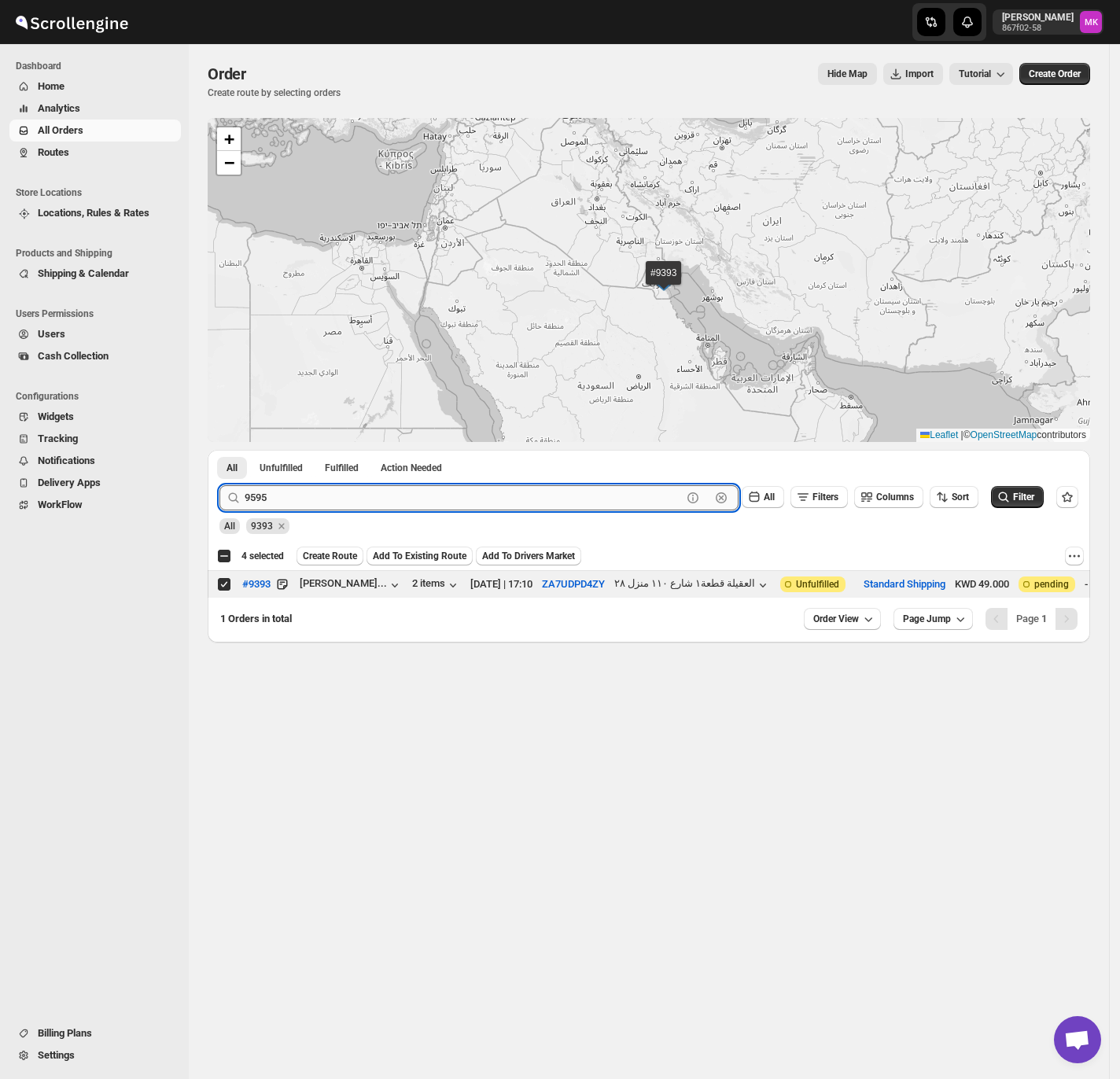
click at [219, 450] on button "Submit" at bounding box center [242, 459] width 45 height 17
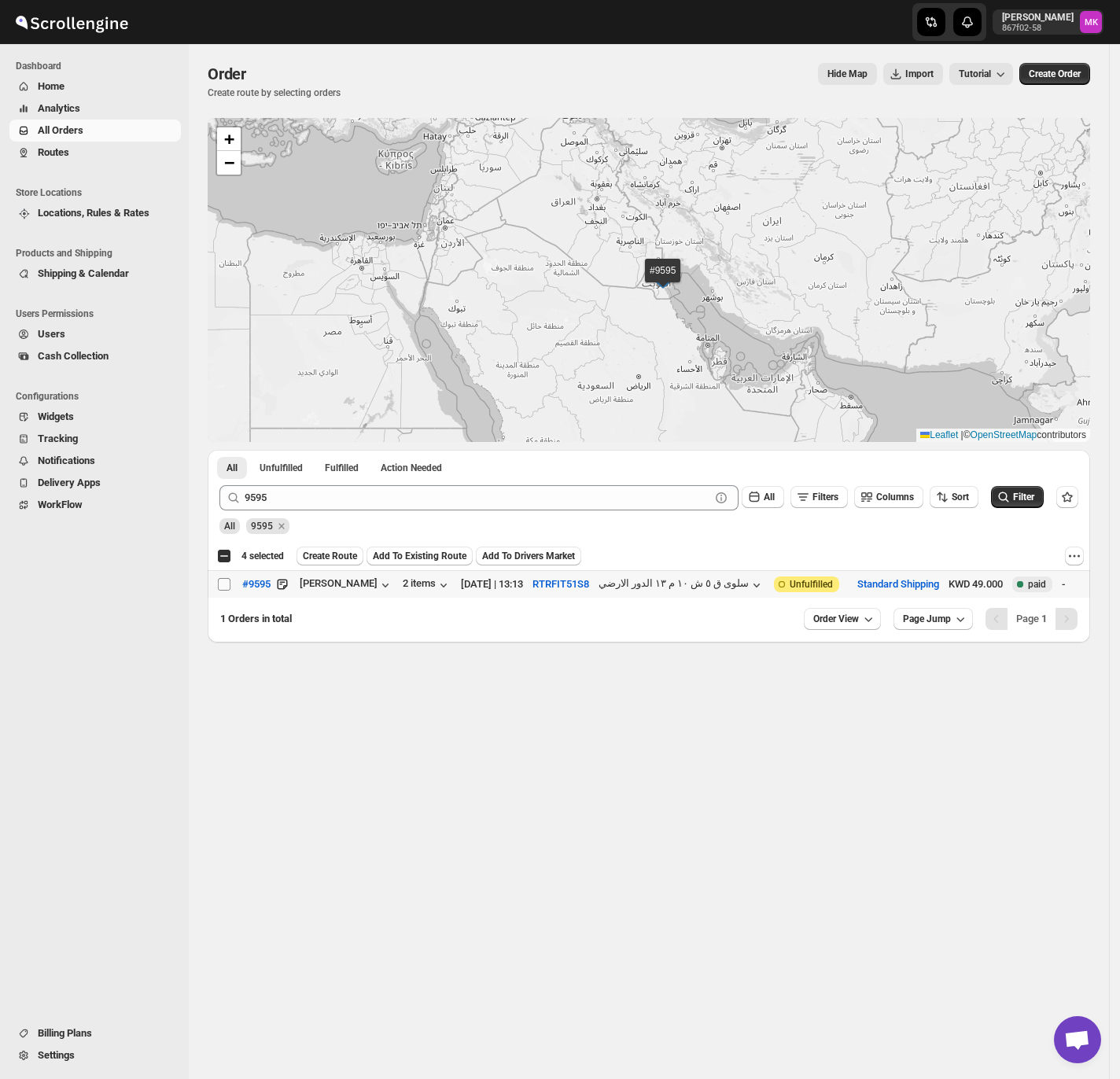
click at [224, 580] on input "Select order" at bounding box center [223, 584] width 12 height 12
checkbox input "true"
click at [437, 512] on div "All 9595" at bounding box center [645, 519] width 865 height 30
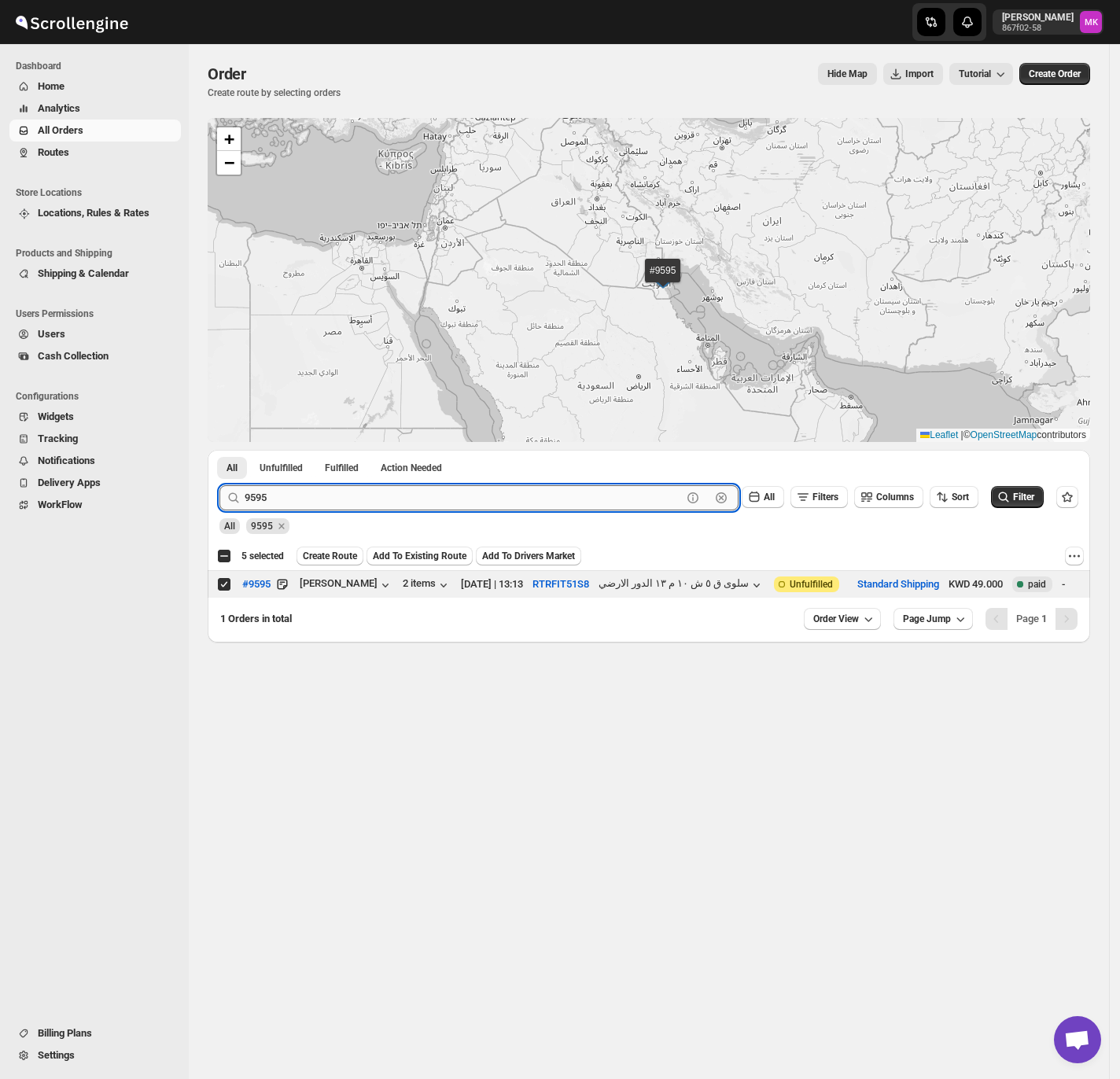
click at [437, 502] on input "9595" at bounding box center [463, 498] width 437 height 25
paste input "5"
type input "9555"
click at [219, 450] on button "Submit" at bounding box center [242, 459] width 45 height 17
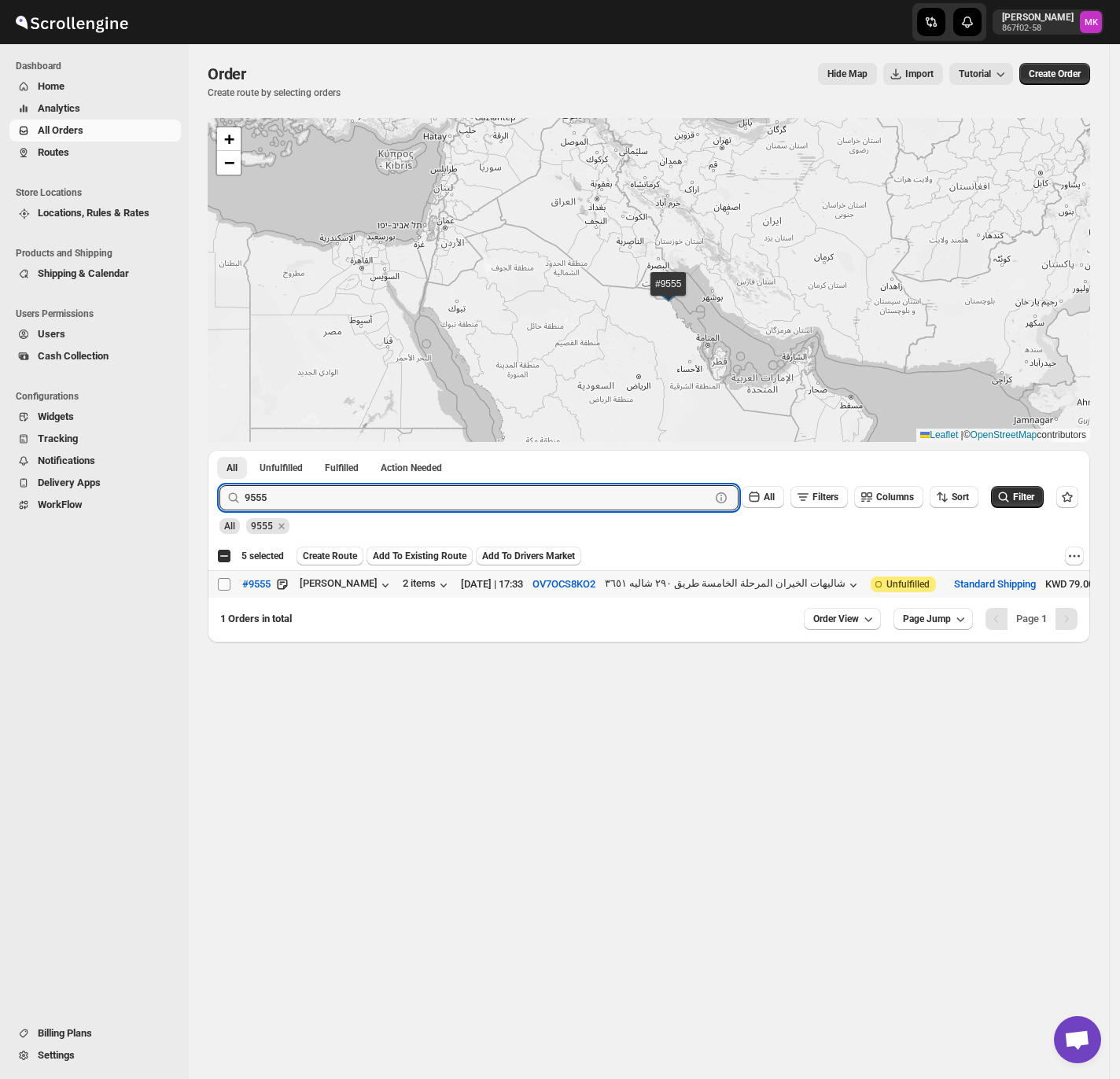
click at [221, 585] on input "Select order" at bounding box center [223, 584] width 12 height 12
checkbox input "true"
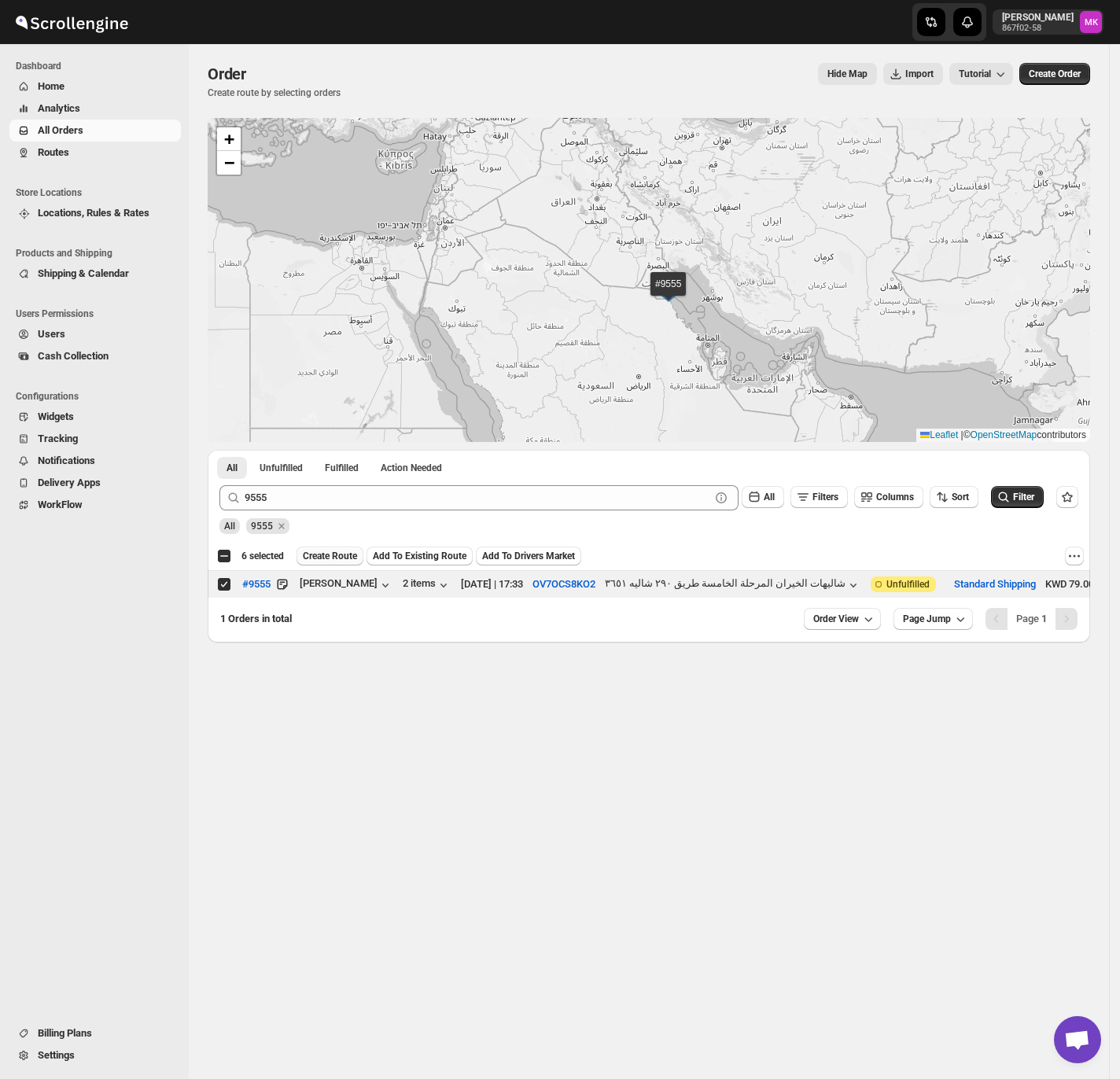
click at [318, 555] on span "Create Route" at bounding box center [330, 556] width 55 height 12
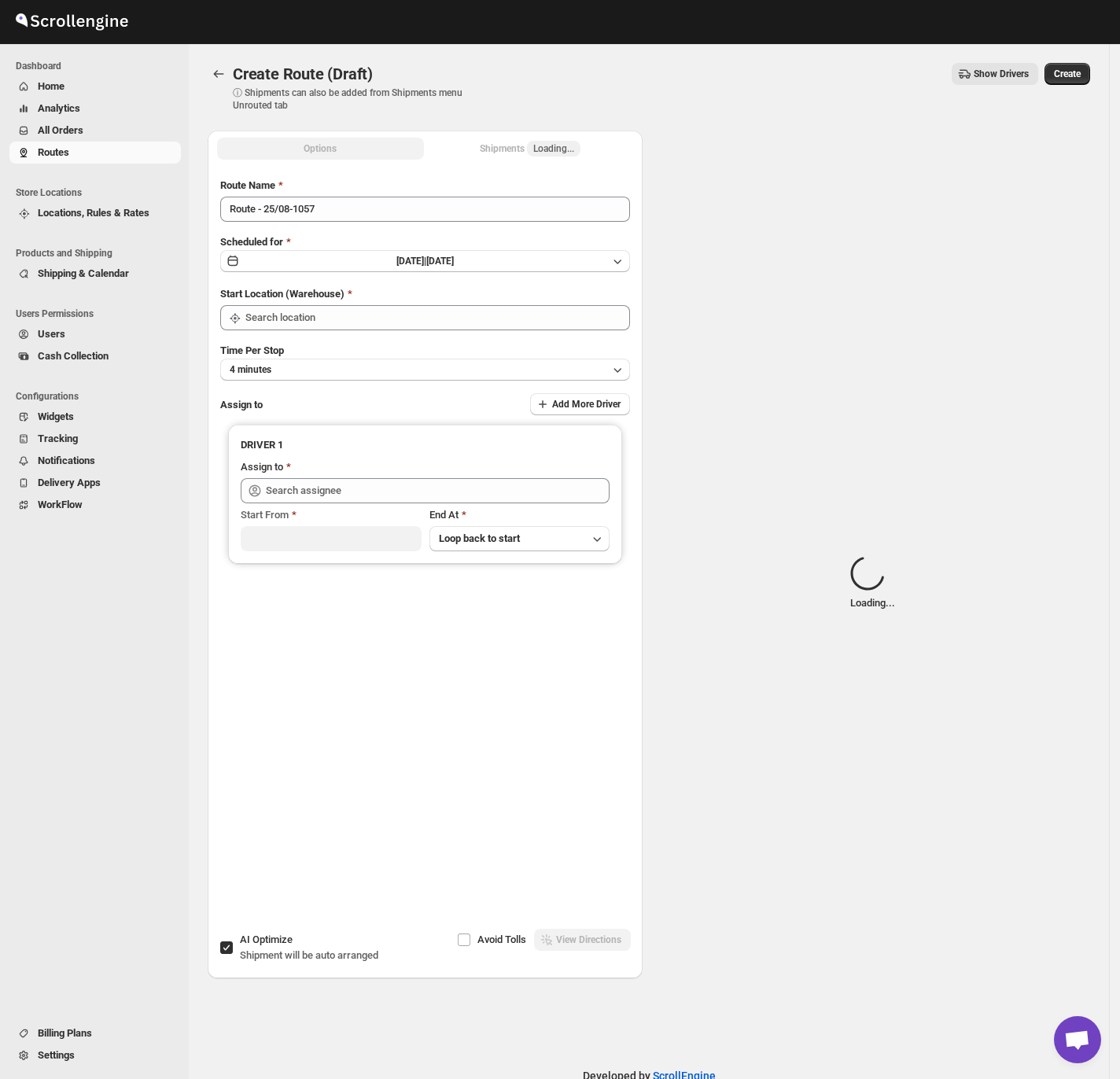
type input "[GEOGRAPHIC_DATA]"
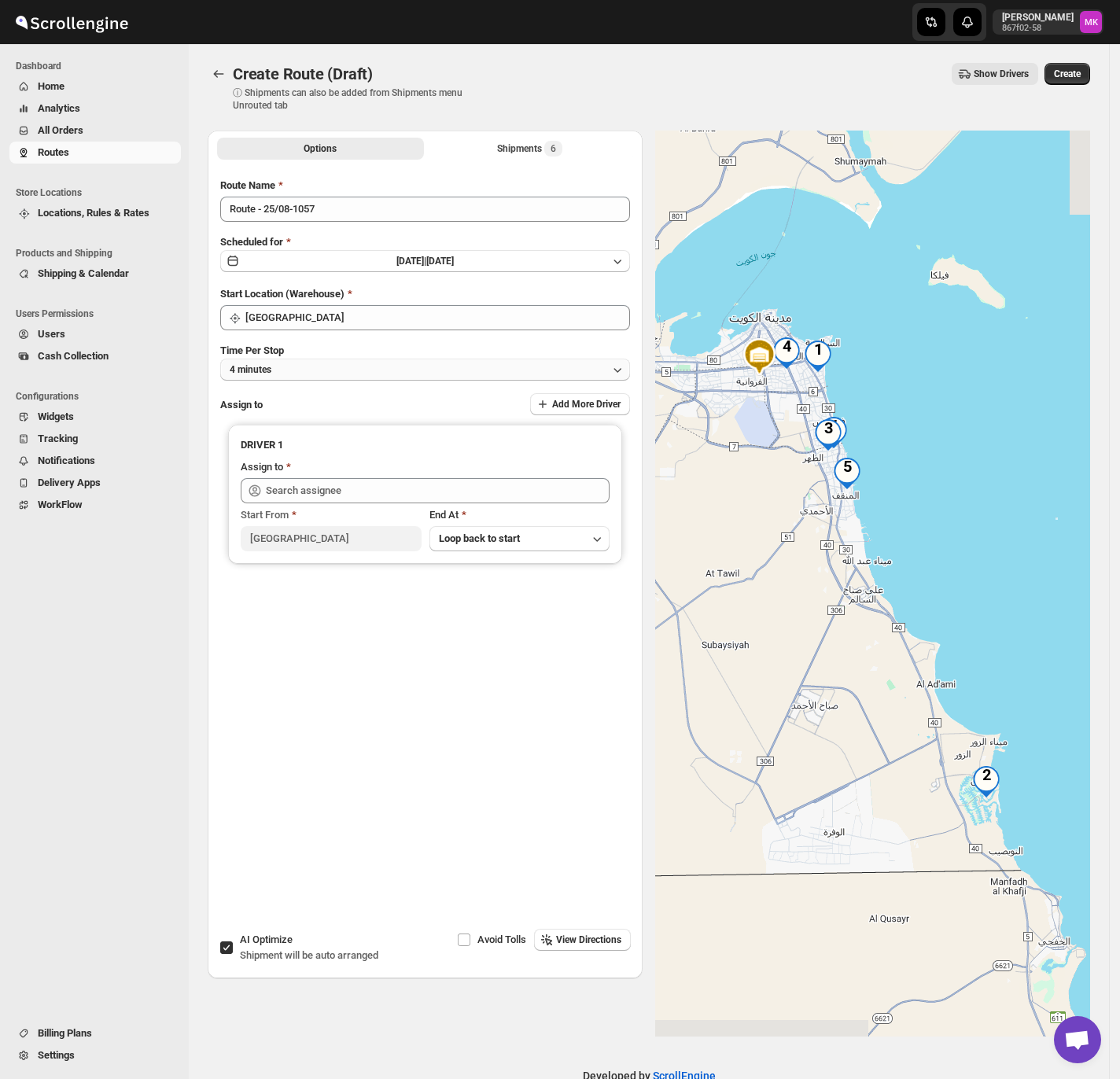
click at [282, 368] on button "4 minutes" at bounding box center [425, 369] width 410 height 22
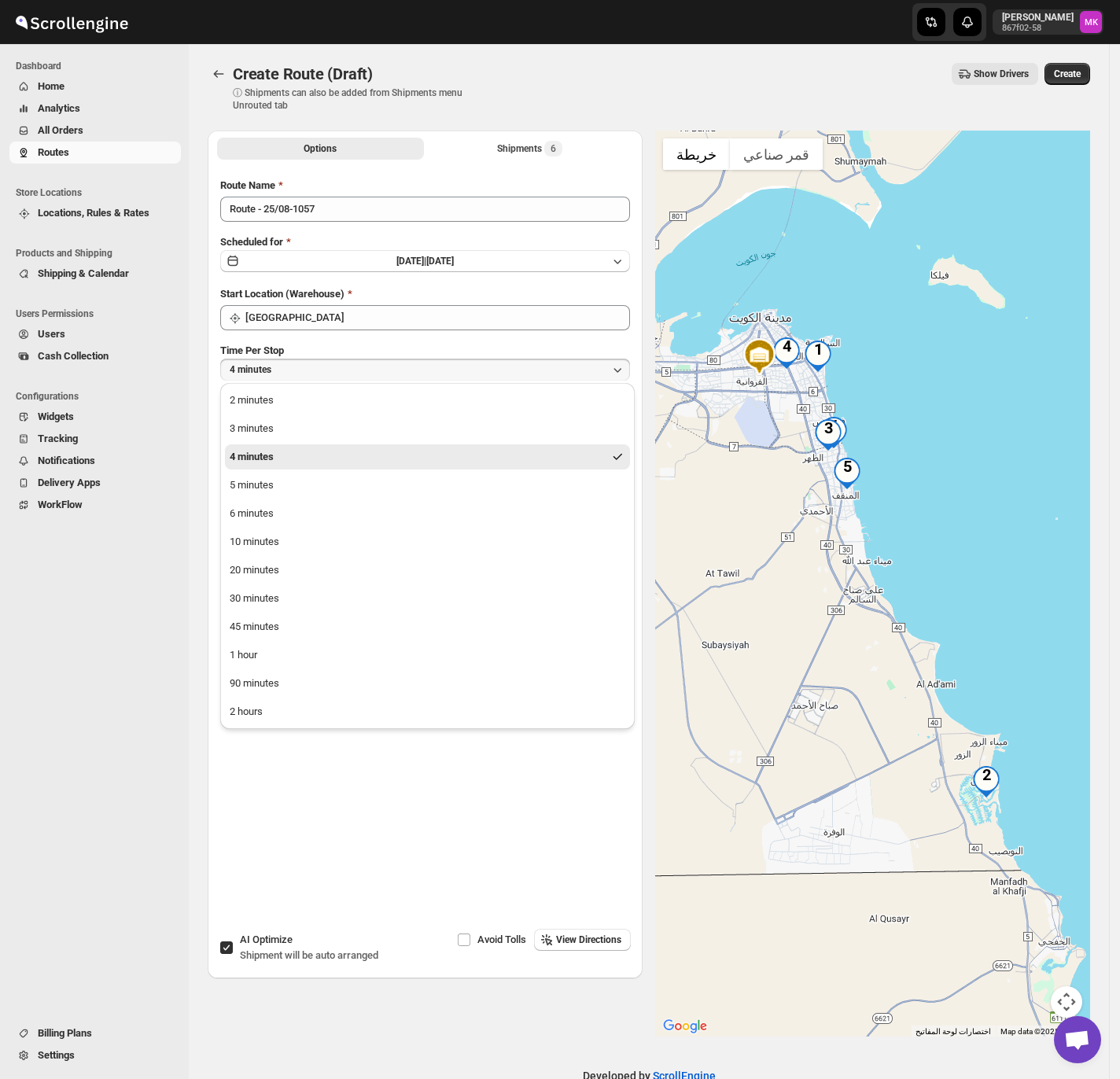
click at [246, 593] on ul "2 minutes 3 minutes 4 minutes 5 minutes 6 minutes 10 minutes 20 minutes 30 minu…" at bounding box center [428, 556] width 405 height 336
click at [249, 593] on div "90 minutes" at bounding box center [254, 683] width 50 height 16
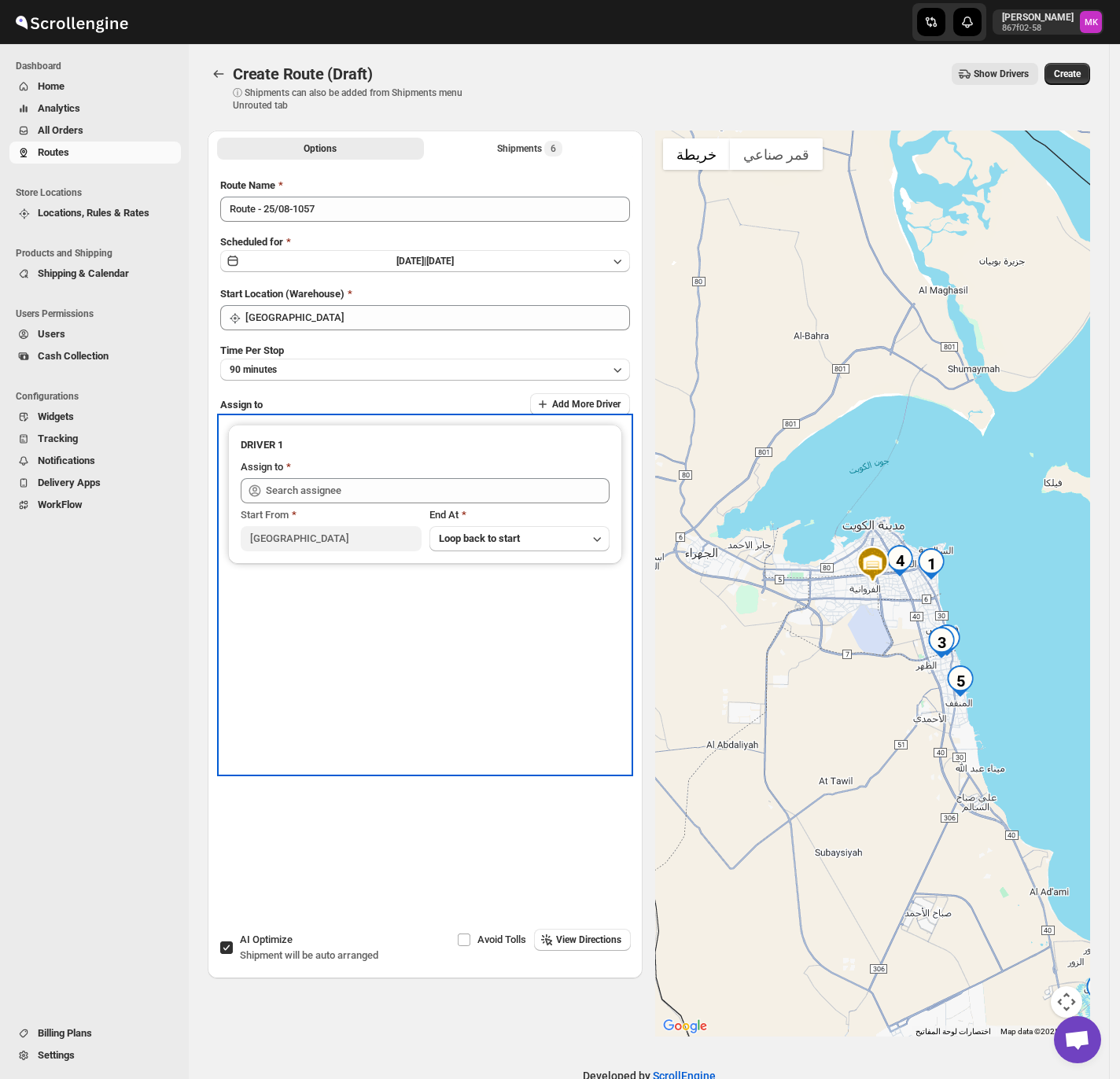
click at [245, 491] on div at bounding box center [425, 491] width 369 height 25
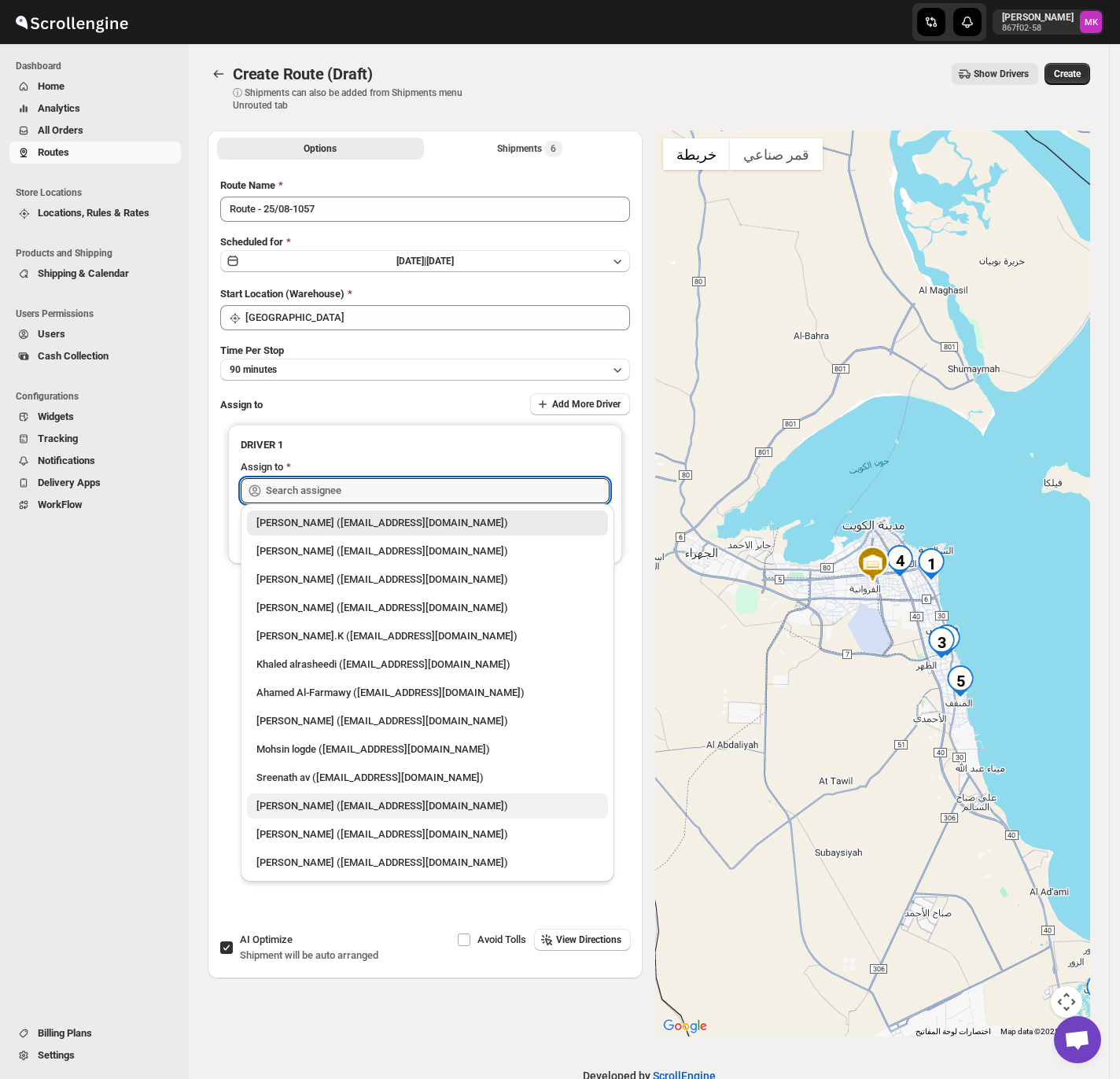
click at [353, 593] on div "Mohammad chand (mohdqabid@gmail.com)" at bounding box center [427, 806] width 361 height 25
type input "Mohammad chand (mohdqabid@gmail.com)"
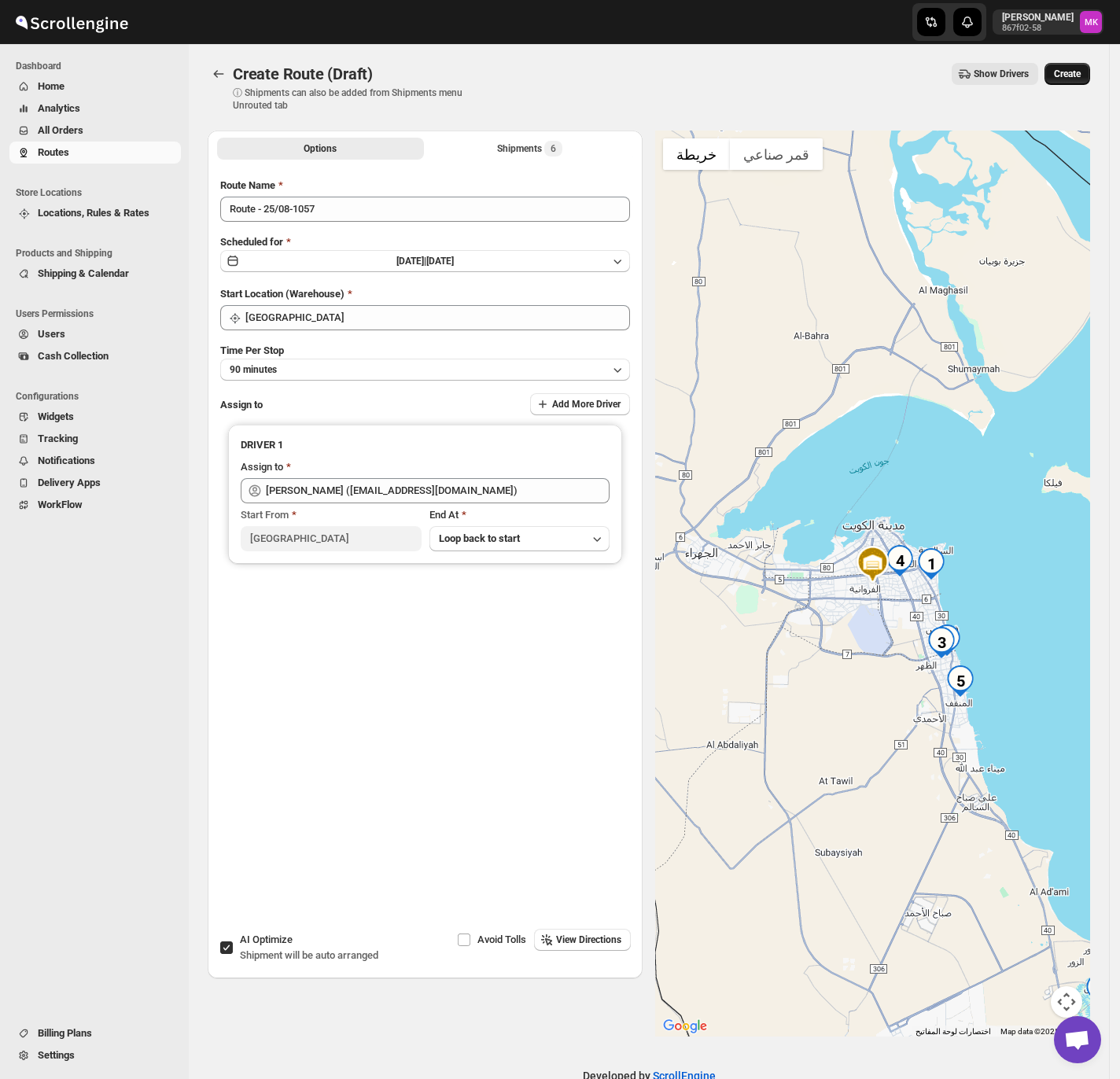
click at [1073, 83] on button "Create" at bounding box center [1067, 74] width 45 height 22
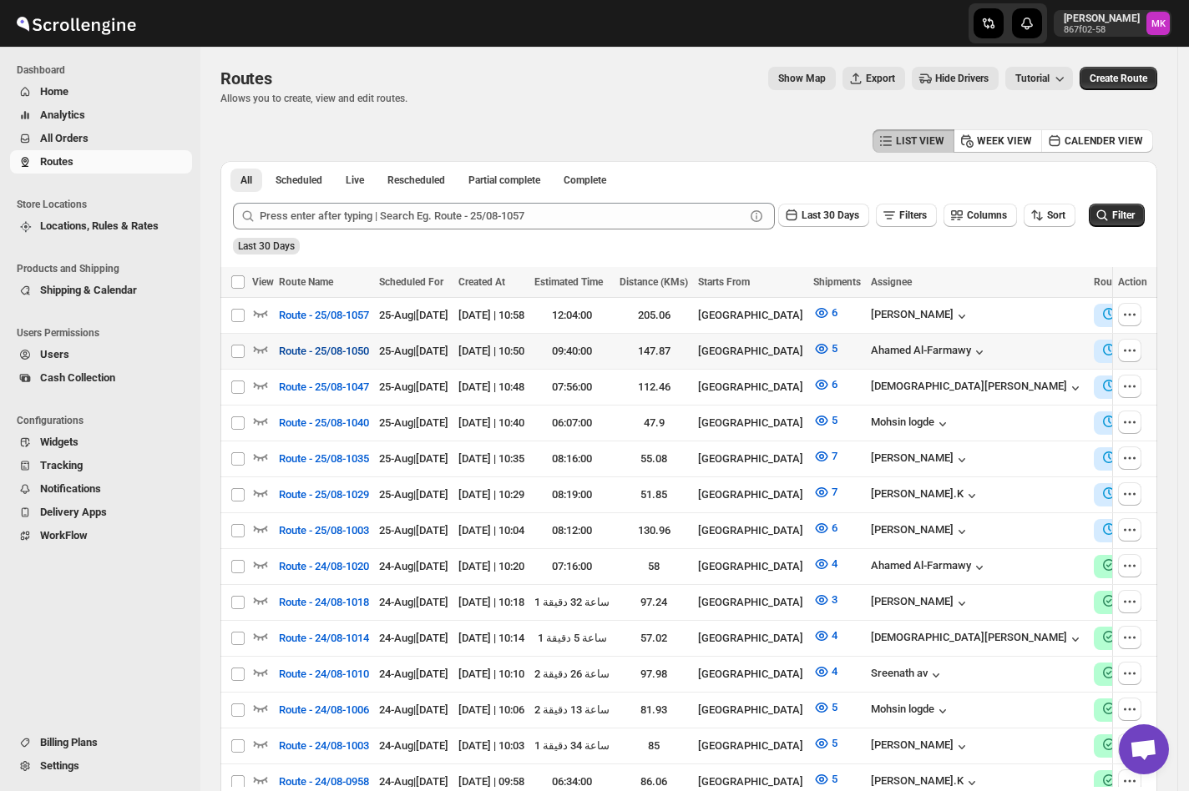
click at [292, 355] on span "Route - 25/08-1050" at bounding box center [324, 351] width 90 height 17
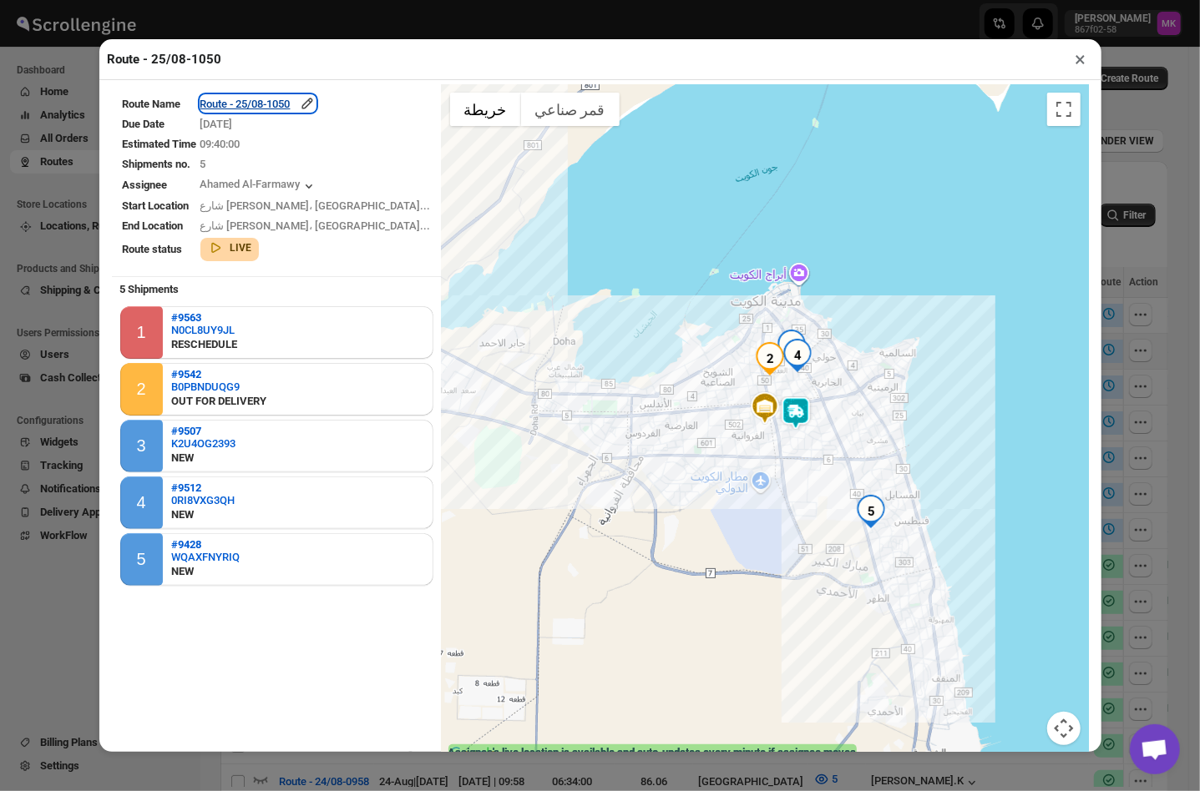
click at [291, 100] on div "Route - 25/08-1050" at bounding box center [257, 103] width 115 height 17
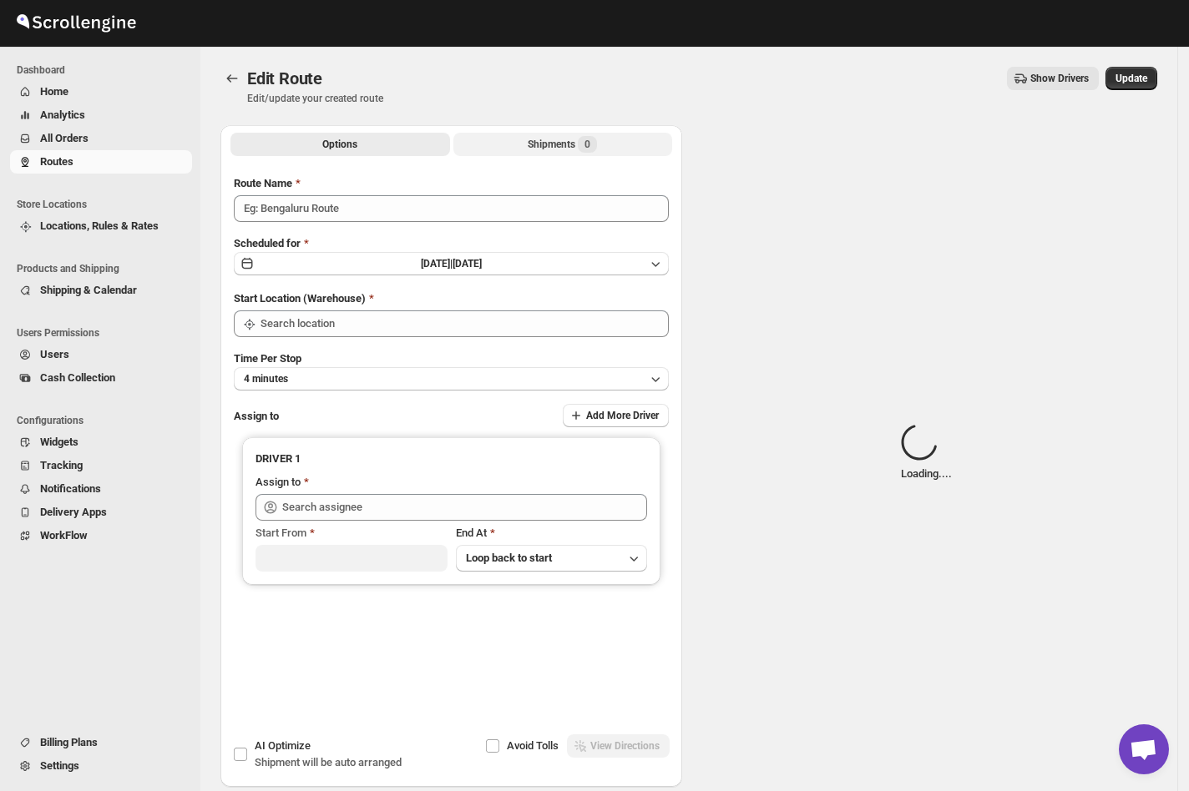
type input "Route - 25/08-1050"
click at [518, 141] on div "Shipments Loading..." at bounding box center [562, 144] width 107 height 17
type input "[GEOGRAPHIC_DATA]"
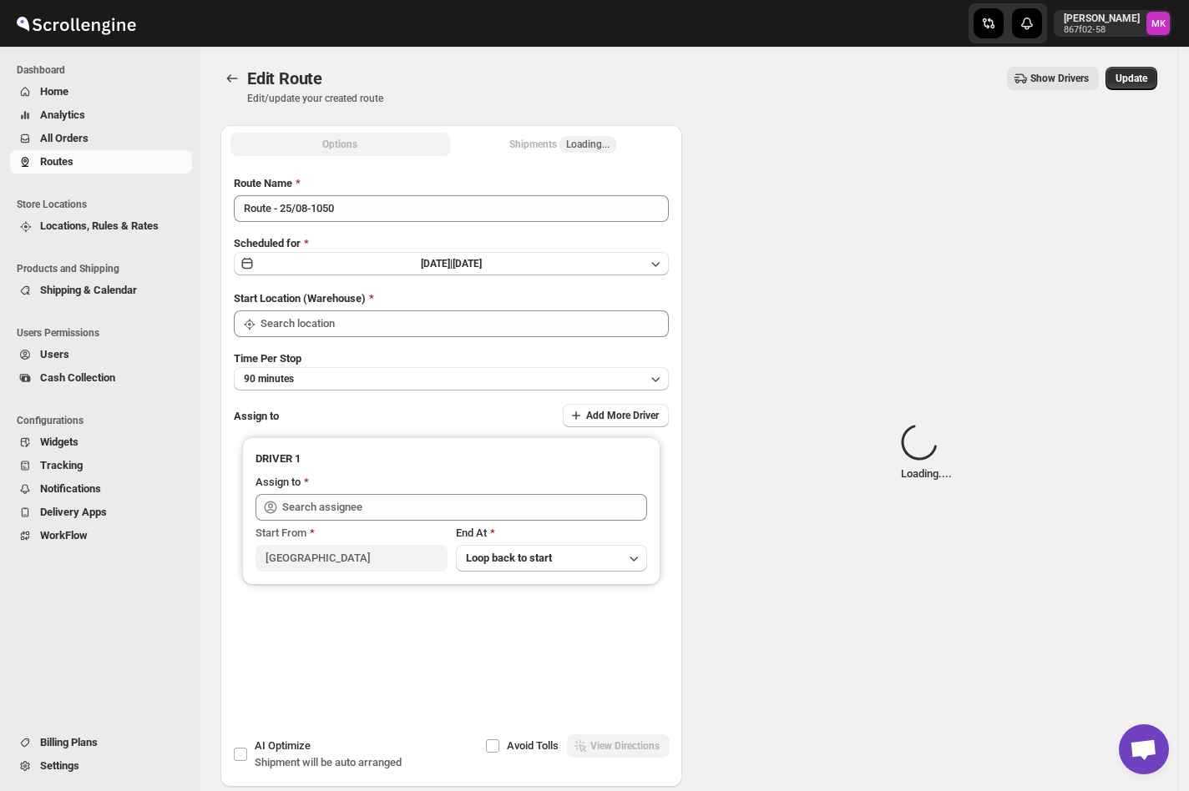
type input "[GEOGRAPHIC_DATA]"
type input "Ahamed Al-Farmawy (m.farmawy510@gmail.com)"
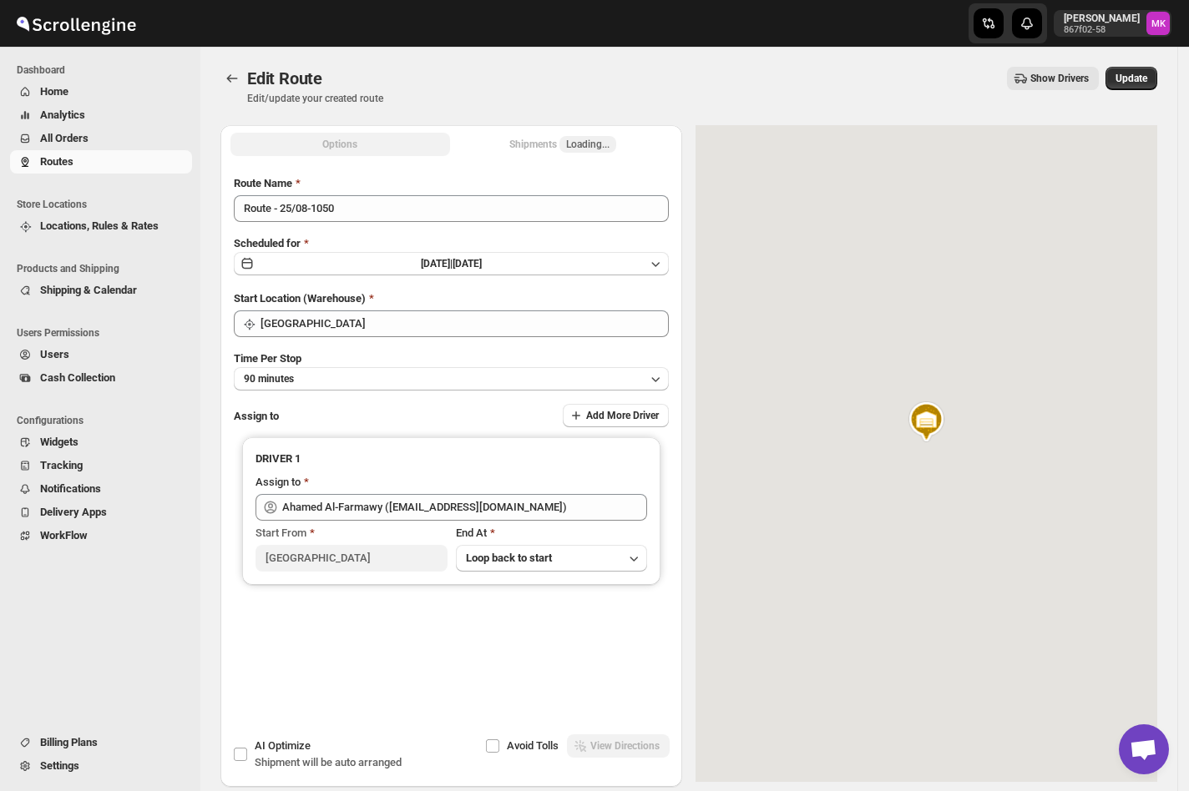
click at [518, 141] on button "Shipments Loading..." at bounding box center [563, 144] width 220 height 23
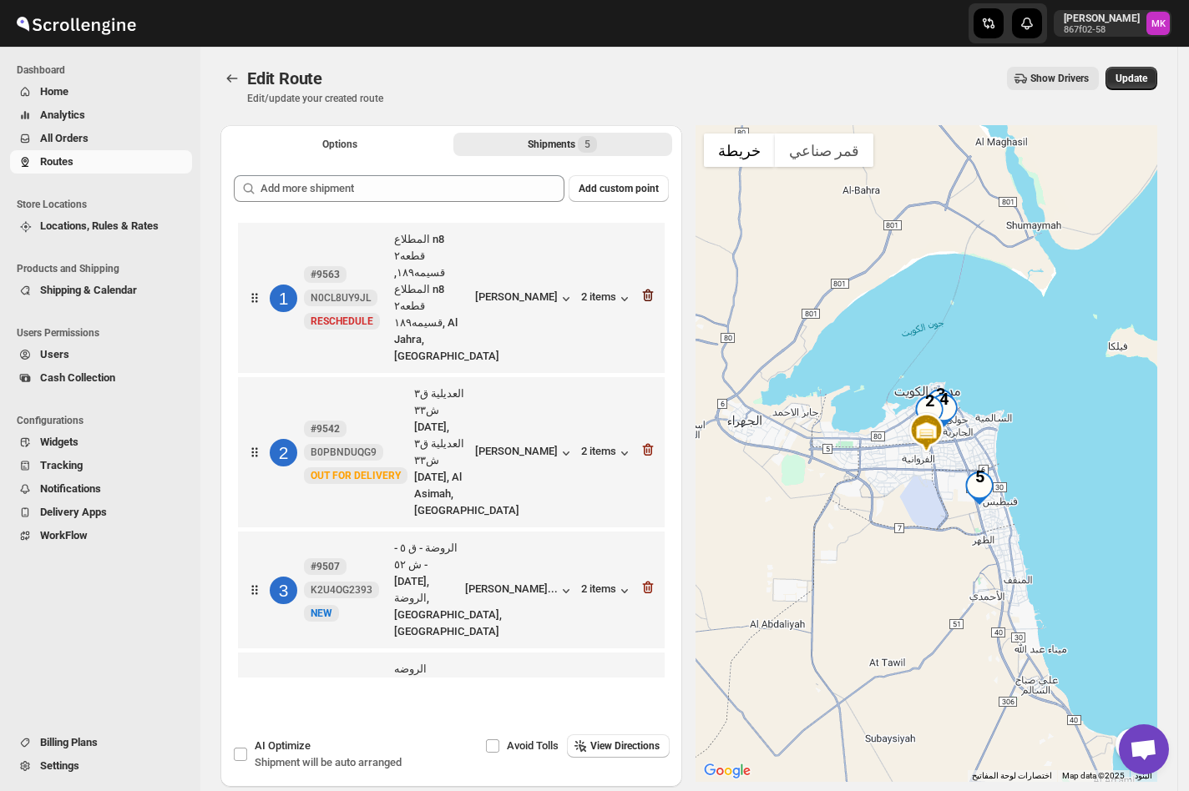
click at [655, 287] on icon "button" at bounding box center [647, 295] width 17 height 17
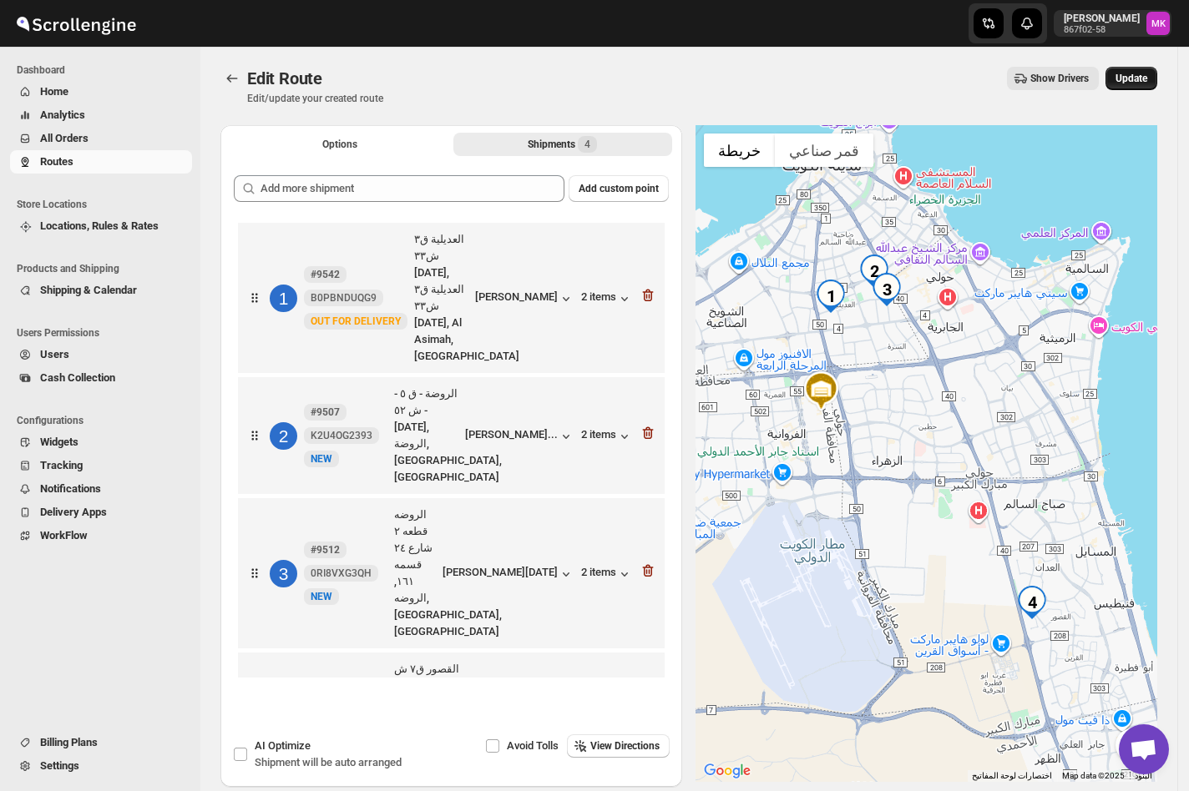
click at [1157, 75] on button "Update" at bounding box center [1131, 78] width 52 height 23
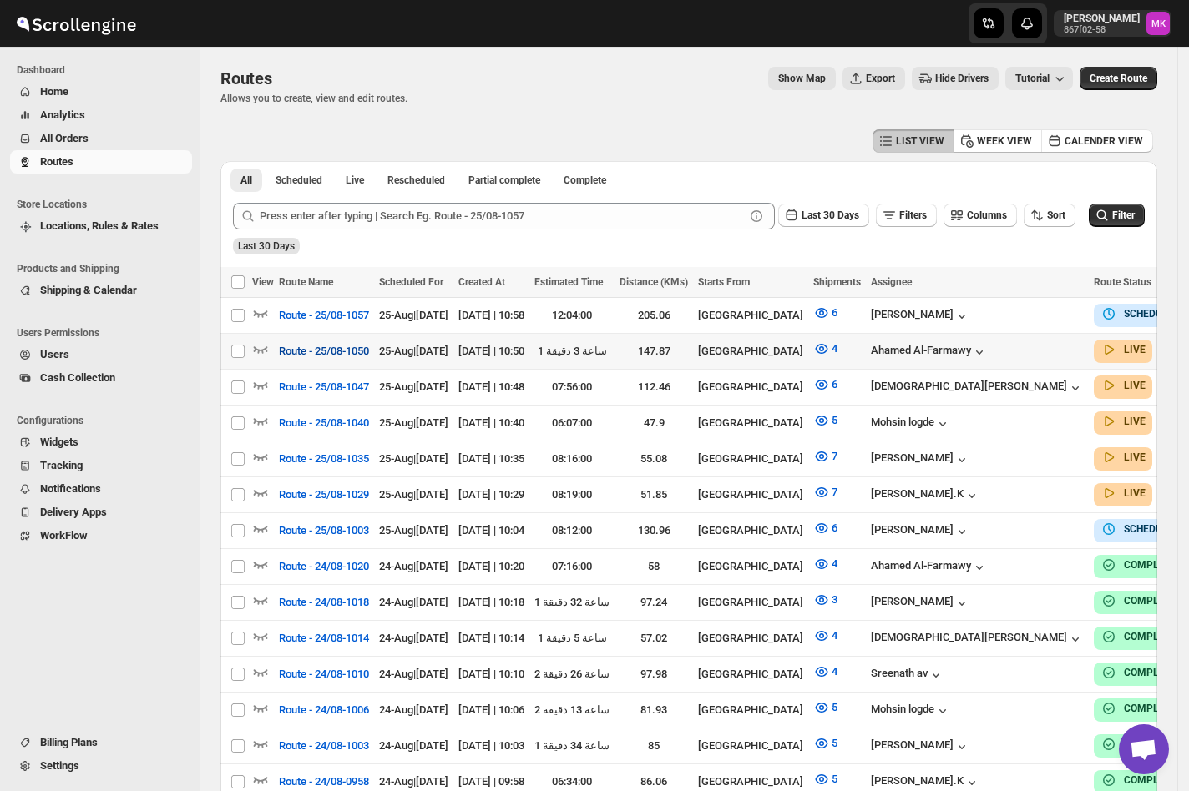
click at [337, 359] on button "Route - 25/08-1050" at bounding box center [324, 351] width 110 height 27
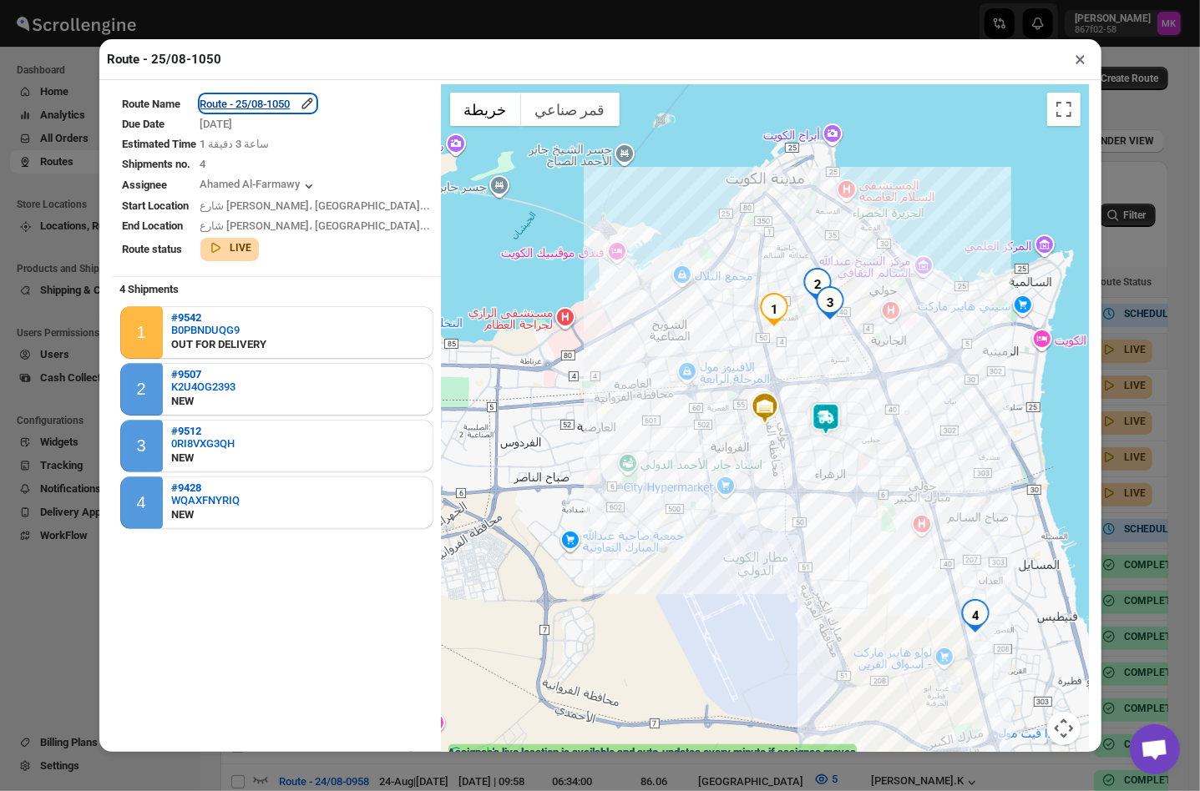
click at [257, 105] on div "Route - 25/08-1050" at bounding box center [257, 103] width 115 height 17
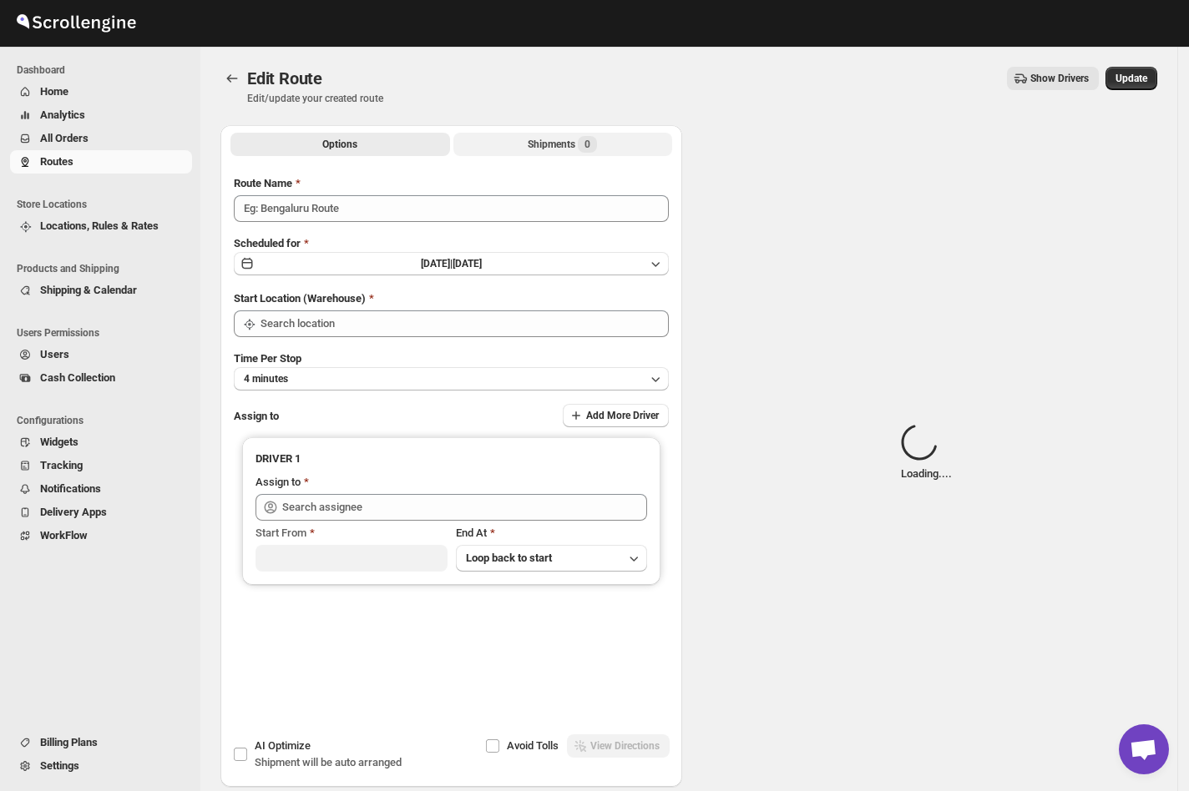
type input "Route - 25/08-1050"
click at [553, 150] on div "Shipments Loading..." at bounding box center [562, 144] width 107 height 17
type input "[GEOGRAPHIC_DATA]"
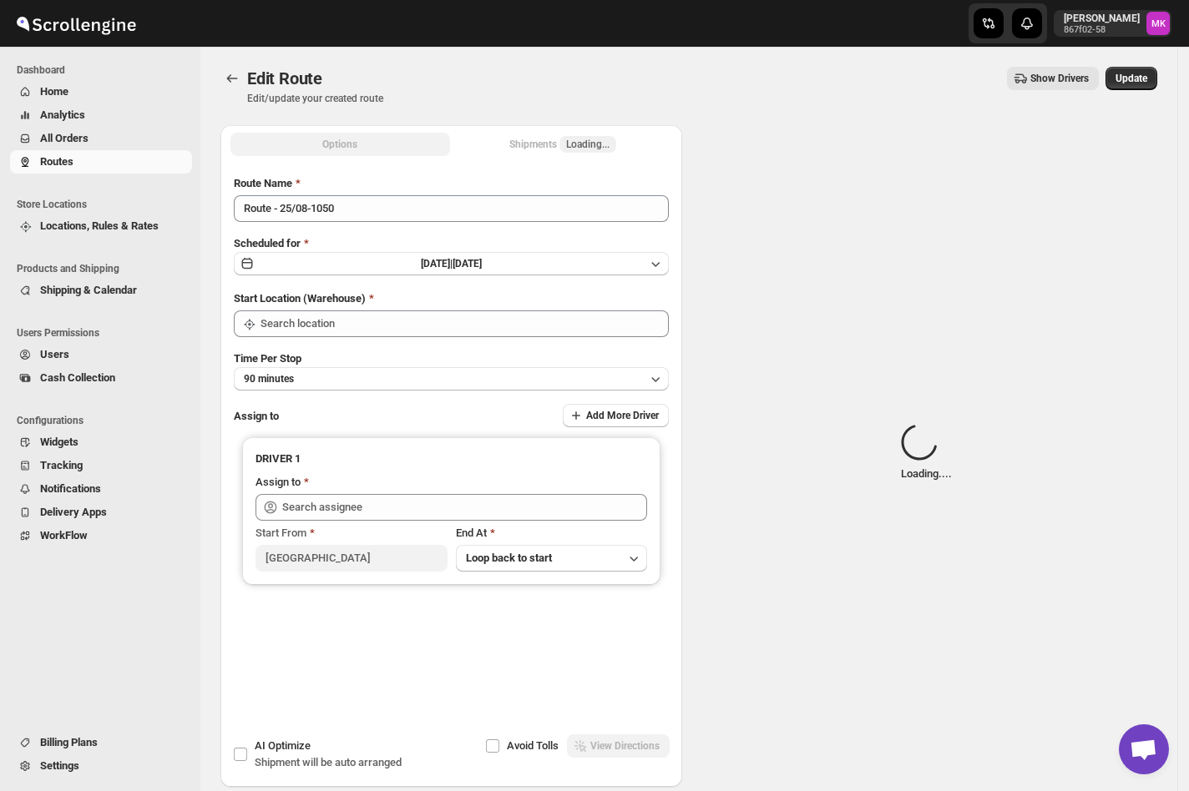
type input "[GEOGRAPHIC_DATA]"
type input "Ahamed Al-Farmawy (m.farmawy510@gmail.com)"
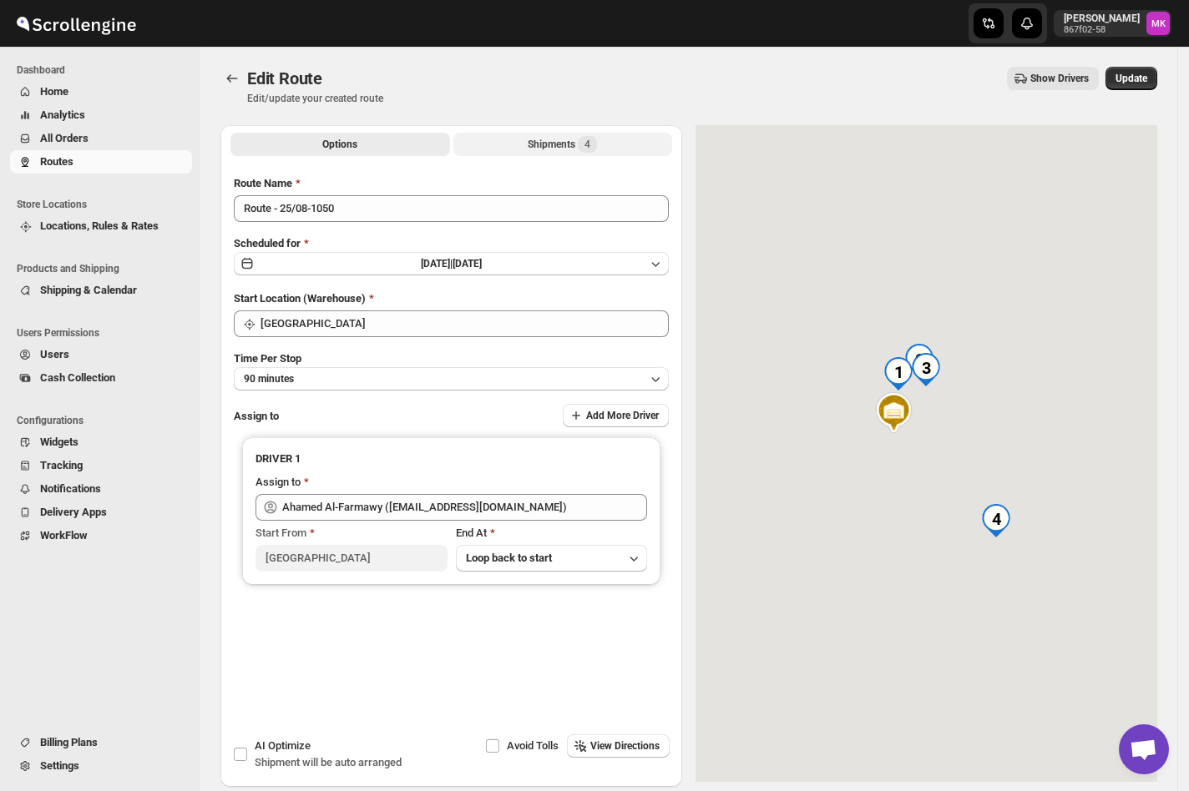
click at [553, 150] on div "Shipments 4" at bounding box center [562, 144] width 69 height 17
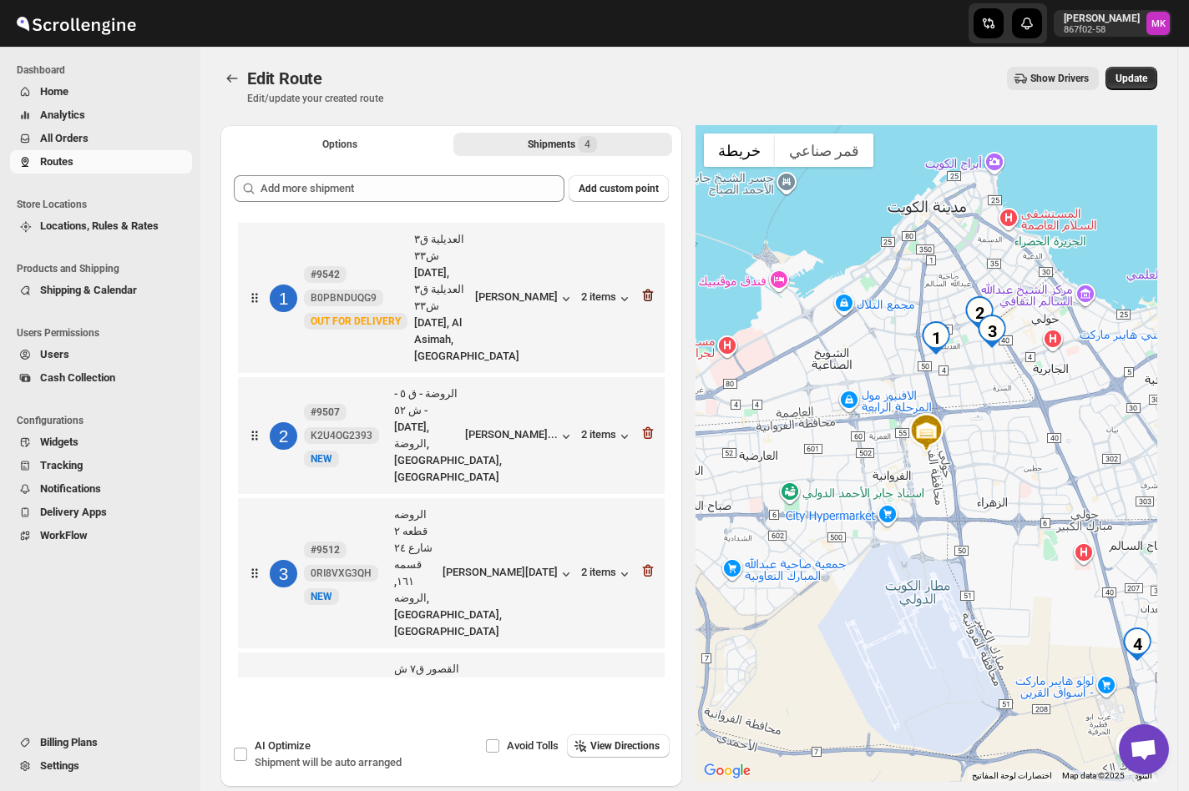
click at [654, 290] on icon "button" at bounding box center [648, 296] width 11 height 13
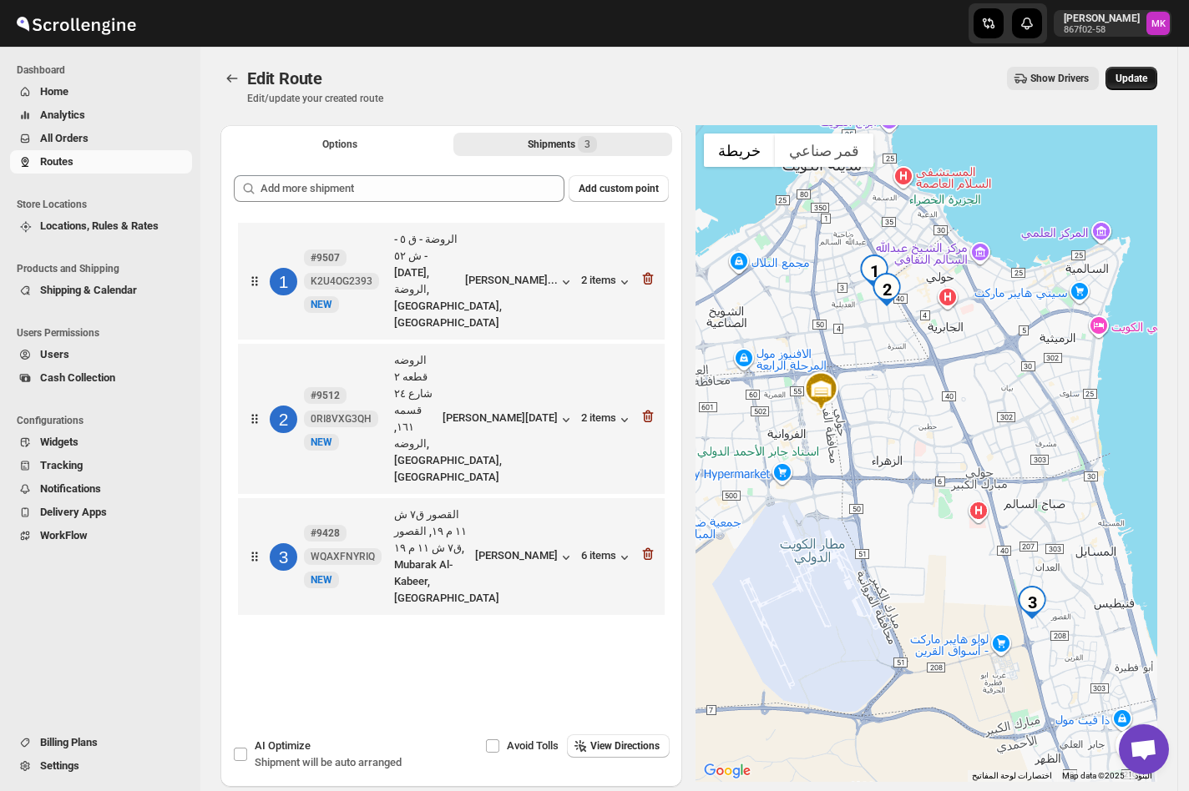
click at [1134, 84] on span "Update" at bounding box center [1131, 78] width 32 height 13
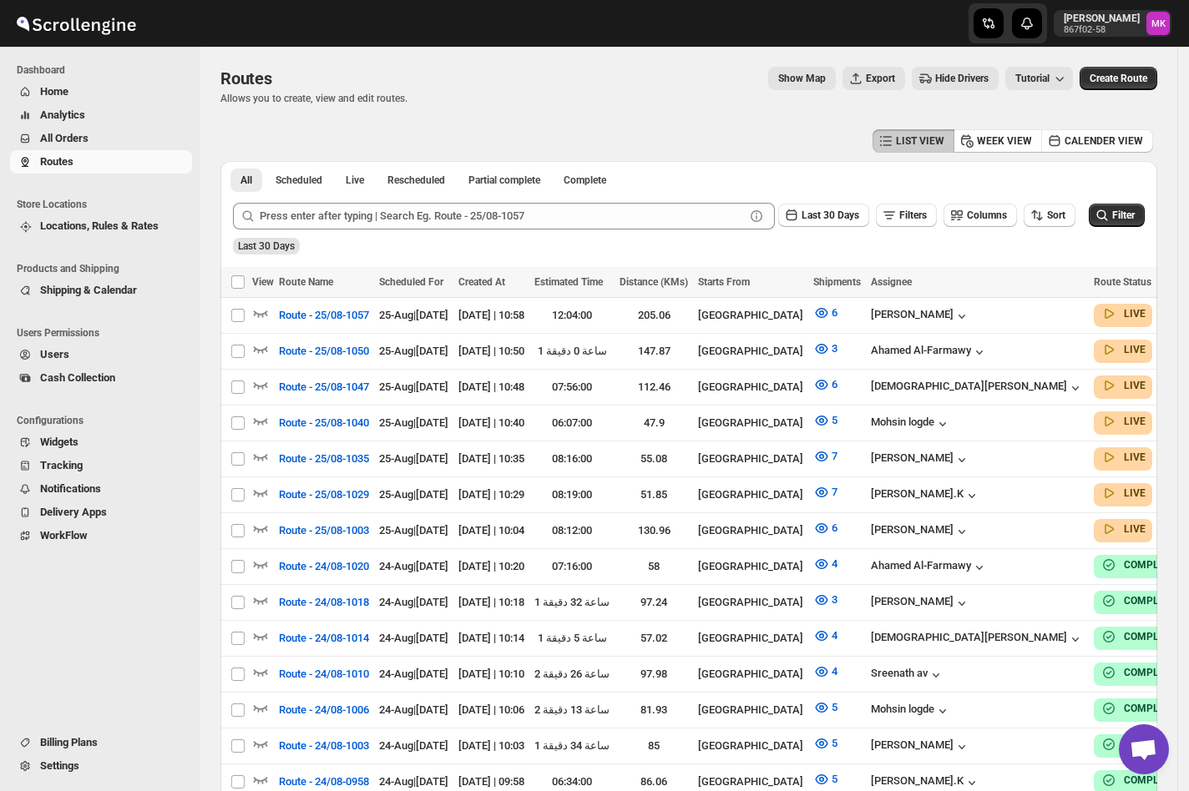
click at [68, 158] on span "Routes" at bounding box center [56, 161] width 33 height 13
click at [78, 140] on span "All Orders" at bounding box center [64, 138] width 48 height 13
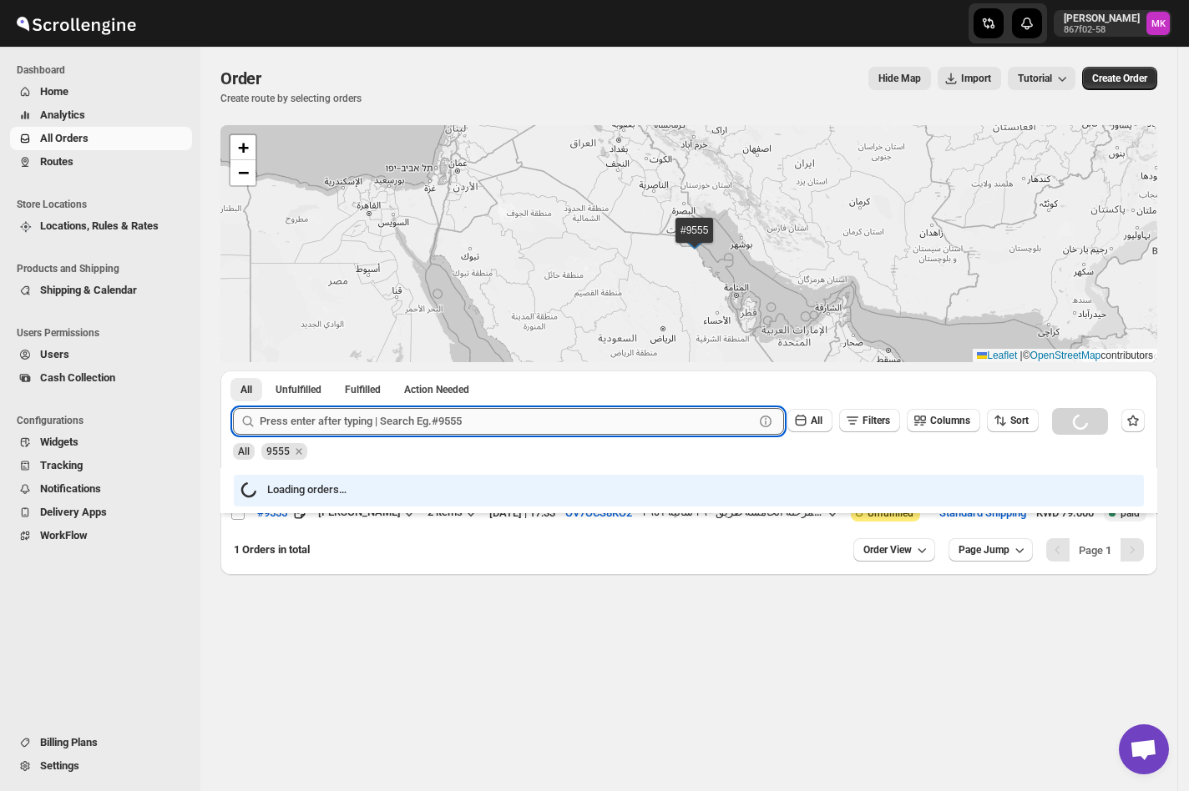
click at [327, 414] on input "text" at bounding box center [507, 421] width 494 height 27
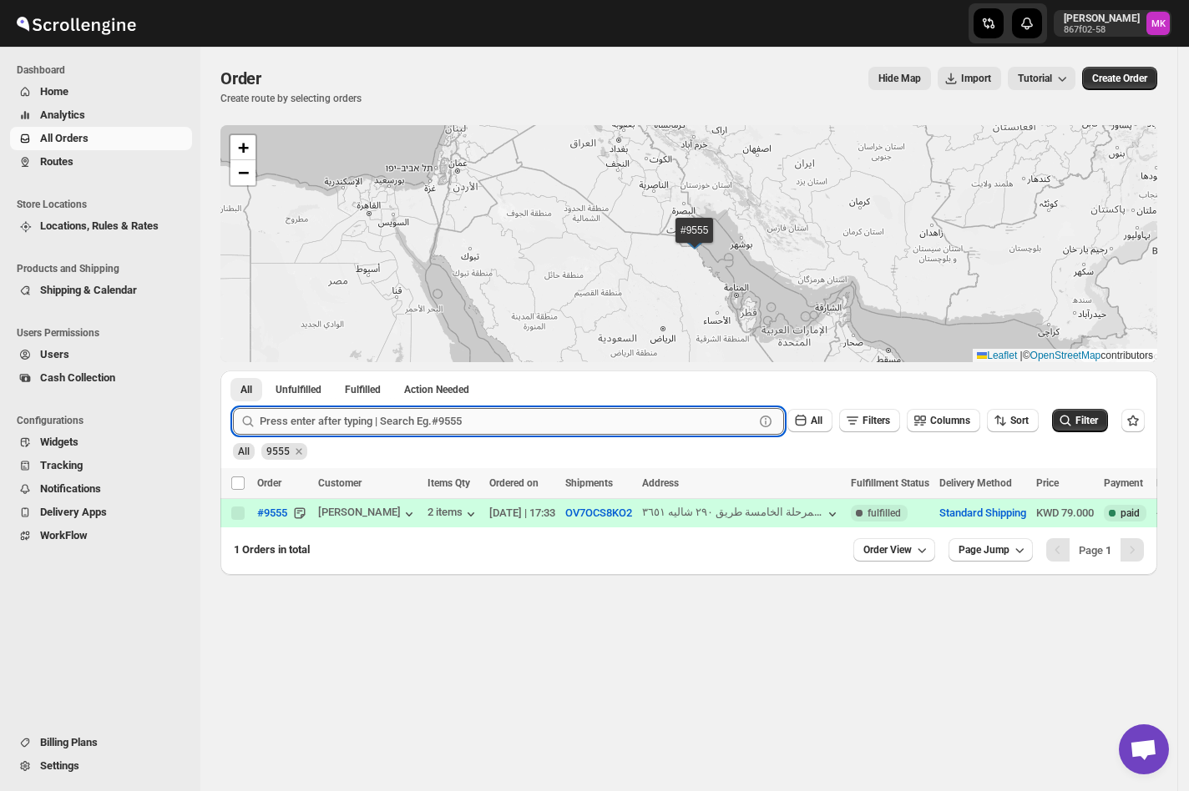
paste input "9542"
type input "9542"
click at [233, 371] on button "Submit" at bounding box center [257, 380] width 48 height 18
